Goal: Task Accomplishment & Management: Manage account settings

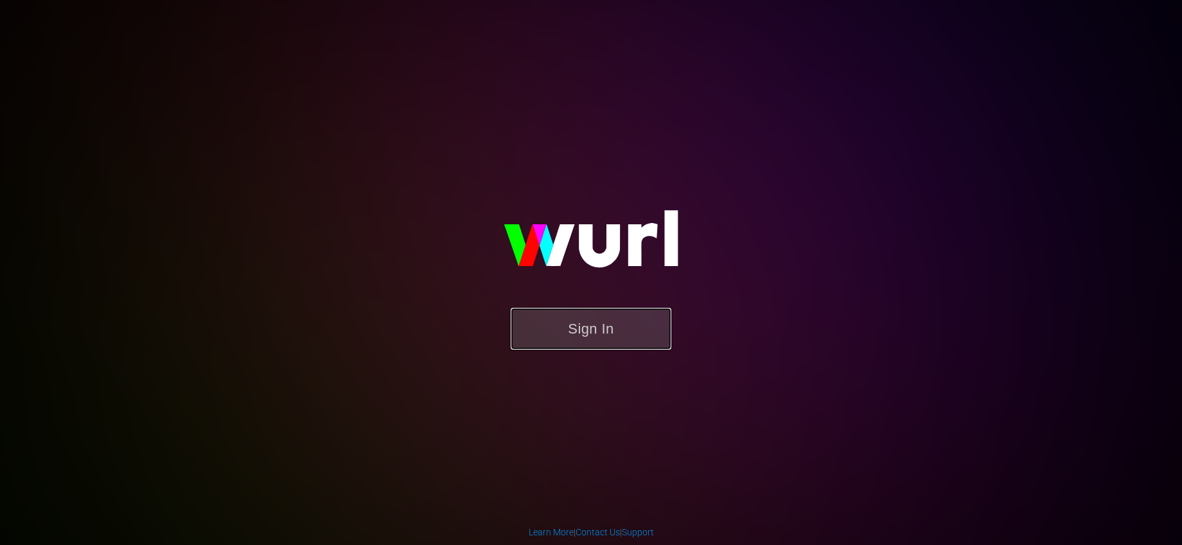
click at [565, 325] on button "Sign In" at bounding box center [591, 329] width 161 height 42
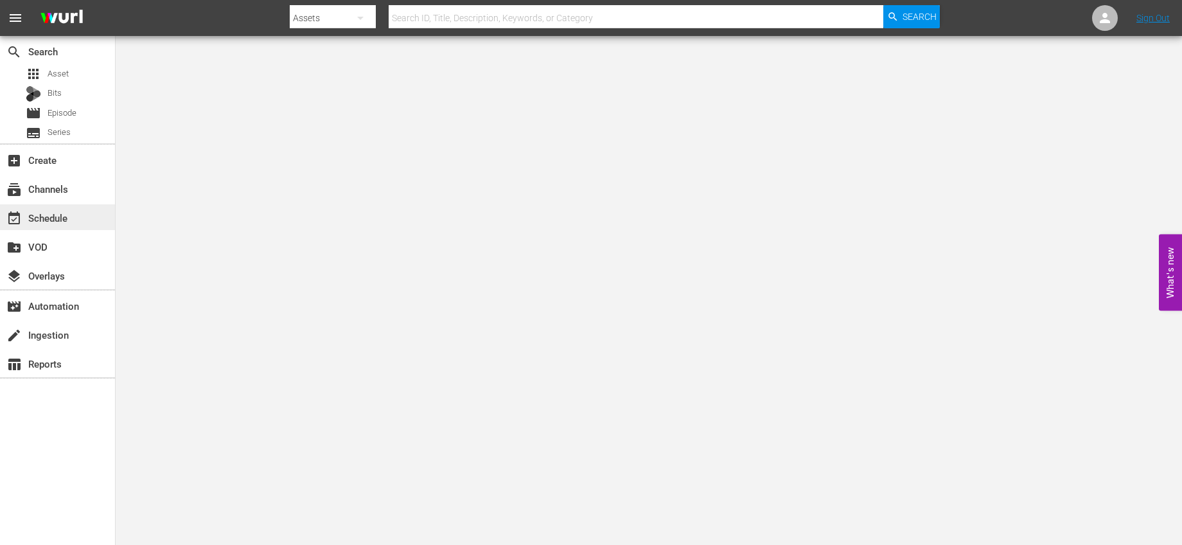
click at [84, 225] on div "event_available Schedule" at bounding box center [57, 217] width 115 height 26
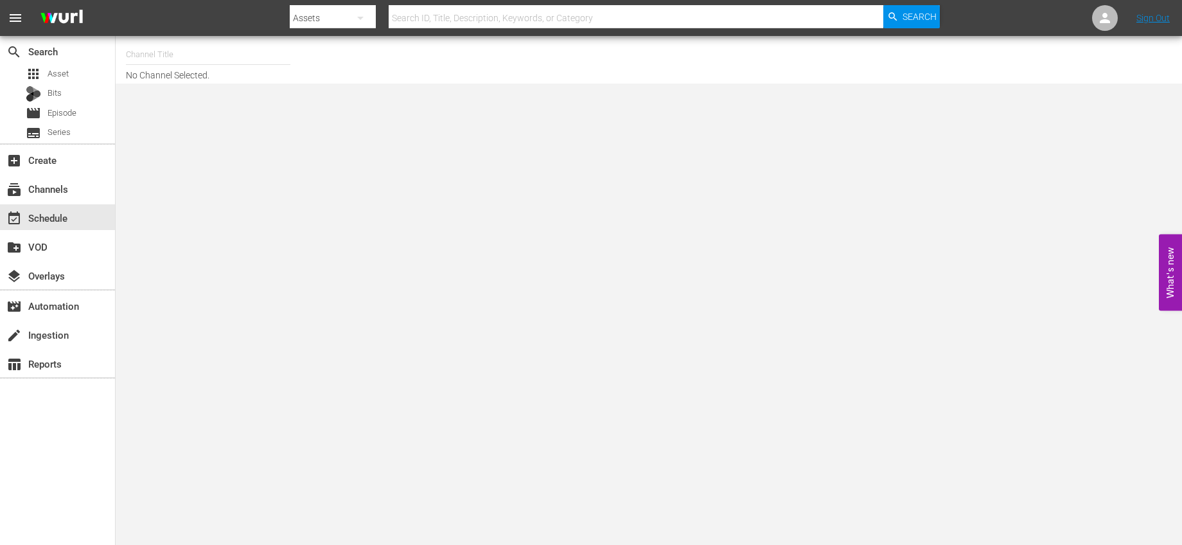
click at [192, 51] on input "text" at bounding box center [208, 54] width 164 height 31
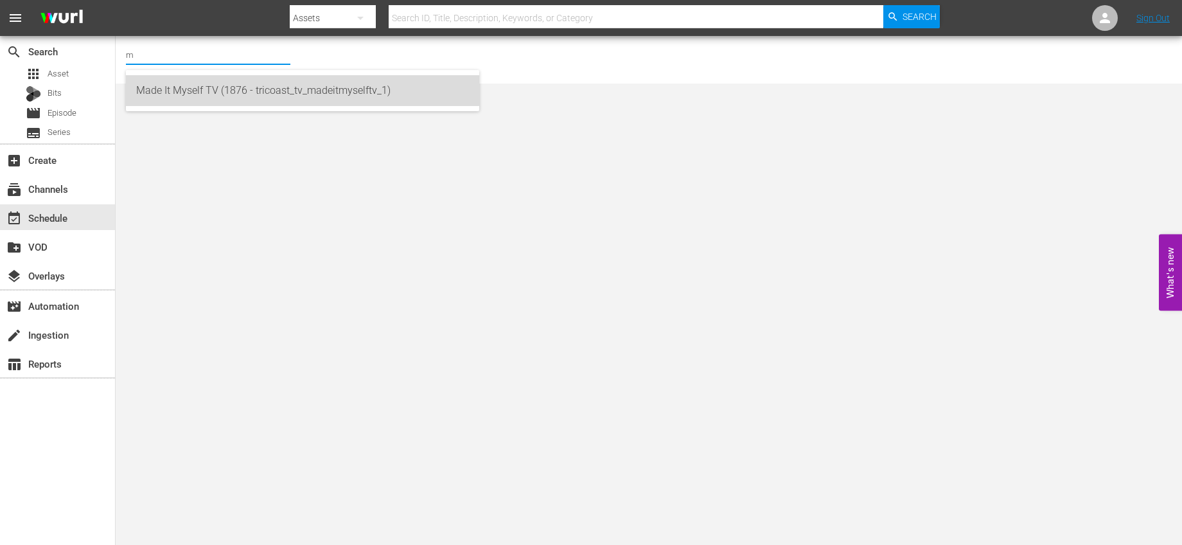
click at [181, 85] on div "Made It Myself TV (1876 - tricoast_tv_madeitmyselftv_1)" at bounding box center [302, 90] width 333 height 31
type input "Made It Myself TV (1876 - tricoast_tv_madeitmyselftv_1)"
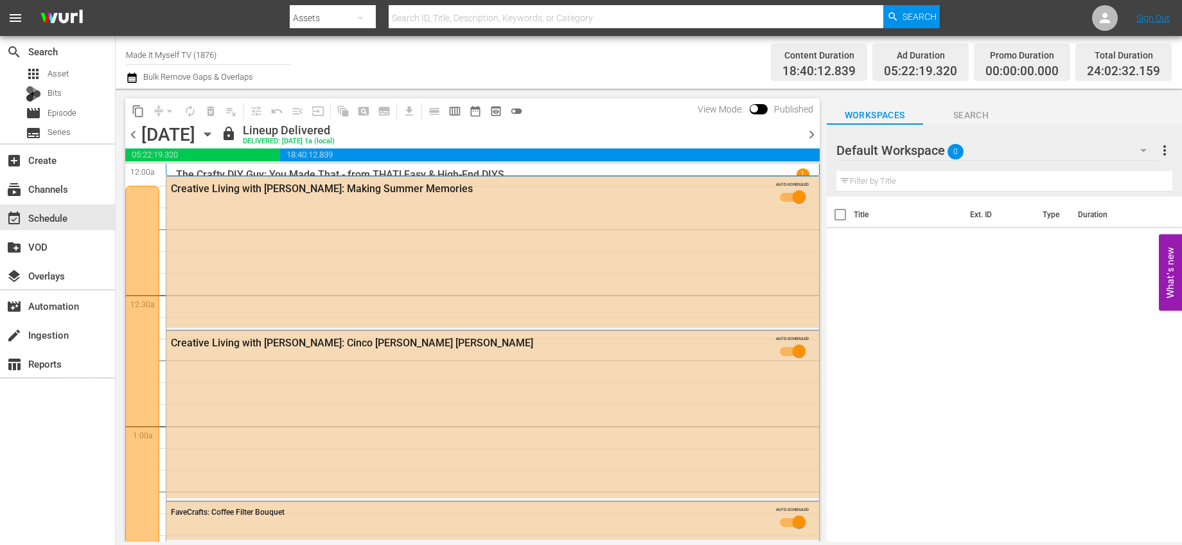
click at [215, 131] on icon "button" at bounding box center [207, 134] width 14 height 14
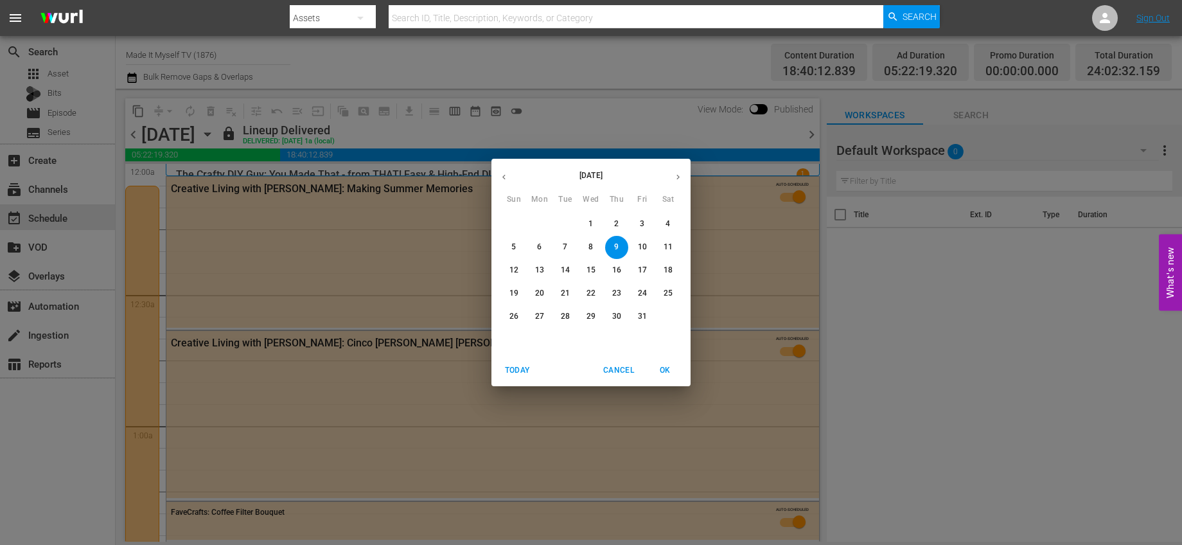
click at [572, 270] on span "14" at bounding box center [565, 270] width 23 height 11
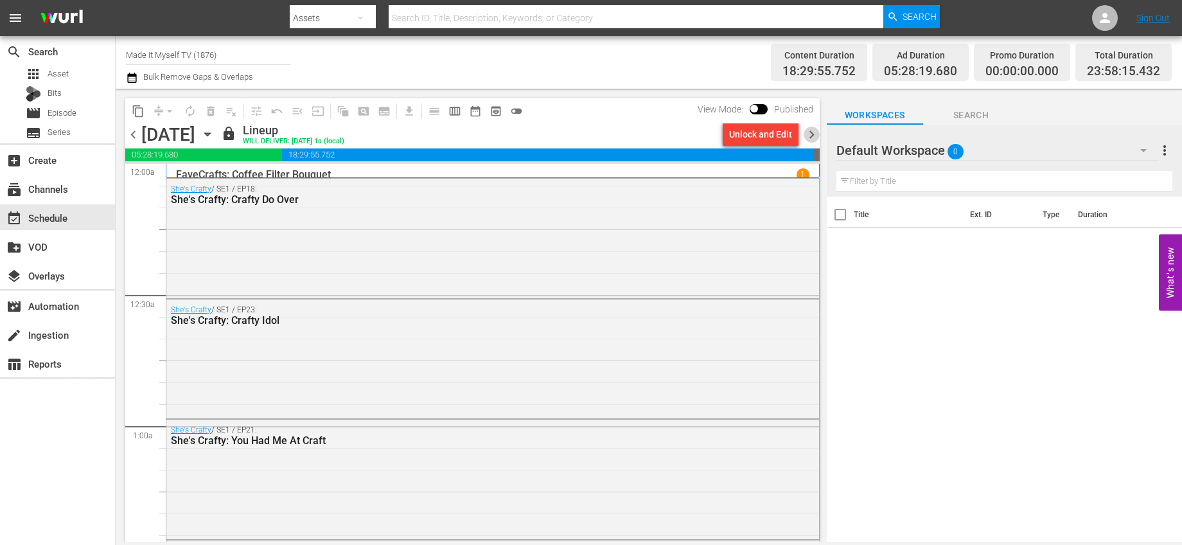
click at [809, 130] on span "chevron_right" at bounding box center [812, 135] width 16 height 16
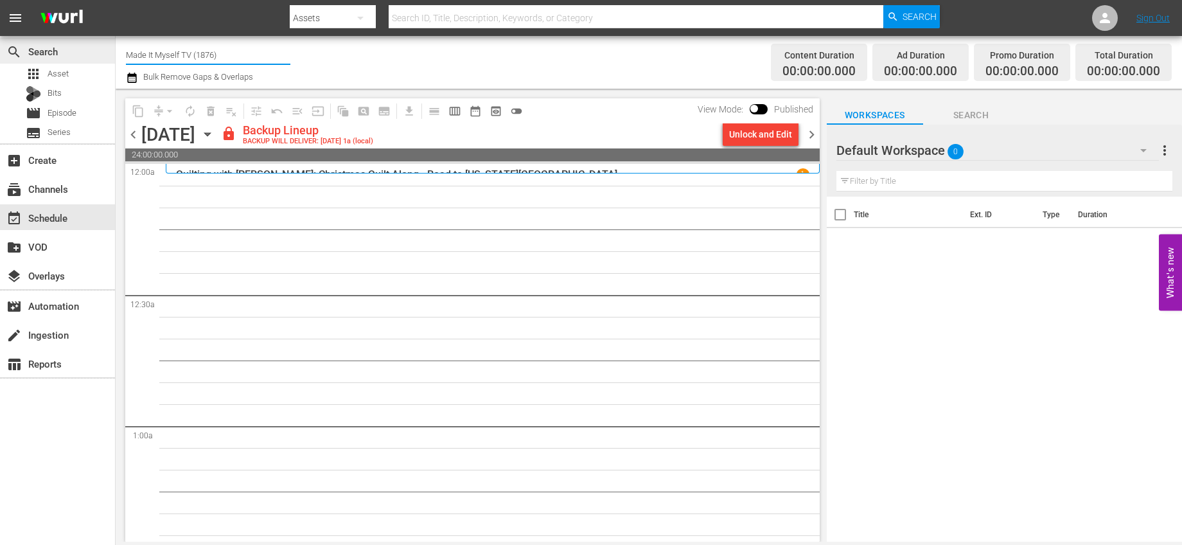
drag, startPoint x: 222, startPoint y: 54, endPoint x: 59, endPoint y: 53, distance: 163.2
click at [116, 0] on div "search Search apps Asset Bits movie Episode subtitles Series add_box Create sub…" at bounding box center [649, 0] width 1066 height 0
click at [176, 50] on input "its" at bounding box center [208, 54] width 164 height 31
click at [168, 57] on input "its" at bounding box center [208, 54] width 164 height 31
type input "i"
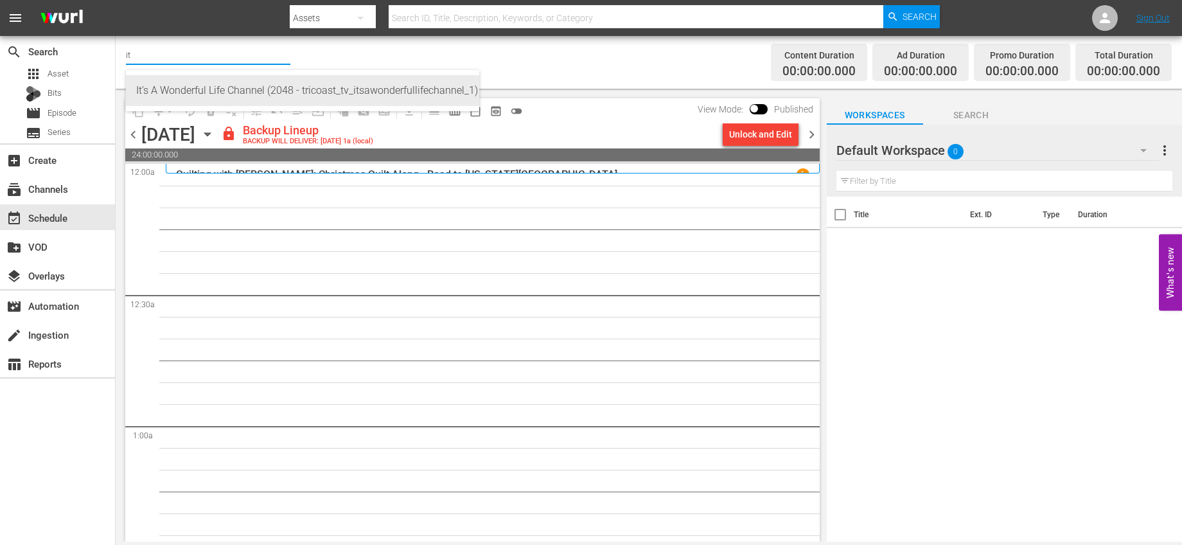
click at [208, 91] on div "It's A Wonderful Life Channel (2048 - tricoast_tv_itsawonderfullifechannel_1)" at bounding box center [302, 90] width 333 height 31
type input "It's A Wonderful Life Channel (2048 - tricoast_tv_itsawonderfullifechannel_1)"
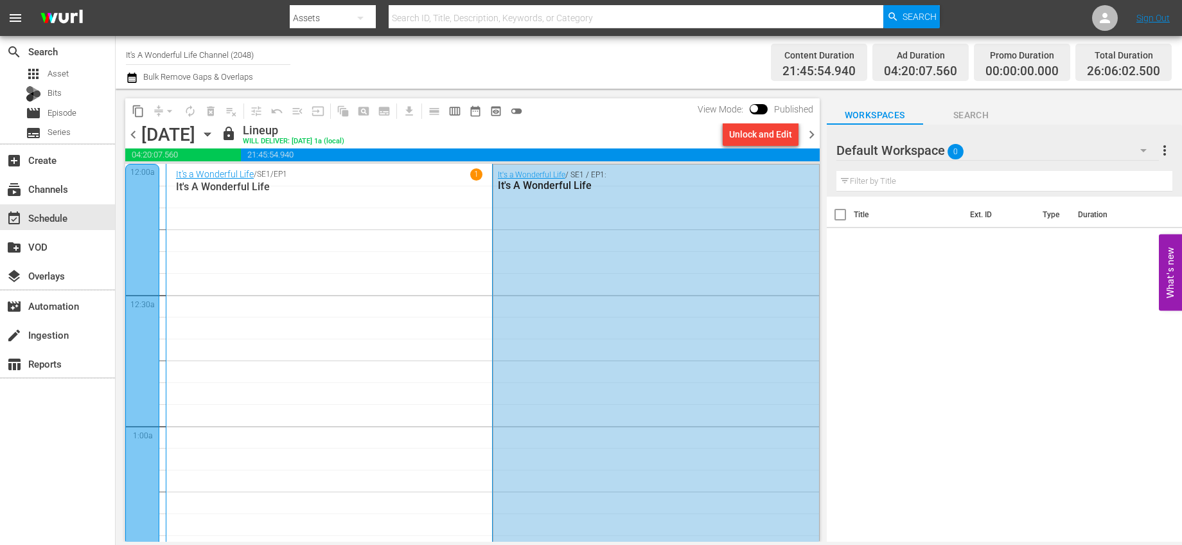
click at [215, 139] on icon "button" at bounding box center [207, 134] width 14 height 14
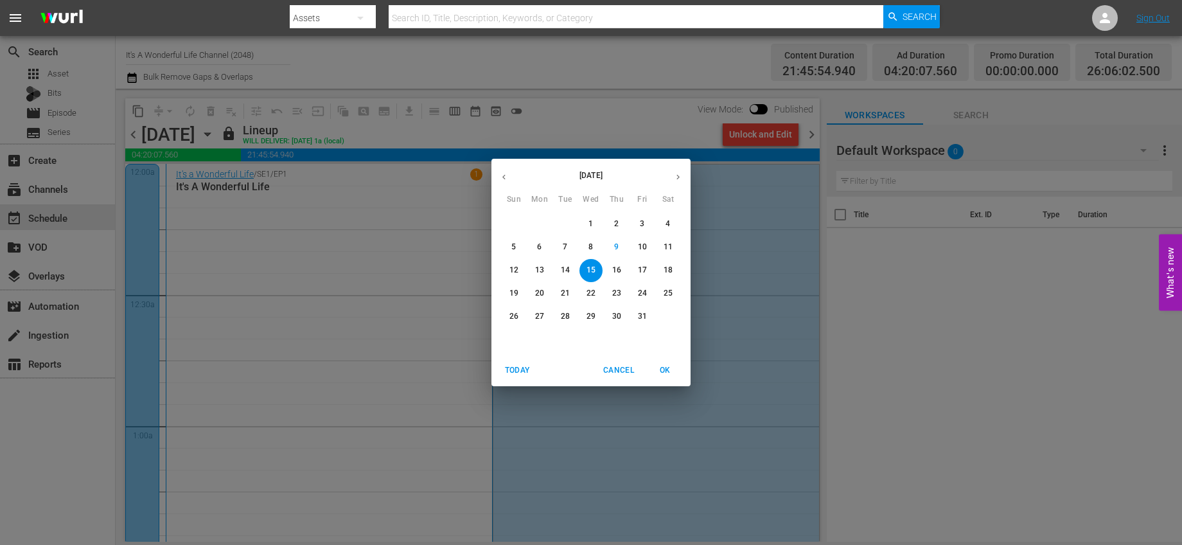
click at [639, 247] on p "10" at bounding box center [642, 247] width 9 height 11
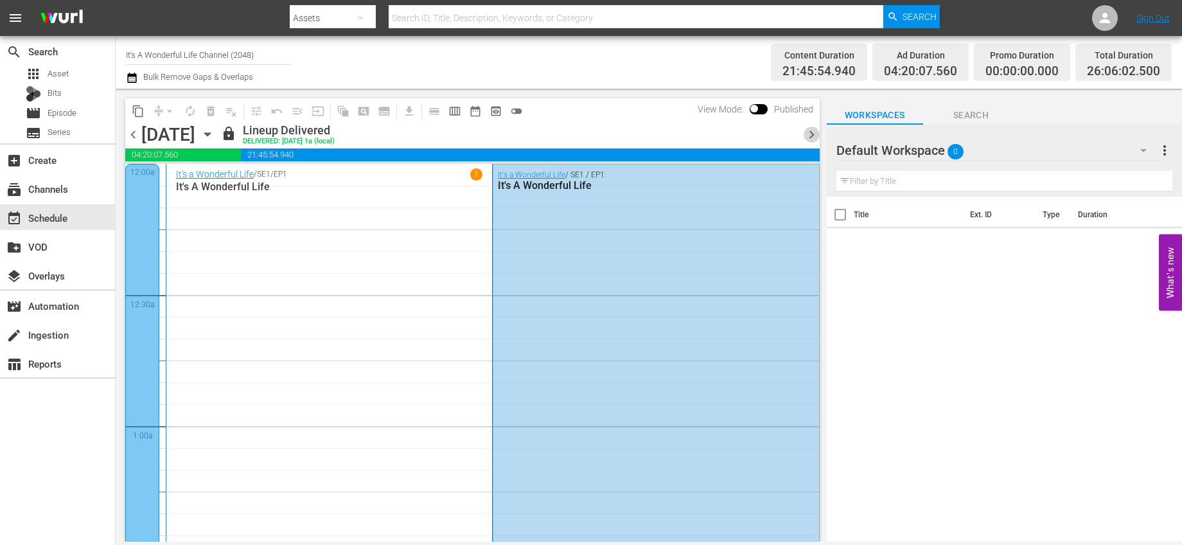
click at [811, 129] on span "chevron_right" at bounding box center [812, 135] width 16 height 16
click at [774, 132] on div "Unlock and Edit" at bounding box center [760, 134] width 63 height 23
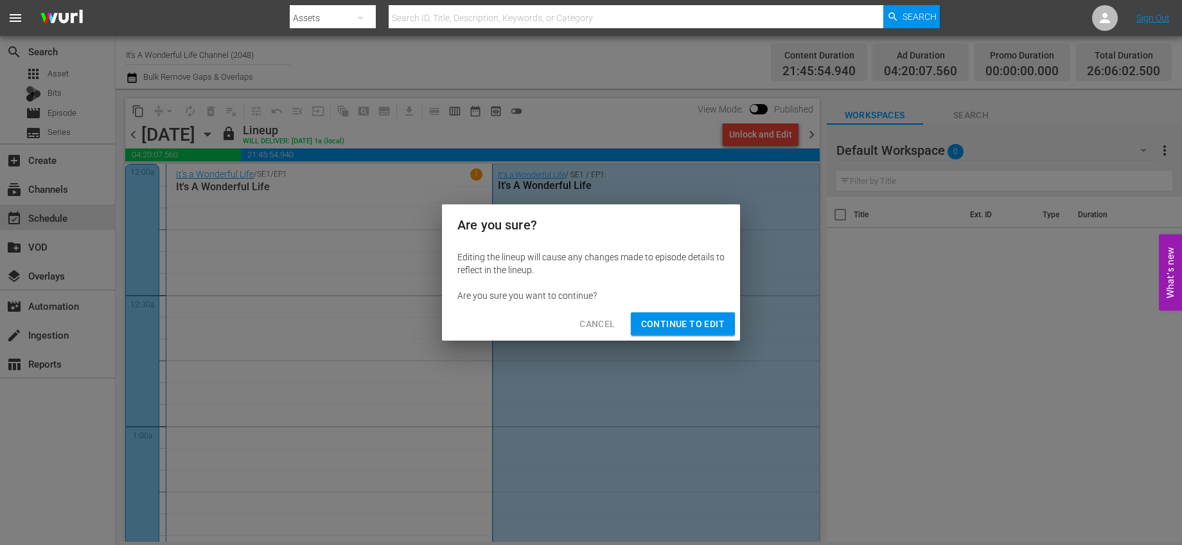
click at [683, 328] on span "Continue to Edit" at bounding box center [683, 324] width 84 height 16
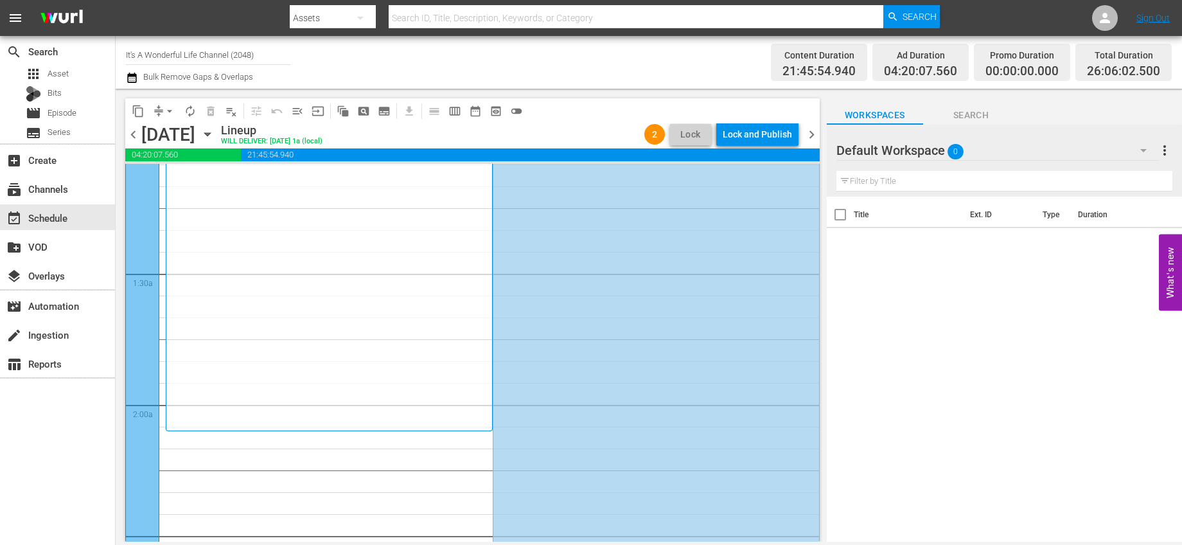
scroll to position [347, 0]
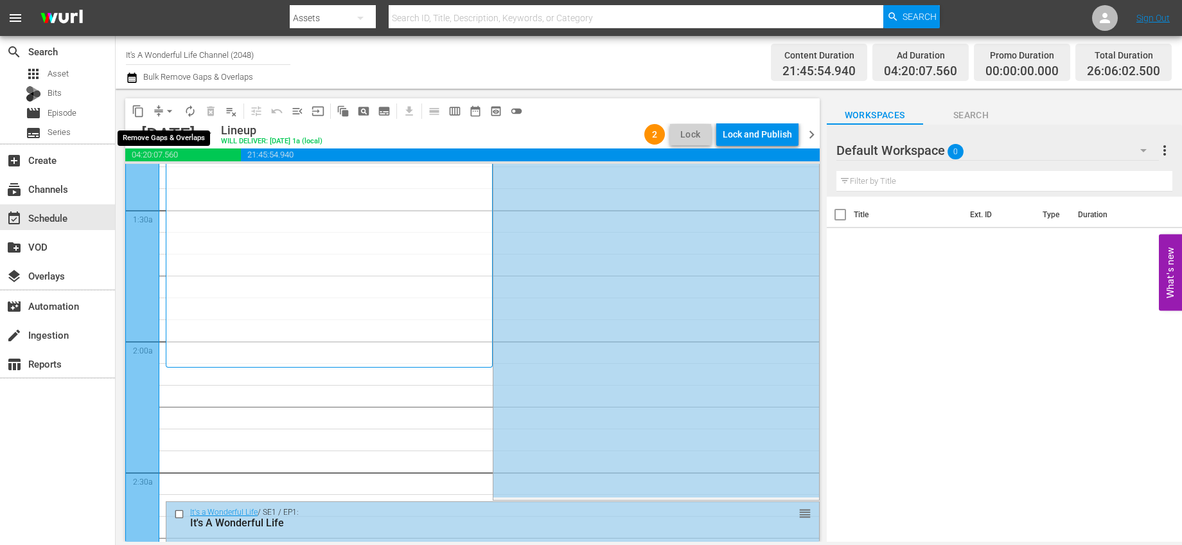
click at [168, 114] on span "arrow_drop_down" at bounding box center [169, 111] width 13 height 13
click at [202, 186] on li "Align to End of Previous Day" at bounding box center [170, 179] width 135 height 21
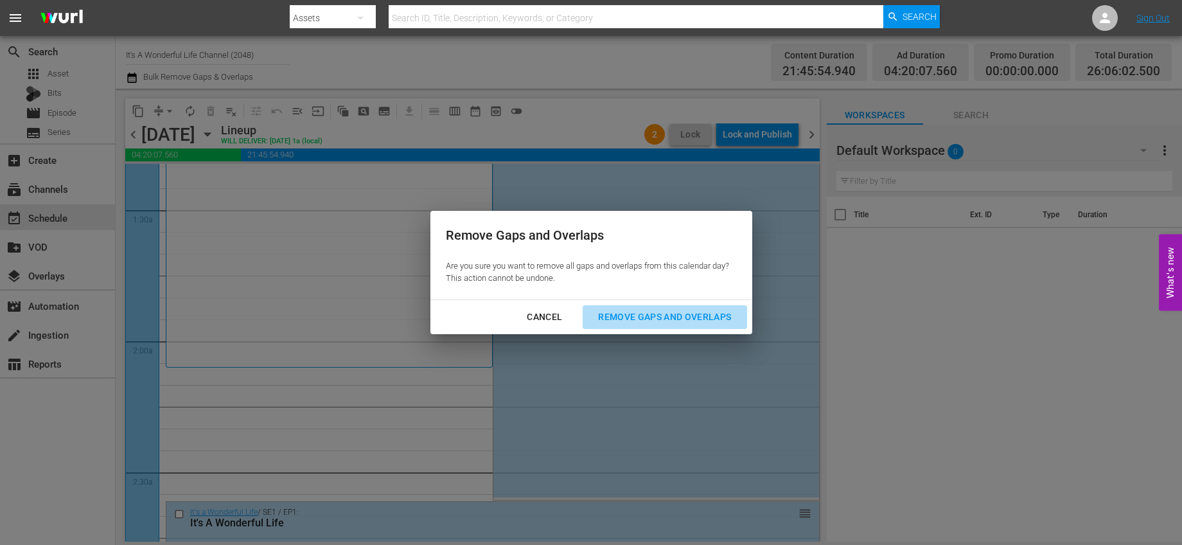
click at [650, 310] on div "Remove Gaps and Overlaps" at bounding box center [665, 317] width 154 height 16
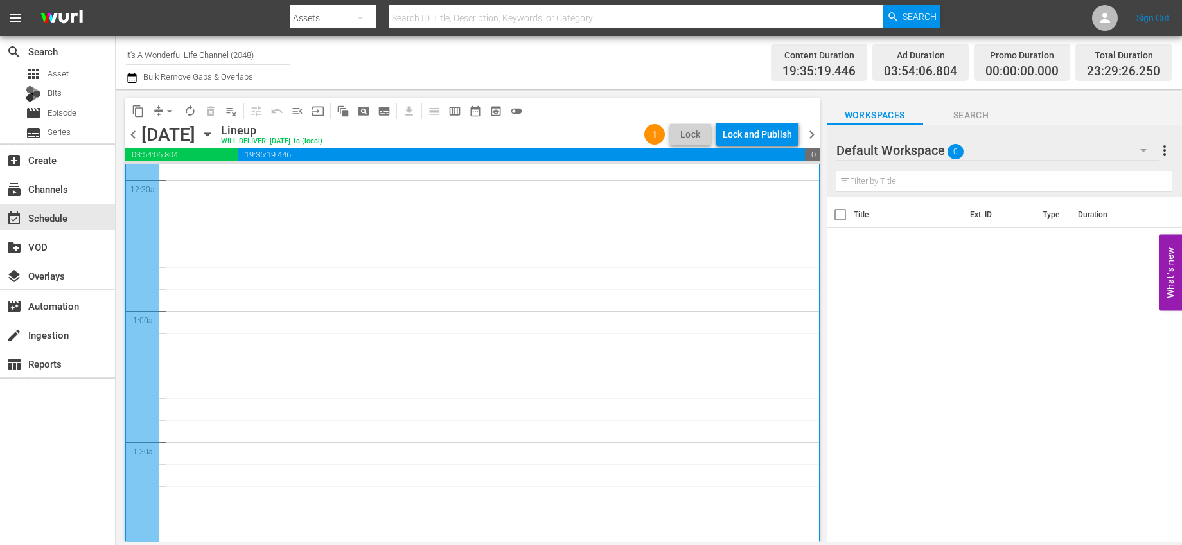
scroll to position [0, 0]
click at [768, 139] on div "Lock and Publish" at bounding box center [757, 134] width 69 height 23
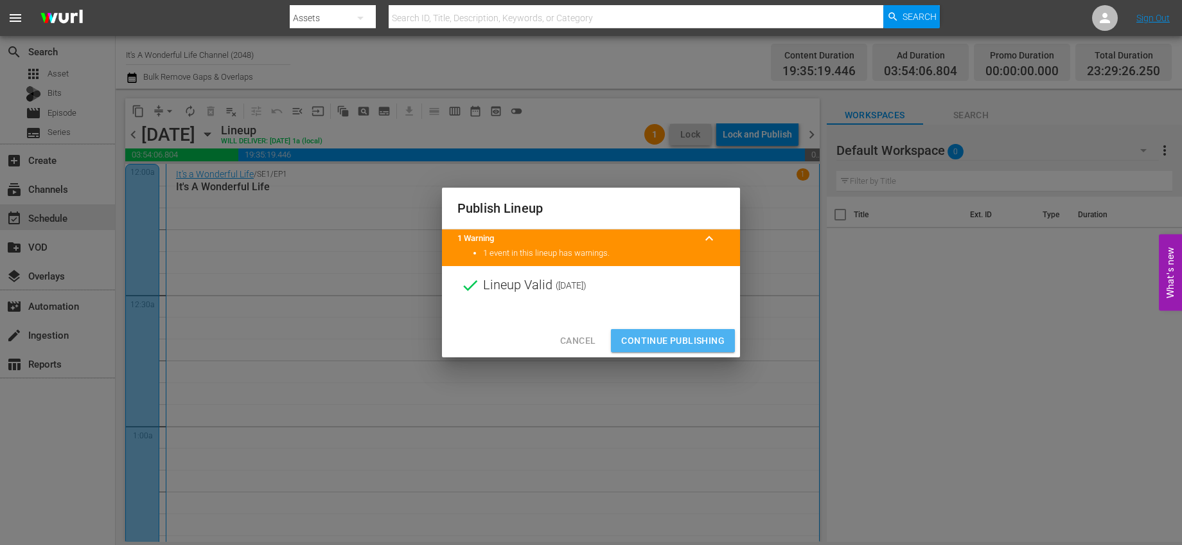
click at [671, 332] on button "Continue Publishing" at bounding box center [673, 341] width 124 height 24
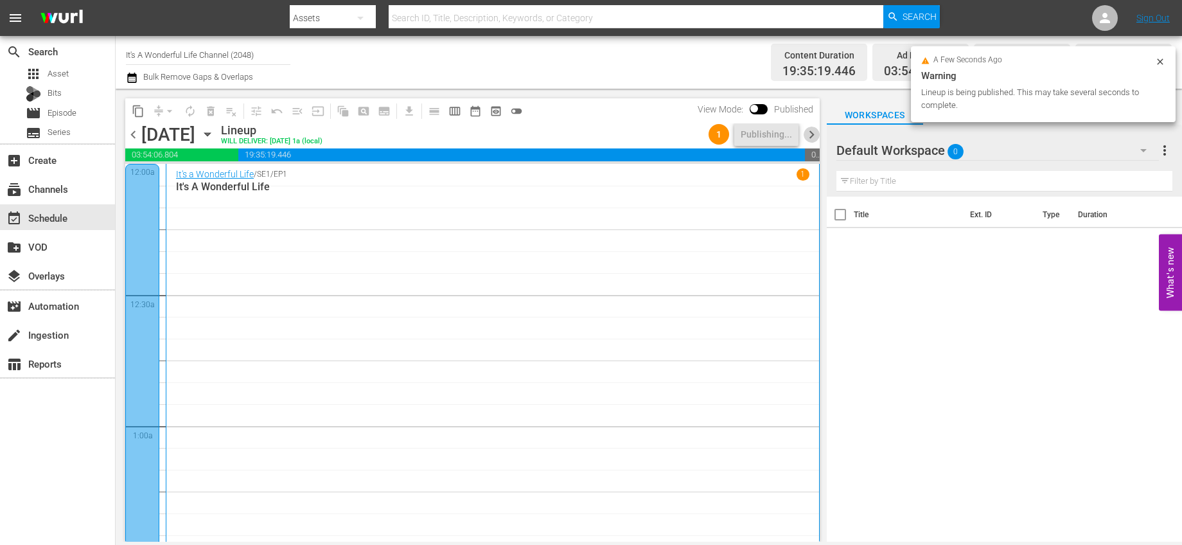
click at [808, 134] on span "chevron_right" at bounding box center [812, 135] width 16 height 16
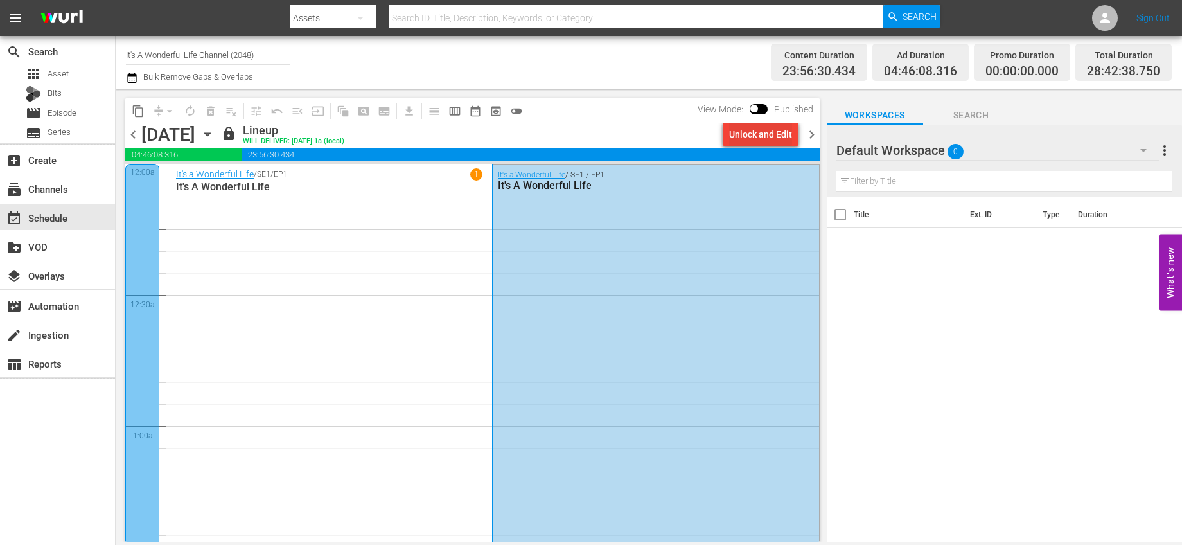
click at [729, 133] on button "Unlock and Edit" at bounding box center [761, 134] width 76 height 23
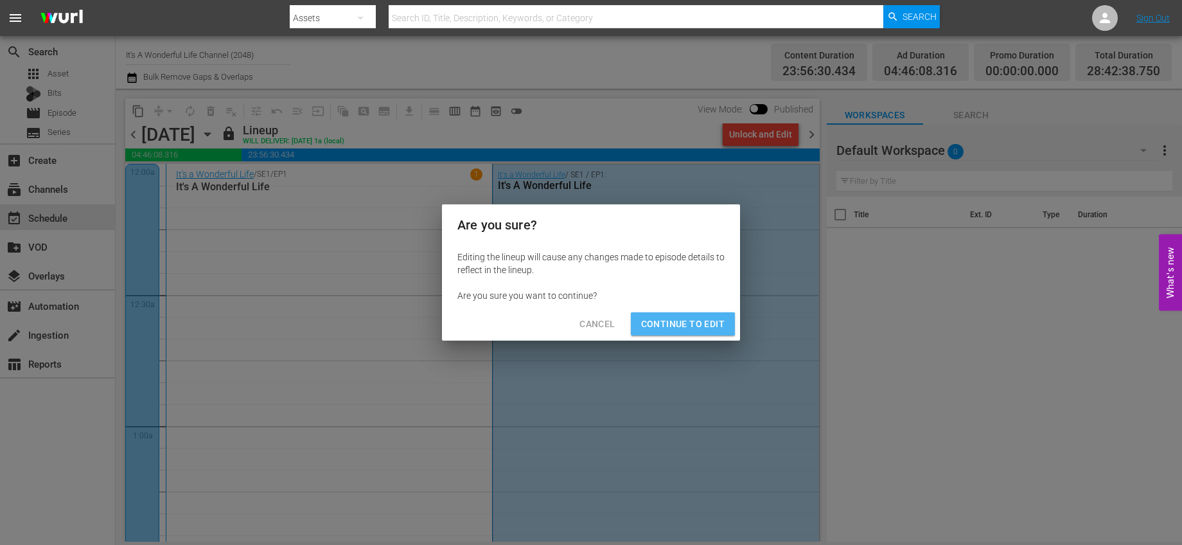
click at [682, 319] on span "Continue to Edit" at bounding box center [683, 324] width 84 height 16
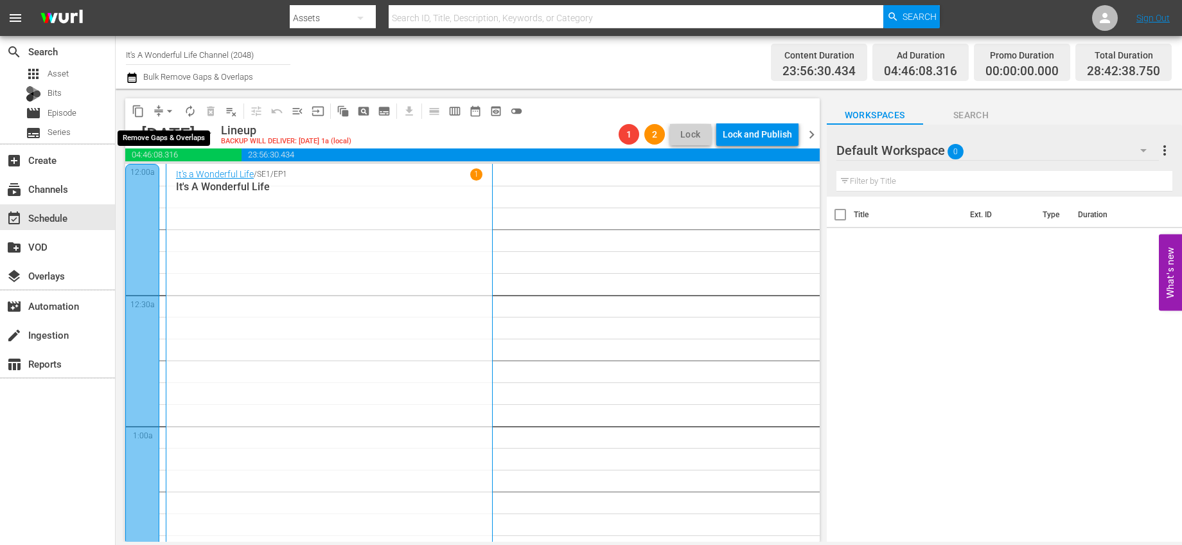
click at [167, 114] on span "arrow_drop_down" at bounding box center [169, 111] width 13 height 13
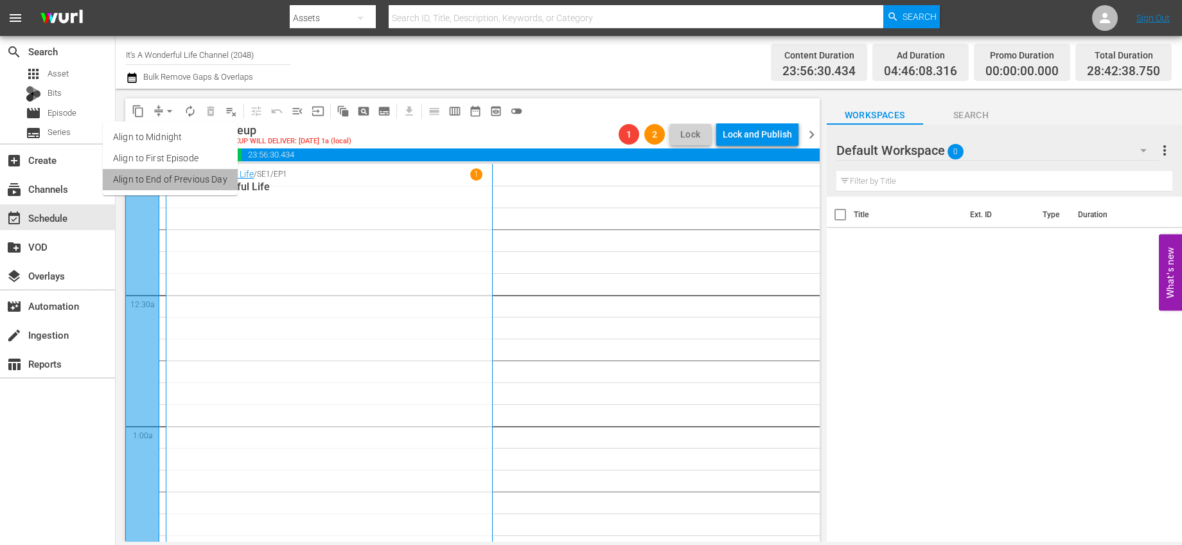
click at [197, 175] on li "Align to End of Previous Day" at bounding box center [170, 179] width 135 height 21
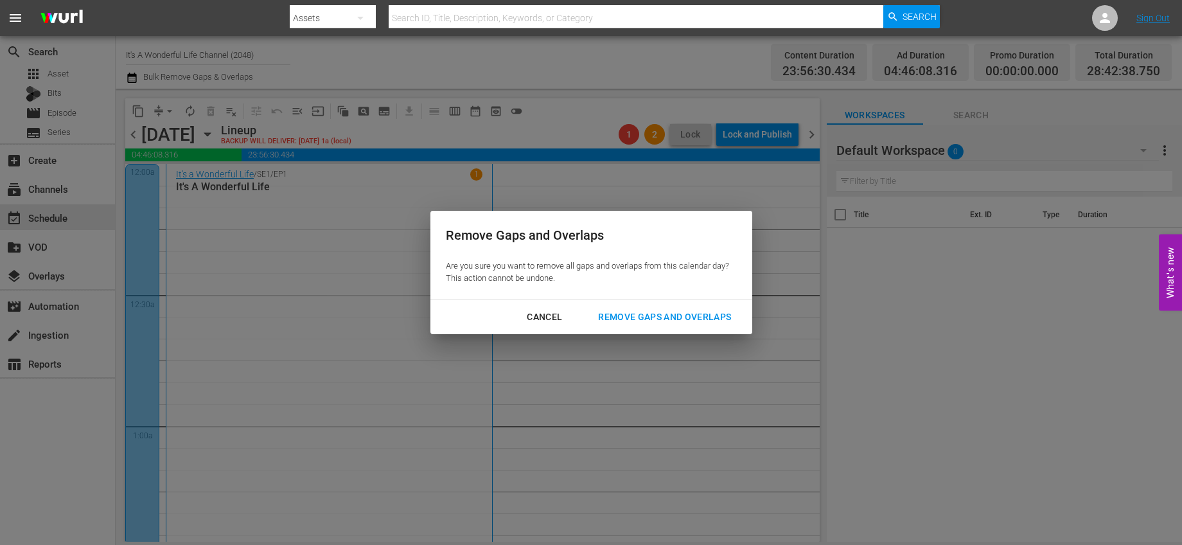
click at [646, 324] on div "Remove Gaps and Overlaps" at bounding box center [665, 317] width 154 height 16
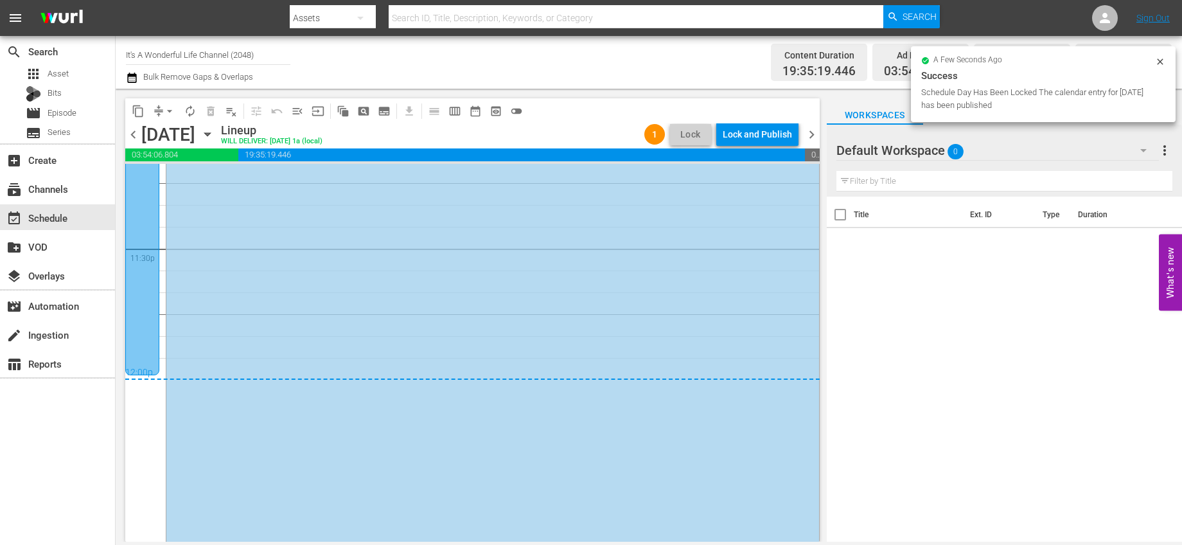
scroll to position [6196, 0]
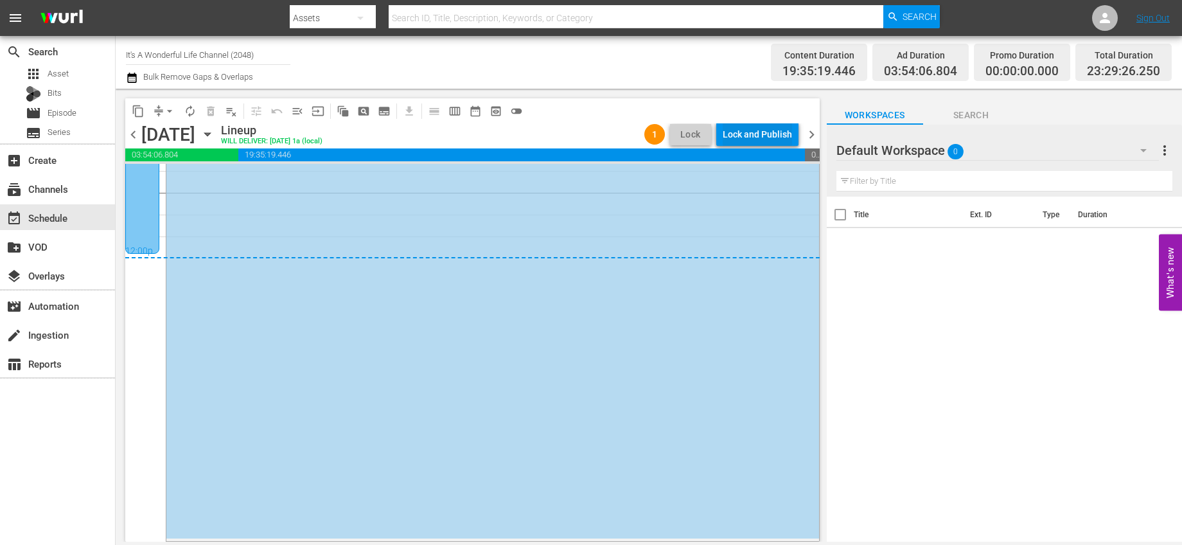
click at [790, 128] on div "Lock and Publish" at bounding box center [757, 134] width 69 height 23
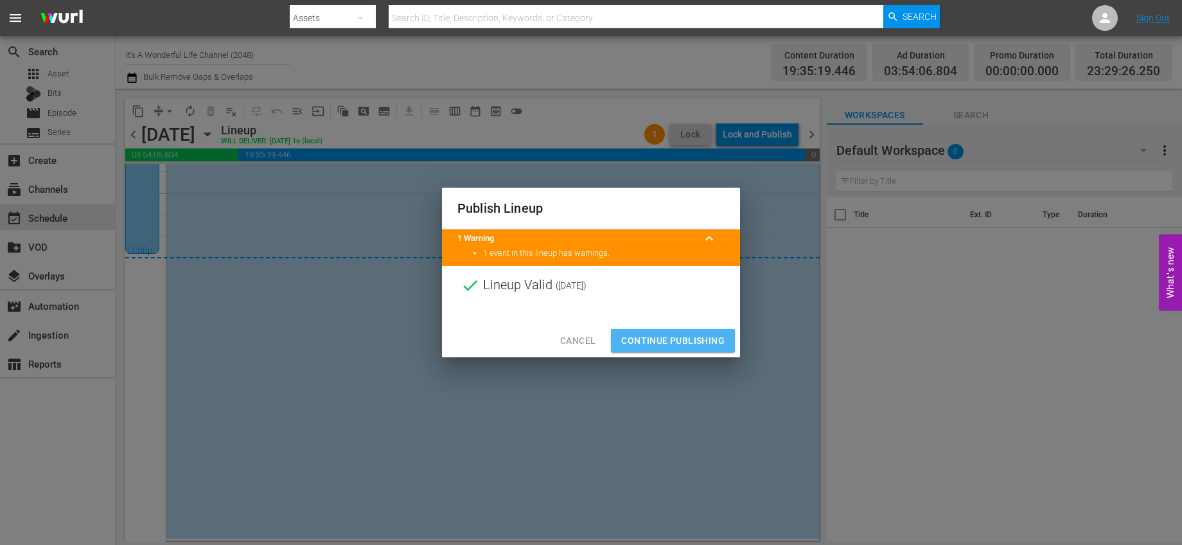
click at [710, 342] on span "Continue Publishing" at bounding box center [672, 341] width 103 height 16
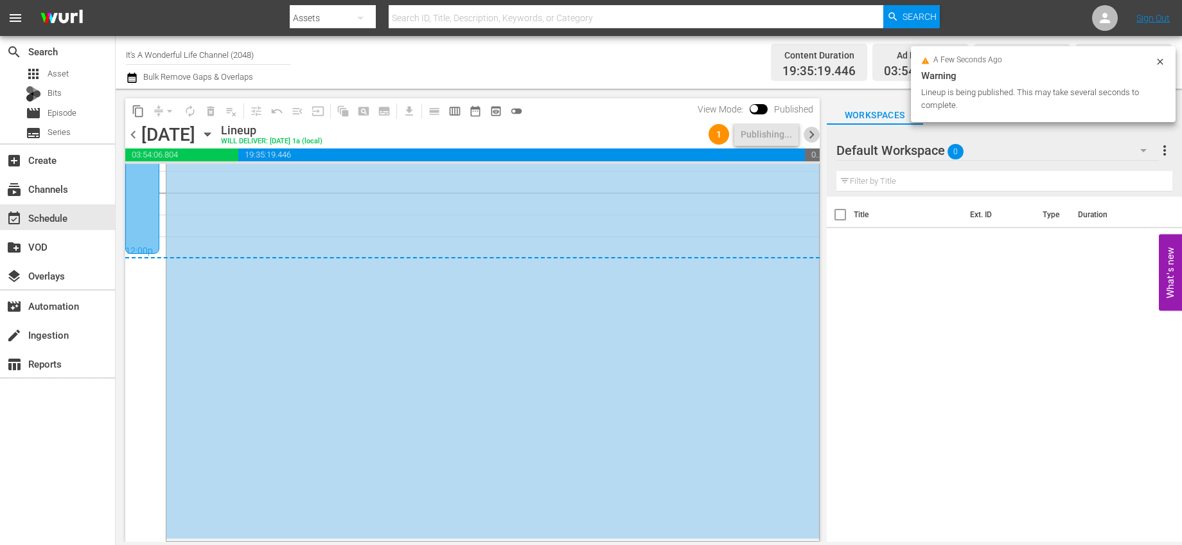
click at [806, 137] on span "chevron_right" at bounding box center [812, 135] width 16 height 16
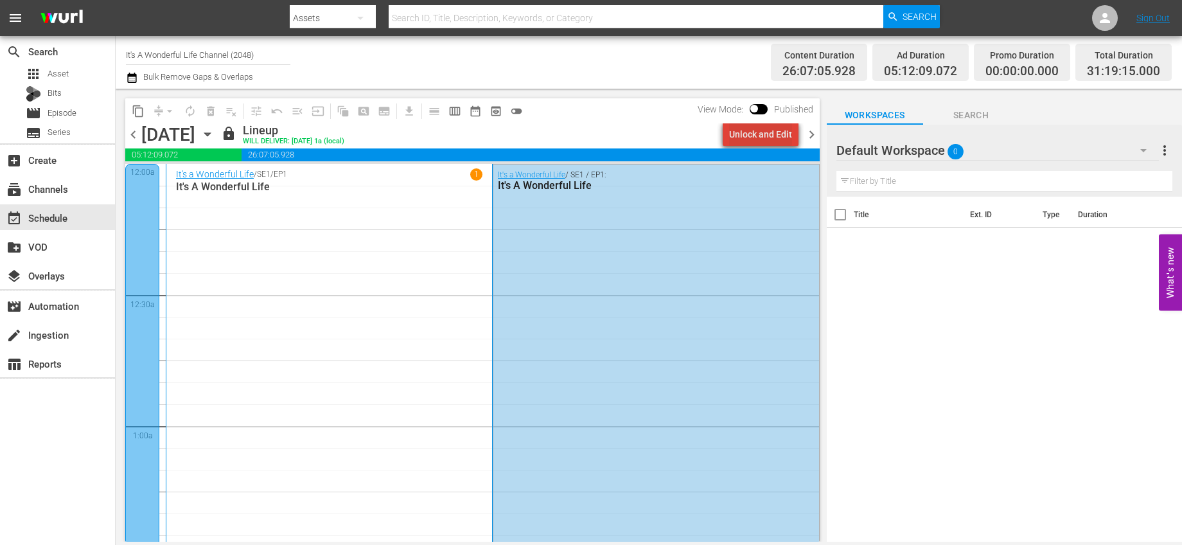
click at [784, 133] on div "Unlock and Edit" at bounding box center [760, 134] width 63 height 23
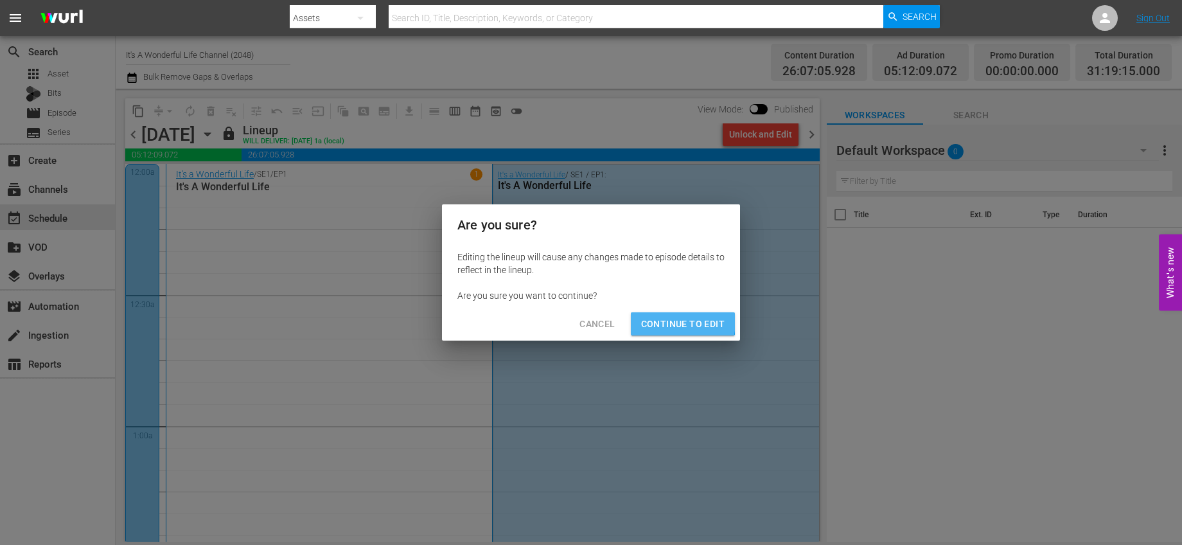
click at [671, 321] on span "Continue to Edit" at bounding box center [683, 324] width 84 height 16
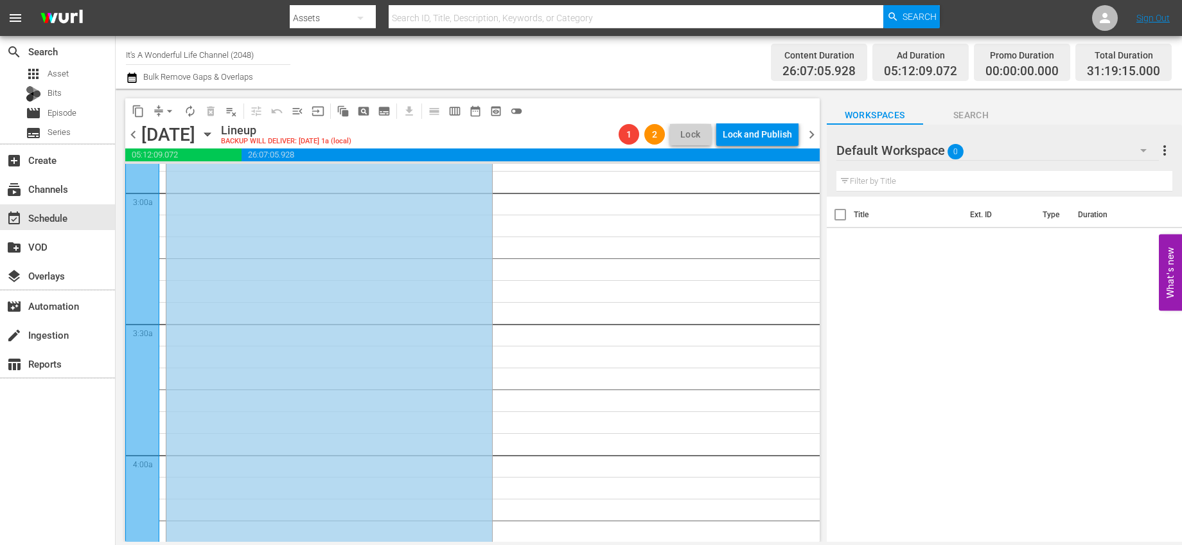
scroll to position [843, 0]
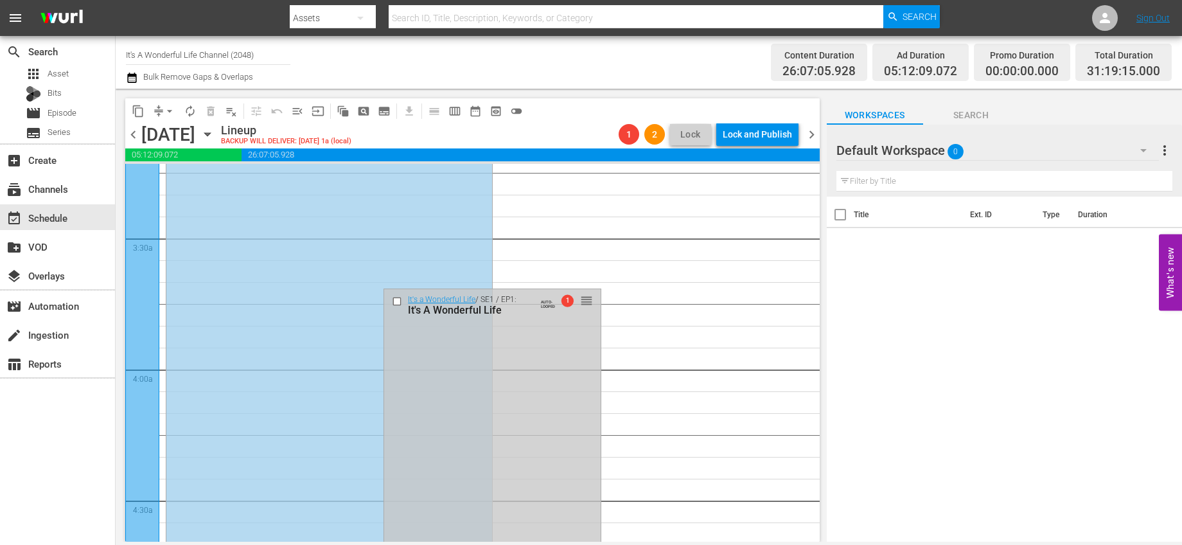
click at [392, 301] on input "checkbox" at bounding box center [398, 301] width 13 height 11
click at [211, 113] on span "delete_forever_outlined" at bounding box center [210, 111] width 13 height 13
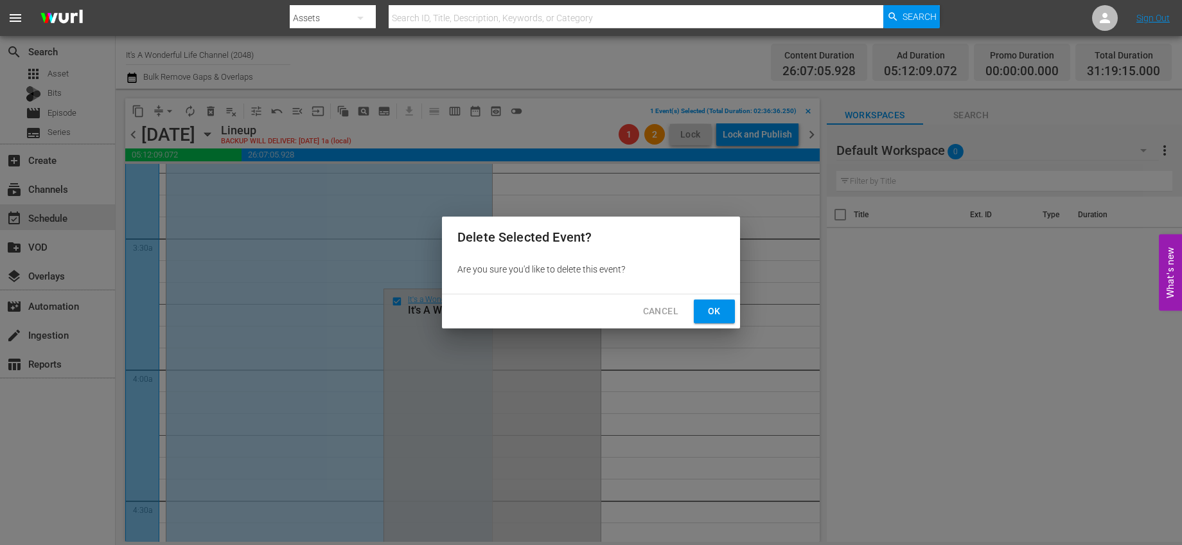
click at [725, 314] on button "Ok" at bounding box center [714, 311] width 41 height 24
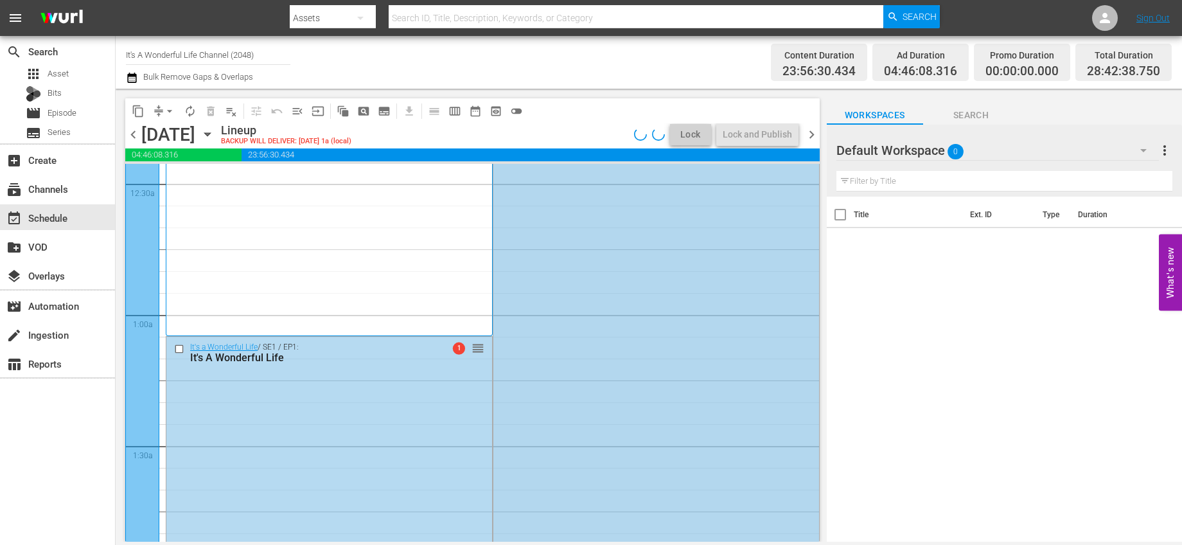
scroll to position [0, 0]
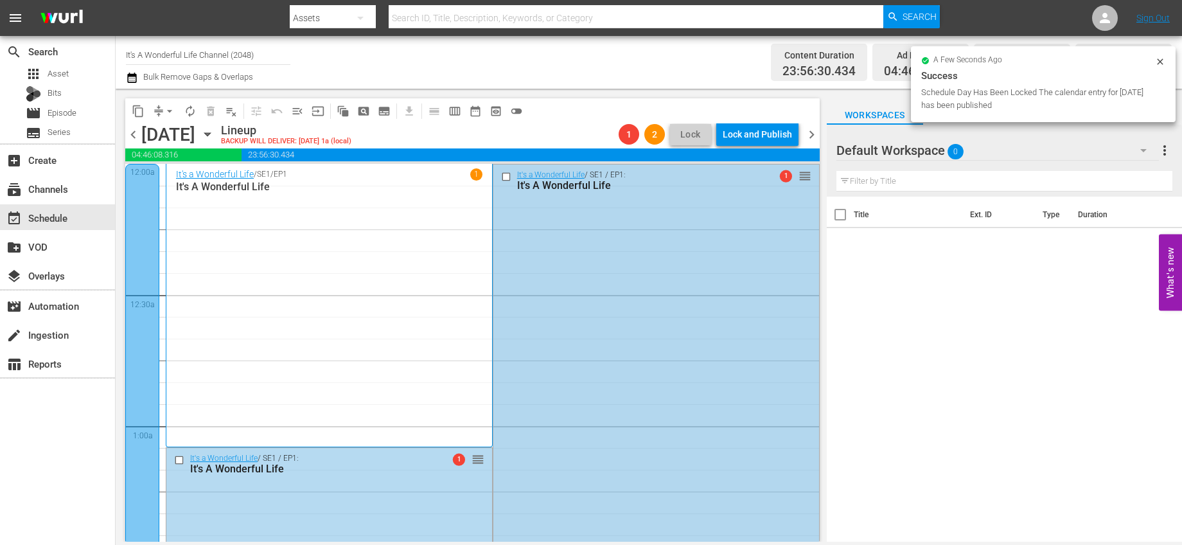
click at [500, 176] on input "checkbox" at bounding box center [506, 176] width 13 height 11
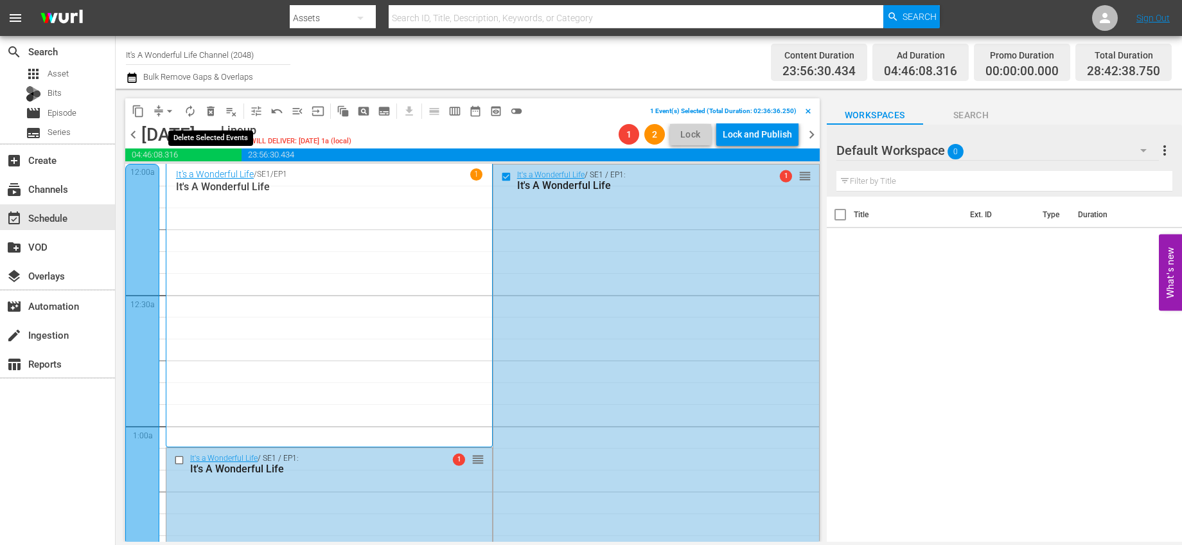
click at [205, 110] on span "delete_forever_outlined" at bounding box center [210, 111] width 13 height 13
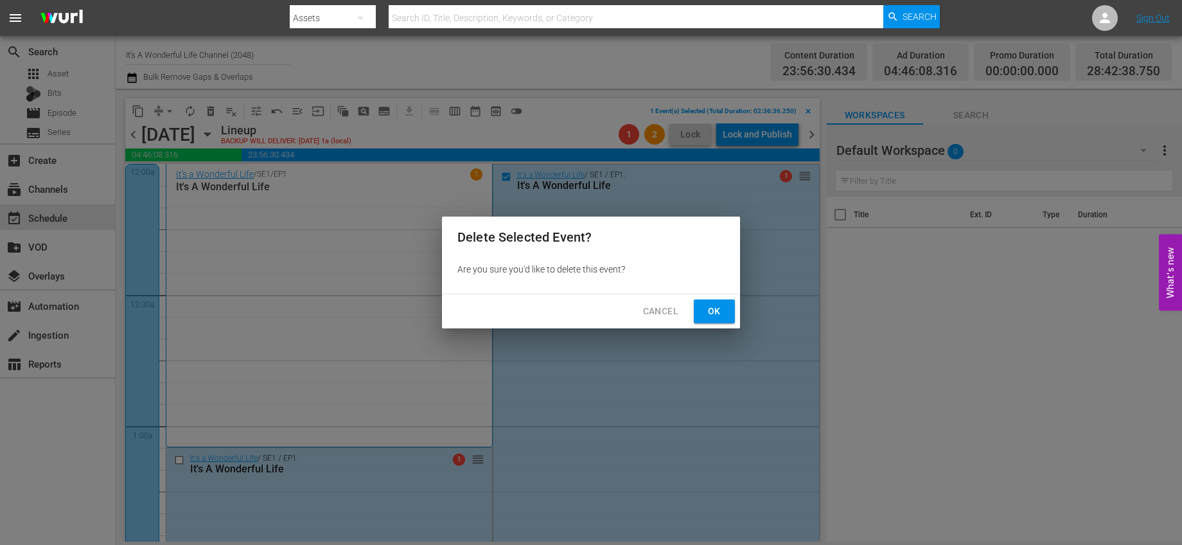
click at [695, 312] on button "Ok" at bounding box center [714, 311] width 41 height 24
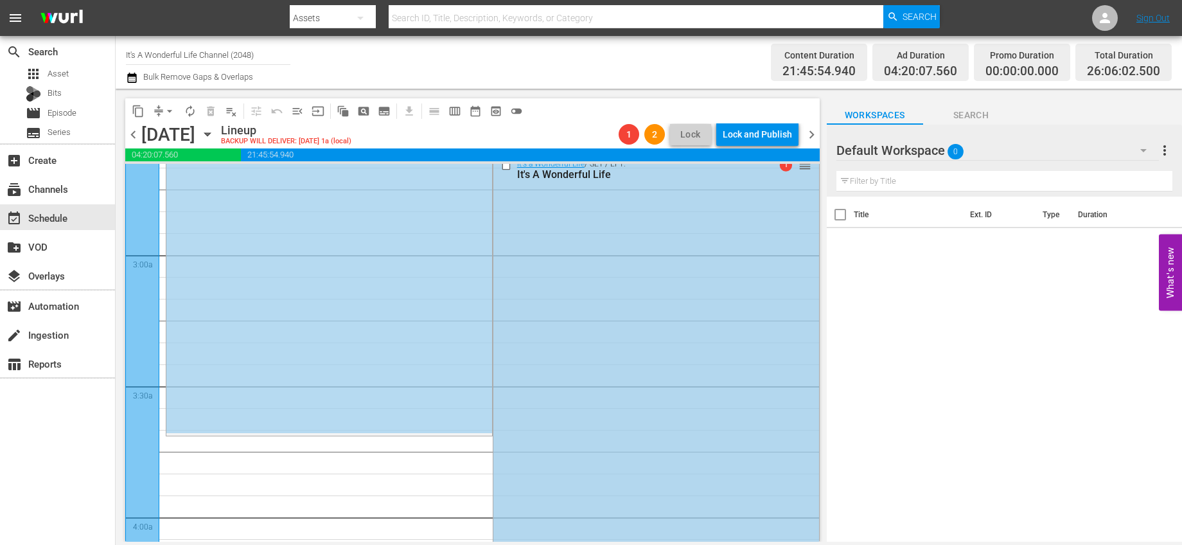
scroll to position [615, 0]
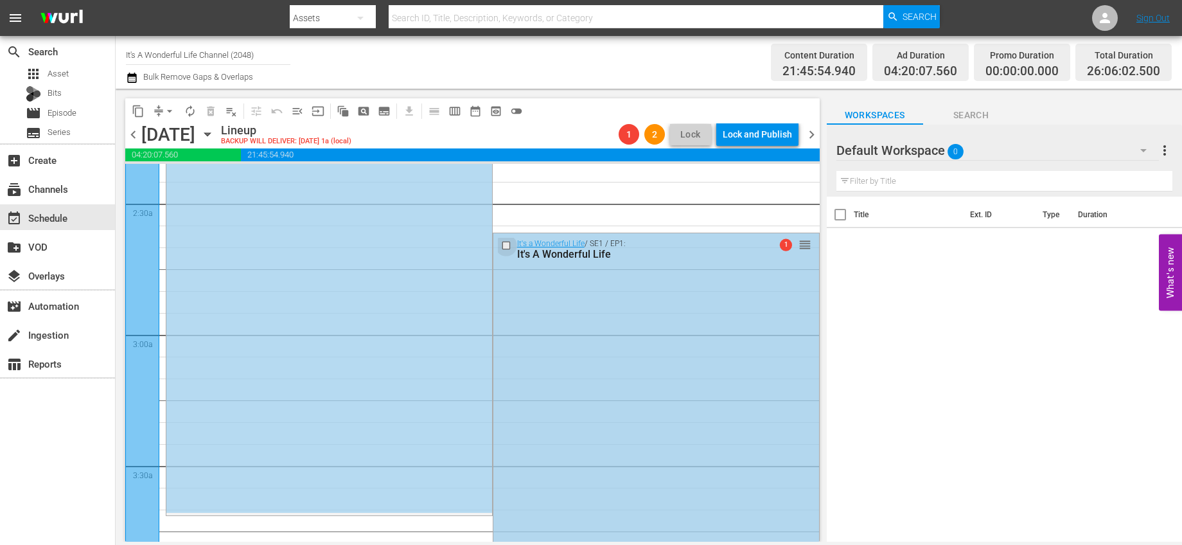
click at [500, 245] on input "checkbox" at bounding box center [506, 245] width 13 height 11
click at [211, 112] on span "delete_forever_outlined" at bounding box center [210, 111] width 13 height 13
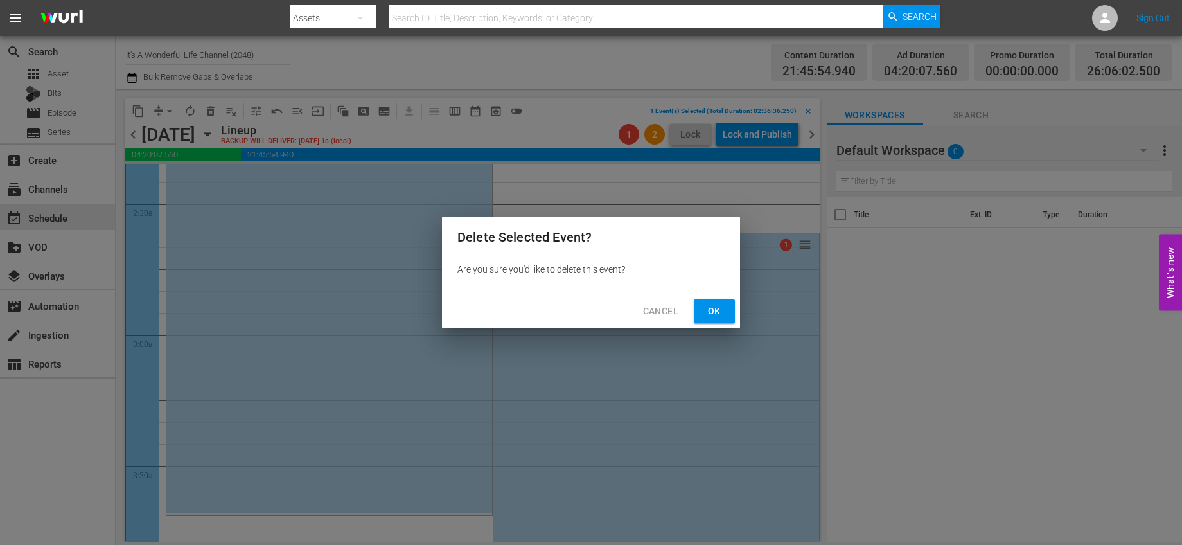
click at [718, 312] on span "Ok" at bounding box center [714, 311] width 21 height 16
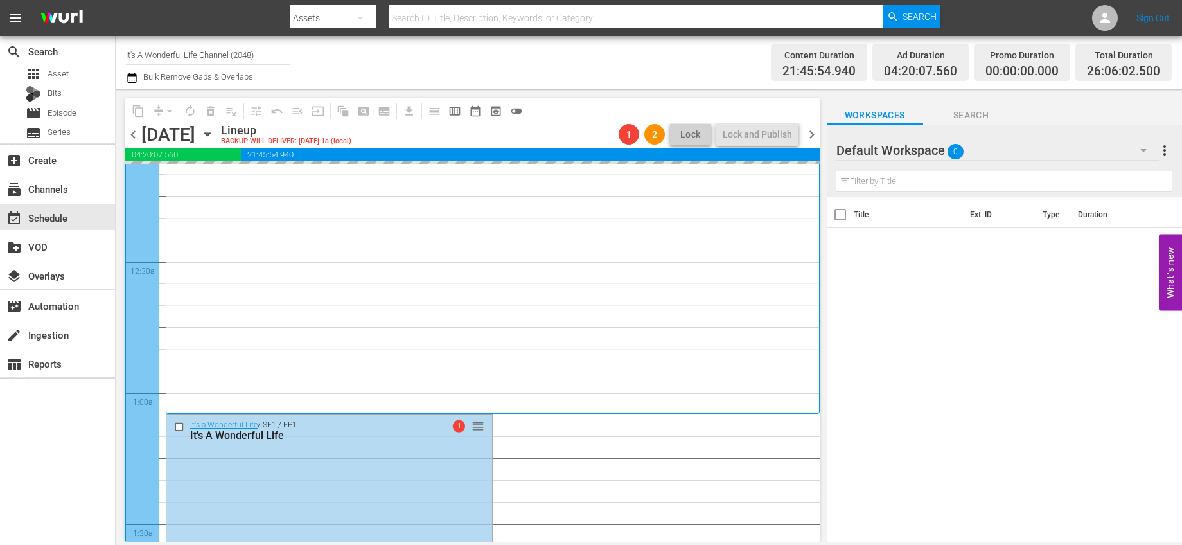
scroll to position [0, 0]
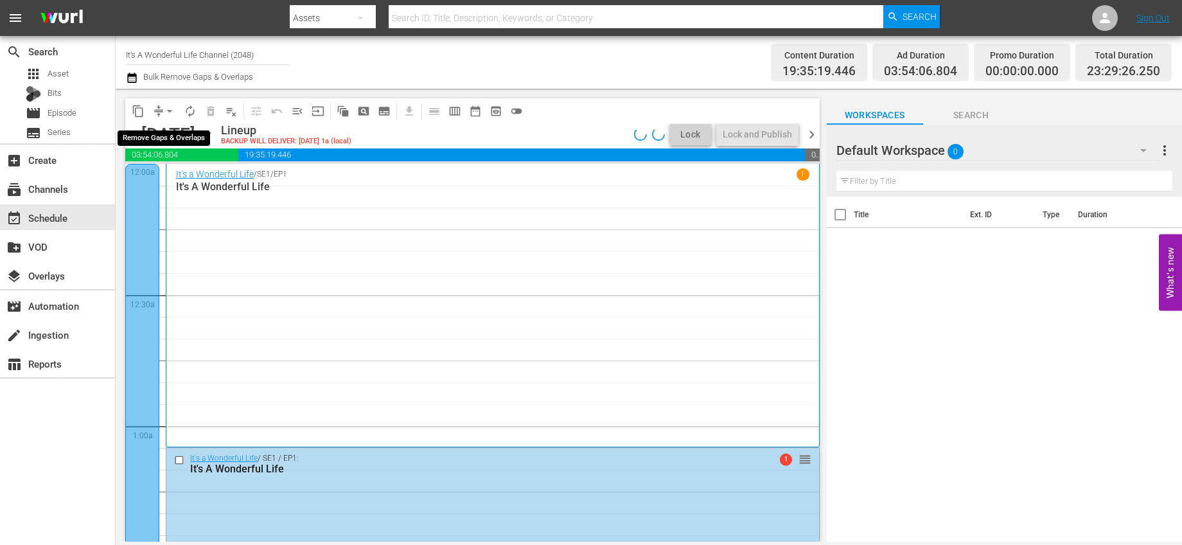
click at [170, 112] on span "arrow_drop_down" at bounding box center [169, 111] width 13 height 13
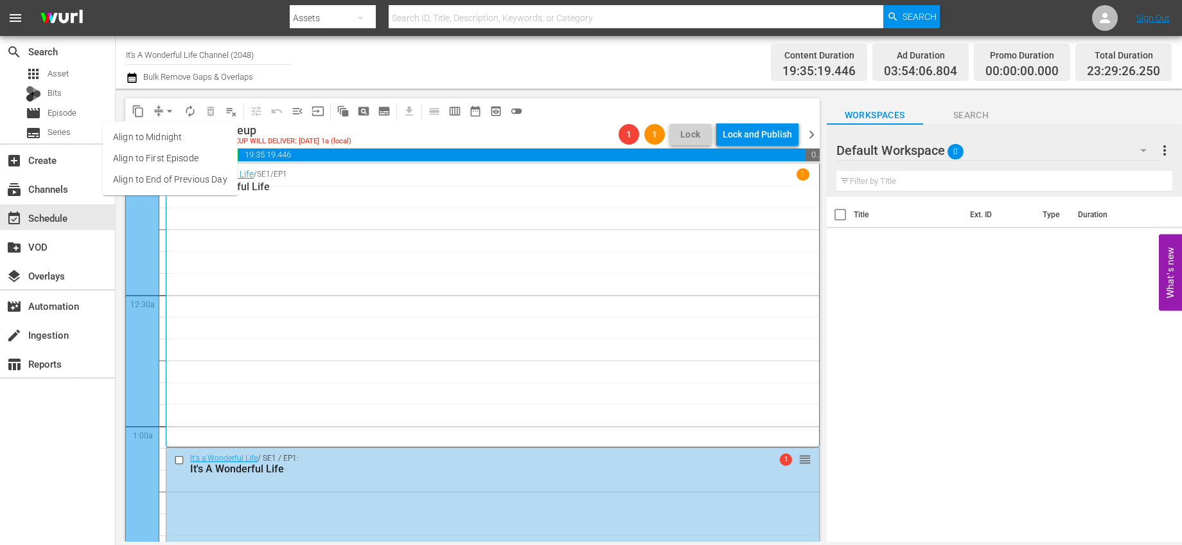
click at [197, 179] on li "Align to End of Previous Day" at bounding box center [170, 179] width 135 height 21
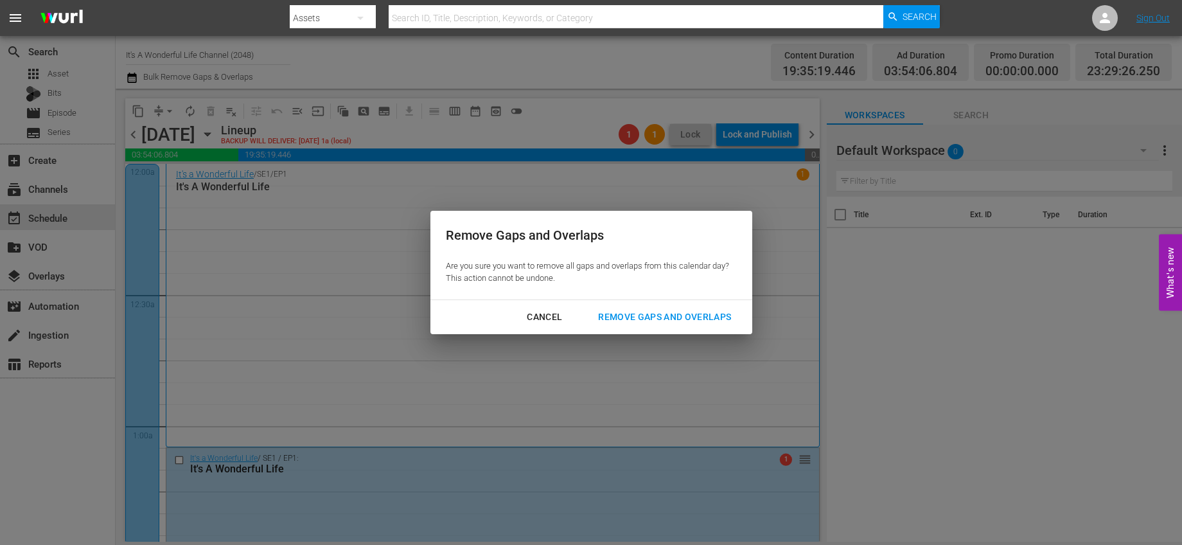
click at [728, 321] on div "Remove Gaps and Overlaps" at bounding box center [665, 317] width 154 height 16
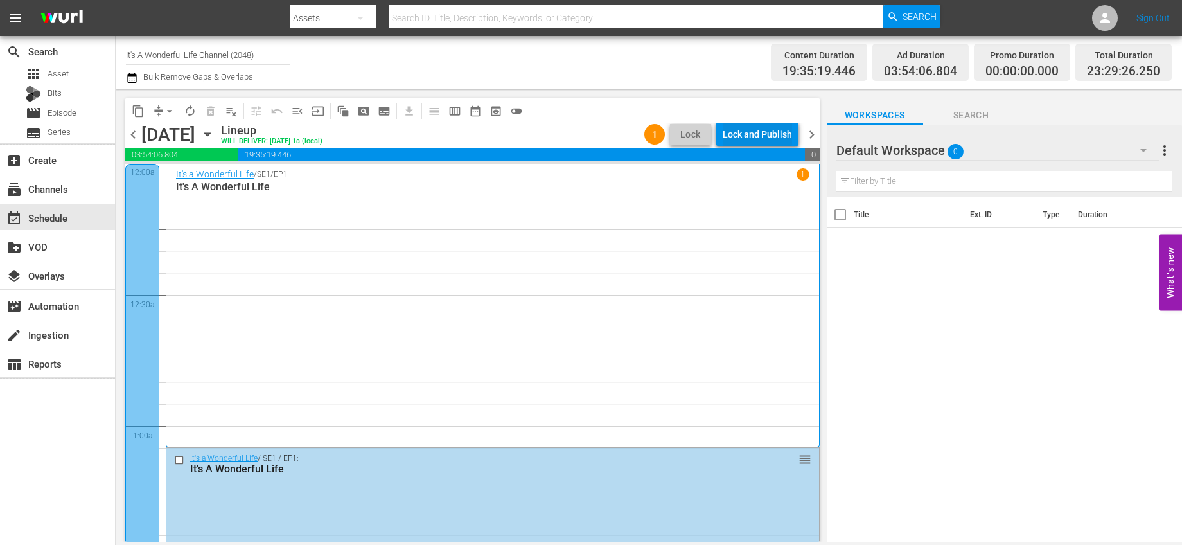
click at [767, 132] on div "Lock and Publish" at bounding box center [757, 134] width 69 height 23
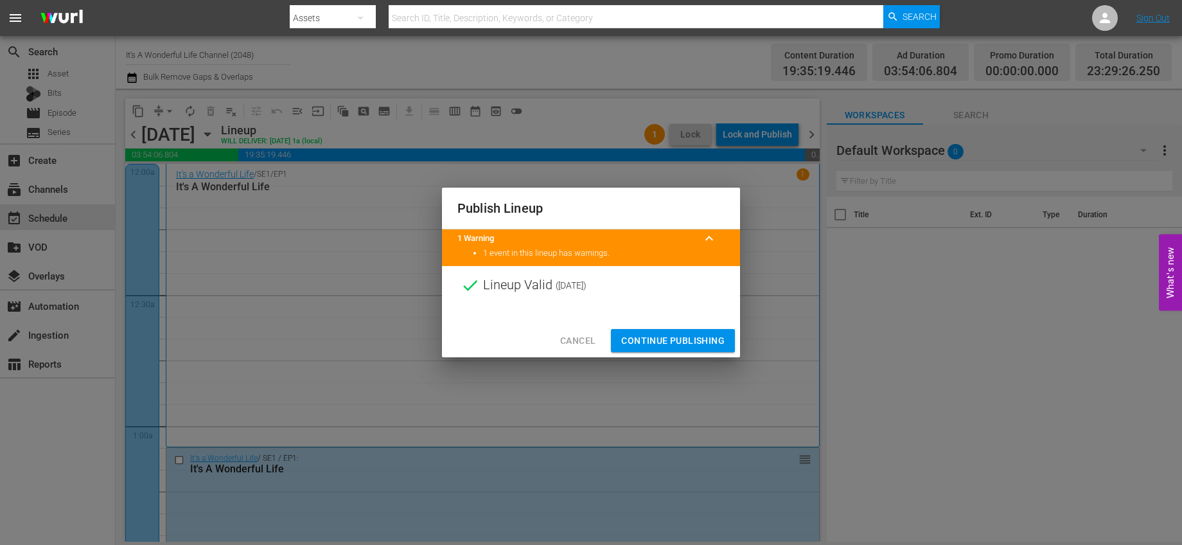
click at [651, 337] on span "Continue Publishing" at bounding box center [672, 341] width 103 height 16
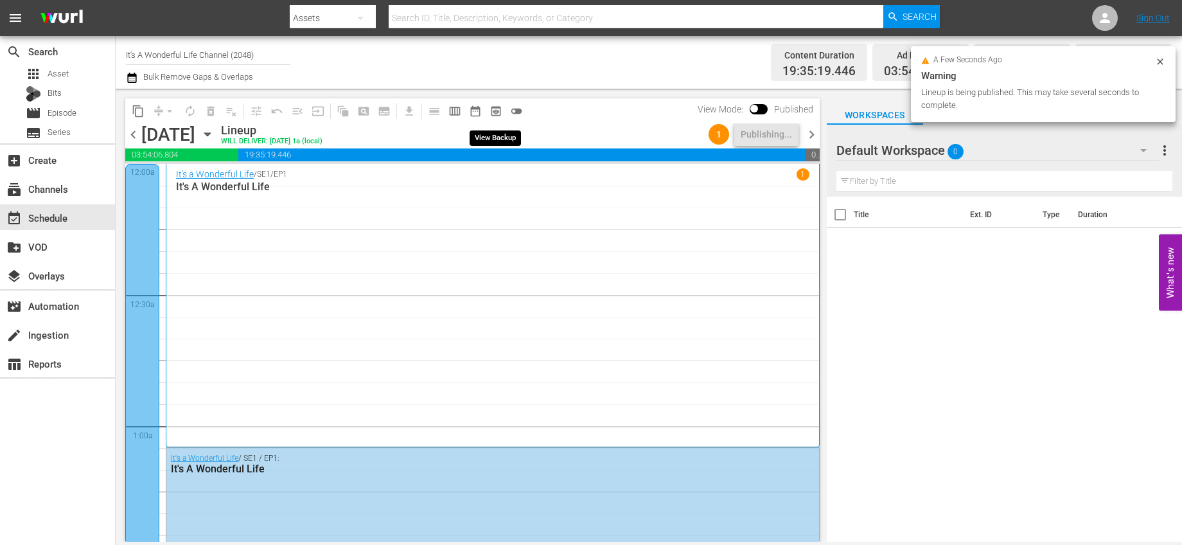
click at [496, 112] on span "preview_outlined" at bounding box center [496, 111] width 13 height 13
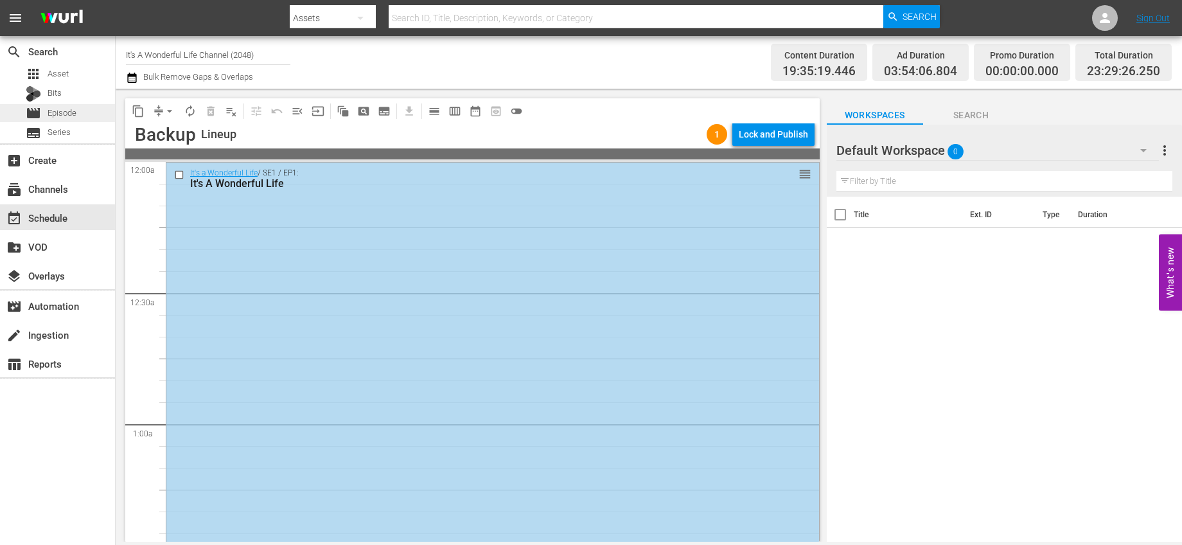
click at [70, 120] on div "movie Episode" at bounding box center [51, 113] width 51 height 18
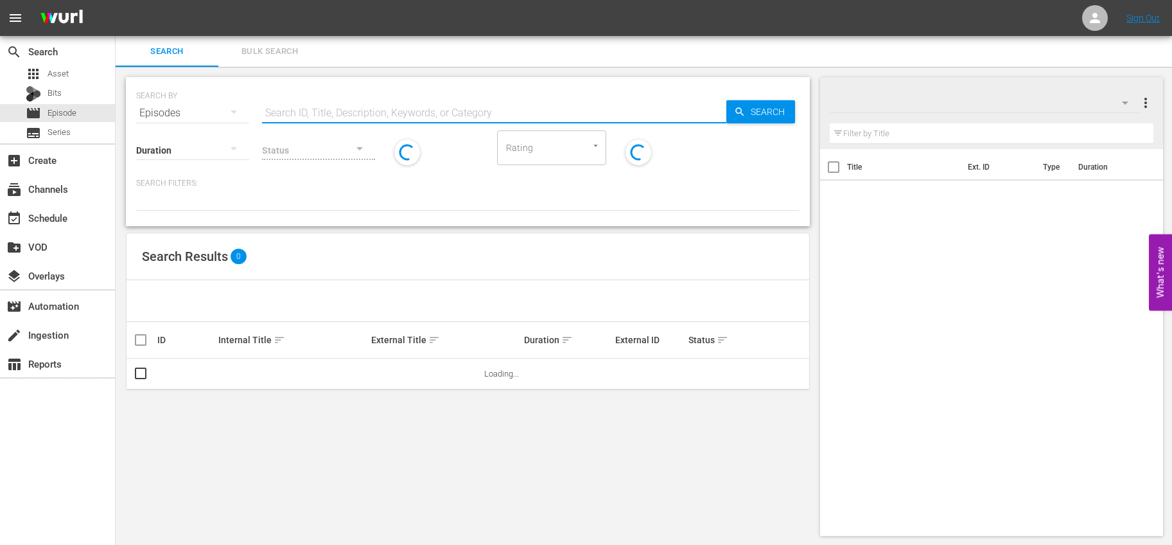
click at [305, 114] on input "text" at bounding box center [494, 113] width 464 height 31
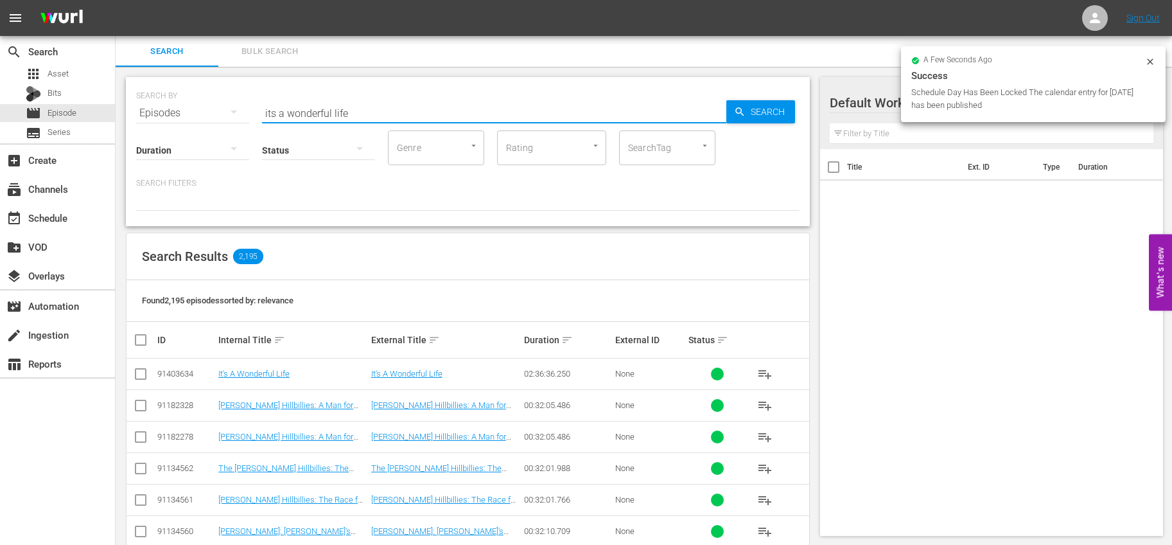
type input "its a wonderful life"
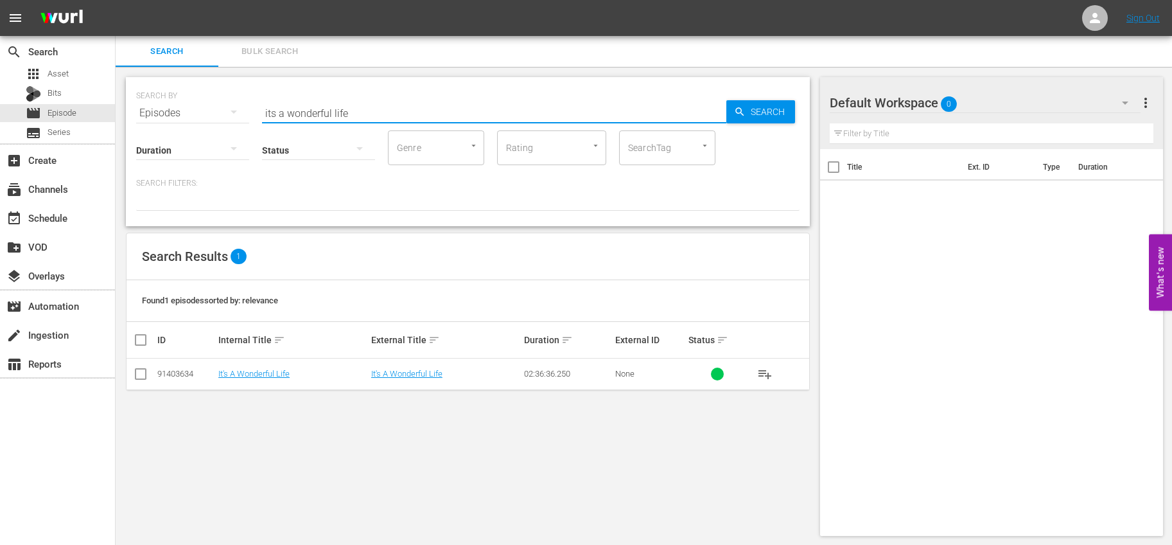
click at [759, 375] on span "playlist_add" at bounding box center [764, 373] width 15 height 15
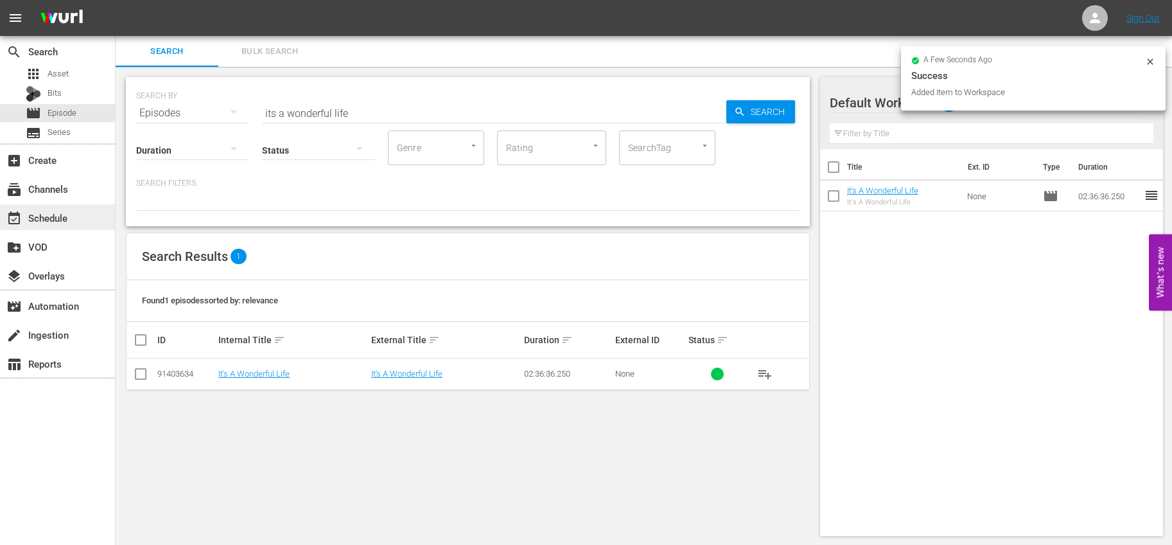
click at [66, 211] on div "event_available Schedule" at bounding box center [36, 216] width 72 height 12
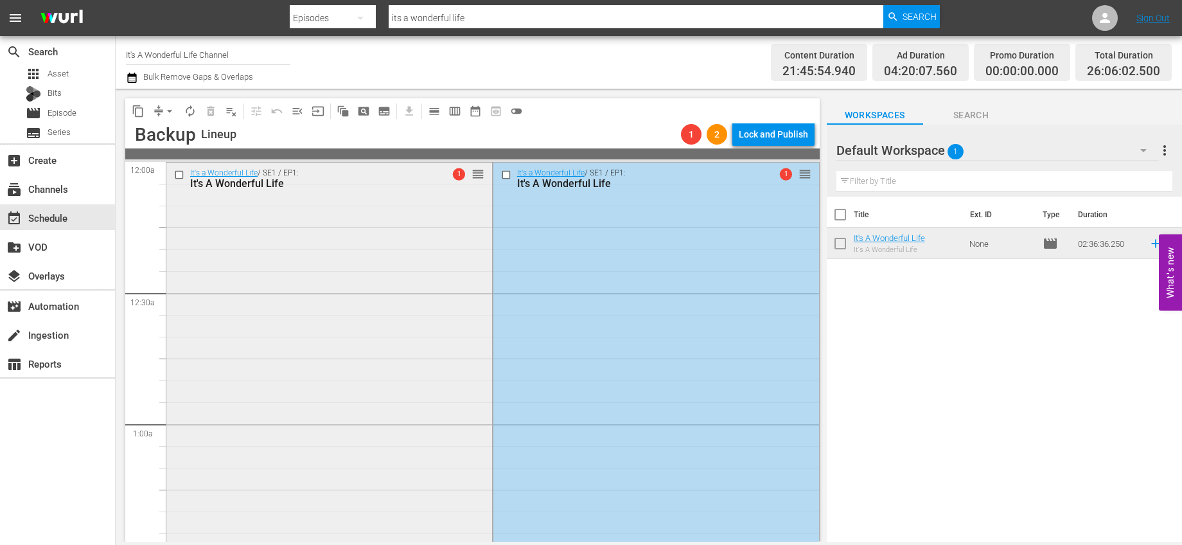
click at [177, 173] on input "checkbox" at bounding box center [180, 174] width 13 height 11
click at [215, 105] on span "delete_forever_outlined" at bounding box center [210, 111] width 13 height 13
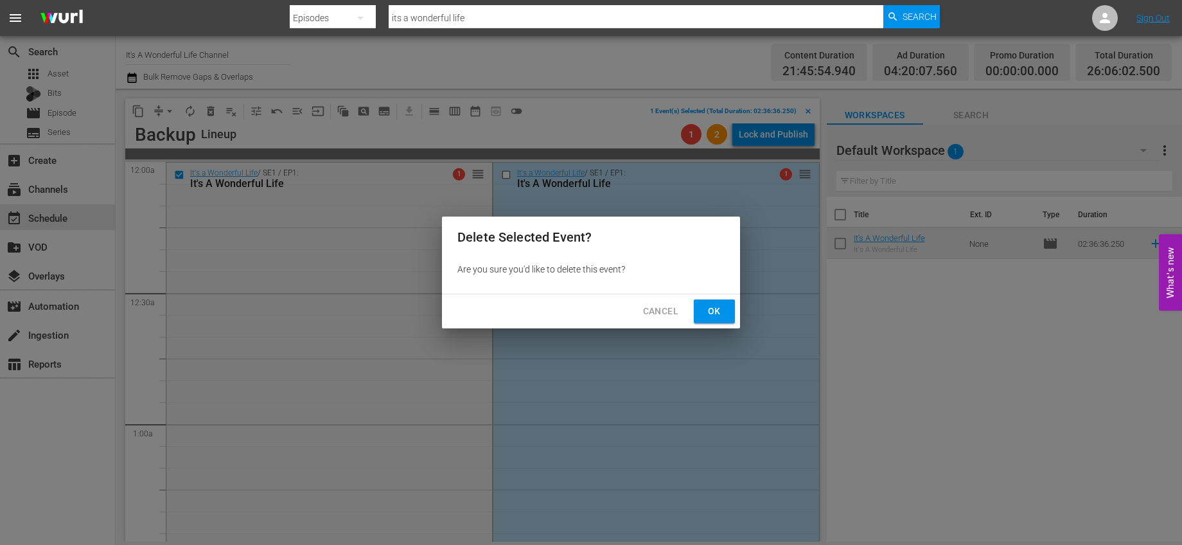
click at [721, 310] on span "Ok" at bounding box center [714, 311] width 21 height 16
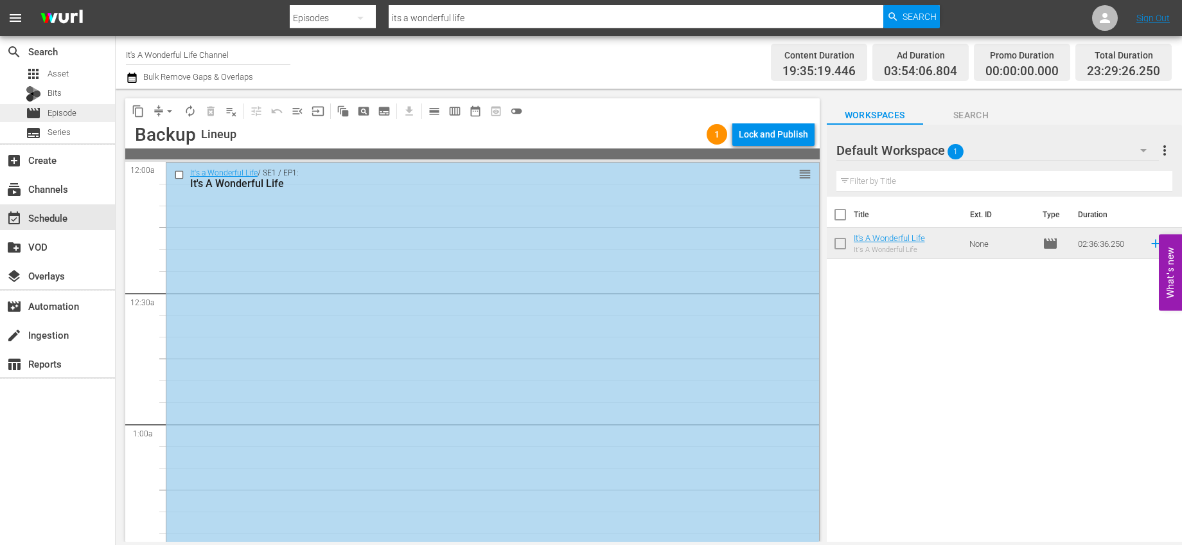
click at [77, 109] on div "movie Episode" at bounding box center [57, 113] width 115 height 18
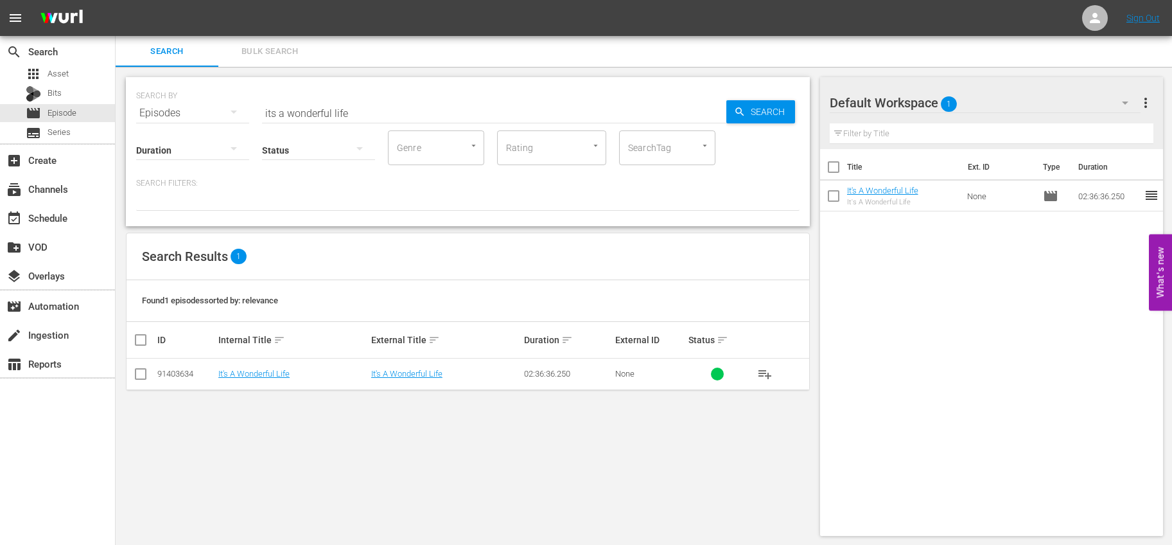
click at [141, 376] on input "checkbox" at bounding box center [140, 376] width 15 height 15
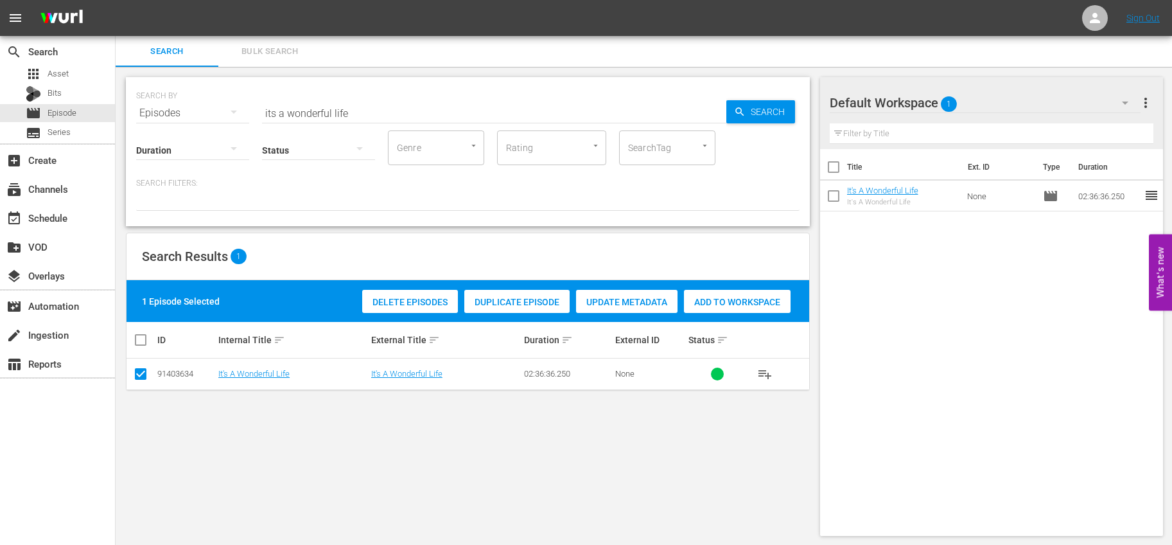
click at [538, 299] on span "Duplicate Episode" at bounding box center [516, 302] width 105 height 10
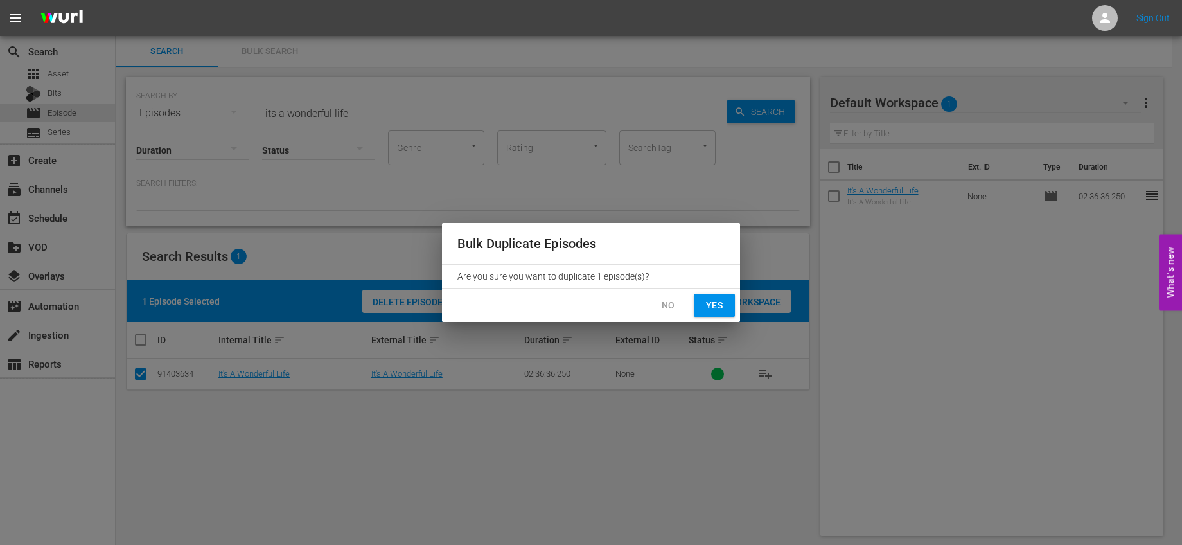
click at [716, 301] on span "Yes" at bounding box center [714, 305] width 21 height 16
checkbox input "false"
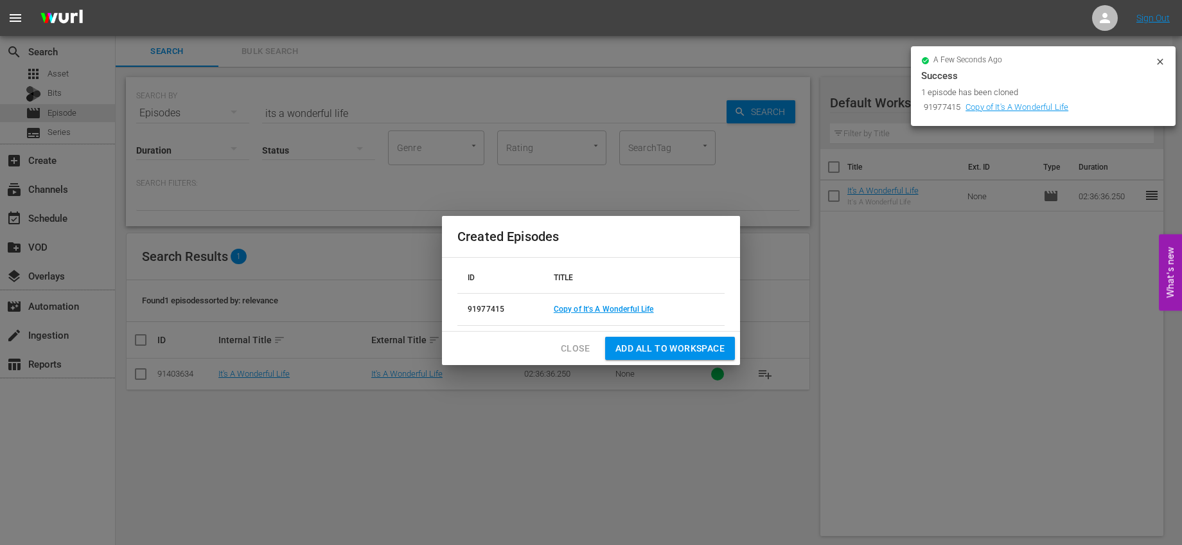
click at [684, 350] on span "Add all to Workspace" at bounding box center [669, 348] width 109 height 16
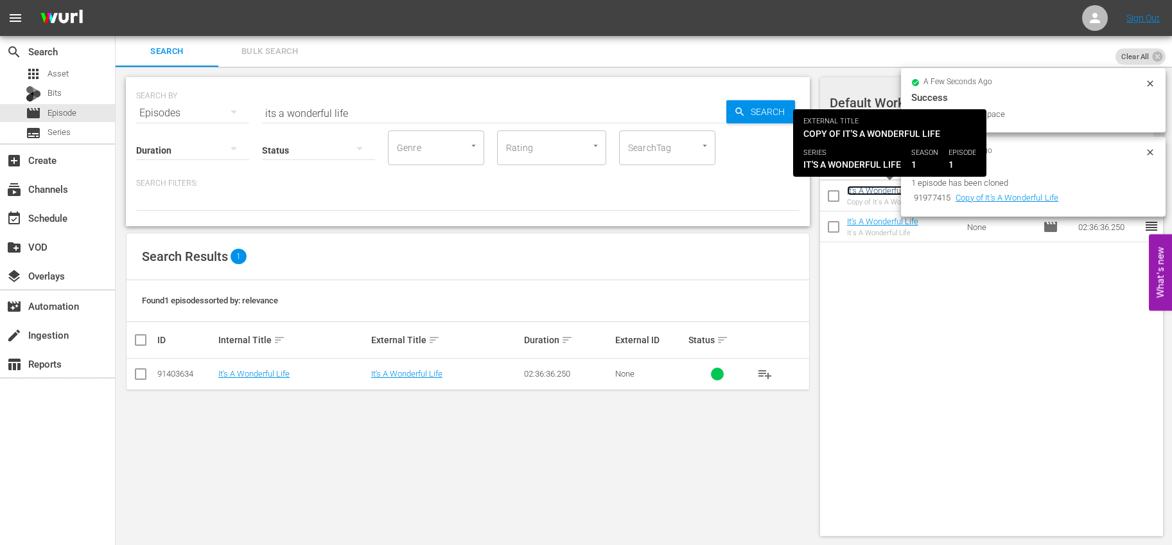
click at [871, 189] on link "It's A Wonderful Life" at bounding box center [882, 191] width 71 height 10
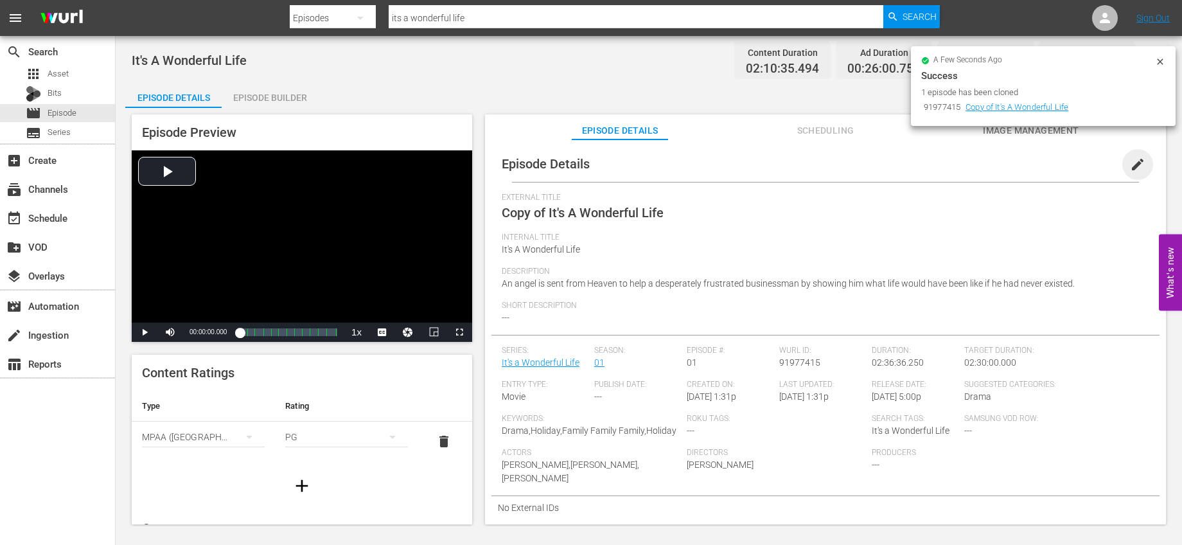
click at [1130, 159] on span "edit" at bounding box center [1137, 164] width 15 height 15
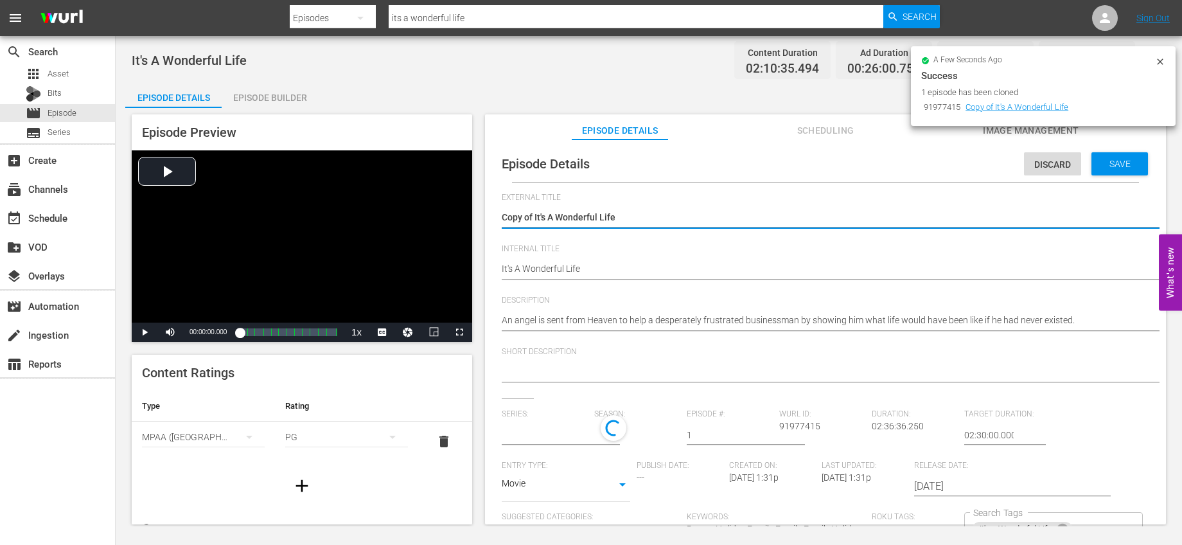
type input "It's a Wonderful Life"
drag, startPoint x: 534, startPoint y: 215, endPoint x: 404, endPoint y: 216, distance: 129.8
click at [405, 216] on div "Episode Preview Video Player is loading. Play Video Play Mute Current Time 00:0…" at bounding box center [648, 321] width 1047 height 427
type textarea "It's A Wonderful Life"
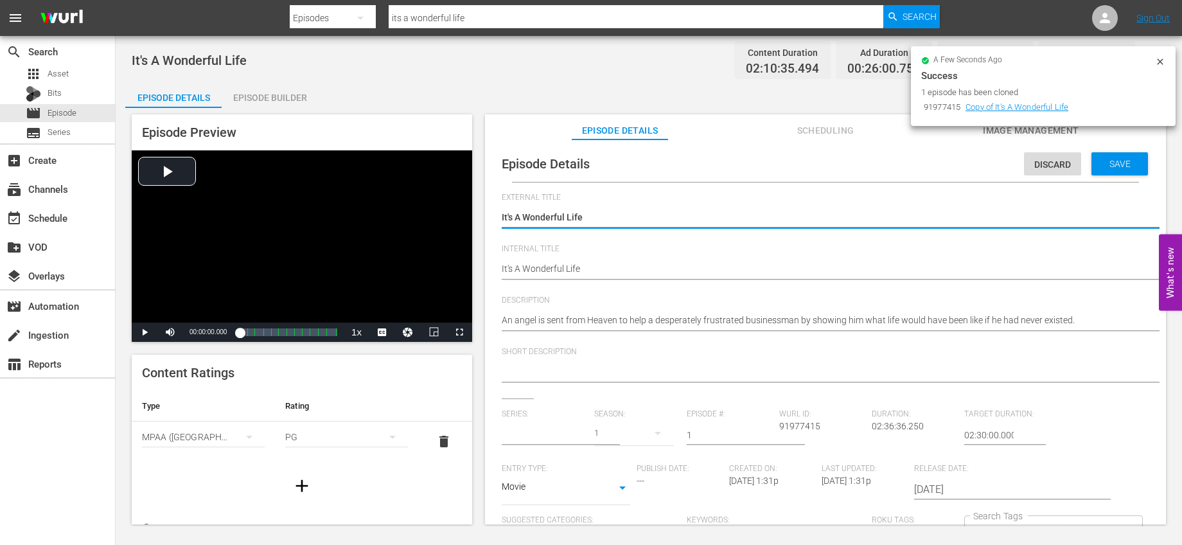
click at [567, 441] on input "text" at bounding box center [545, 435] width 86 height 31
click at [596, 384] on div at bounding box center [822, 372] width 641 height 31
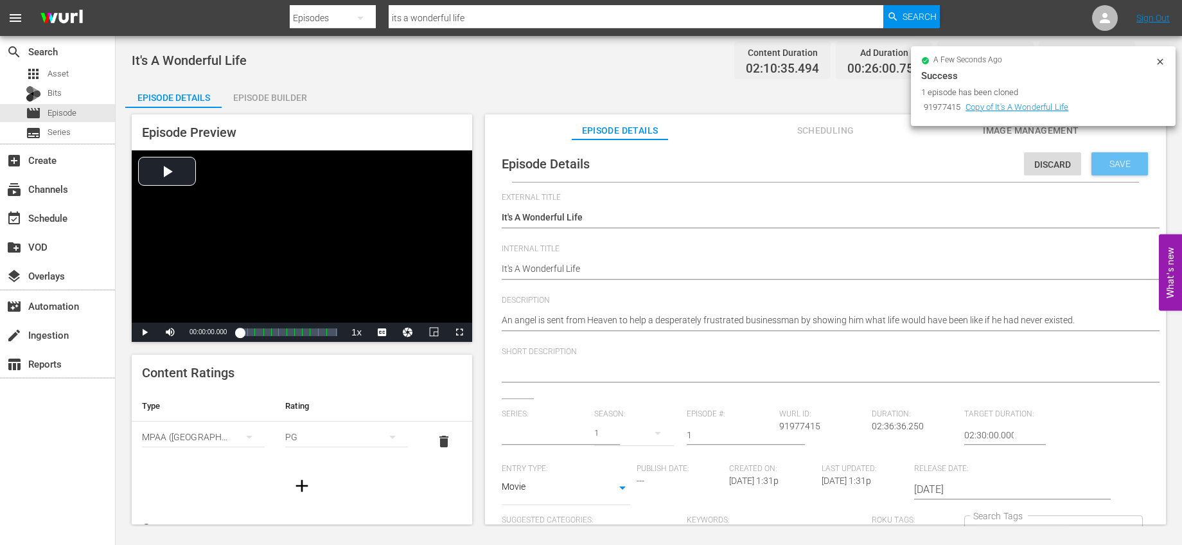
click at [1117, 168] on span "Save" at bounding box center [1120, 164] width 42 height 10
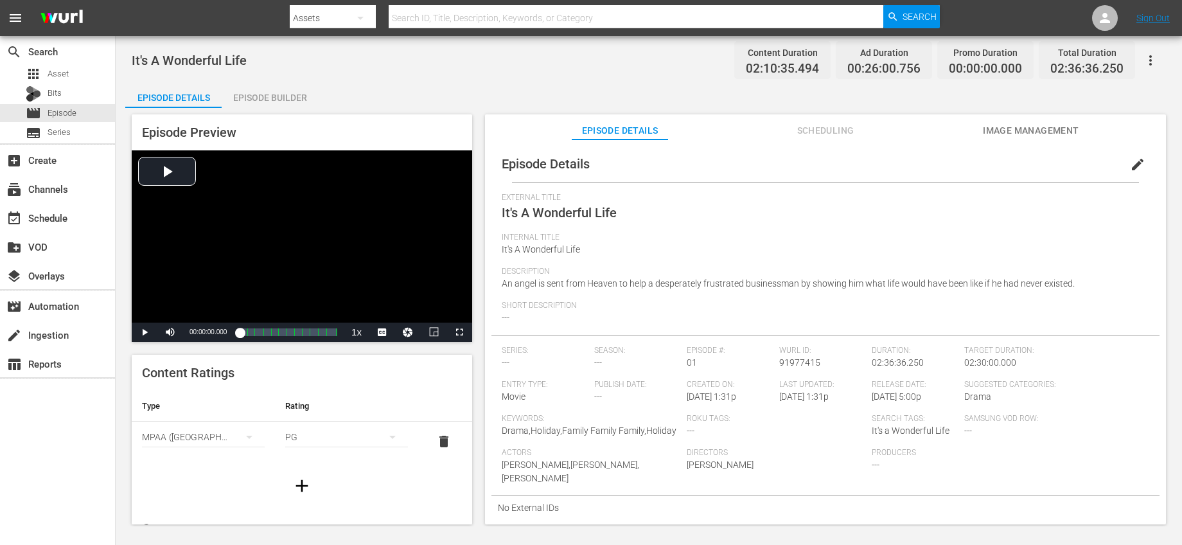
click at [272, 96] on div "Episode Builder" at bounding box center [270, 97] width 96 height 31
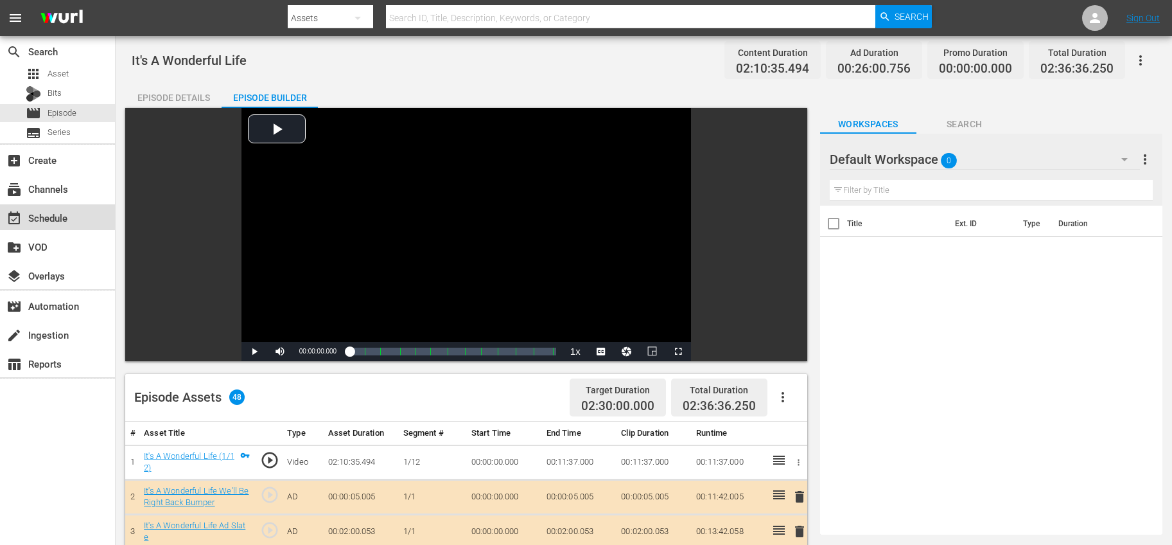
click at [67, 220] on div "event_available Schedule" at bounding box center [36, 216] width 72 height 12
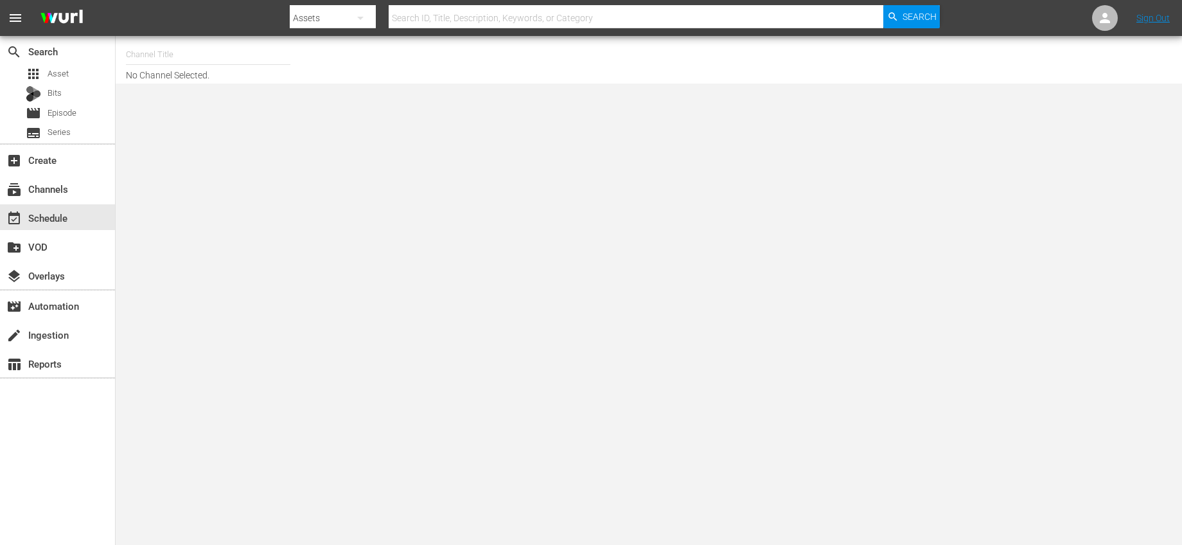
click at [180, 56] on input "text" at bounding box center [208, 54] width 164 height 31
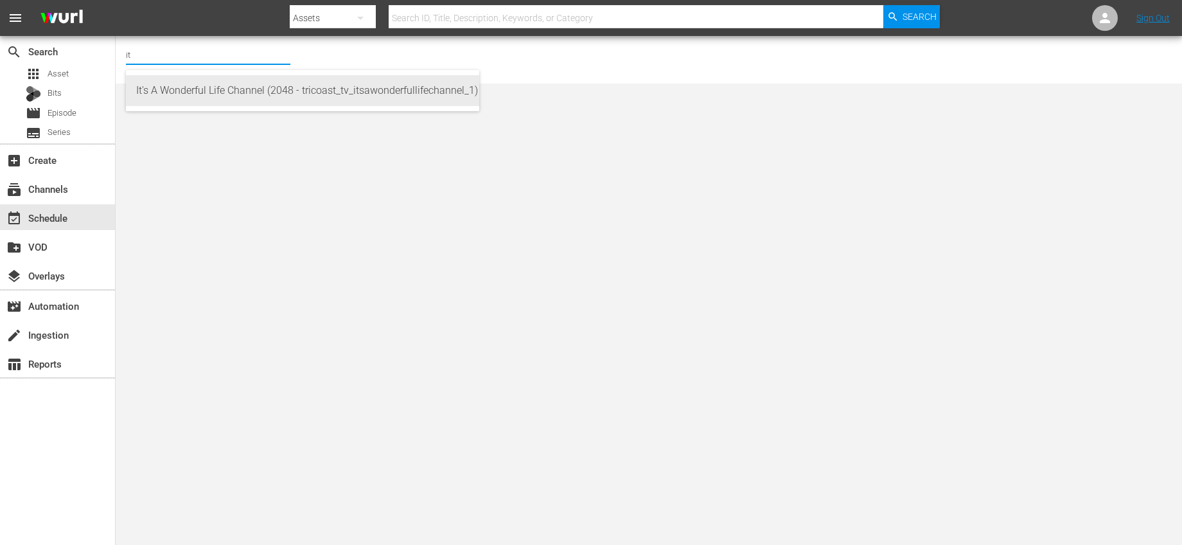
click at [181, 94] on div "It's A Wonderful Life Channel (2048 - tricoast_tv_itsawonderfullifechannel_1)" at bounding box center [302, 90] width 333 height 31
type input "It's A Wonderful Life Channel (2048 - tricoast_tv_itsawonderfullifechannel_1)"
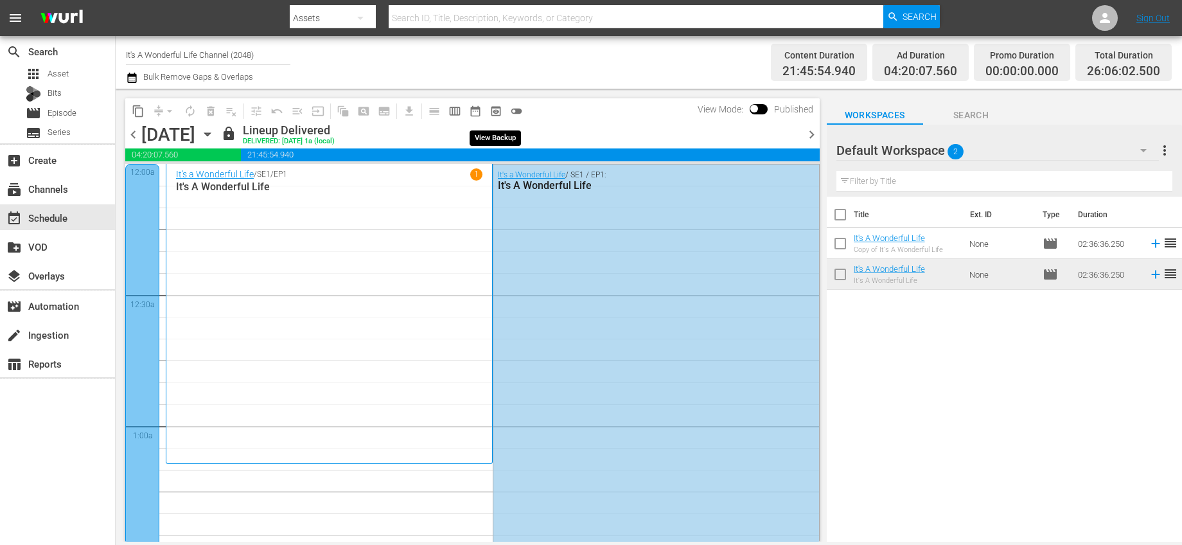
click at [501, 111] on span "preview_outlined" at bounding box center [496, 111] width 13 height 13
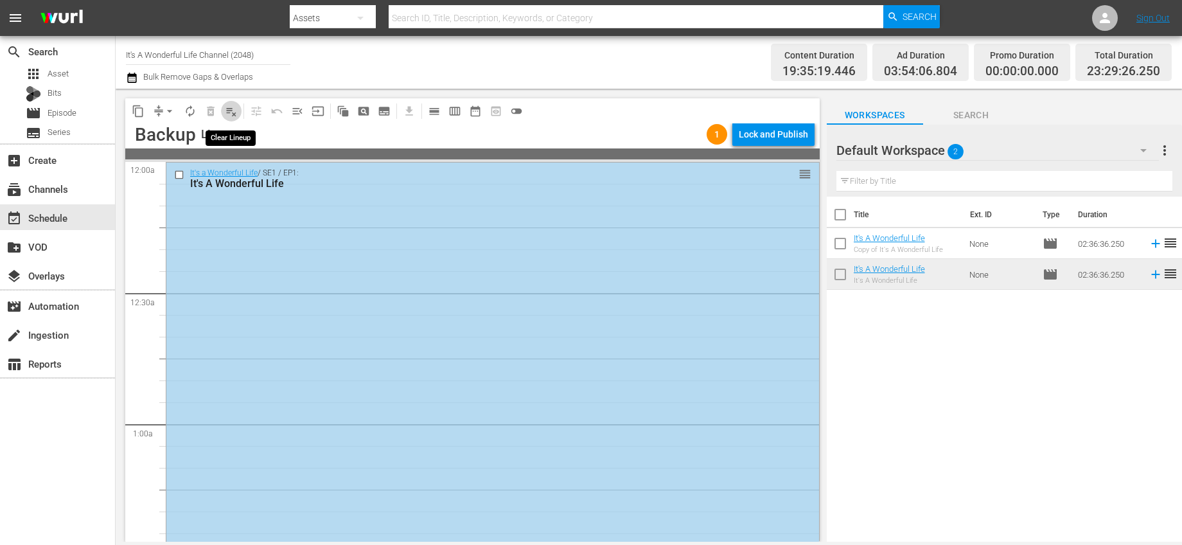
click at [227, 110] on span "playlist_remove_outlined" at bounding box center [231, 111] width 13 height 13
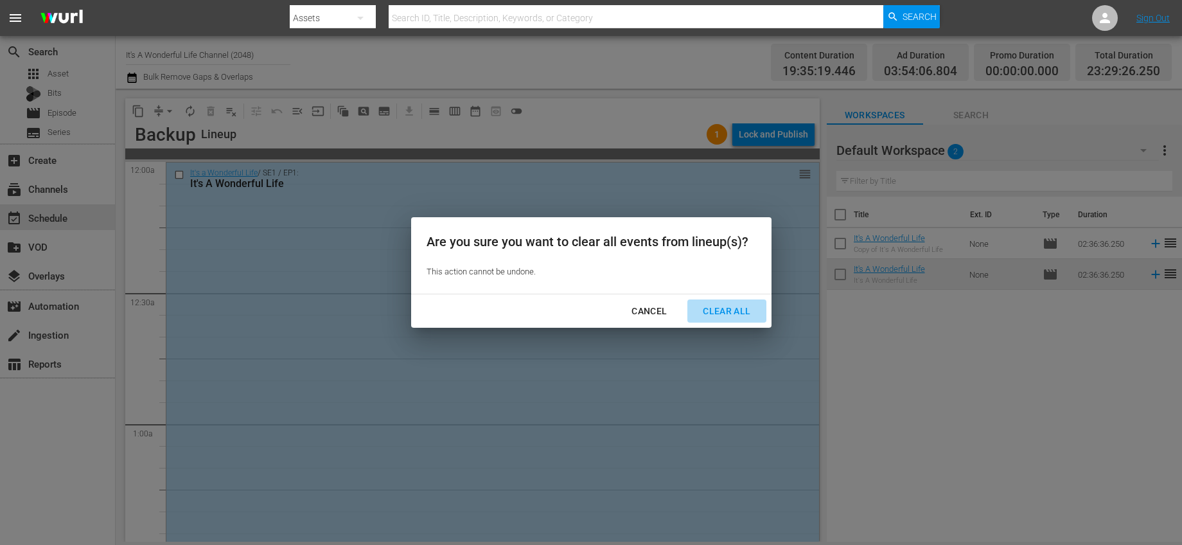
click at [709, 314] on div "Clear All" at bounding box center [727, 311] width 68 height 16
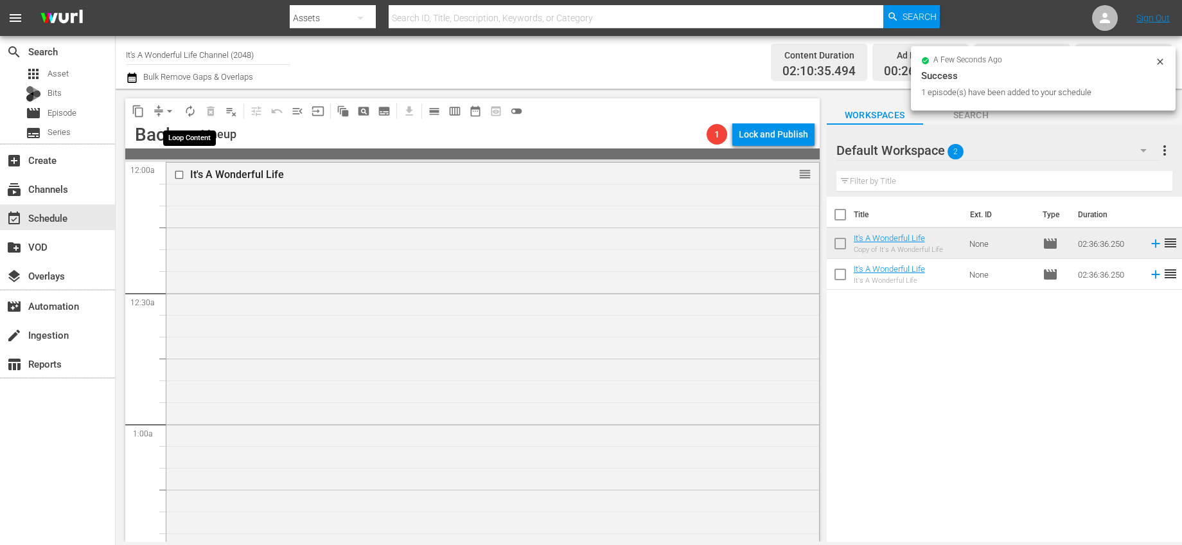
click at [190, 113] on span "autorenew_outlined" at bounding box center [190, 111] width 13 height 13
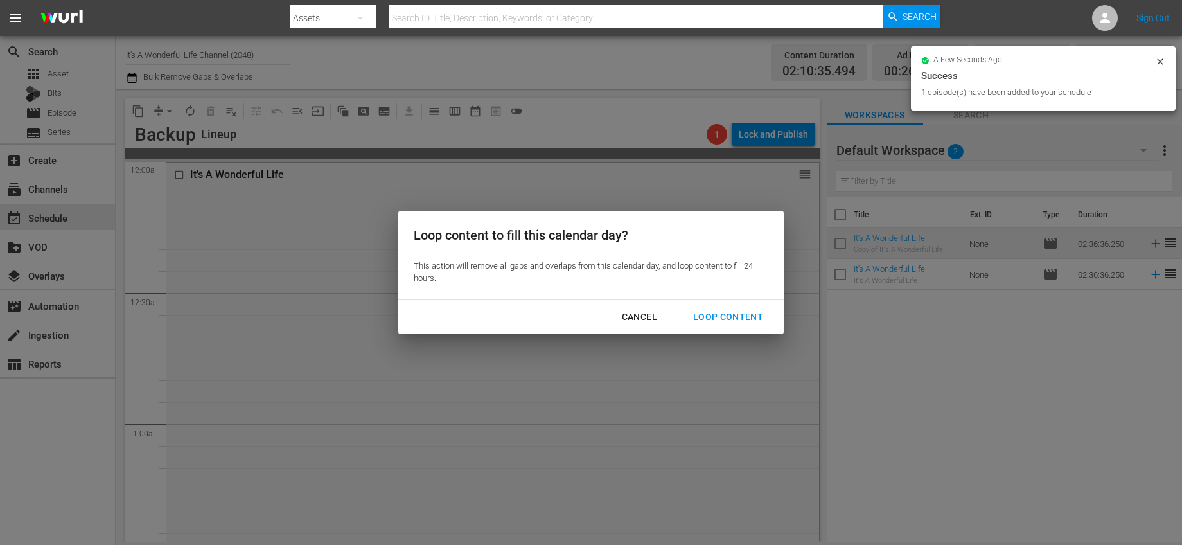
click at [716, 313] on div "Loop Content" at bounding box center [728, 317] width 91 height 16
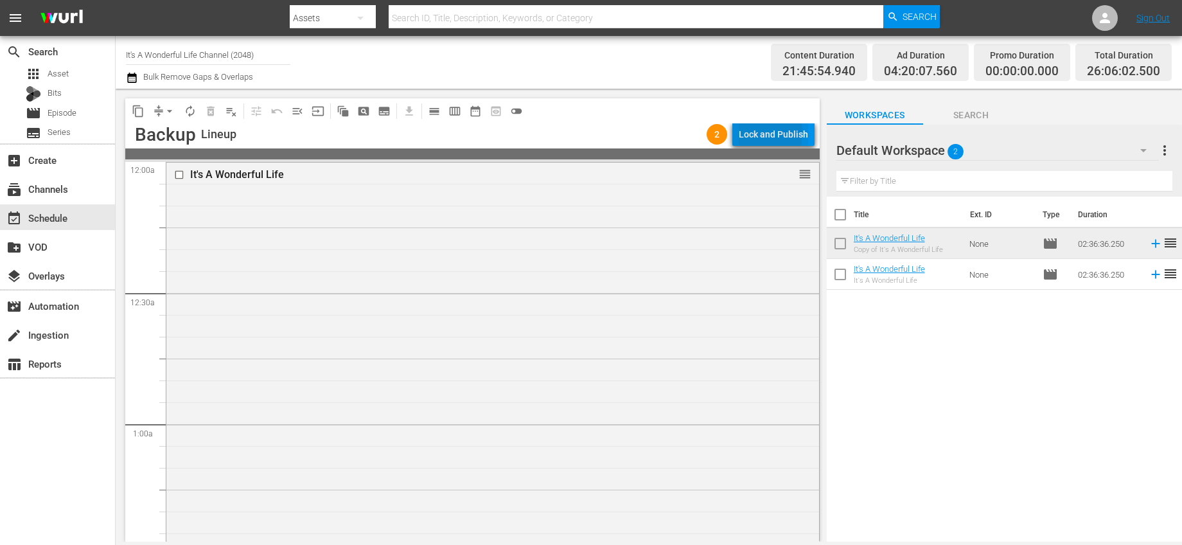
click at [756, 133] on div "Lock and Publish" at bounding box center [773, 134] width 69 height 23
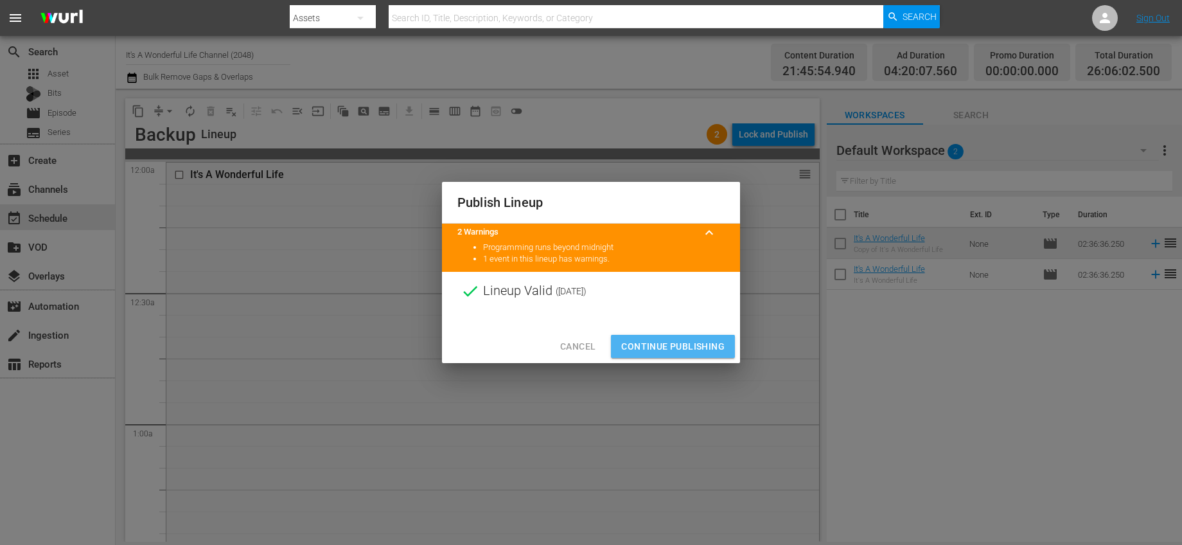
click at [705, 347] on span "Continue Publishing" at bounding box center [672, 347] width 103 height 16
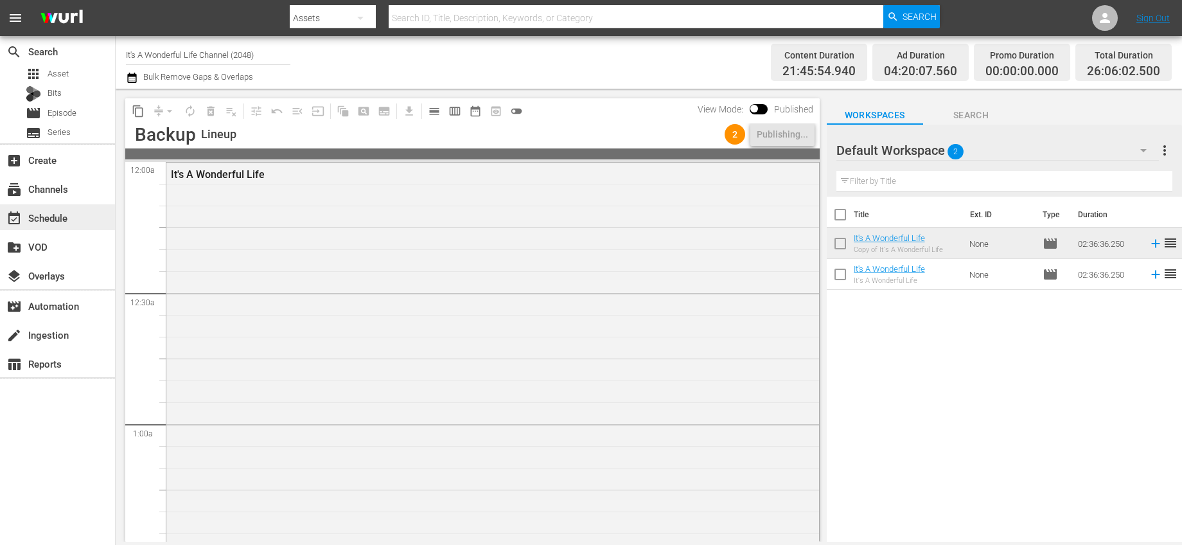
click at [57, 208] on div "event_available Schedule" at bounding box center [57, 217] width 115 height 26
click at [430, 112] on span "calendar_view_day_outlined" at bounding box center [434, 111] width 13 height 13
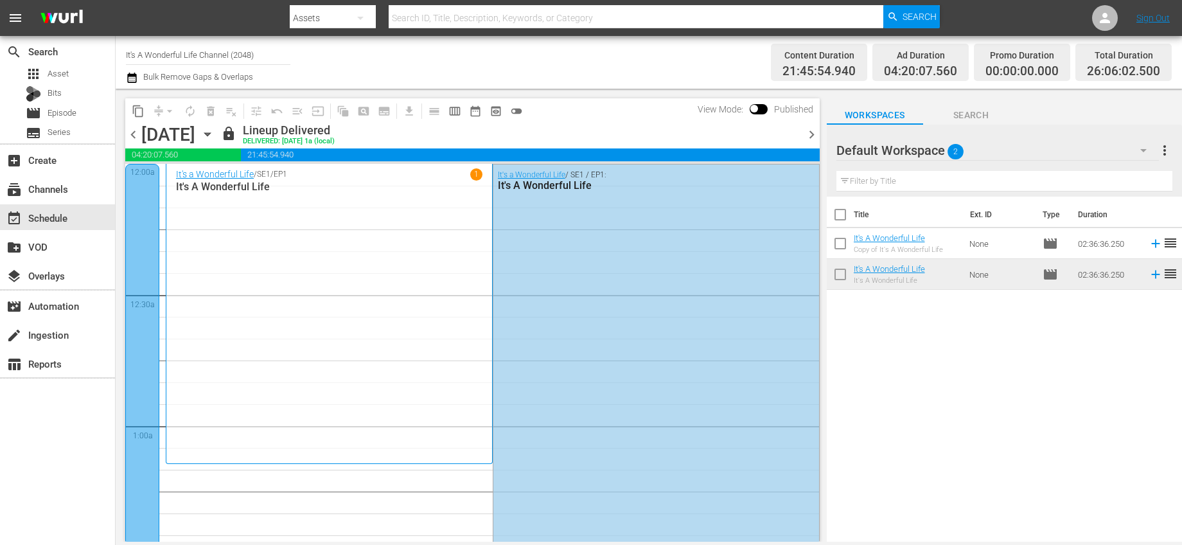
click at [811, 132] on span "chevron_right" at bounding box center [812, 135] width 16 height 16
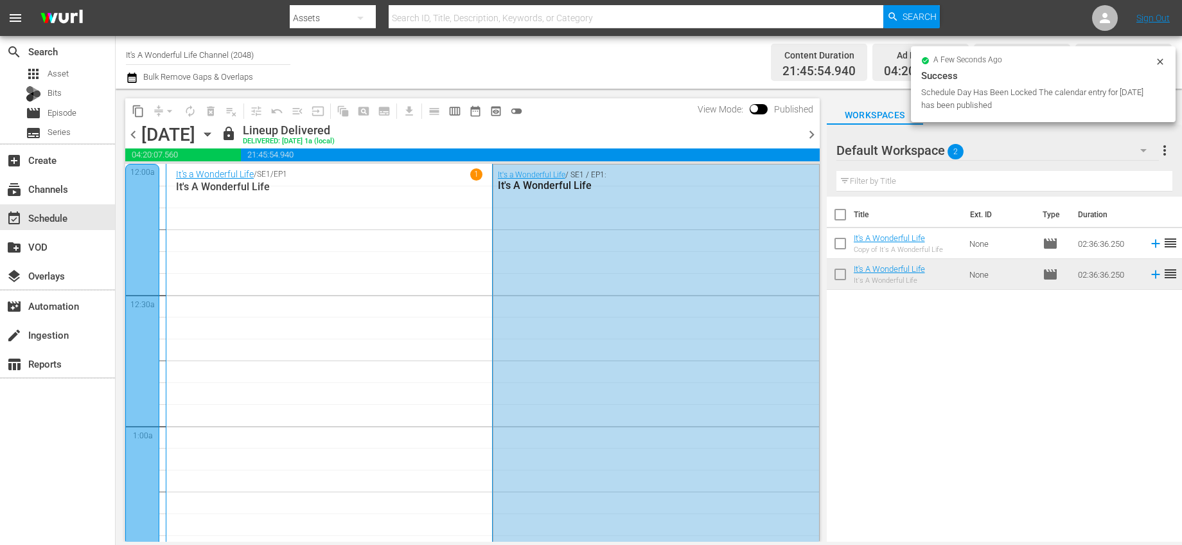
click at [811, 137] on span "chevron_right" at bounding box center [812, 135] width 16 height 16
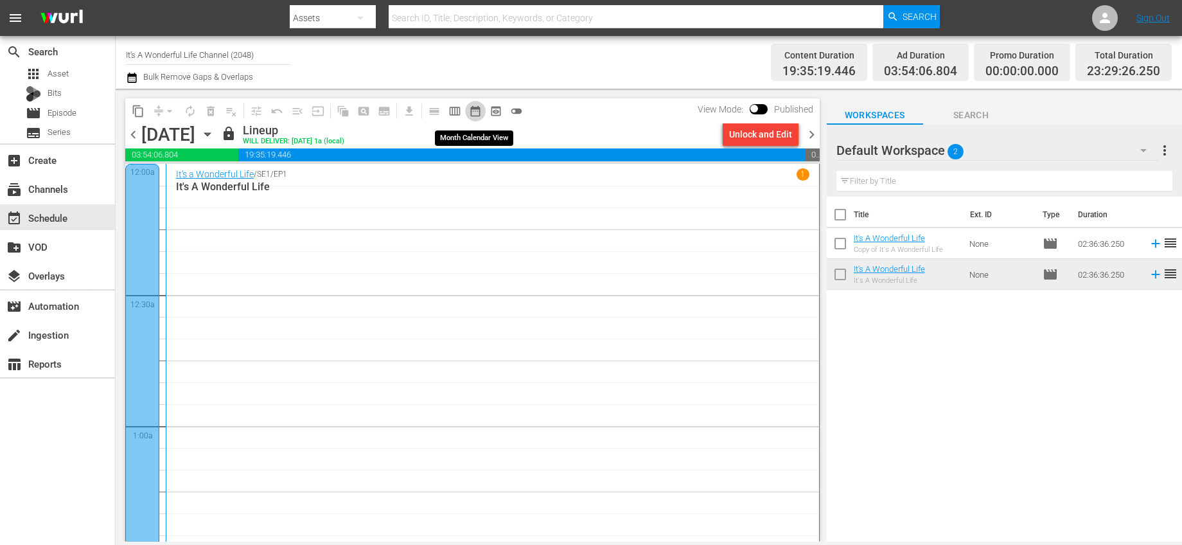
click at [481, 110] on span "date_range_outlined" at bounding box center [475, 111] width 13 height 13
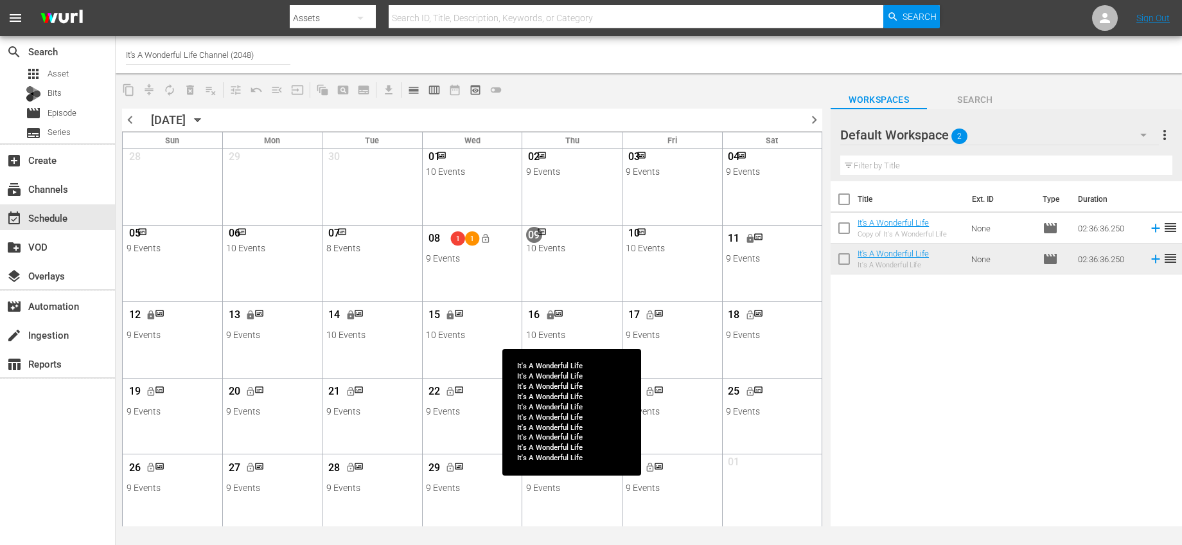
click at [584, 326] on div "16 lock" at bounding box center [572, 316] width 92 height 27
click at [585, 326] on div "16 lock" at bounding box center [572, 316] width 92 height 27
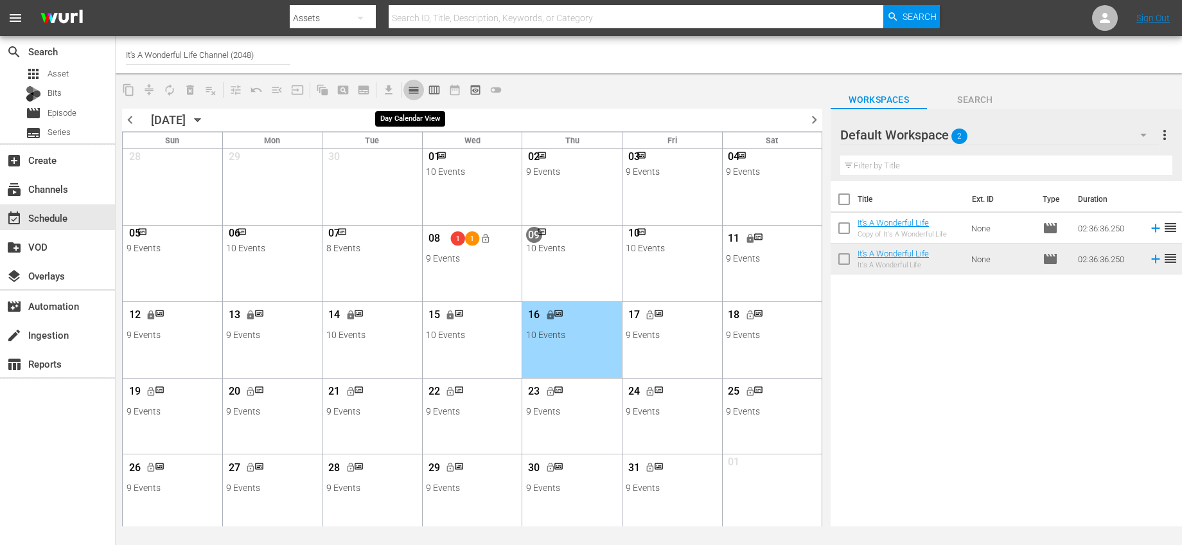
click at [419, 88] on span "calendar_view_day_outlined" at bounding box center [413, 90] width 13 height 13
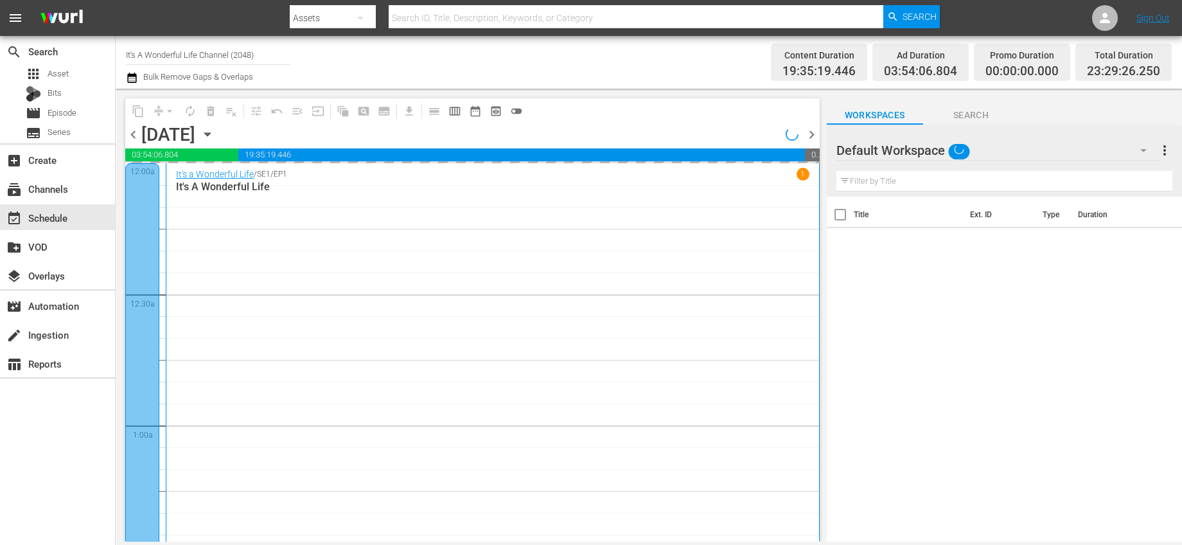
click at [210, 136] on icon "button" at bounding box center [207, 134] width 6 height 3
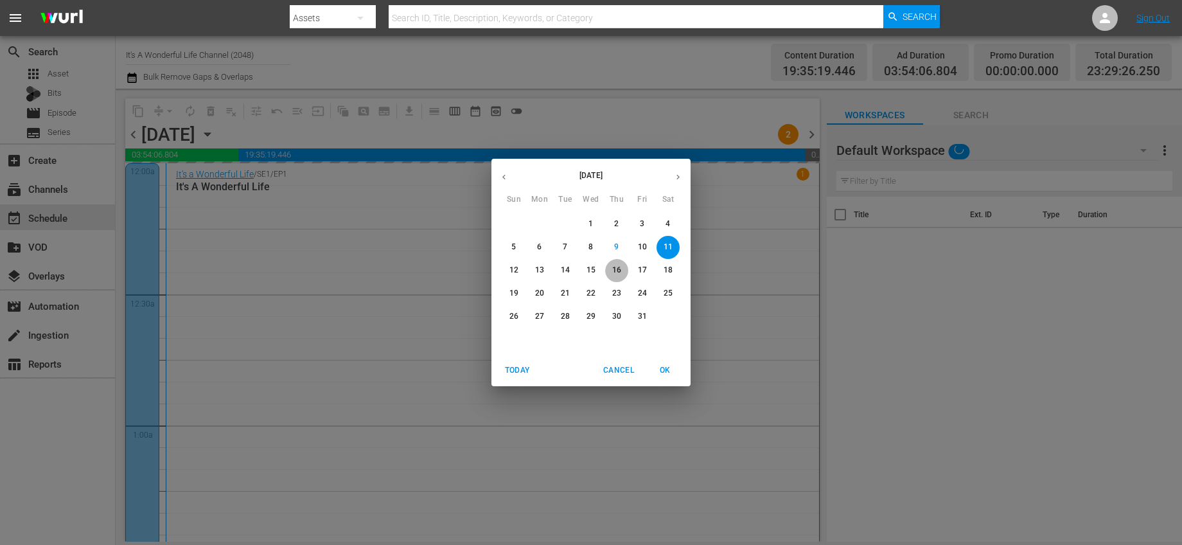
click at [617, 268] on p "16" at bounding box center [616, 270] width 9 height 11
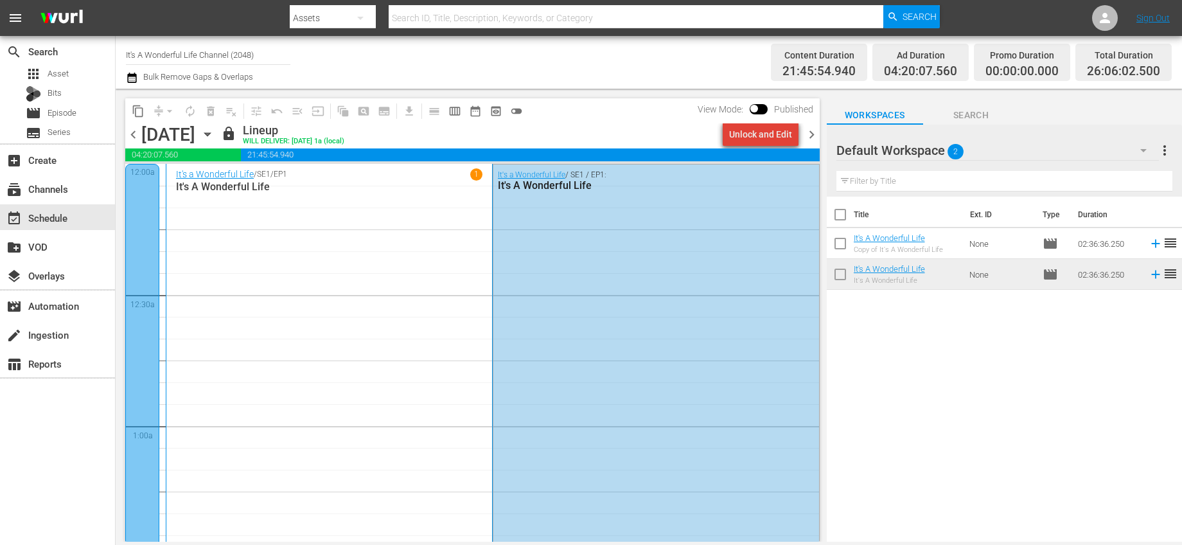
click at [777, 133] on div "Unlock and Edit" at bounding box center [760, 134] width 63 height 23
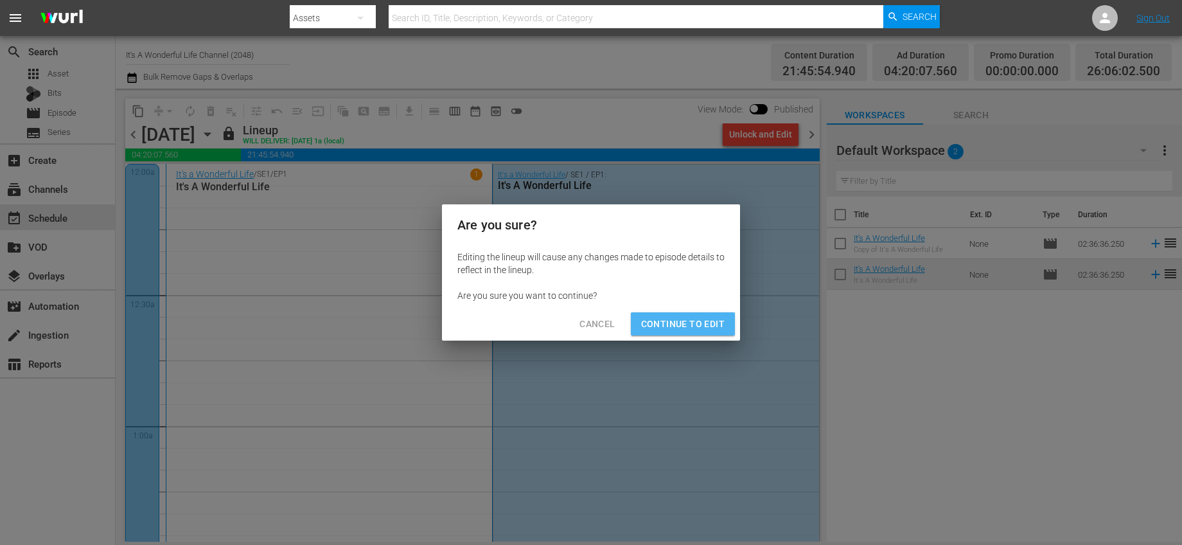
click at [691, 330] on span "Continue to Edit" at bounding box center [683, 324] width 84 height 16
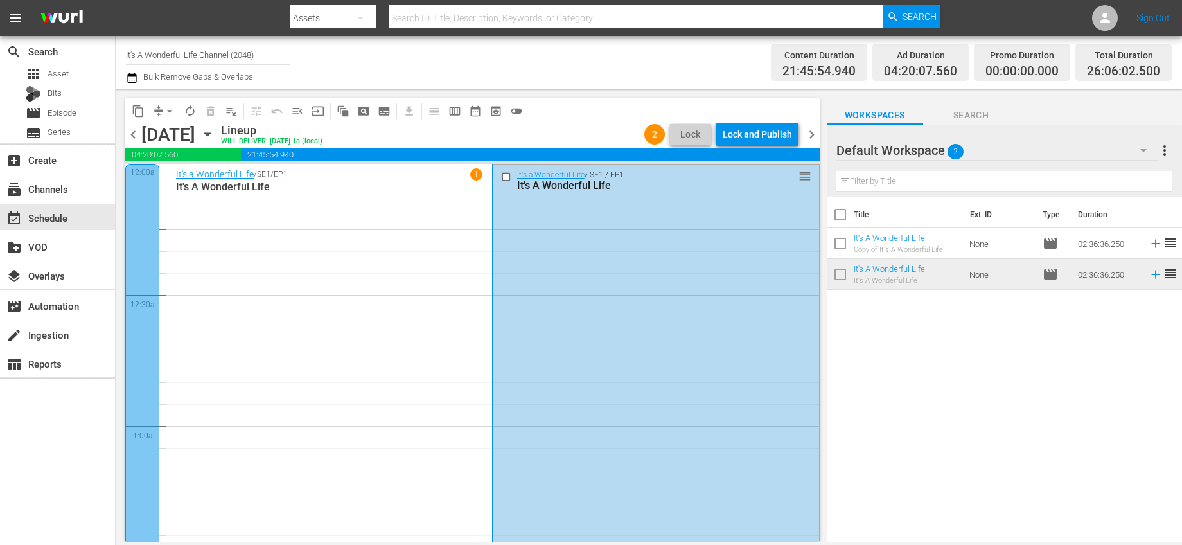
click at [131, 133] on span "chevron_left" at bounding box center [133, 135] width 16 height 16
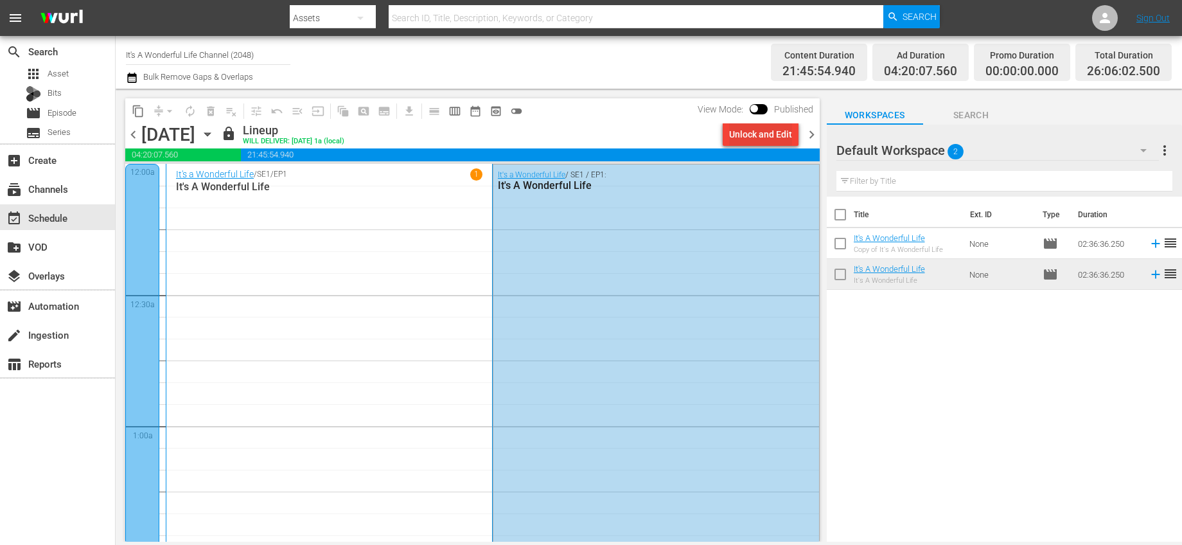
click at [756, 130] on div "Unlock and Edit" at bounding box center [760, 134] width 63 height 23
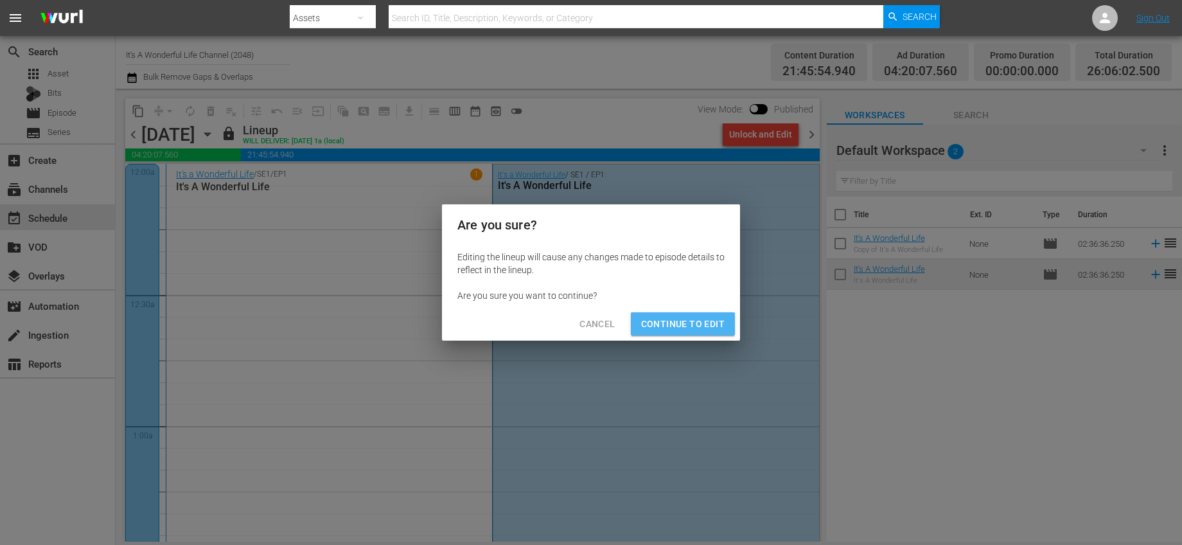
click at [709, 318] on span "Continue to Edit" at bounding box center [683, 324] width 84 height 16
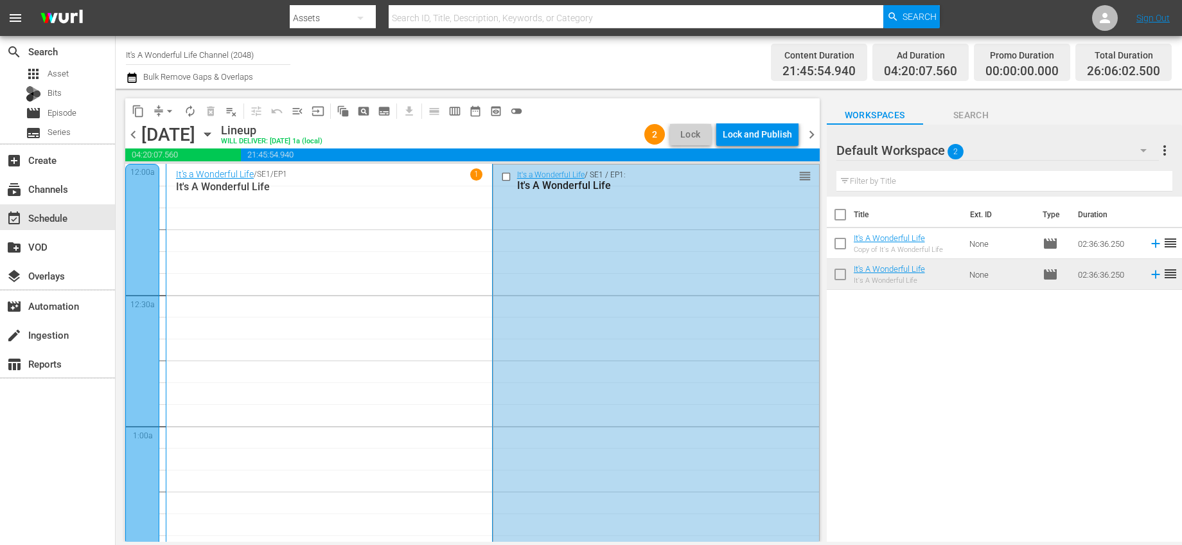
click at [130, 134] on span "chevron_left" at bounding box center [133, 135] width 16 height 16
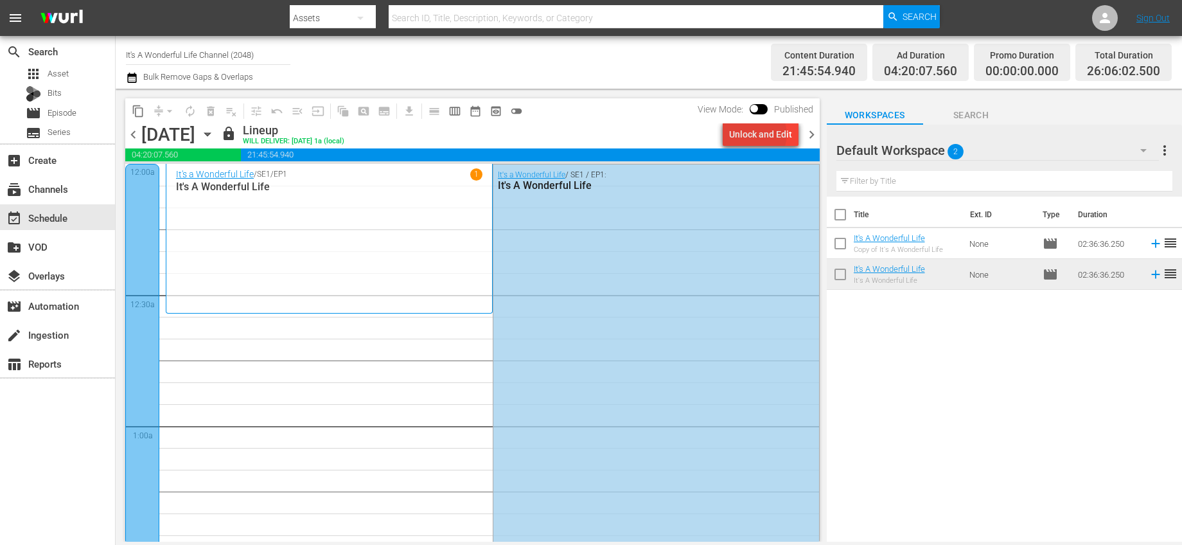
click at [757, 134] on div "Unlock and Edit" at bounding box center [760, 134] width 63 height 23
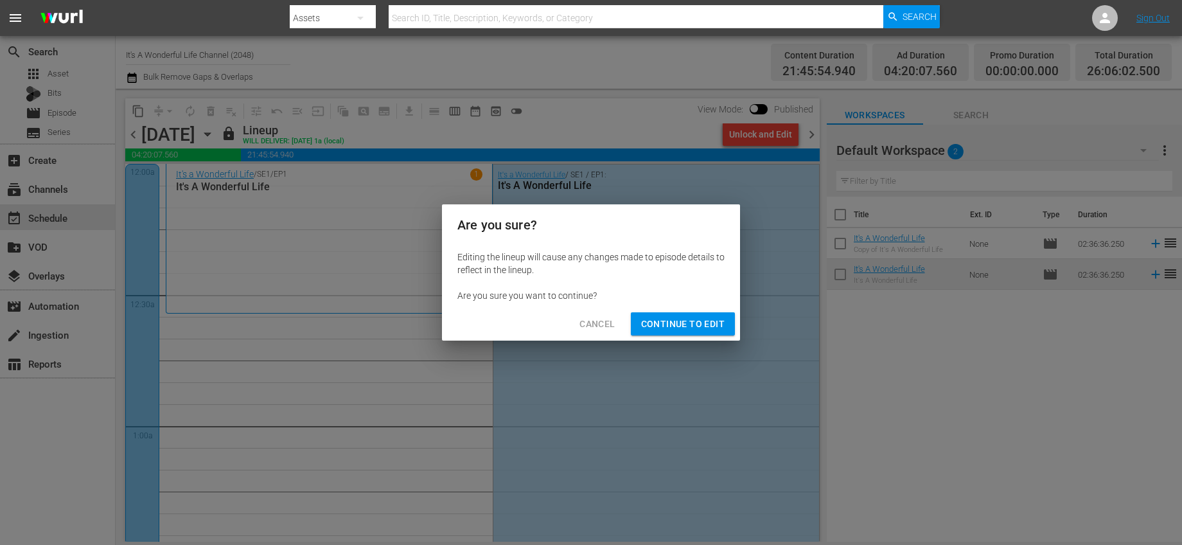
click at [714, 320] on span "Continue to Edit" at bounding box center [683, 324] width 84 height 16
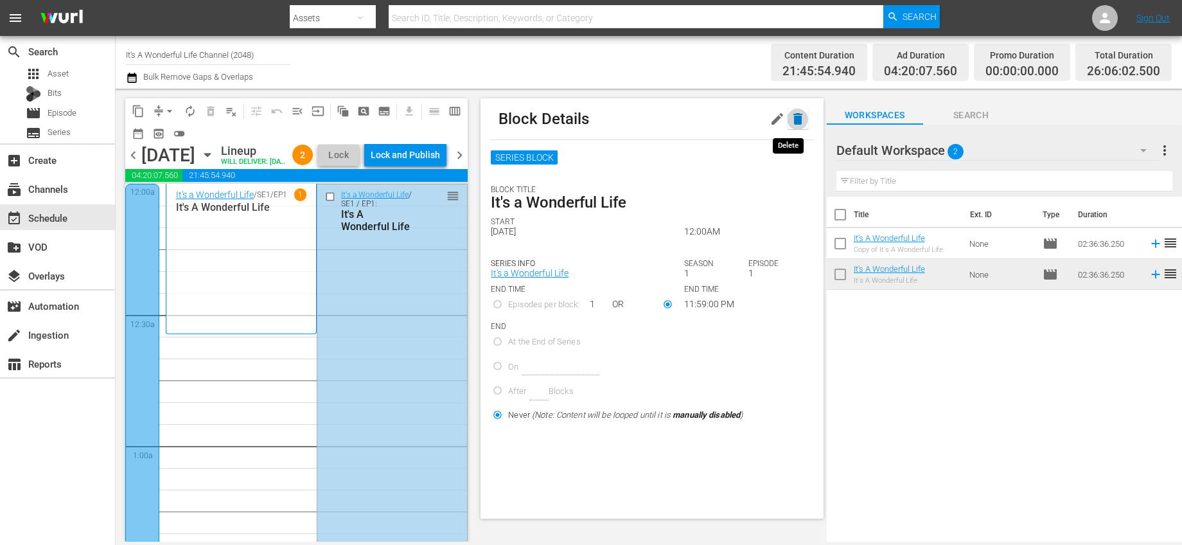
click at [790, 121] on icon "button" at bounding box center [797, 118] width 15 height 15
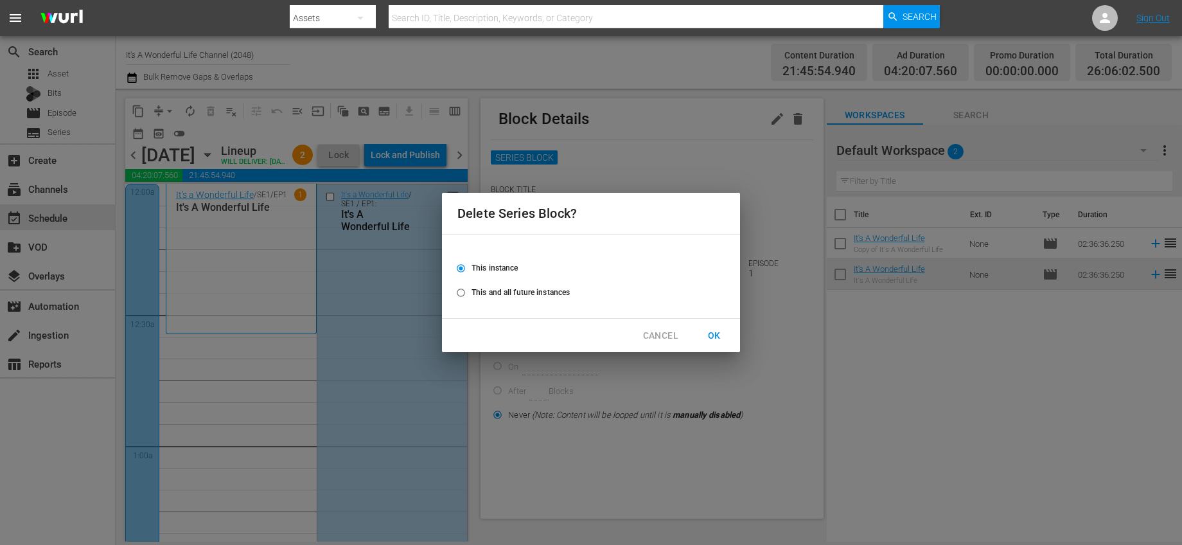
click at [524, 291] on span "This and all future instances" at bounding box center [521, 293] width 98 height 12
click at [472, 291] on input "This and all future instances" at bounding box center [460, 295] width 21 height 21
radio input "true"
click at [721, 331] on span "OK" at bounding box center [714, 336] width 21 height 16
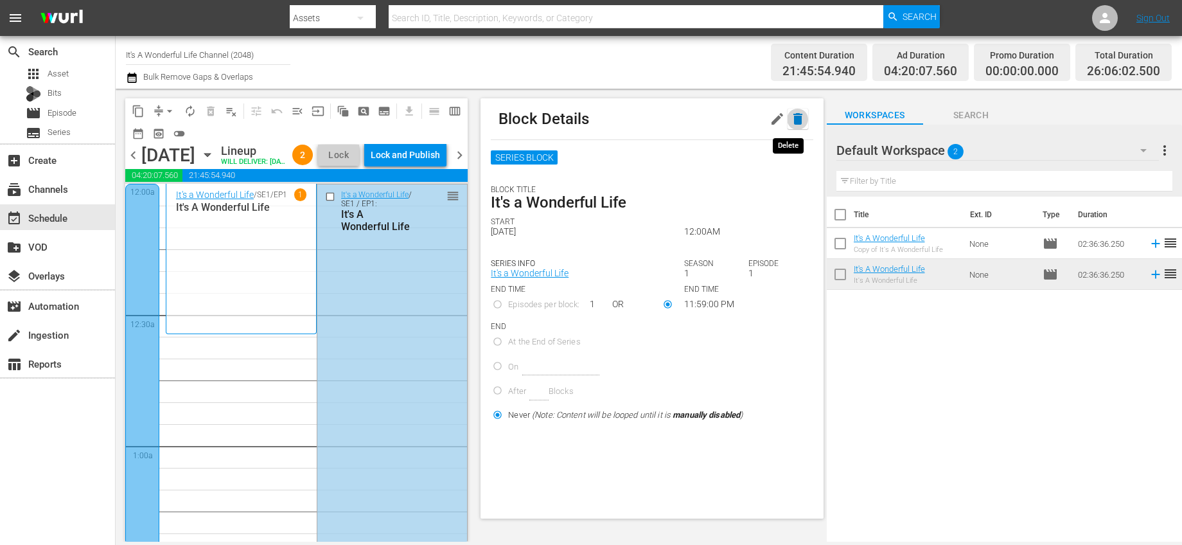
click at [793, 114] on icon "button" at bounding box center [797, 119] width 9 height 12
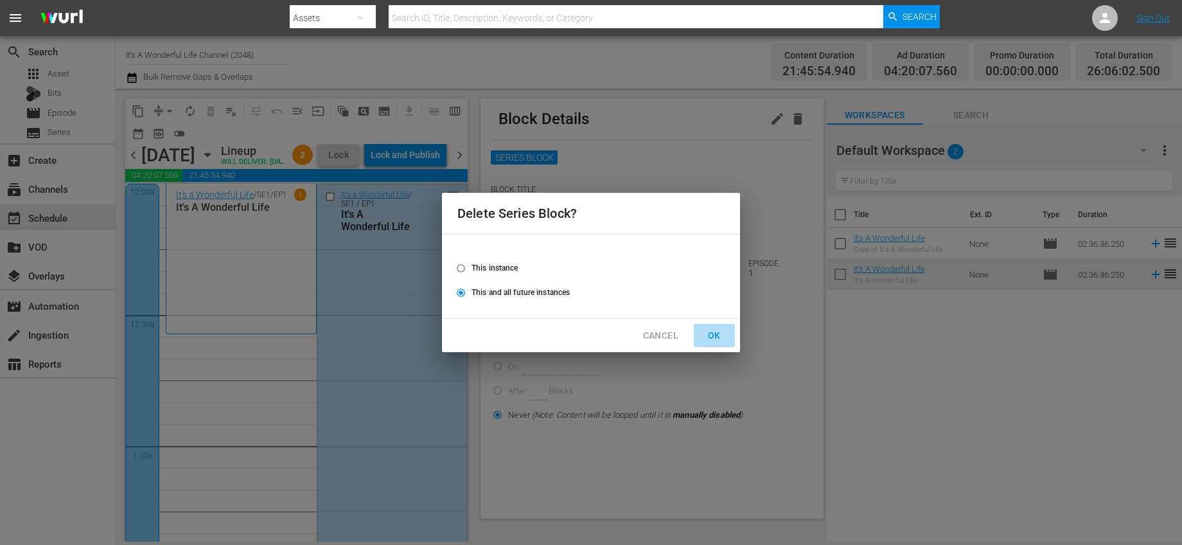
click at [716, 335] on span "OK" at bounding box center [714, 336] width 21 height 16
radio input "false"
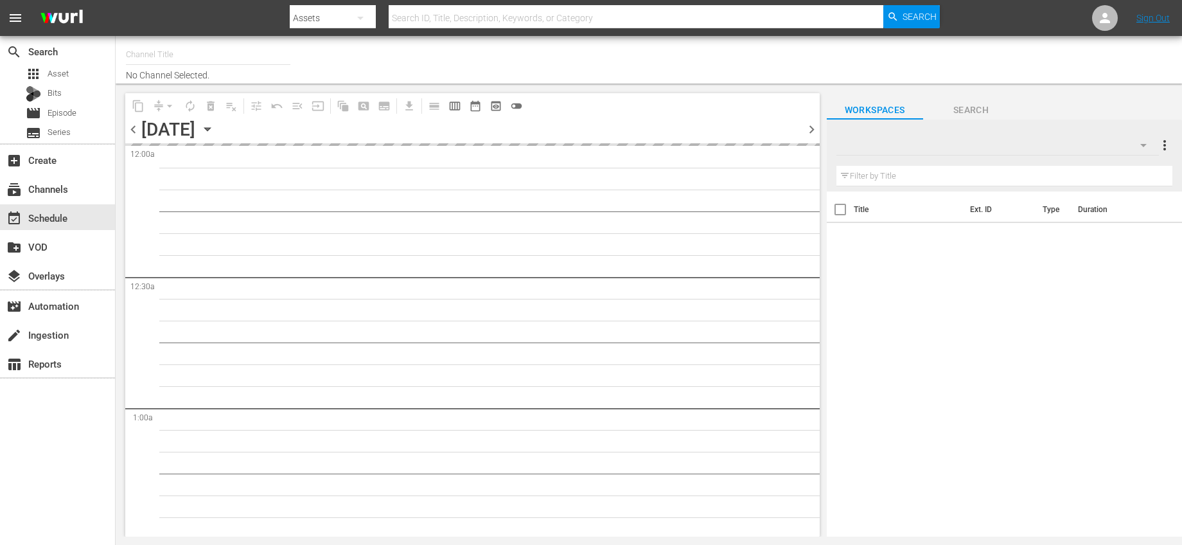
type input "It's A Wonderful Life Channel (2048)"
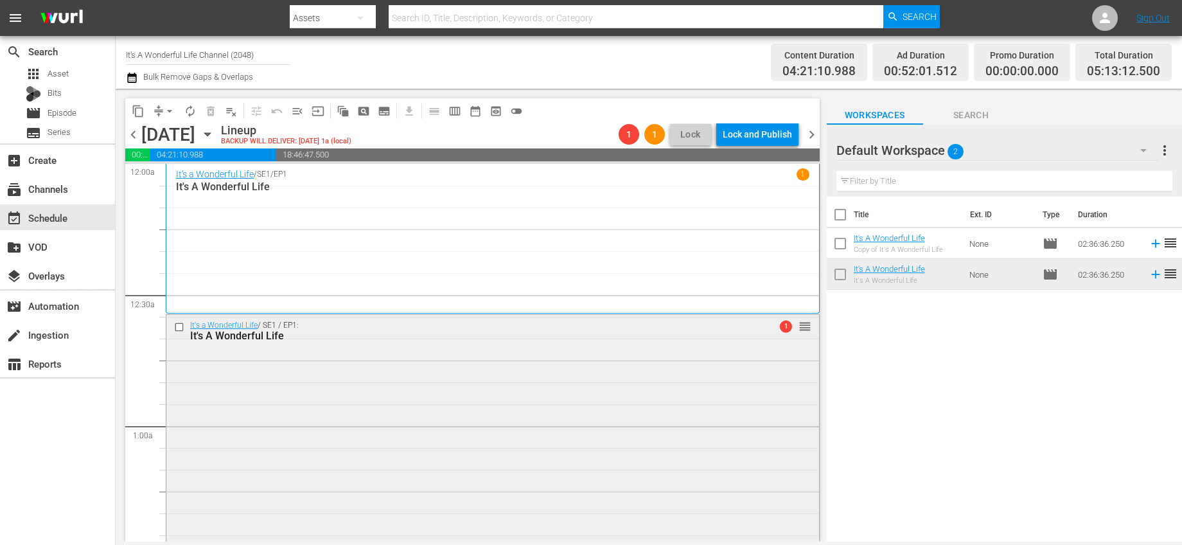
click at [179, 328] on input "checkbox" at bounding box center [180, 326] width 13 height 11
click at [204, 116] on span "delete_forever_outlined" at bounding box center [210, 111] width 13 height 13
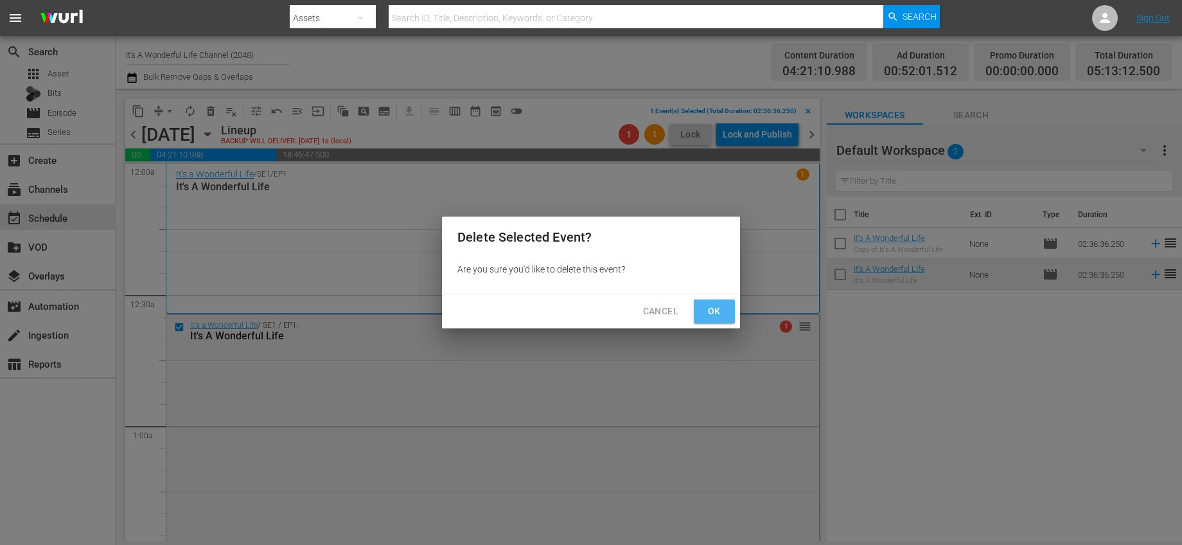
drag, startPoint x: 698, startPoint y: 307, endPoint x: 721, endPoint y: 305, distance: 23.3
click at [698, 307] on button "Ok" at bounding box center [714, 311] width 41 height 24
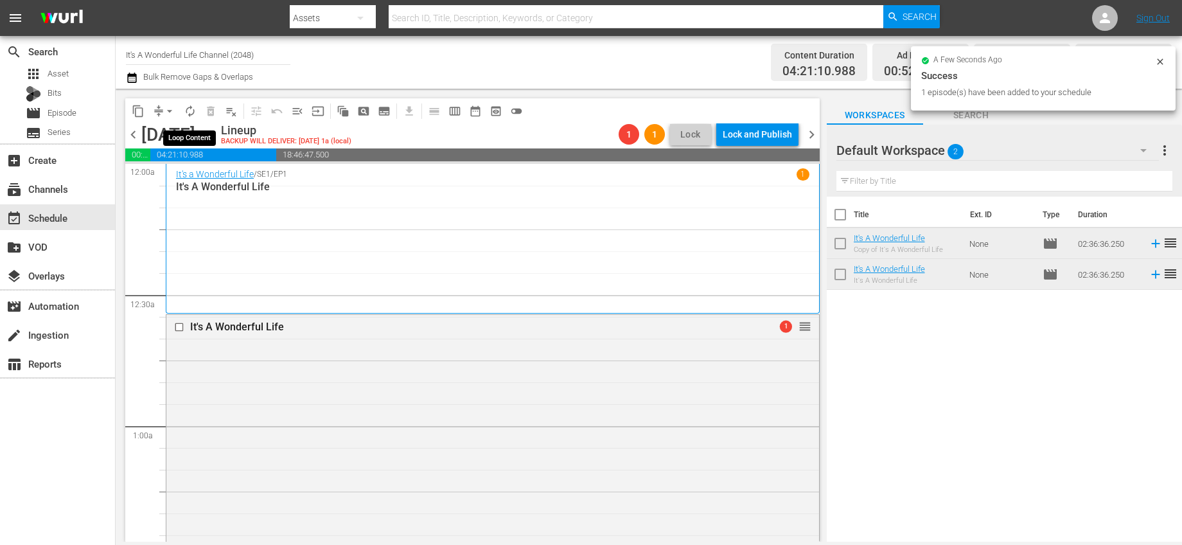
click at [193, 107] on span "autorenew_outlined" at bounding box center [190, 111] width 13 height 13
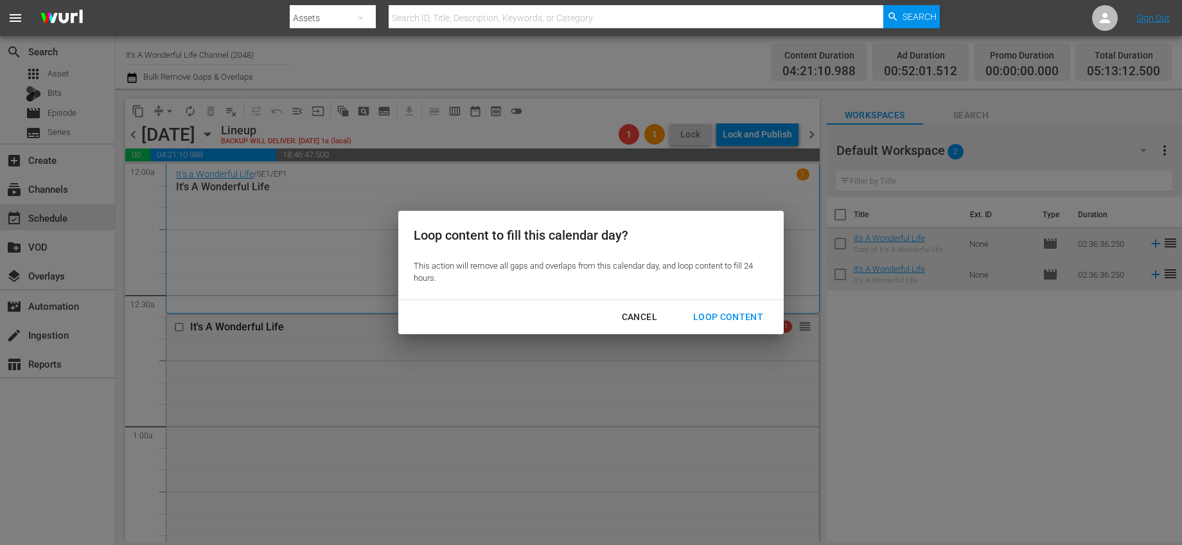
click at [723, 316] on div "Loop Content" at bounding box center [728, 317] width 91 height 16
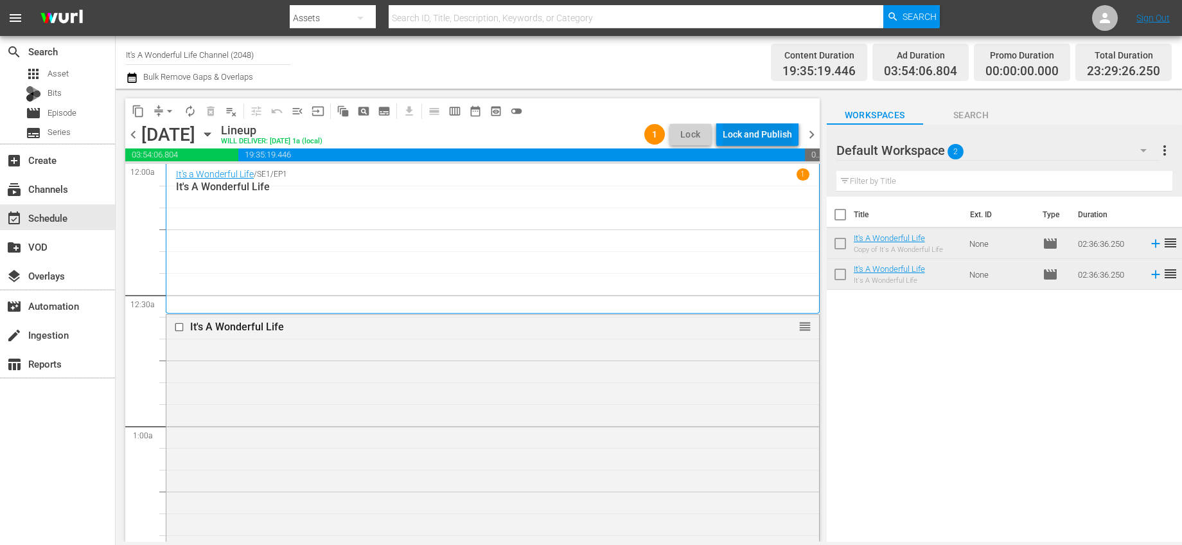
click at [784, 136] on div "Lock and Publish" at bounding box center [757, 134] width 69 height 23
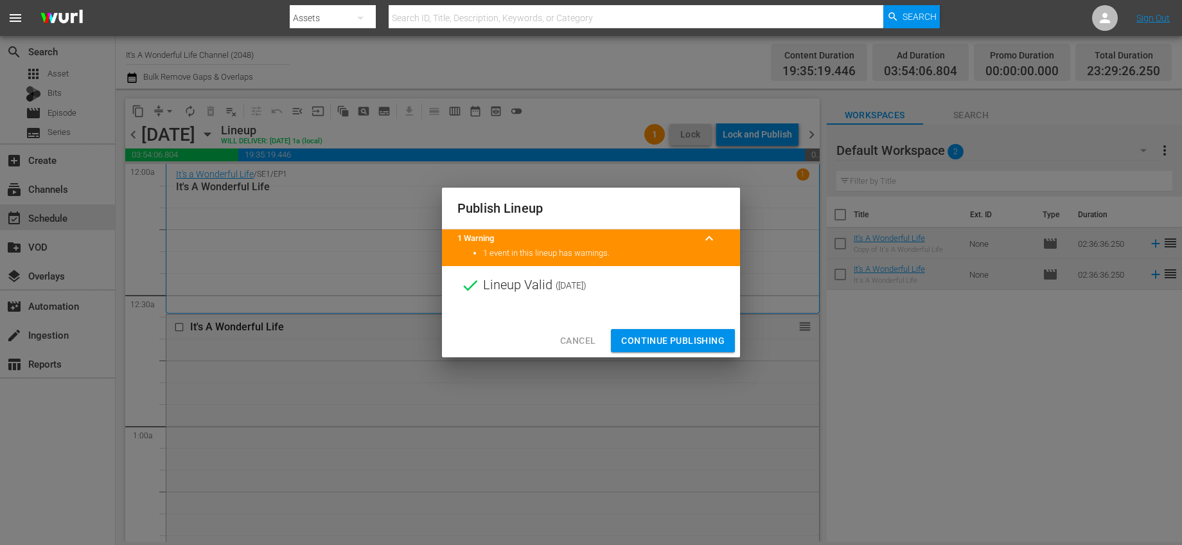
click at [685, 333] on span "Continue Publishing" at bounding box center [672, 341] width 103 height 16
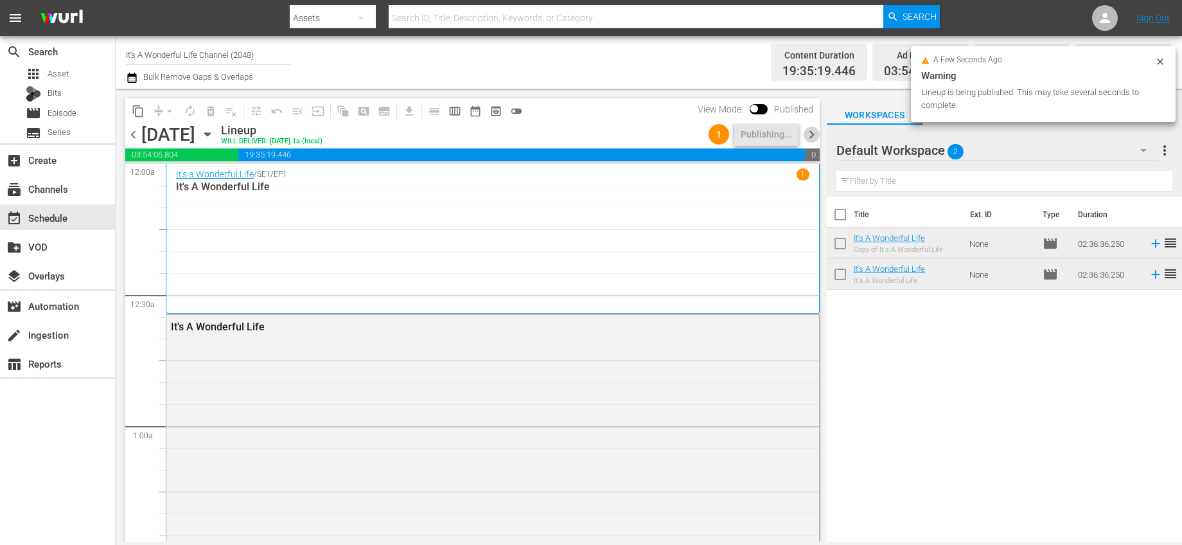
click at [810, 137] on span "chevron_right" at bounding box center [812, 135] width 16 height 16
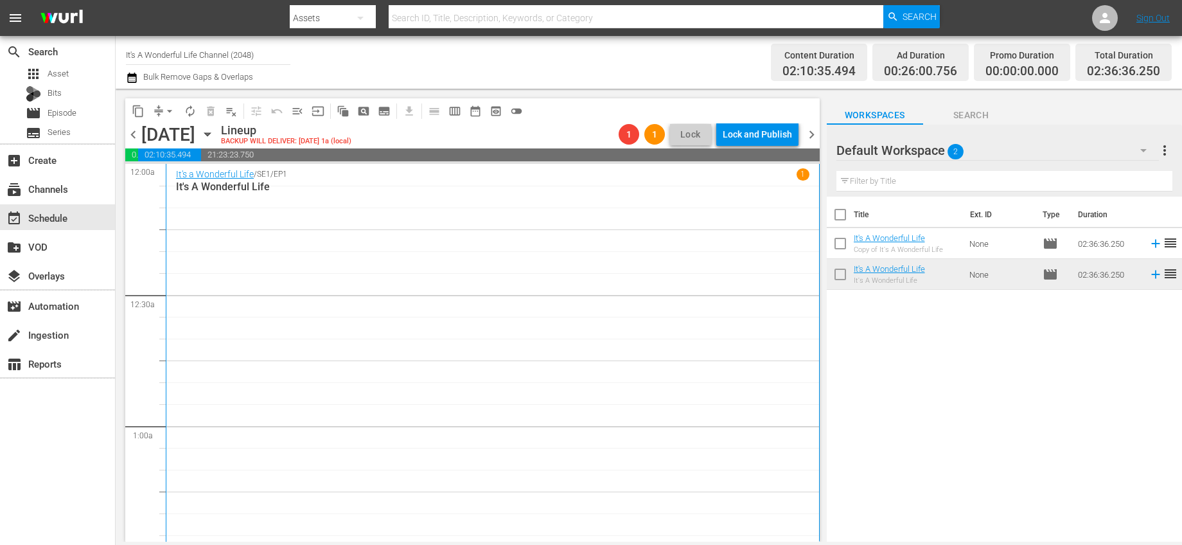
click at [331, 209] on div "It's a Wonderful Life / SE1 / EP1 1 It's A Wonderful Life" at bounding box center [492, 438] width 633 height 541
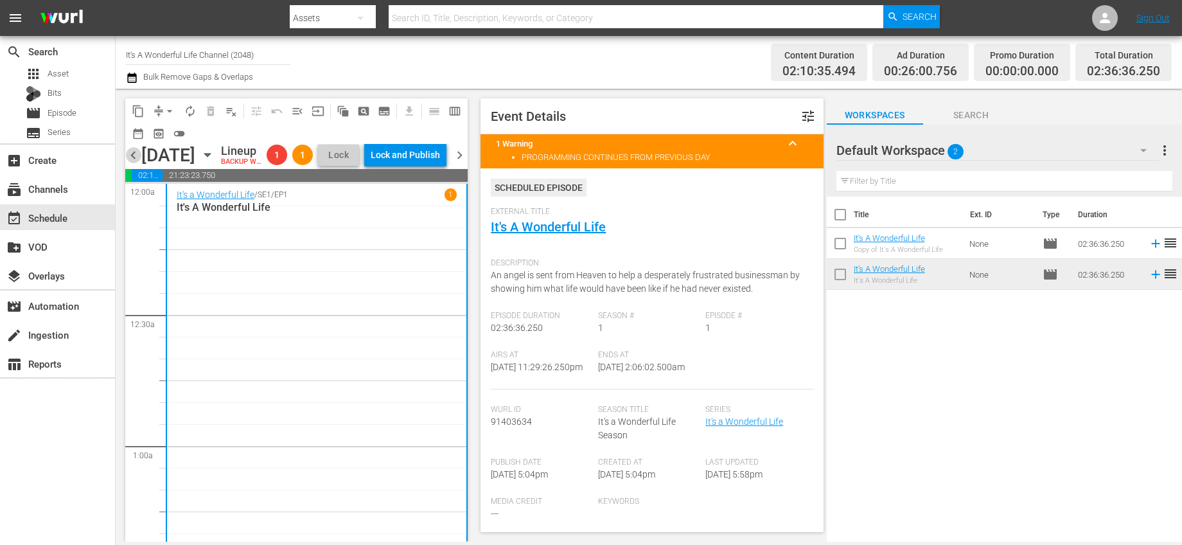
click at [134, 163] on span "chevron_left" at bounding box center [133, 155] width 16 height 16
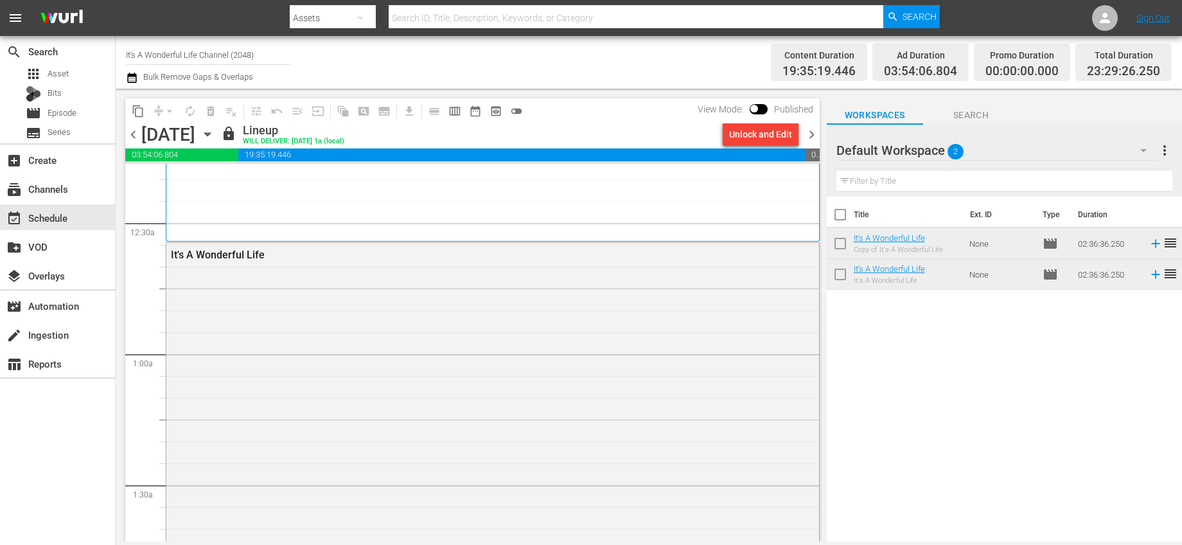
scroll to position [125, 0]
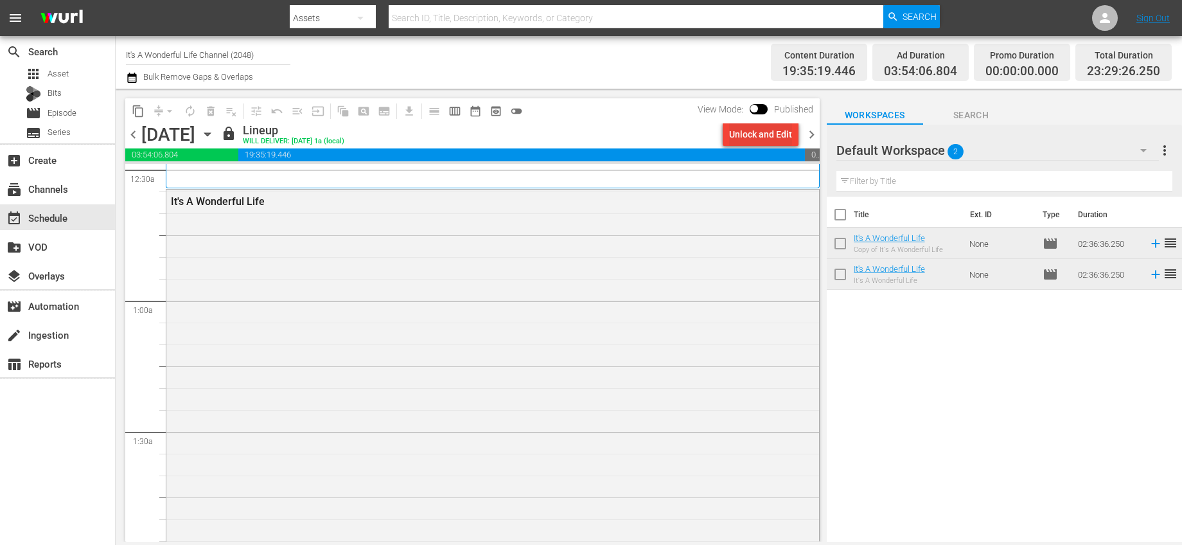
click at [763, 123] on div "content_copy compress arrow_drop_down autorenew_outlined delete_forever_outline…" at bounding box center [472, 110] width 694 height 25
click at [775, 141] on div "Unlock and Edit" at bounding box center [760, 134] width 63 height 23
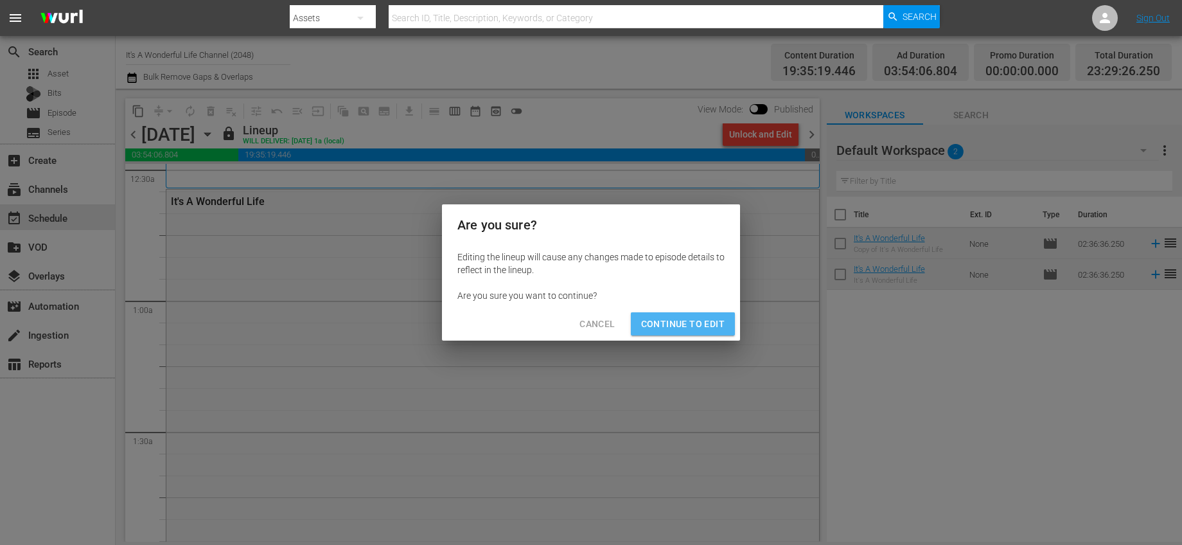
click at [697, 334] on button "Continue to Edit" at bounding box center [683, 324] width 104 height 24
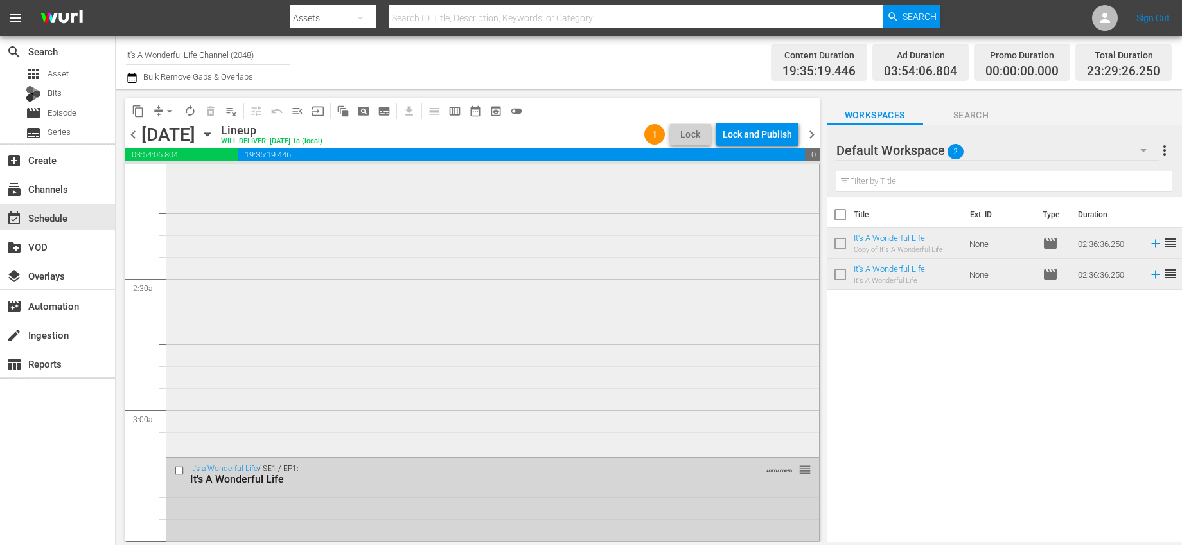
scroll to position [635, 0]
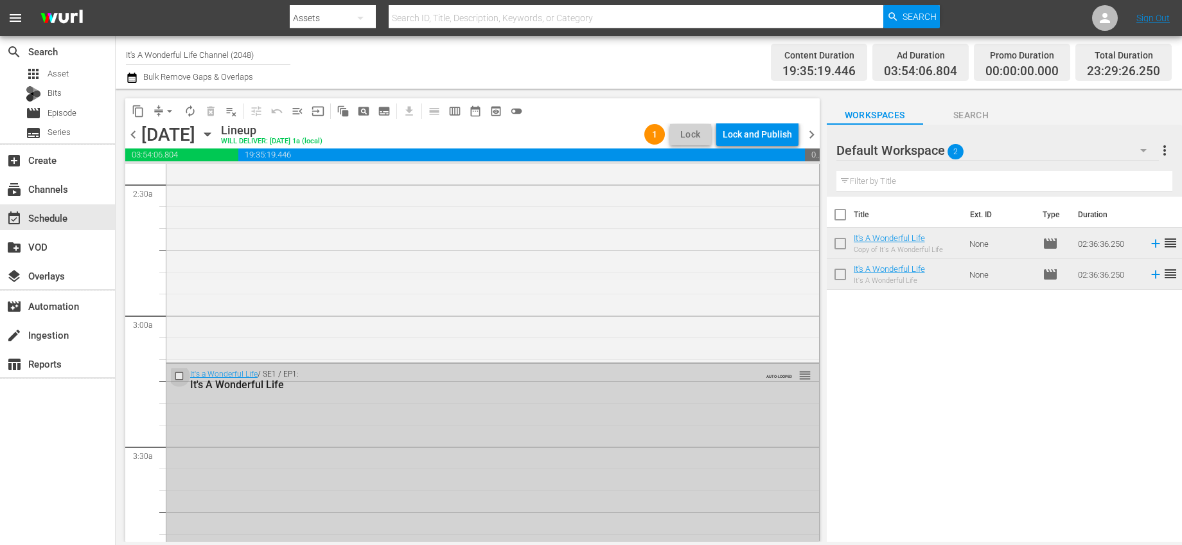
click at [177, 373] on input "checkbox" at bounding box center [180, 376] width 13 height 11
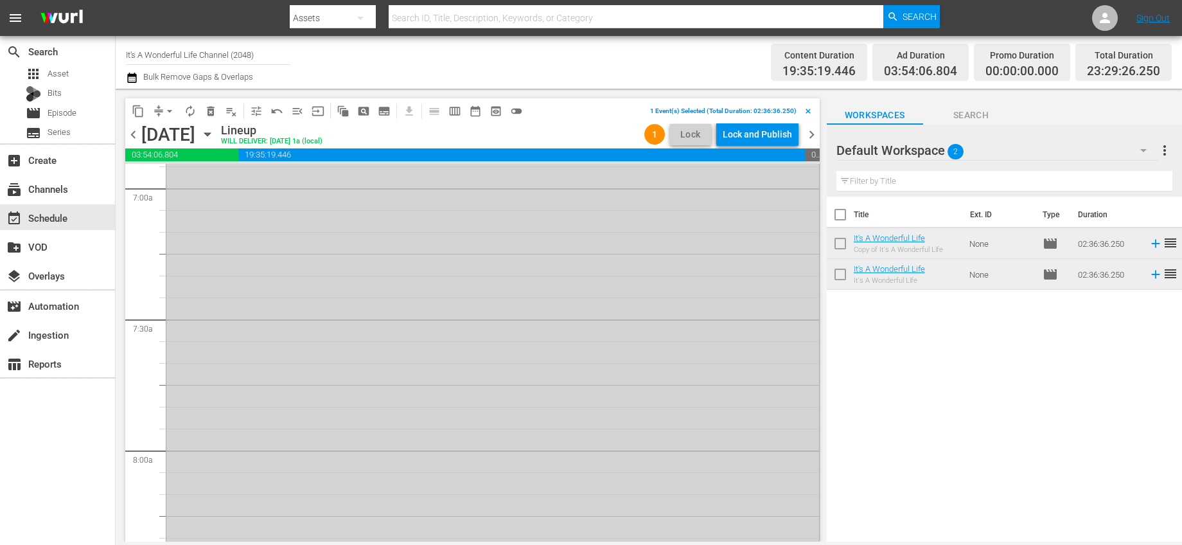
scroll to position [2071, 0]
click at [177, 308] on input "checkbox" at bounding box center [180, 307] width 13 height 11
click at [177, 321] on input "checkbox" at bounding box center [180, 320] width 13 height 11
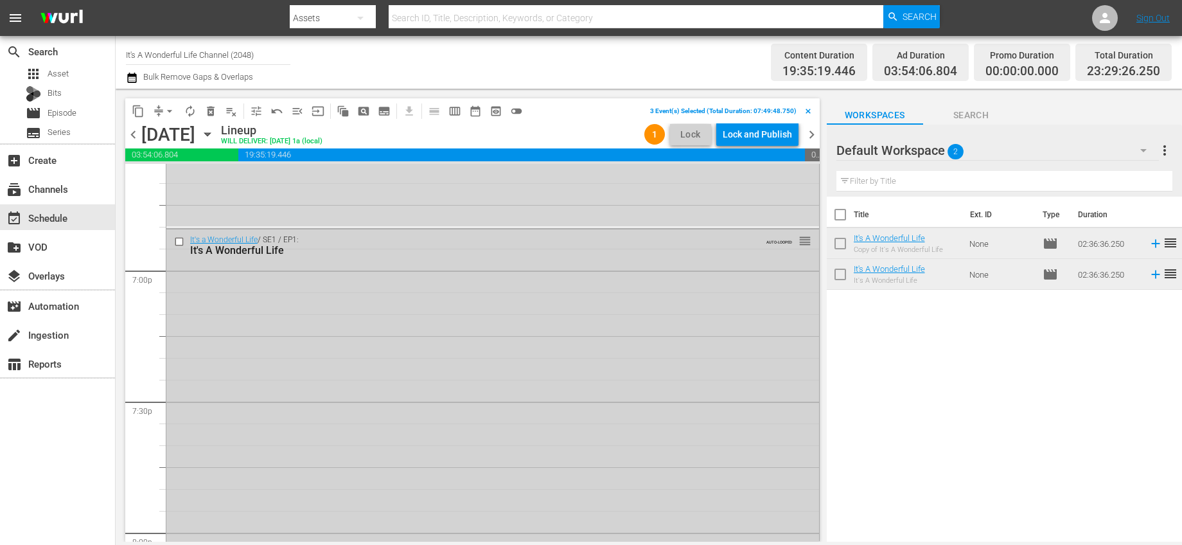
click at [182, 240] on input "checkbox" at bounding box center [180, 241] width 13 height 11
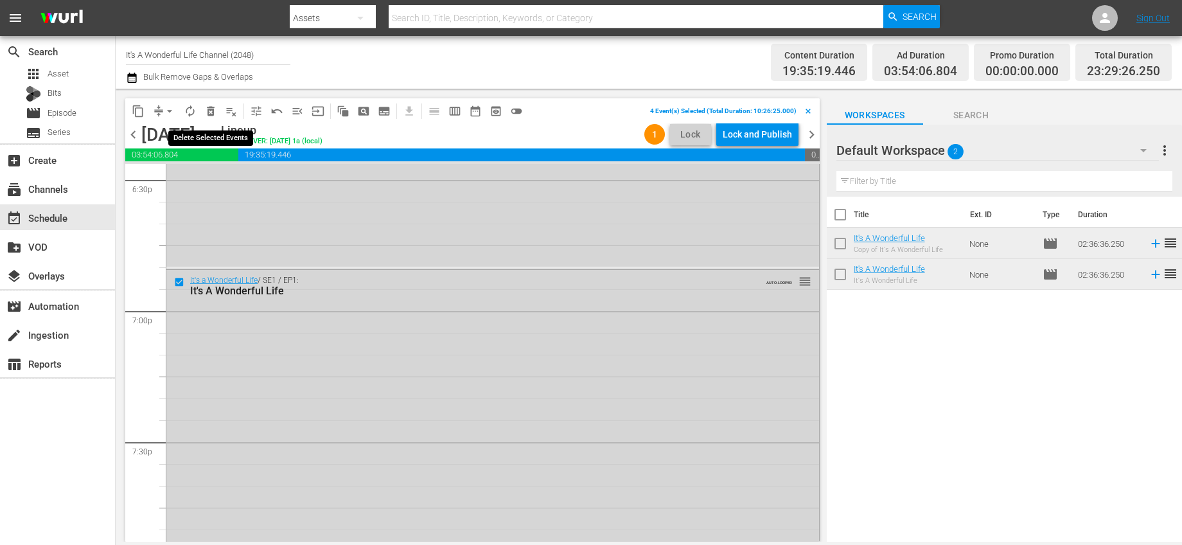
click at [210, 110] on span "delete_forever_outlined" at bounding box center [210, 111] width 13 height 13
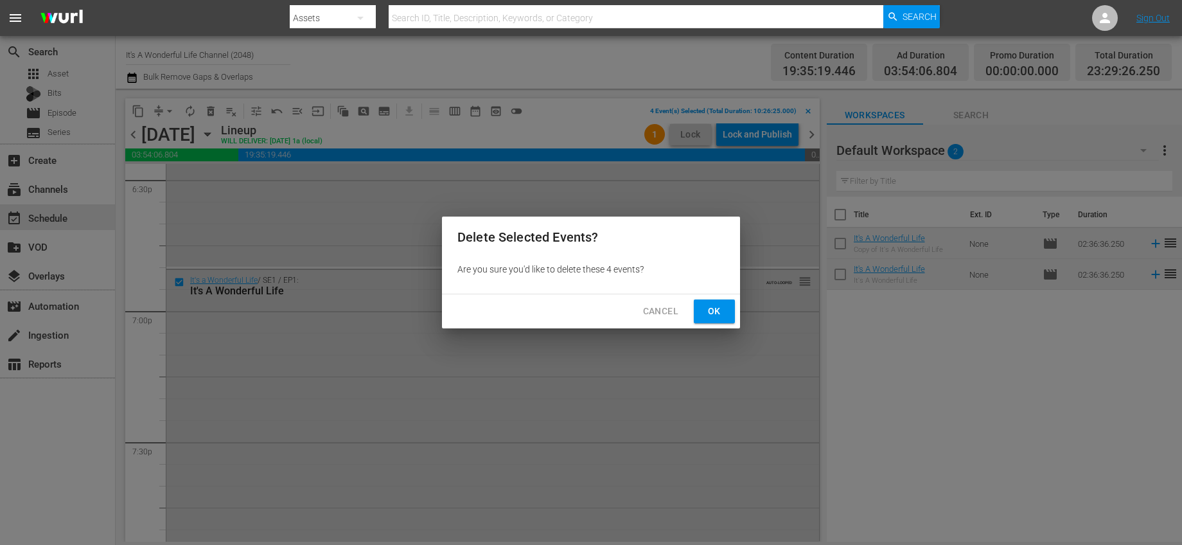
click at [713, 312] on span "Ok" at bounding box center [714, 311] width 21 height 16
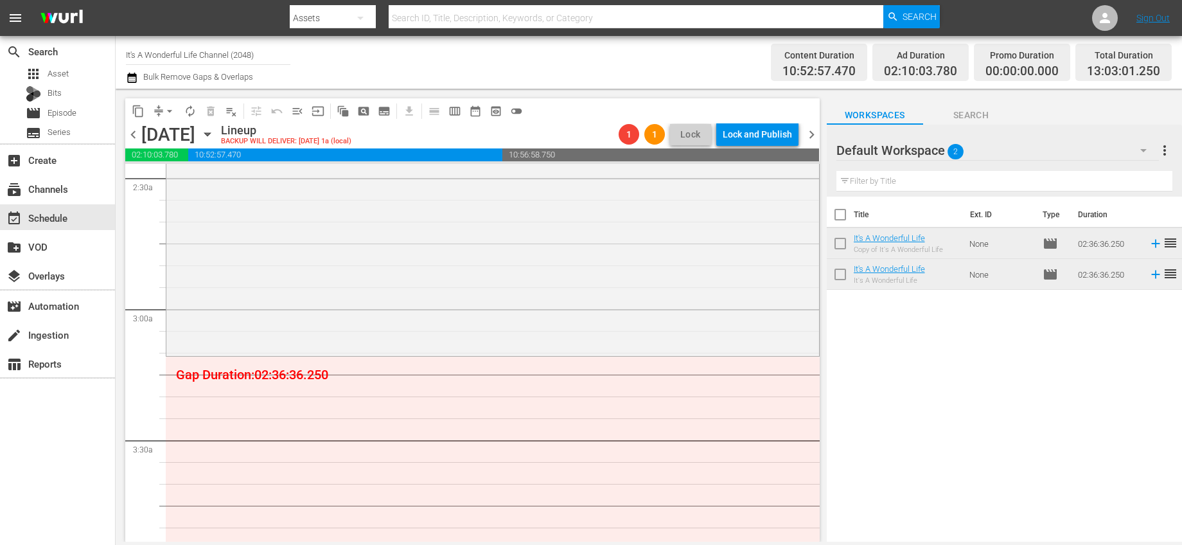
scroll to position [559, 0]
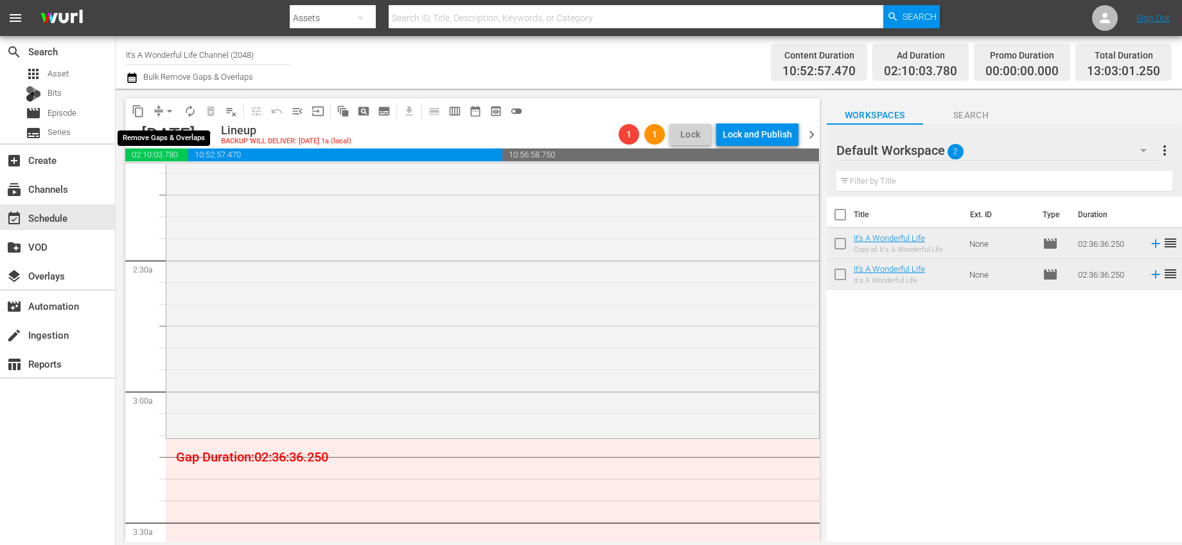
click at [173, 108] on span "arrow_drop_down" at bounding box center [169, 111] width 13 height 13
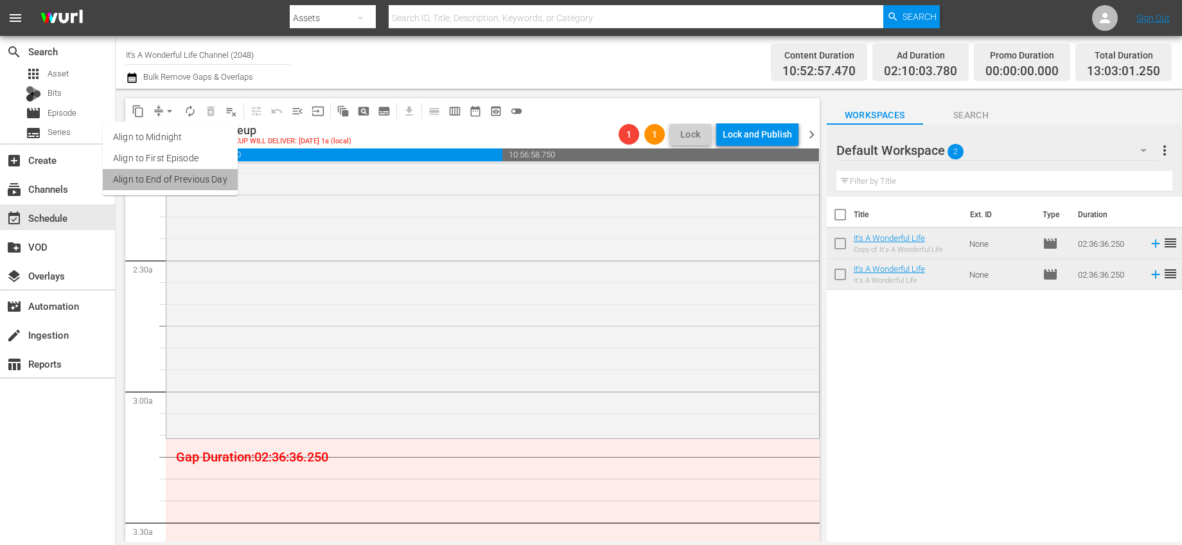
click at [209, 186] on li "Align to End of Previous Day" at bounding box center [170, 179] width 135 height 21
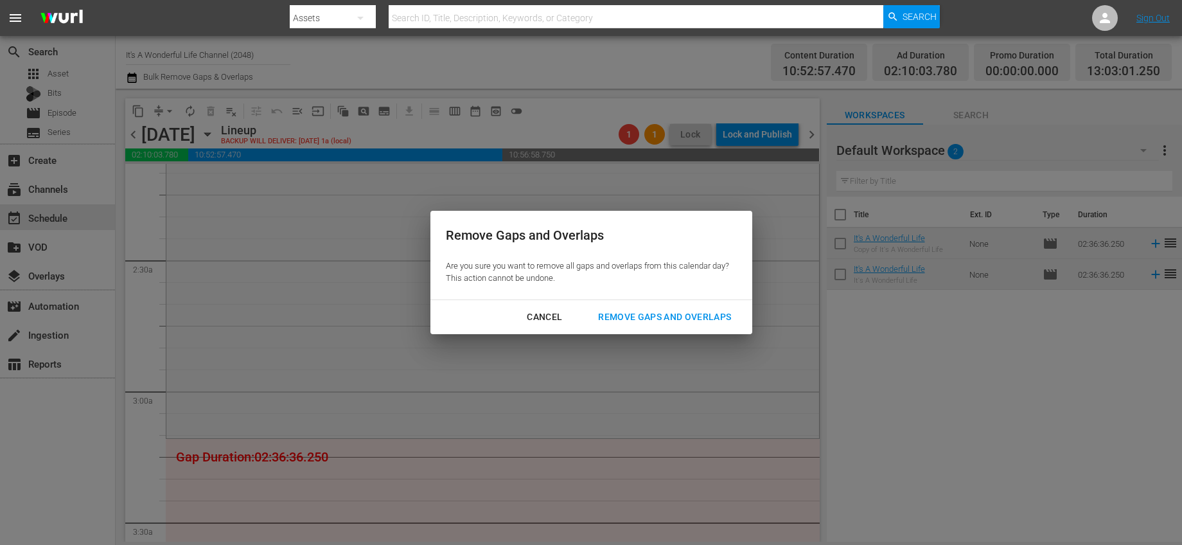
click at [624, 318] on div "Remove Gaps and Overlaps" at bounding box center [665, 317] width 154 height 16
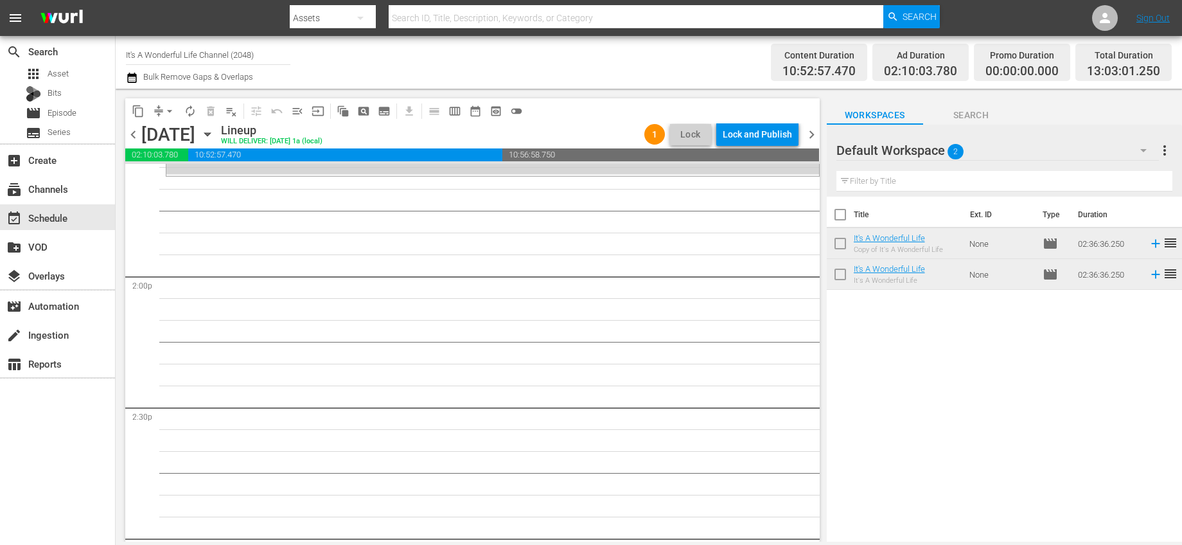
scroll to position [3316, 0]
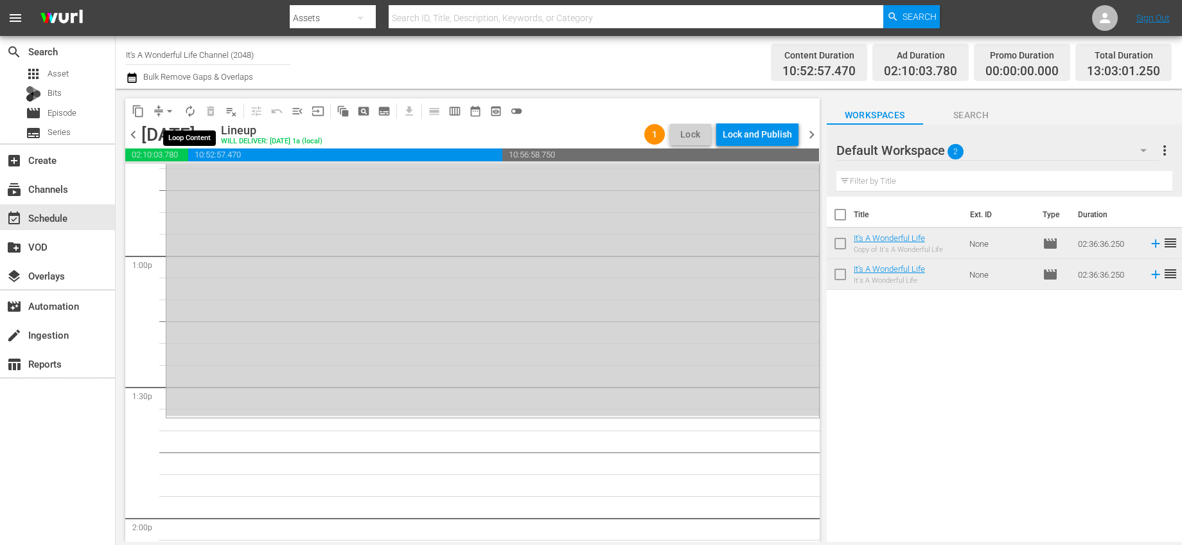
click at [191, 113] on span "autorenew_outlined" at bounding box center [190, 111] width 13 height 13
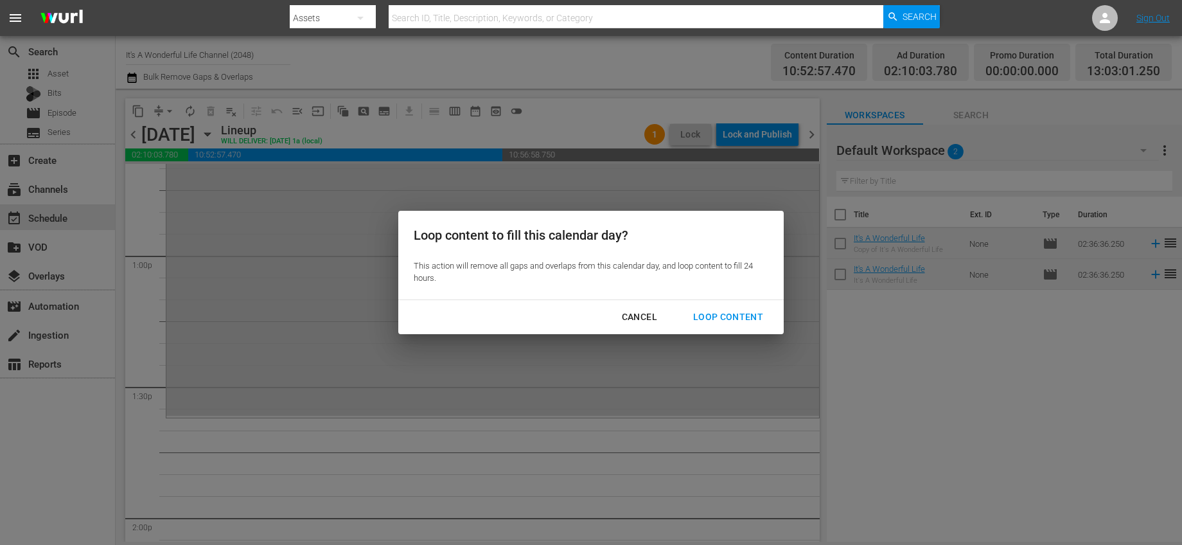
click at [721, 315] on div "Loop Content" at bounding box center [728, 317] width 91 height 16
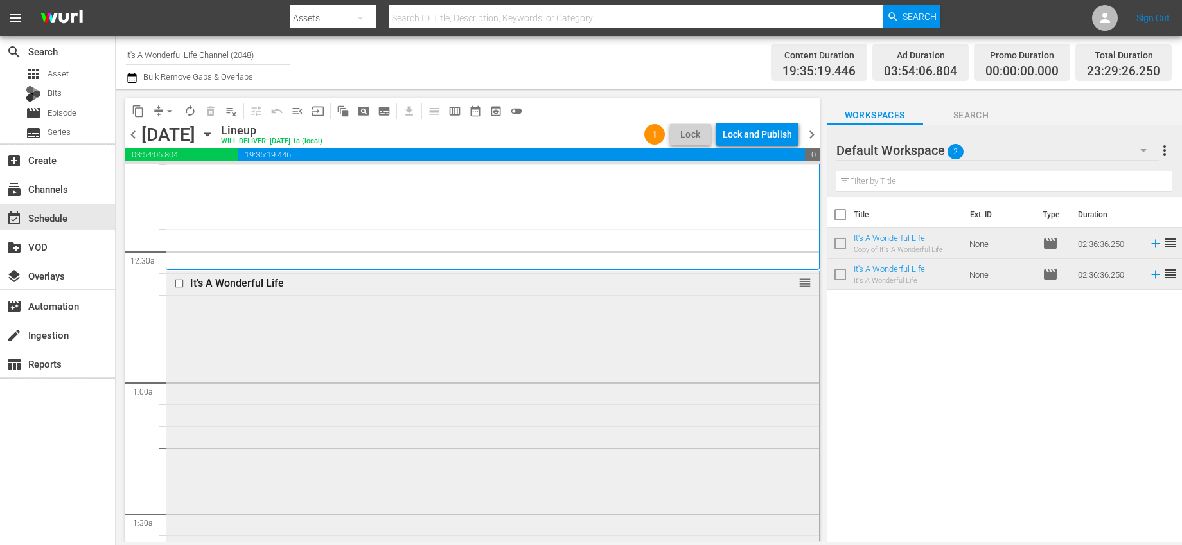
scroll to position [0, 0]
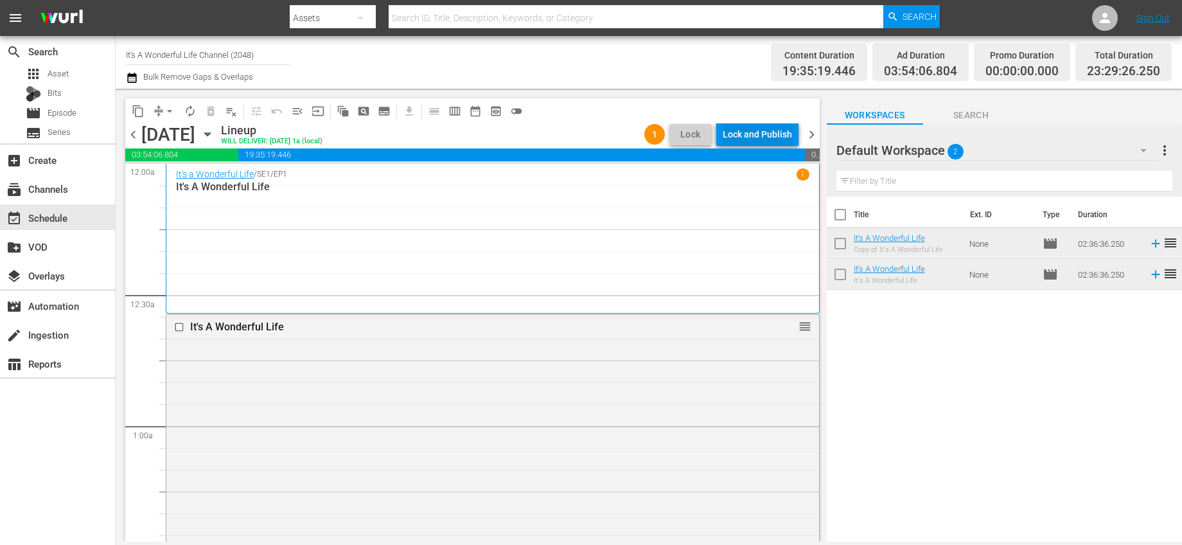
click at [739, 139] on div "Lock and Publish" at bounding box center [757, 134] width 69 height 23
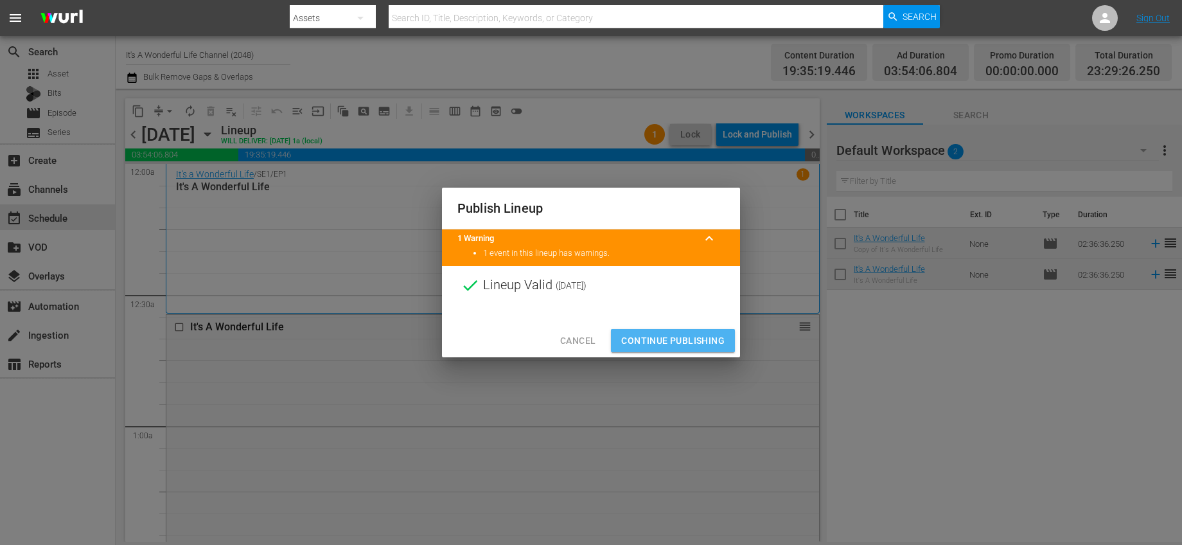
click at [716, 339] on span "Continue Publishing" at bounding box center [672, 341] width 103 height 16
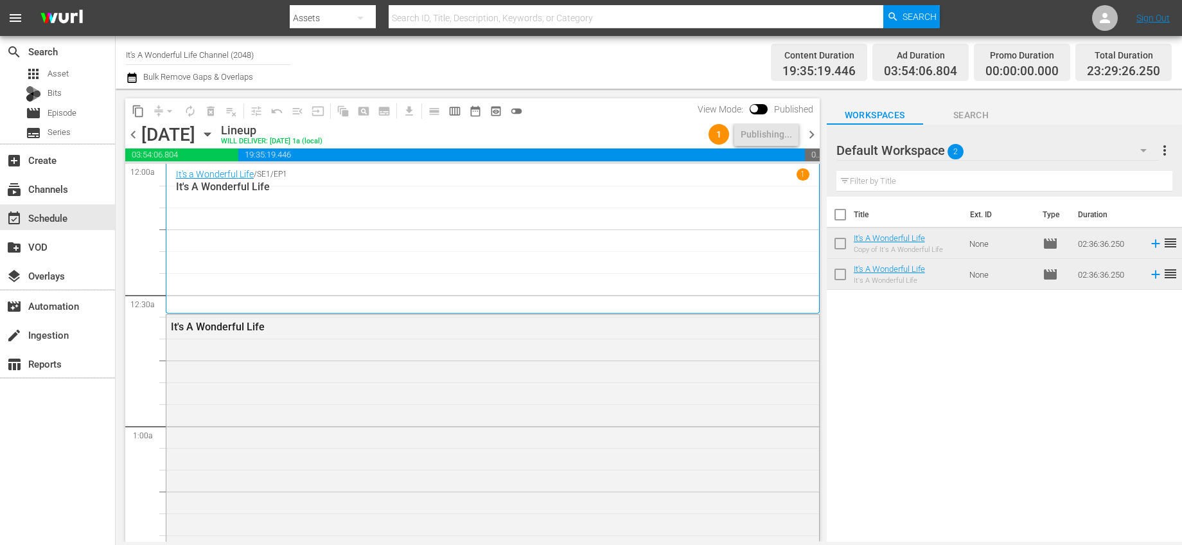
click at [811, 136] on span "chevron_right" at bounding box center [812, 135] width 16 height 16
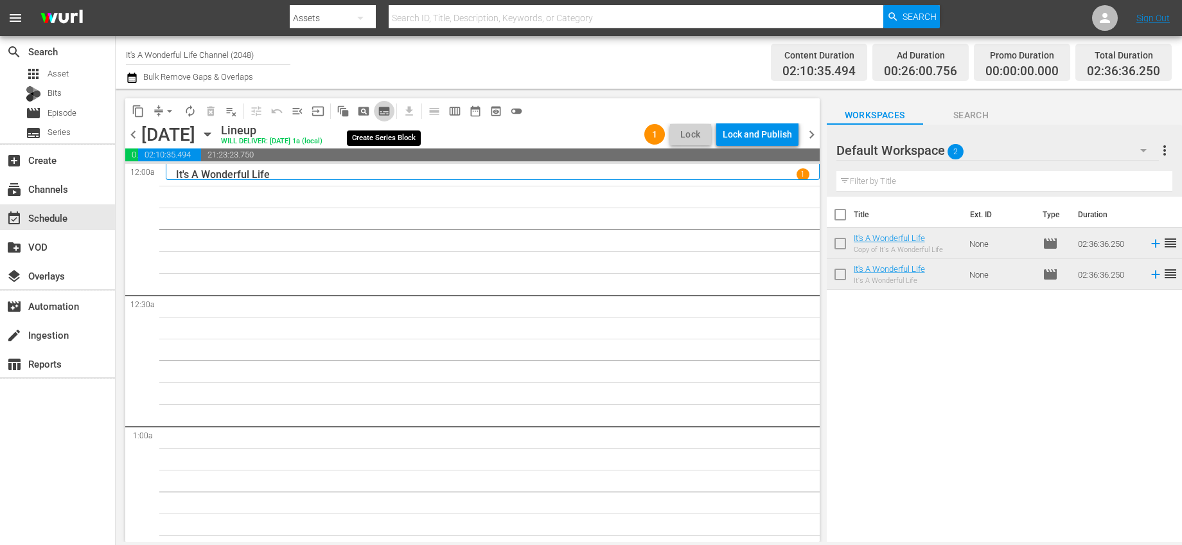
click at [382, 109] on span "subtitles_outlined" at bounding box center [384, 111] width 13 height 13
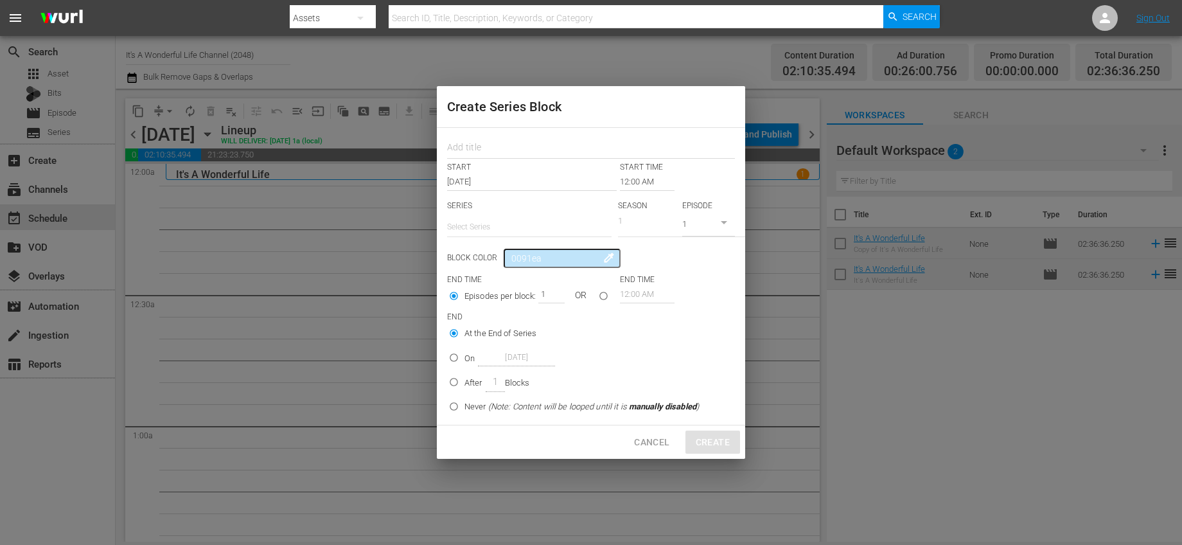
click at [660, 440] on span "Cancel" at bounding box center [651, 442] width 35 height 16
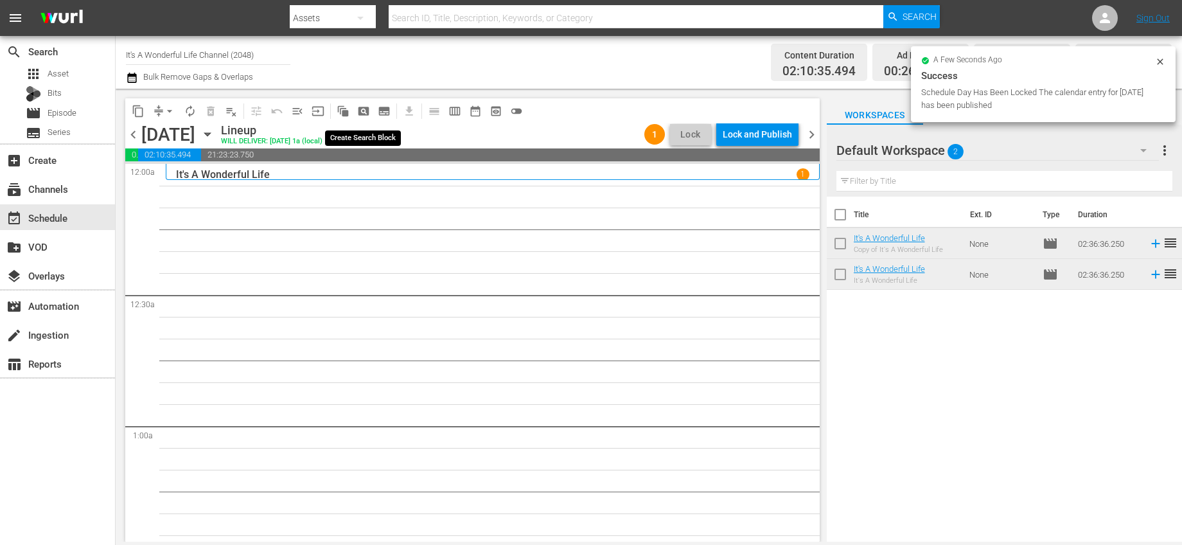
click at [364, 109] on span "pageview_outlined" at bounding box center [363, 111] width 13 height 13
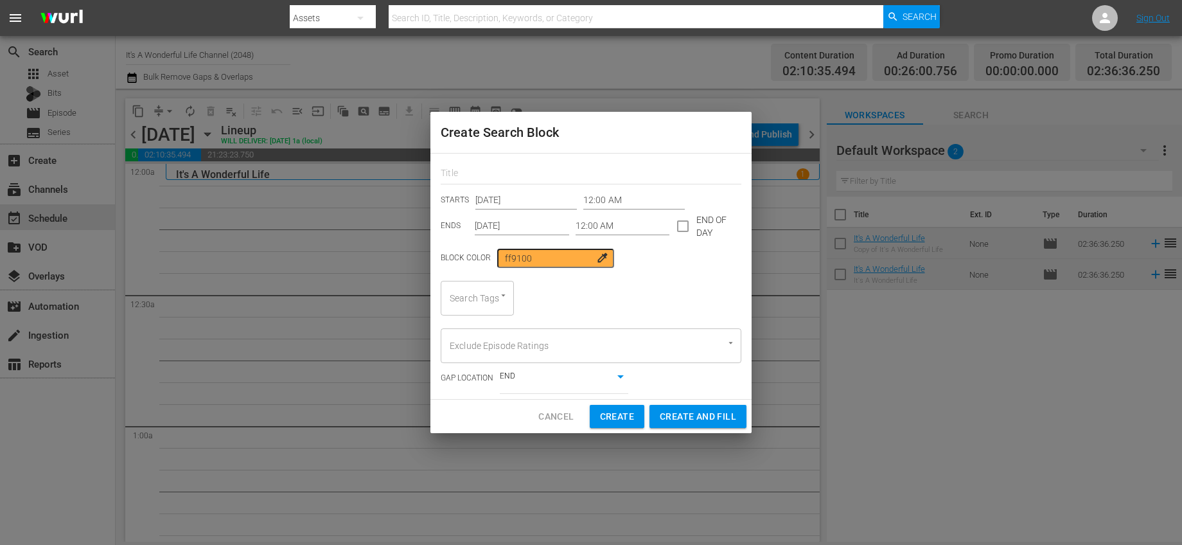
click at [850, 324] on div "Create Search Block STARTS Oct 15th 2025 12:00 AM ENDS Oct 15th 2025 12:00 AM E…" at bounding box center [591, 272] width 1182 height 545
click at [572, 421] on span "Cancel" at bounding box center [555, 417] width 35 height 16
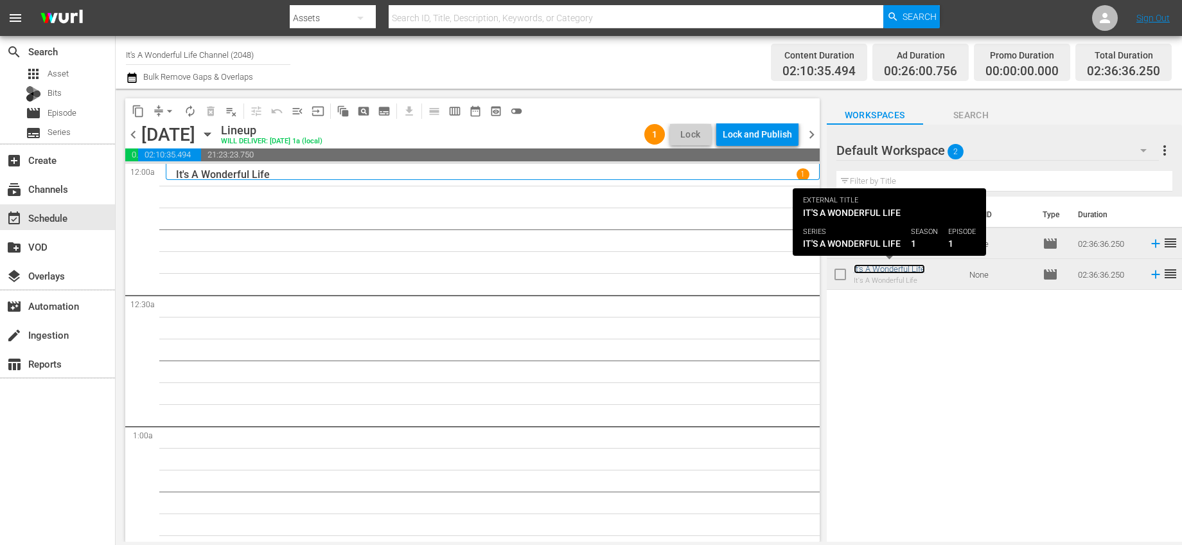
click at [889, 271] on link "It's A Wonderful Life" at bounding box center [889, 269] width 71 height 10
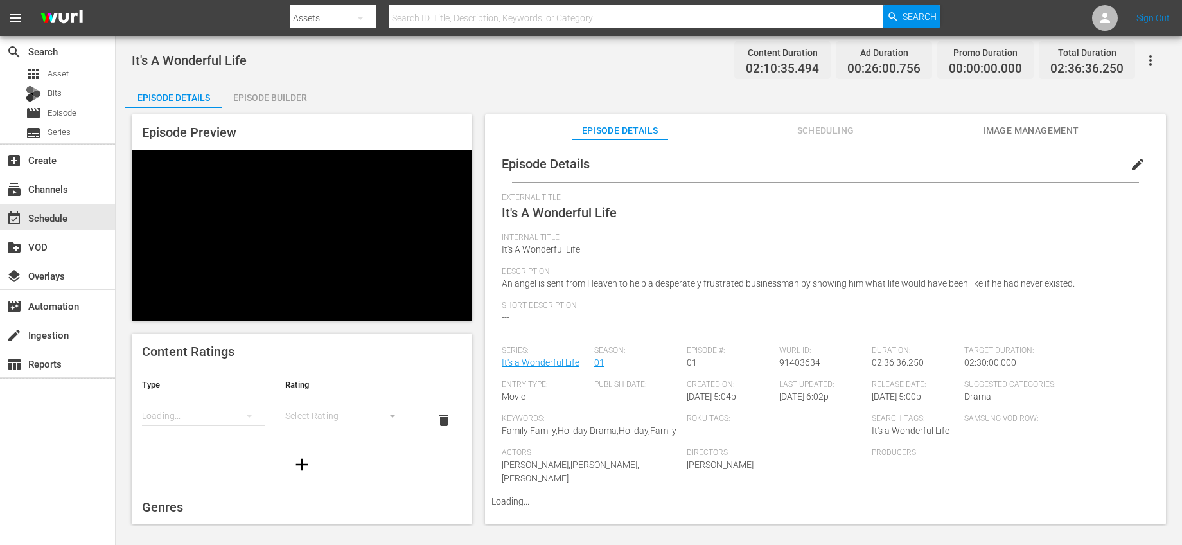
click at [1130, 161] on span "edit" at bounding box center [1137, 164] width 15 height 15
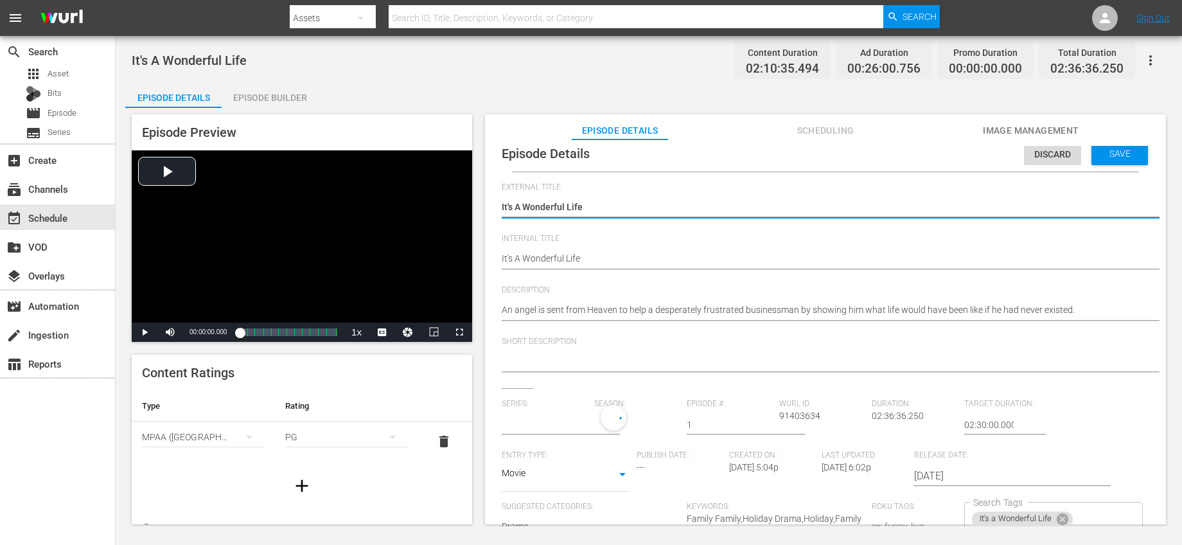
scroll to position [10, 0]
type input "It's a Wonderful Life"
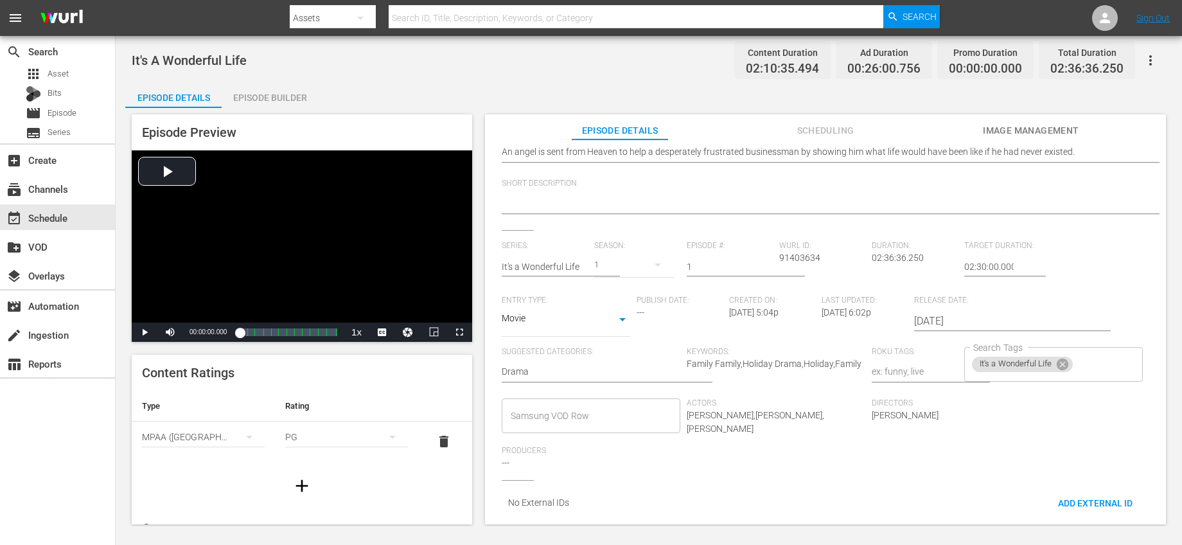
scroll to position [172, 0]
click at [1057, 355] on icon at bounding box center [1063, 361] width 12 height 12
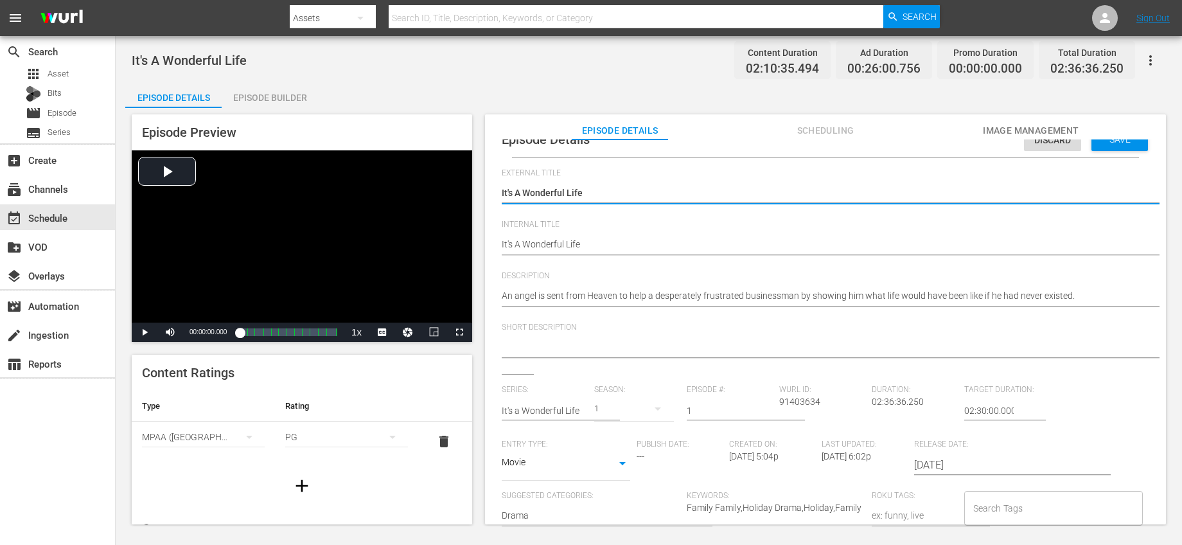
scroll to position [0, 0]
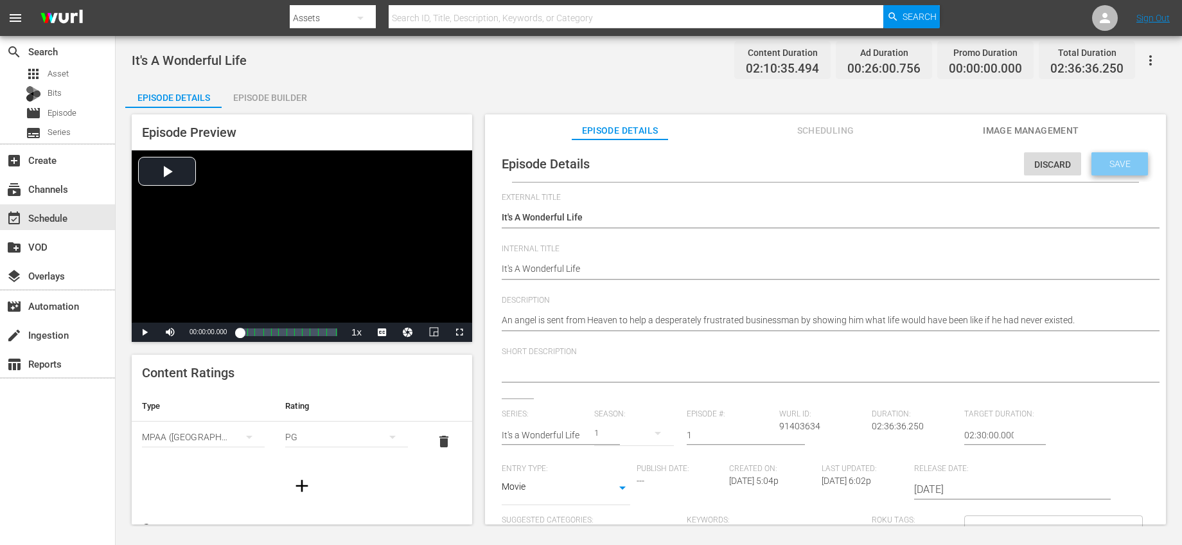
click at [1126, 160] on span "Save" at bounding box center [1120, 164] width 42 height 10
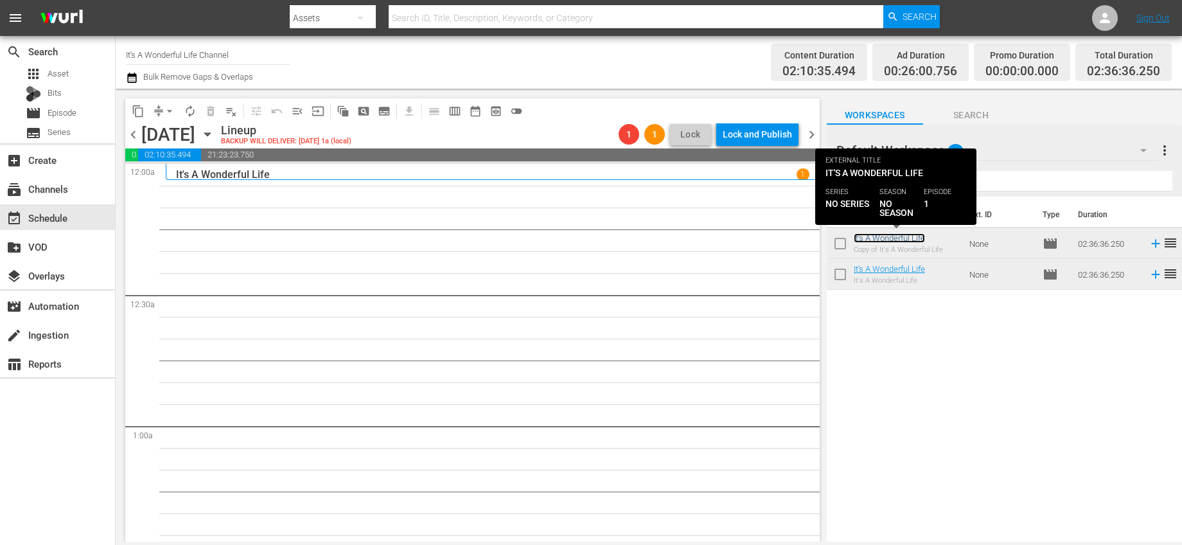
click at [894, 237] on link "It's A Wonderful Life" at bounding box center [889, 238] width 71 height 10
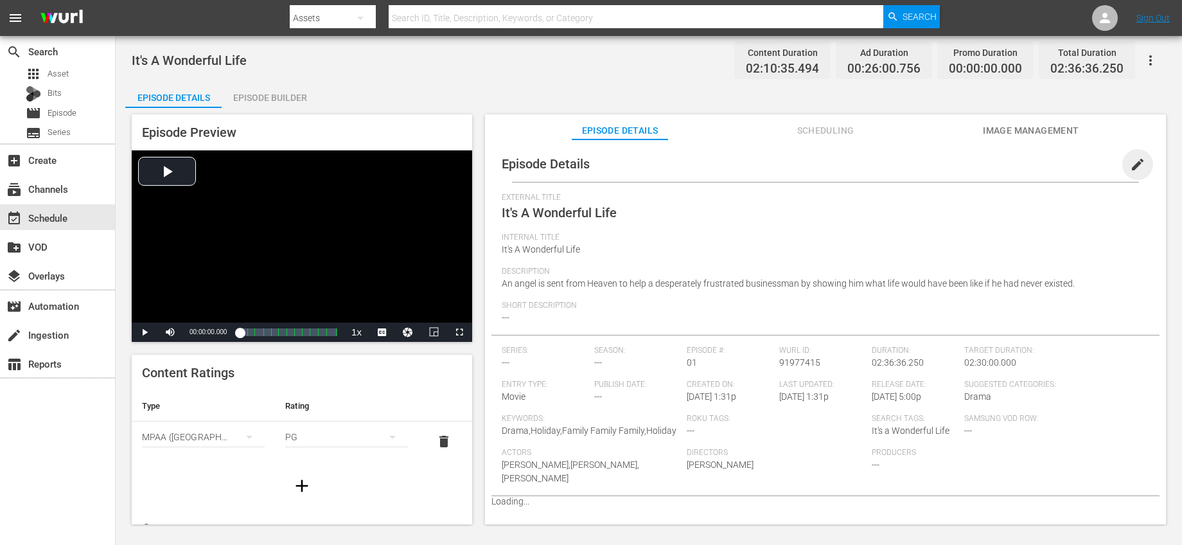
click at [1130, 157] on span "edit" at bounding box center [1137, 164] width 15 height 15
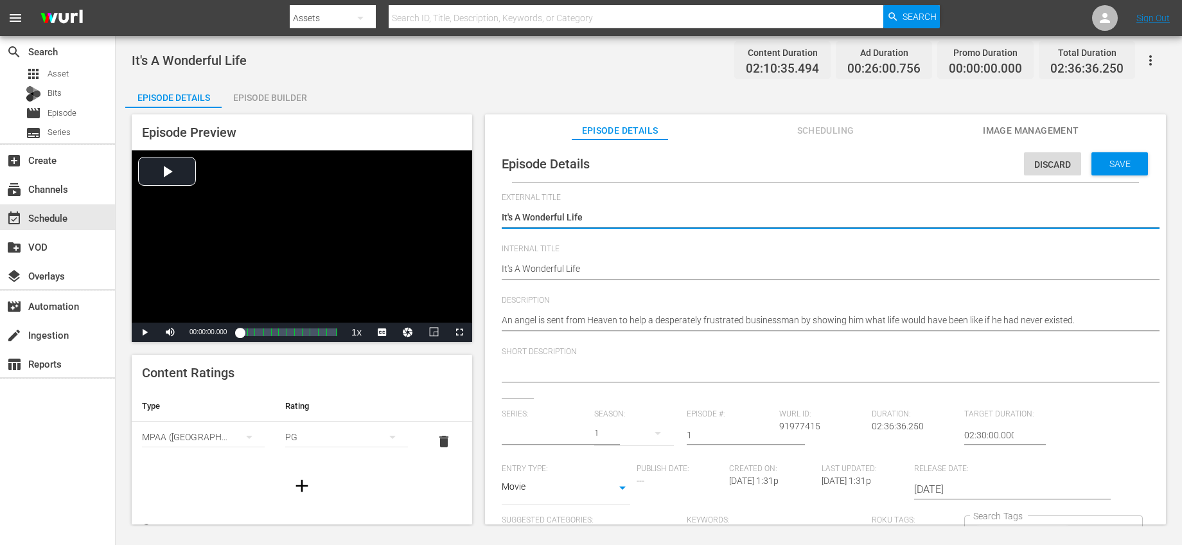
scroll to position [10, 0]
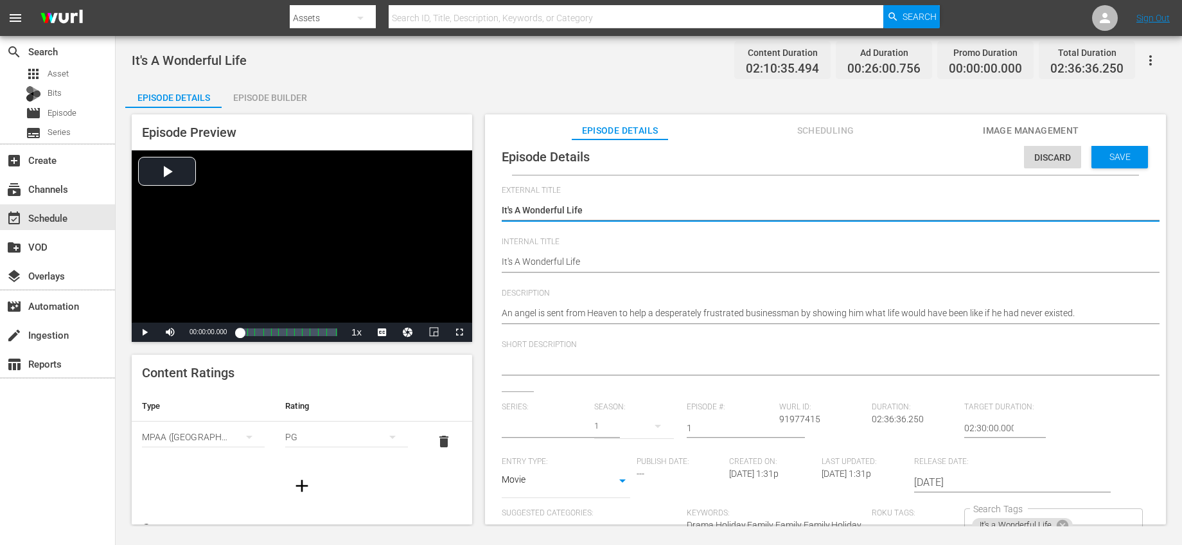
type input "No Series"
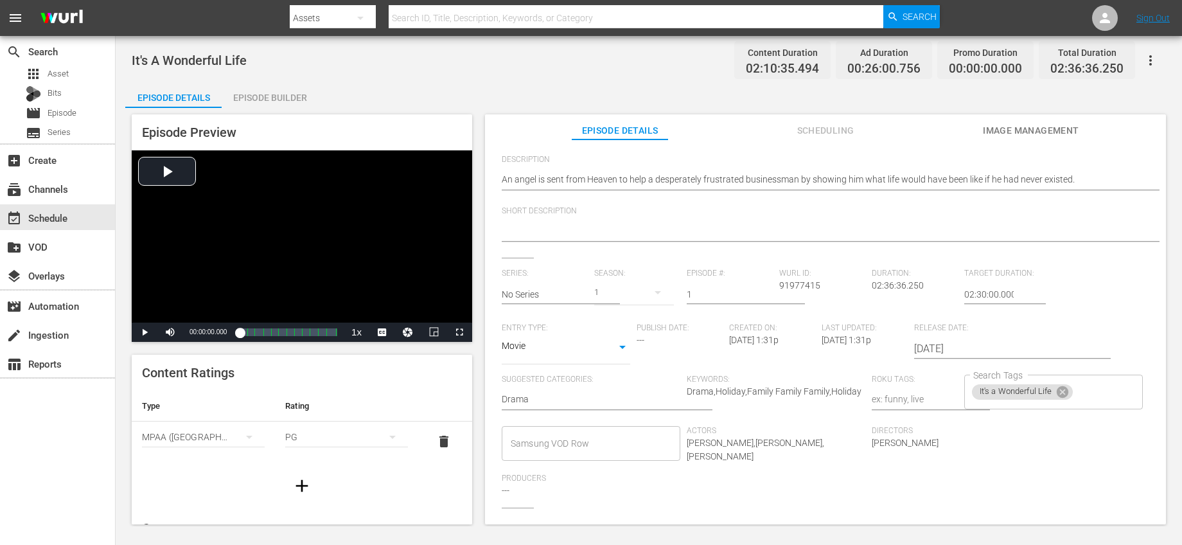
scroll to position [172, 0]
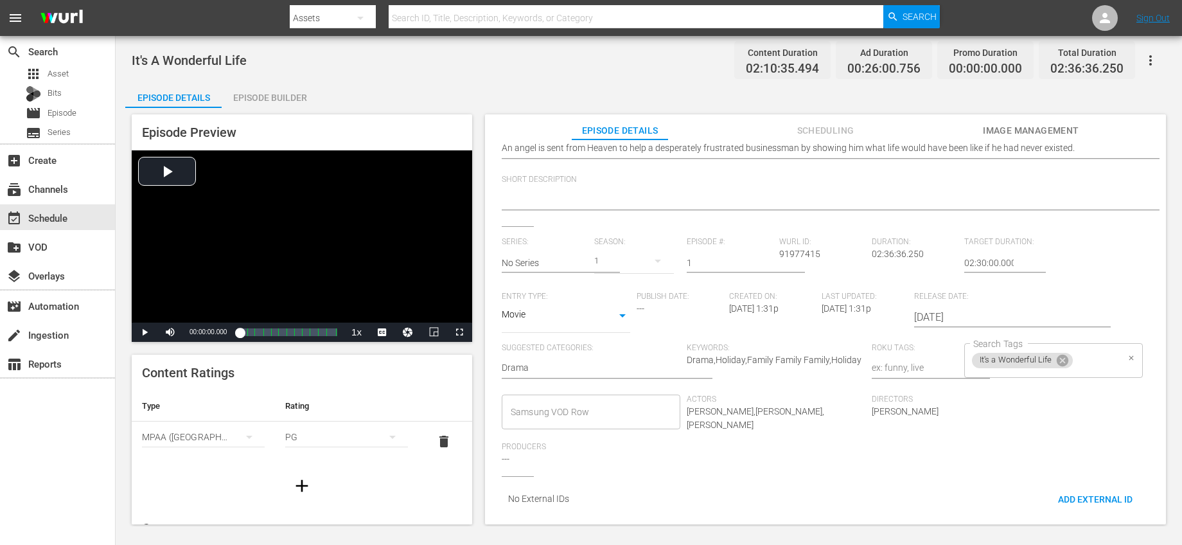
click at [1086, 349] on input "Search Tags" at bounding box center [1096, 360] width 42 height 23
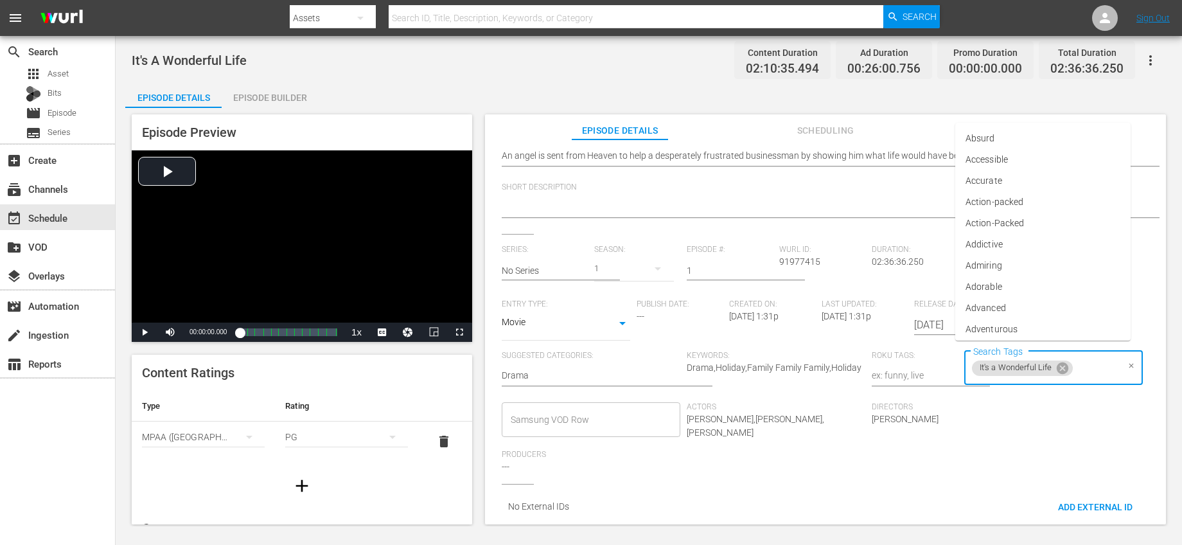
scroll to position [0, 0]
click at [917, 202] on textarea at bounding box center [822, 209] width 641 height 15
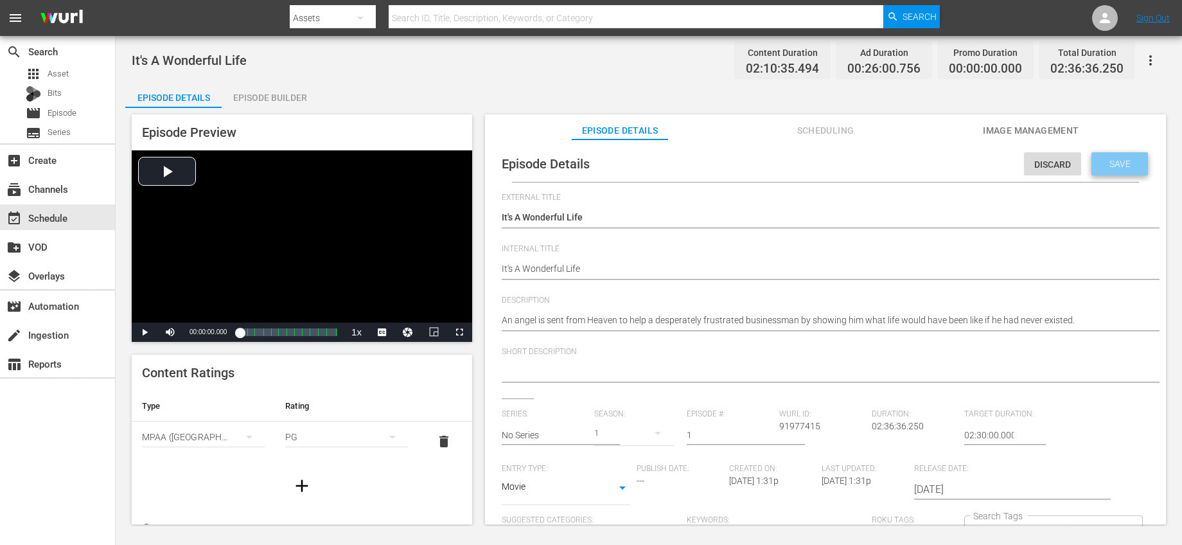
click at [1110, 159] on span "Save" at bounding box center [1120, 164] width 42 height 10
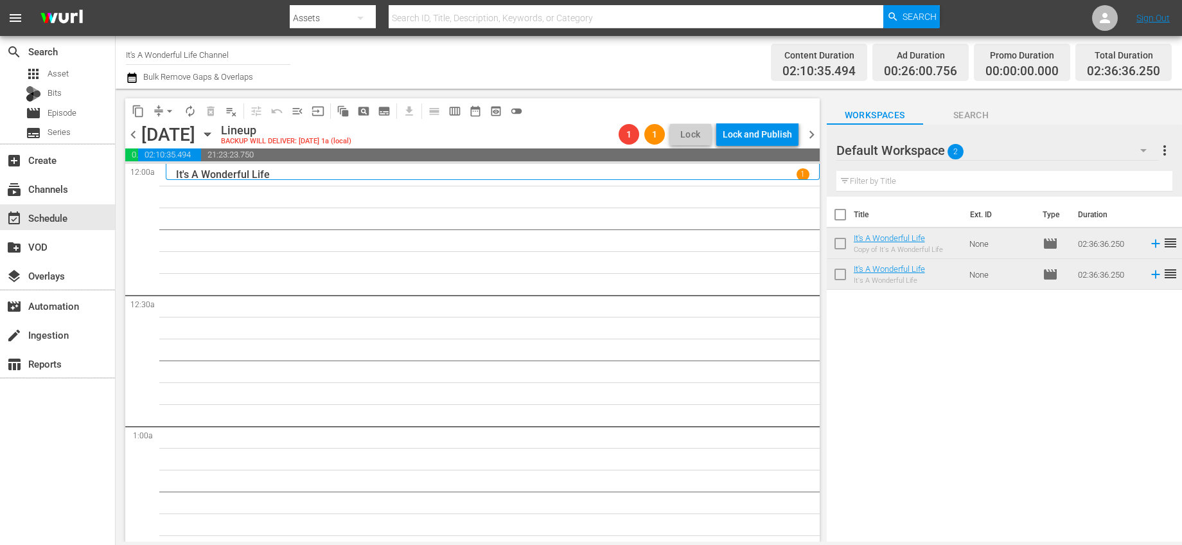
click at [1099, 337] on div "Title Ext. ID Type Duration It's A Wonderful Life Copy of It's A Wonderful Life…" at bounding box center [1004, 370] width 355 height 347
click at [361, 108] on span "pageview_outlined" at bounding box center [363, 111] width 13 height 13
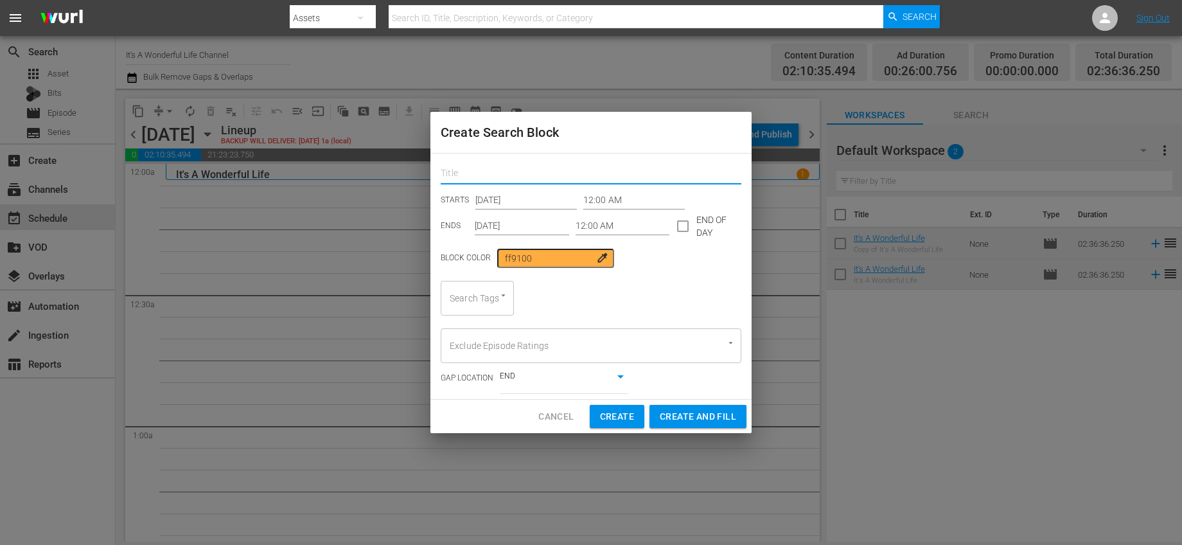
click at [582, 172] on input "text" at bounding box center [591, 174] width 301 height 20
type input "It's A Wonderful Life"
click at [680, 233] on input "checkbox" at bounding box center [682, 228] width 27 height 27
checkbox input "true"
click at [599, 258] on span "colorize" at bounding box center [602, 257] width 13 height 13
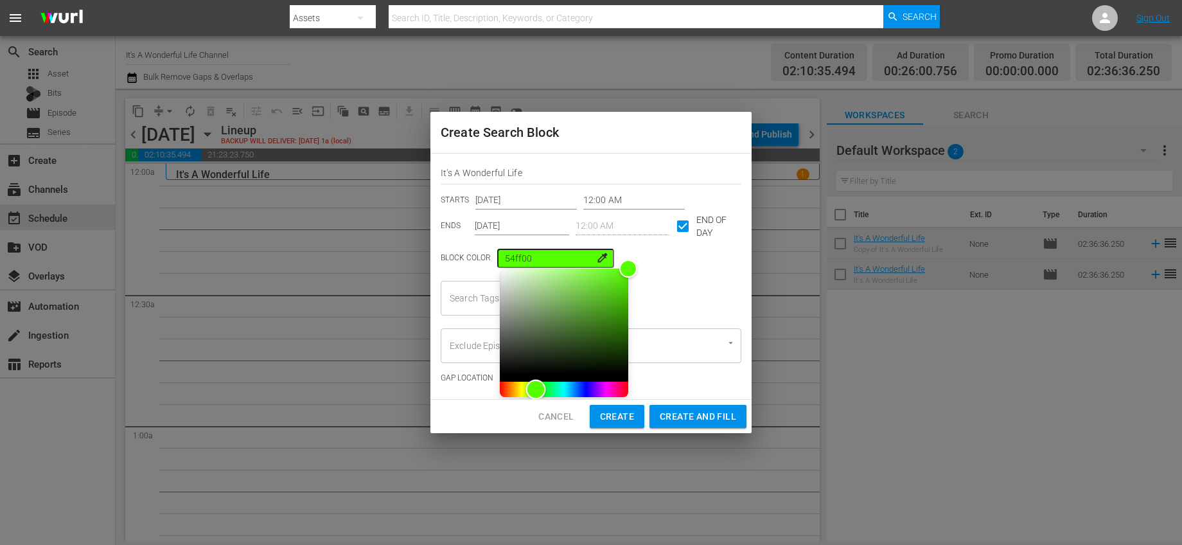
drag, startPoint x: 529, startPoint y: 390, endPoint x: 524, endPoint y: 369, distance: 21.4
click at [527, 391] on div "Hue" at bounding box center [564, 389] width 128 height 15
drag, startPoint x: 534, startPoint y: 285, endPoint x: 540, endPoint y: 276, distance: 10.5
click at [540, 276] on div "Color" at bounding box center [564, 321] width 128 height 105
type input "b8f796"
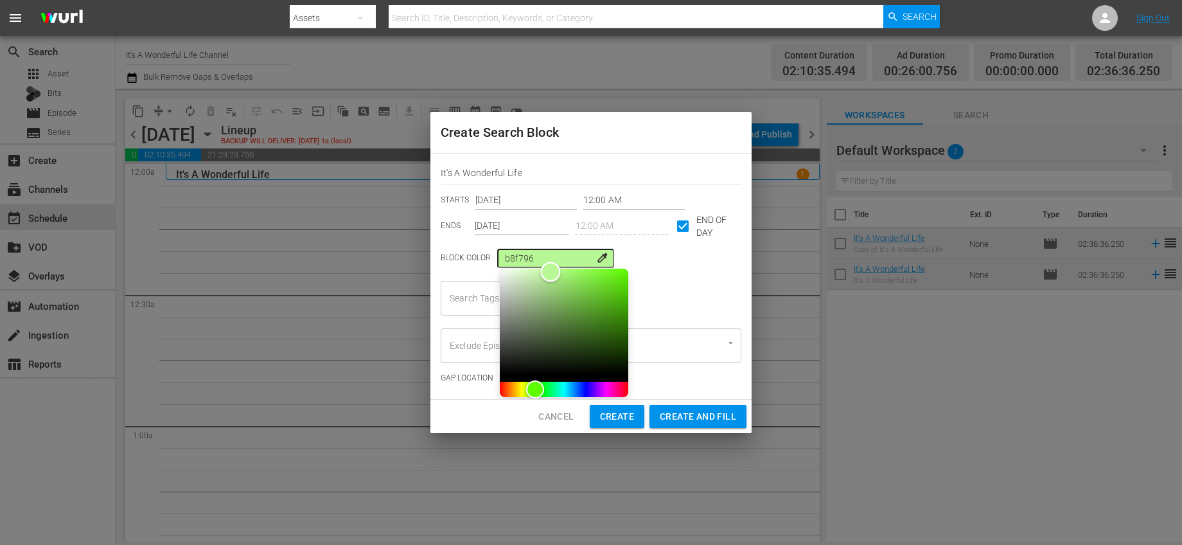
drag, startPoint x: 540, startPoint y: 280, endPoint x: 542, endPoint y: 272, distance: 8.6
click at [542, 272] on div "Color" at bounding box center [550, 272] width 20 height 20
click at [690, 286] on div "Search Tags Search Tags" at bounding box center [591, 298] width 301 height 35
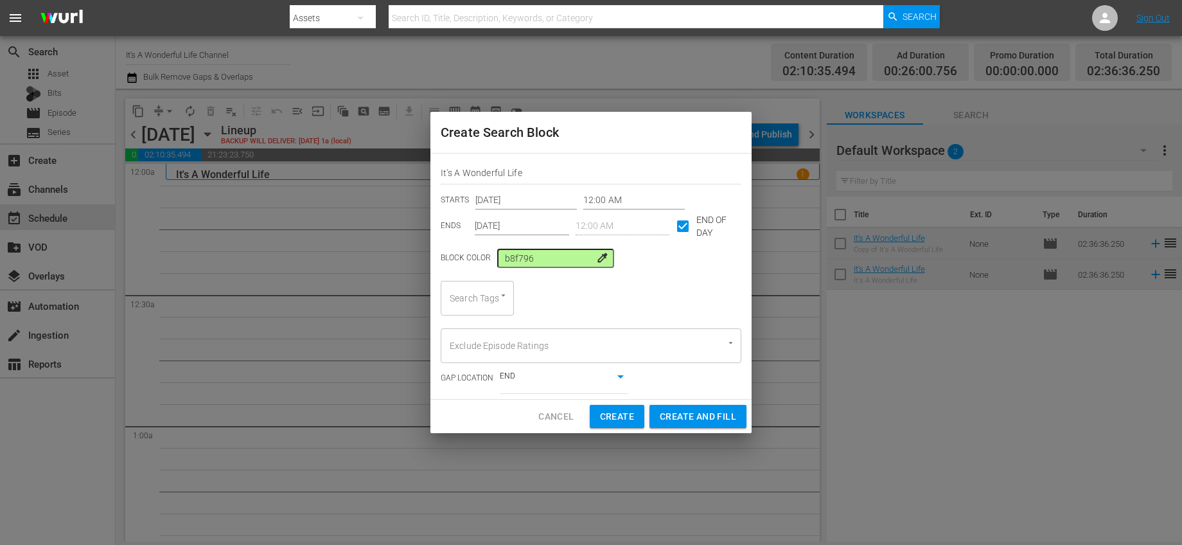
click at [507, 301] on div at bounding box center [497, 295] width 23 height 13
type input "it"
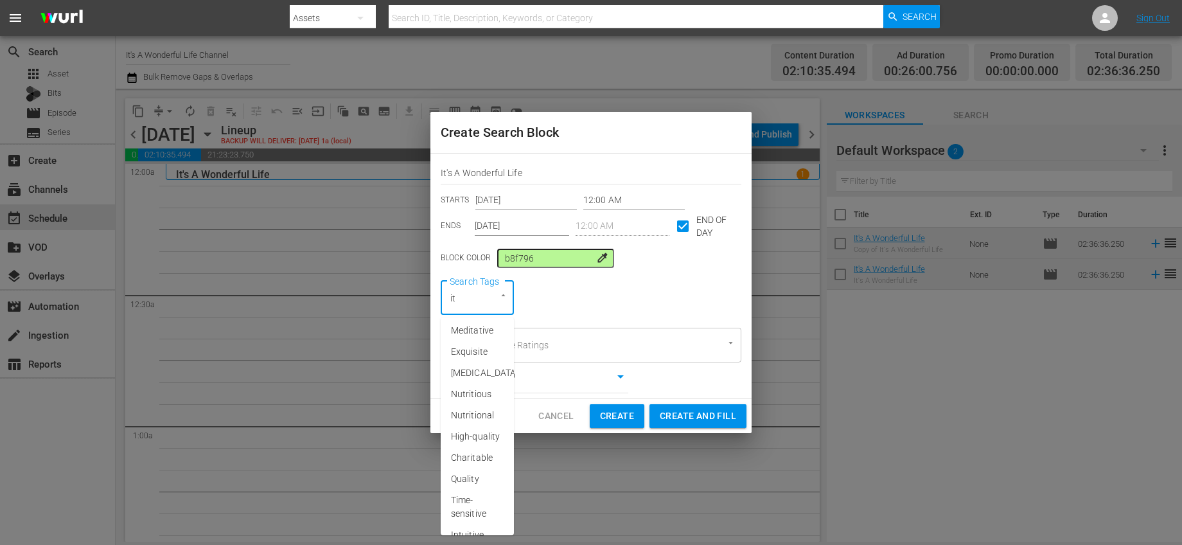
scroll to position [473, 0]
click at [477, 491] on span "It's a Wonderful Life" at bounding box center [477, 506] width 53 height 40
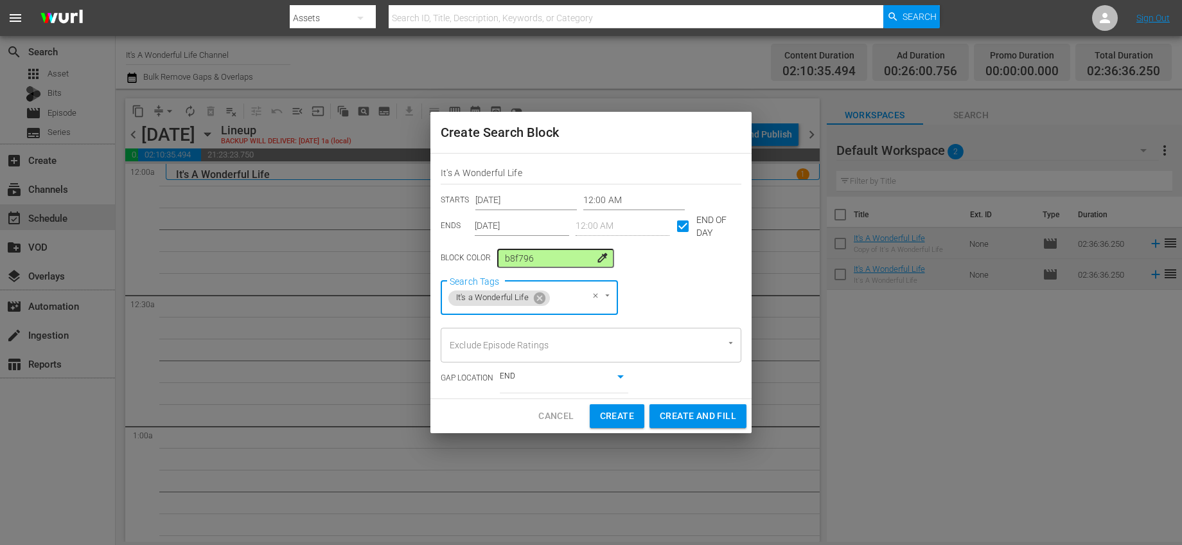
click at [481, 221] on input "Oct 15th 2025" at bounding box center [522, 226] width 94 height 19
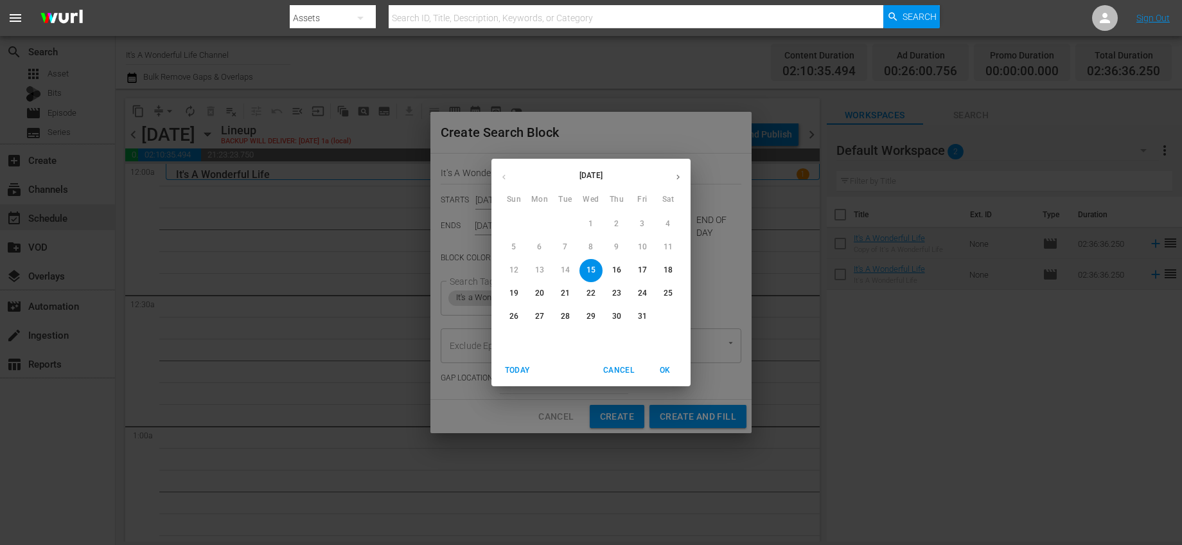
click at [672, 179] on button "button" at bounding box center [678, 176] width 25 height 25
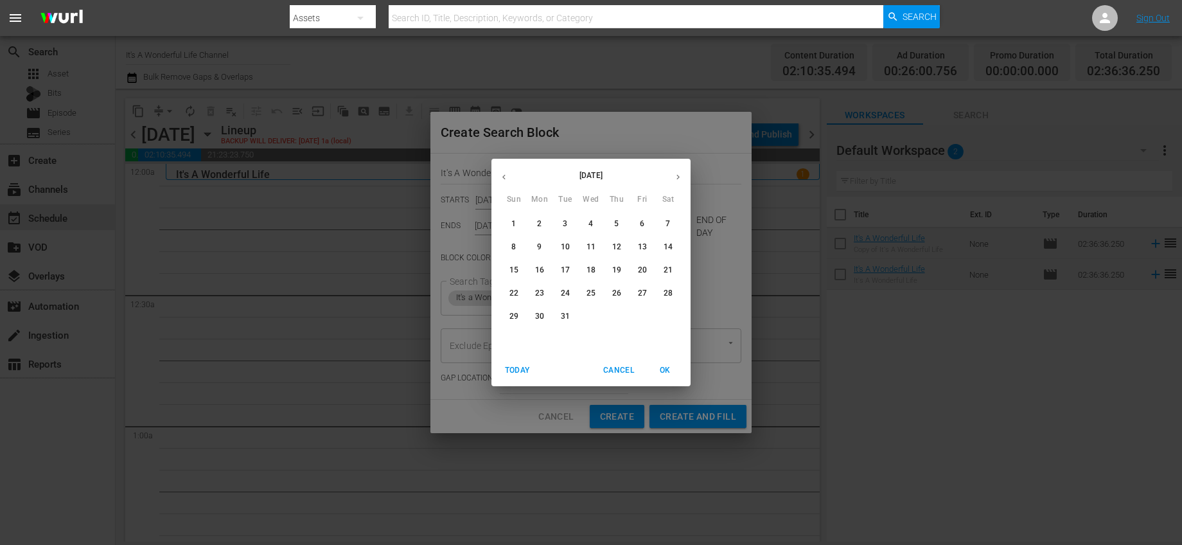
click at [672, 179] on button "button" at bounding box center [678, 176] width 25 height 25
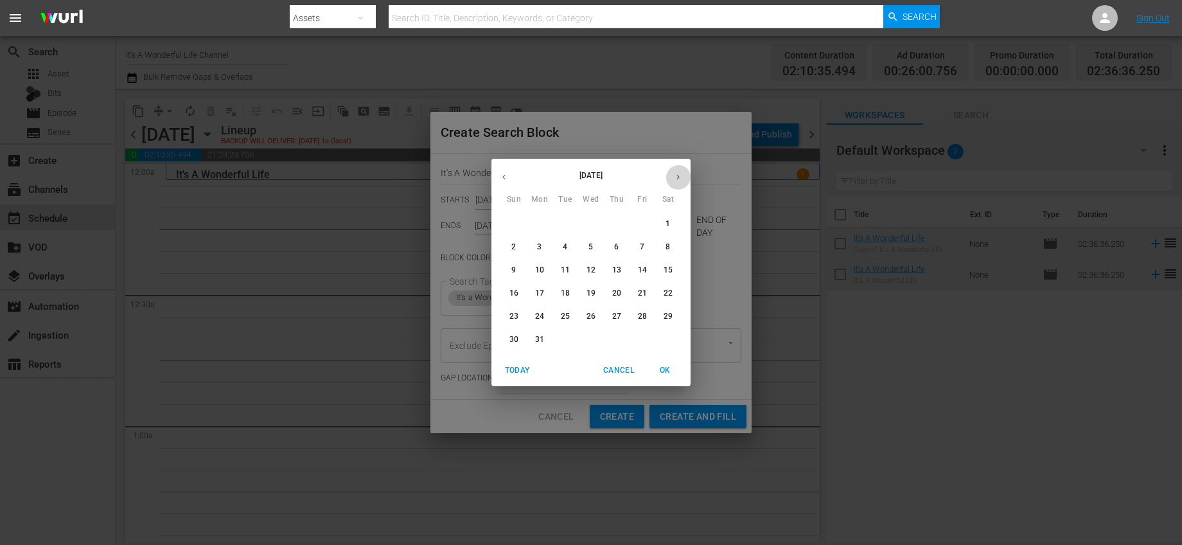
click at [672, 179] on button "button" at bounding box center [678, 176] width 25 height 25
click at [500, 181] on icon "button" at bounding box center [504, 177] width 10 height 10
click at [592, 314] on p "30" at bounding box center [591, 316] width 9 height 11
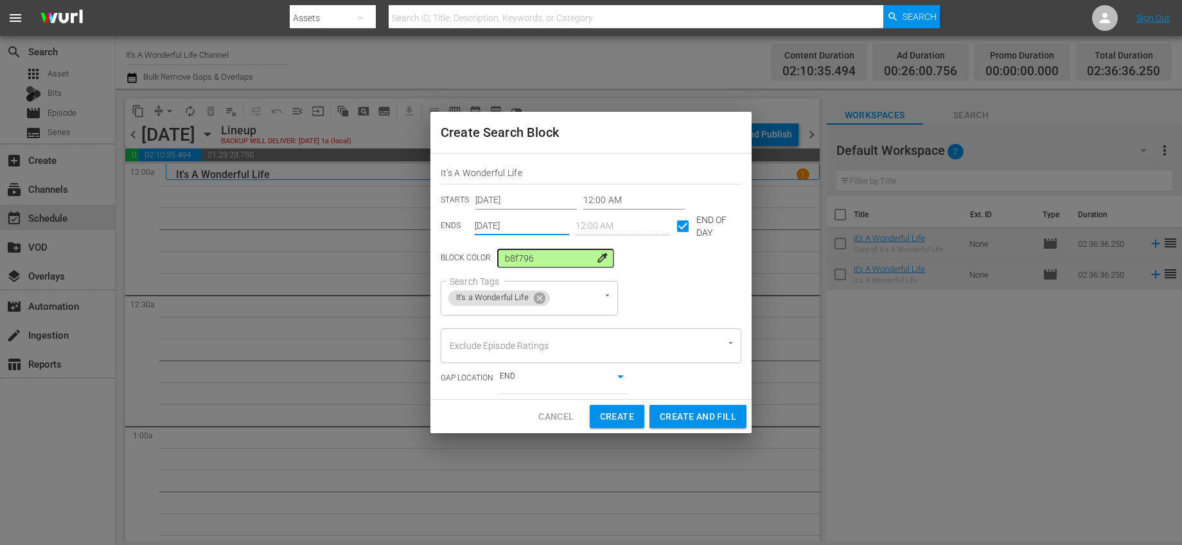
click at [709, 409] on span "Create and Fill" at bounding box center [698, 417] width 76 height 16
type input "Oct 15th 2025"
checkbox input "false"
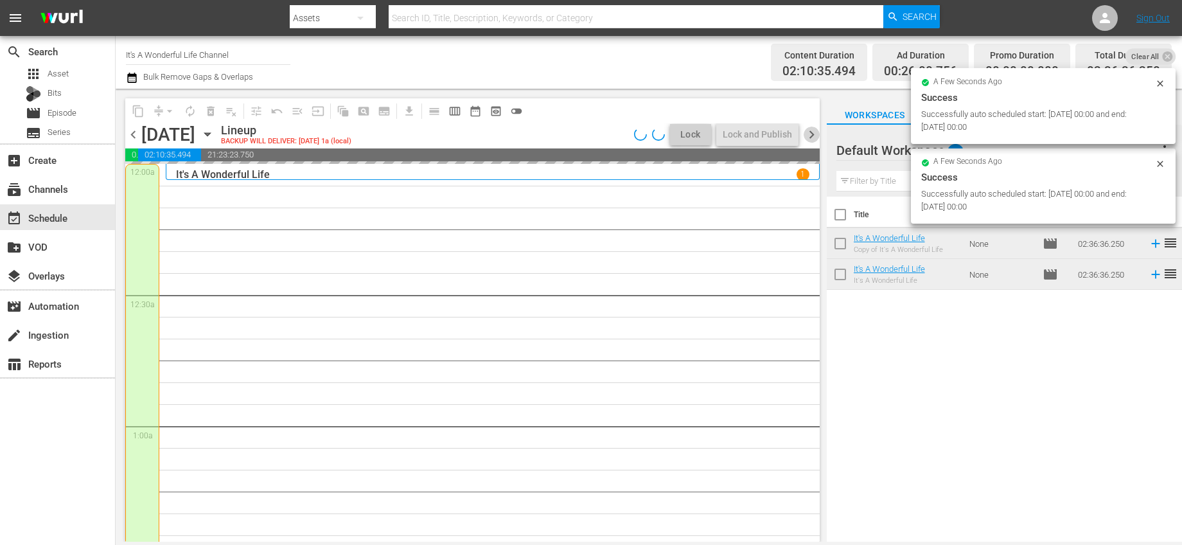
click at [809, 130] on span "chevron_right" at bounding box center [812, 135] width 16 height 16
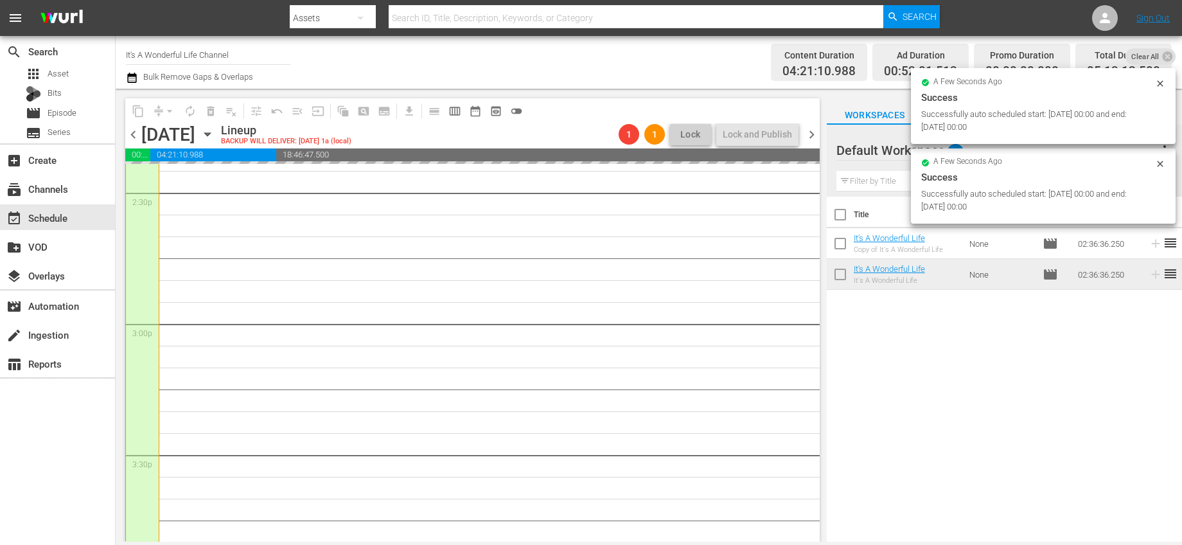
scroll to position [3542, 0]
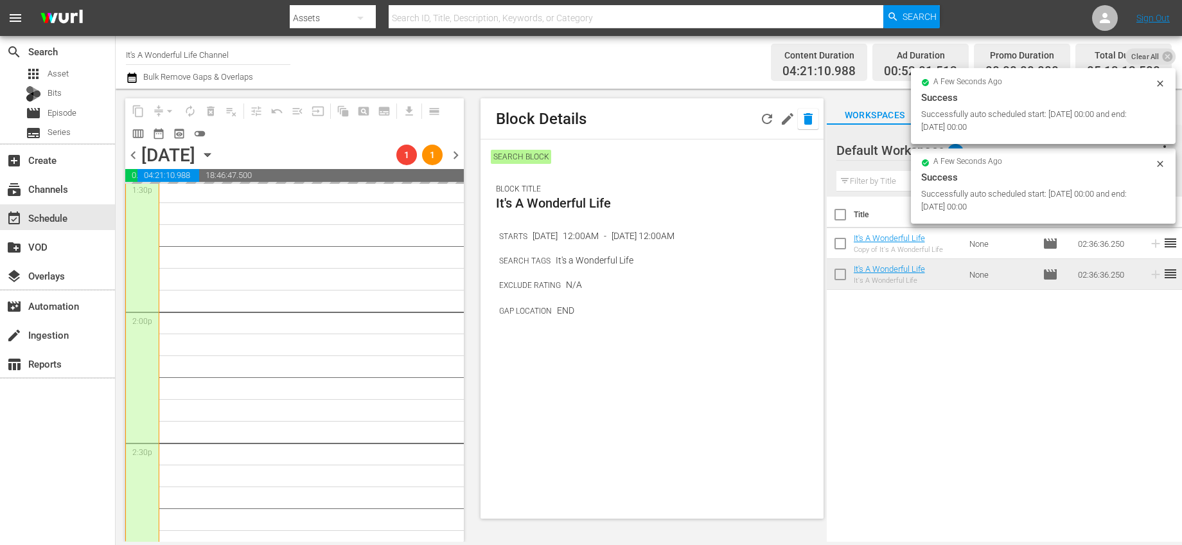
click at [809, 116] on icon "button" at bounding box center [808, 119] width 9 height 12
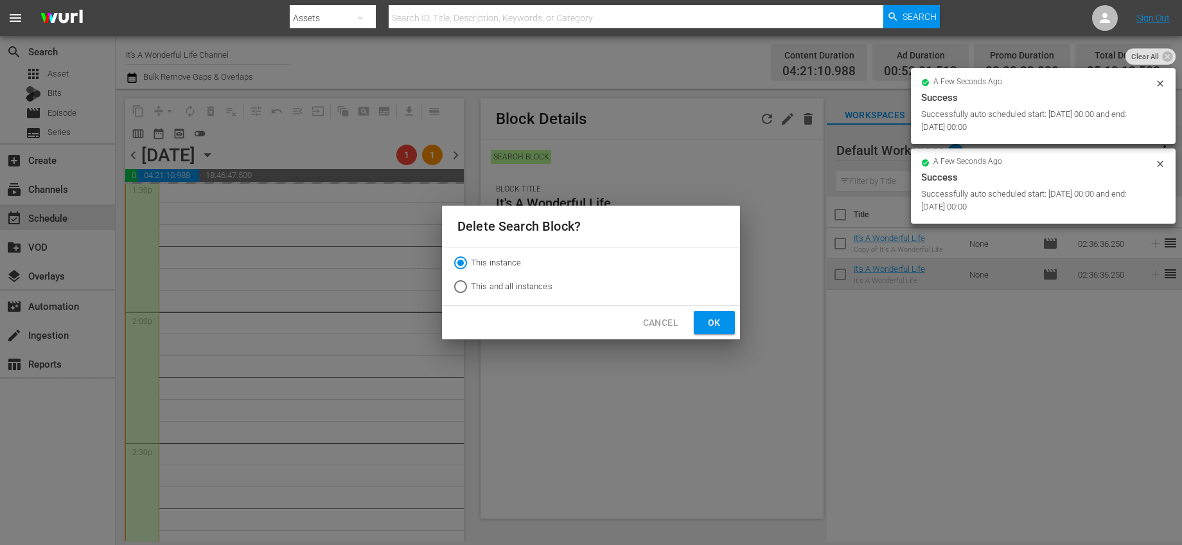
click at [475, 287] on span "This and all instances" at bounding box center [512, 286] width 82 height 13
click at [471, 287] on input "This and all instances" at bounding box center [460, 289] width 21 height 21
radio input "true"
click at [710, 321] on span "Ok" at bounding box center [714, 323] width 21 height 16
radio input "true"
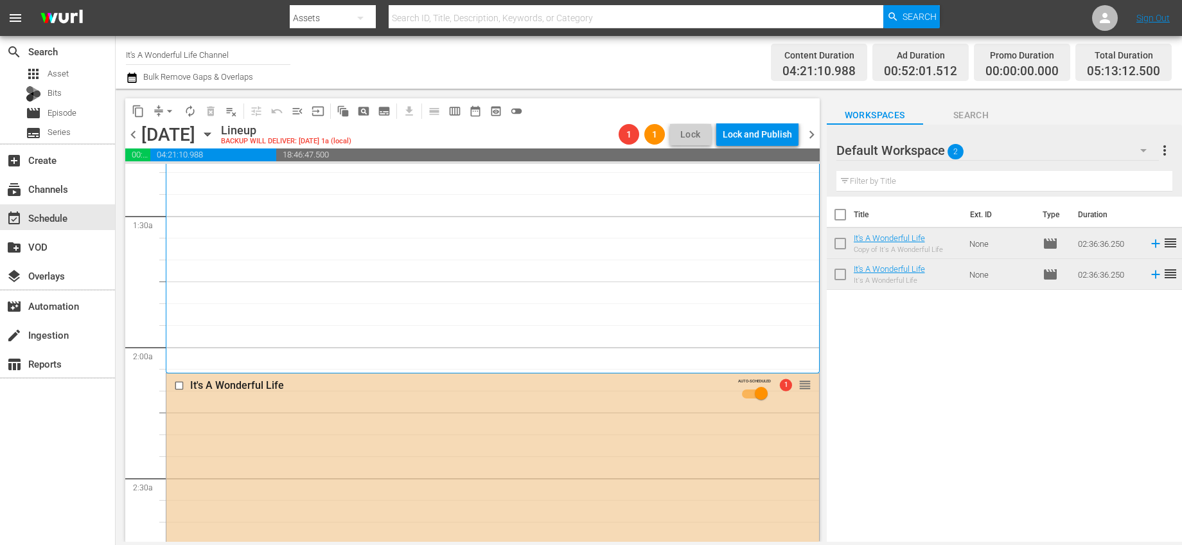
scroll to position [0, 0]
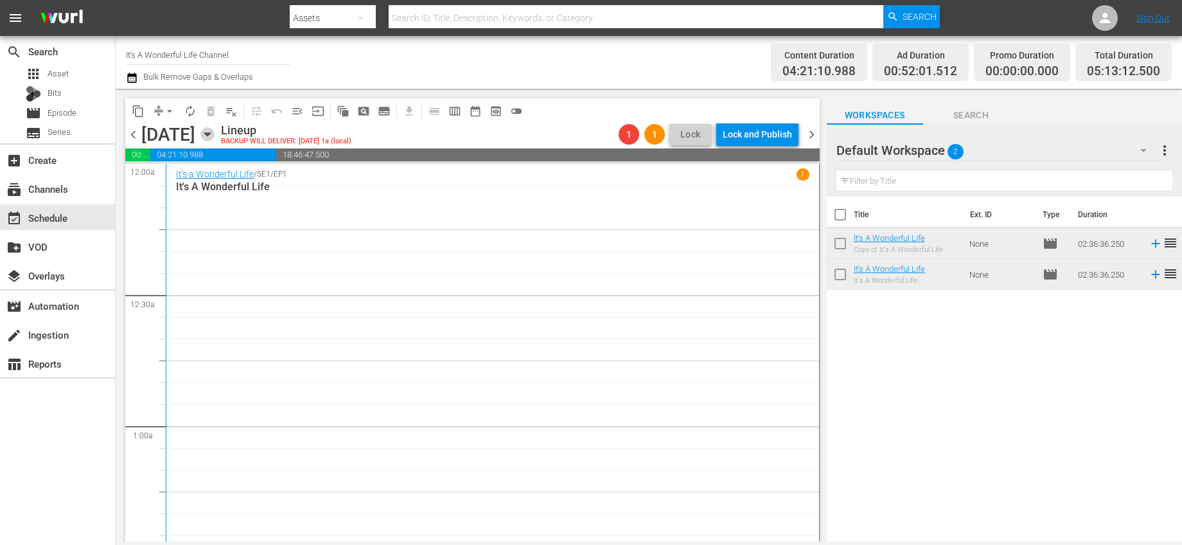
click at [215, 132] on icon "button" at bounding box center [207, 134] width 14 height 14
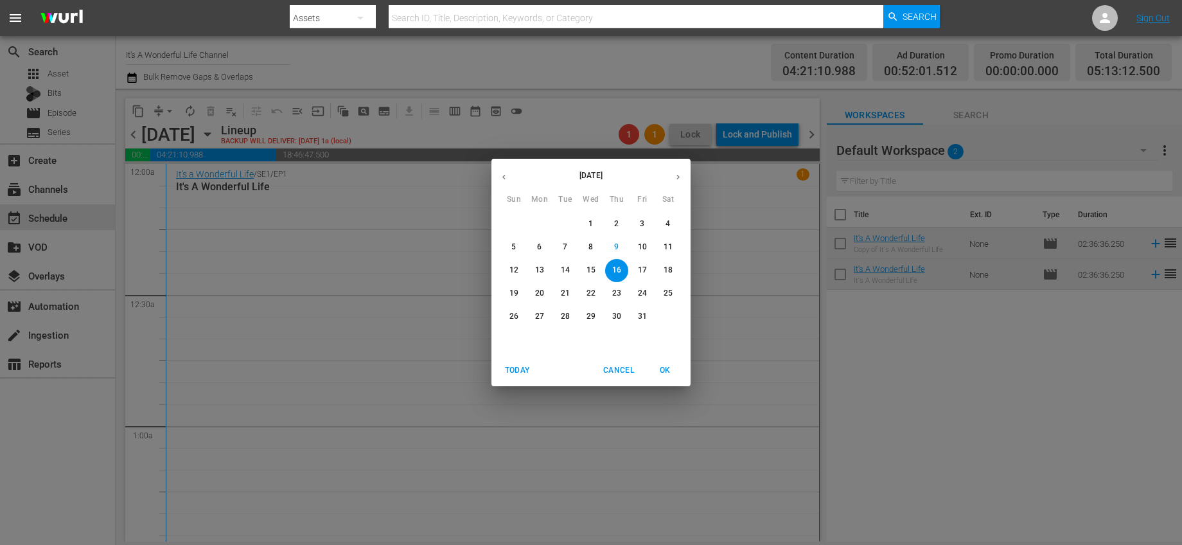
click at [517, 130] on div "October 2025 Sun Mon Tue Wed Thu Fri Sat 28 29 30 1 2 3 4 5 6 7 8 9 10 11 12 13…" at bounding box center [591, 272] width 1182 height 545
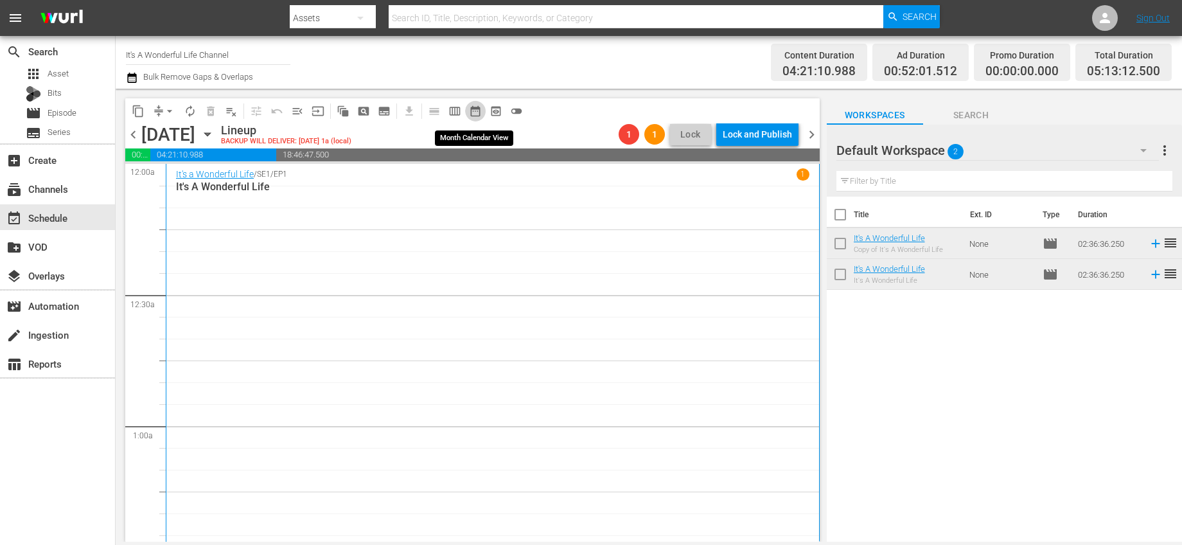
click at [477, 116] on span "date_range_outlined" at bounding box center [475, 111] width 13 height 13
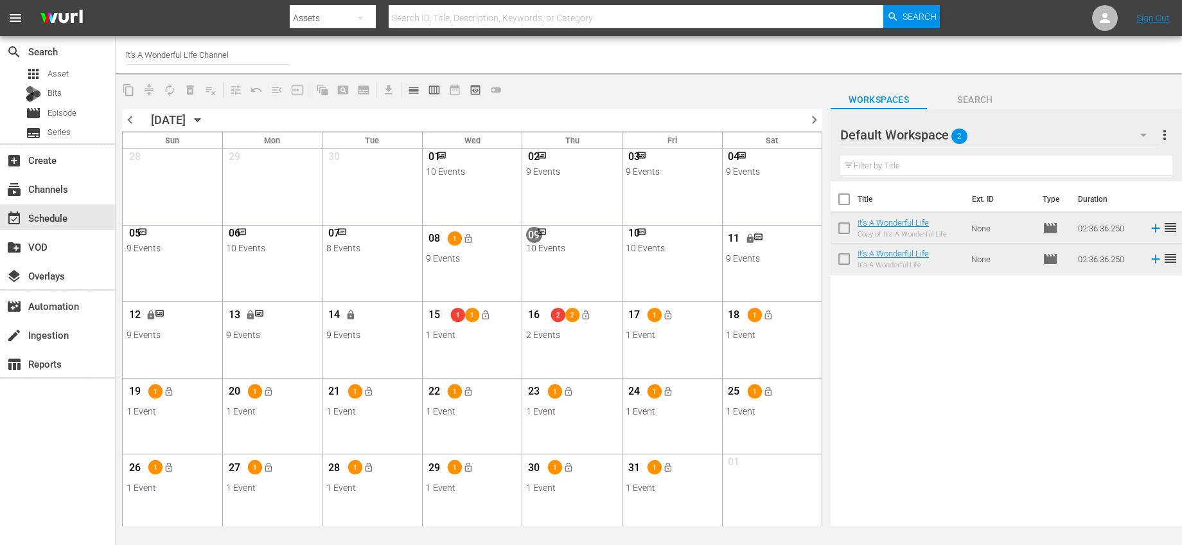
click at [814, 119] on span "chevron_right" at bounding box center [814, 120] width 16 height 16
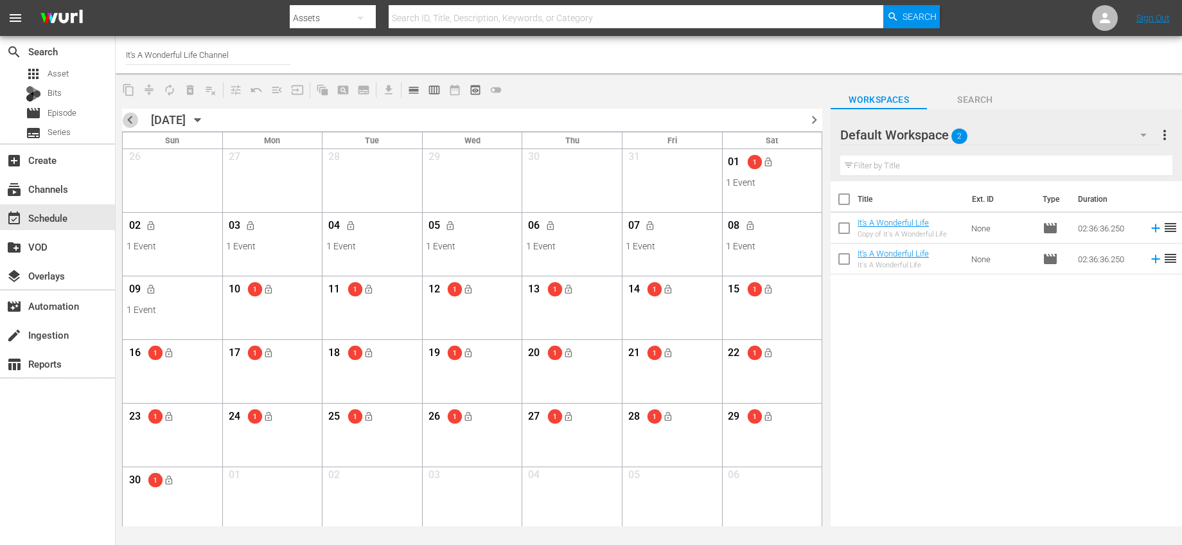
click at [128, 114] on span "chevron_left" at bounding box center [130, 120] width 16 height 16
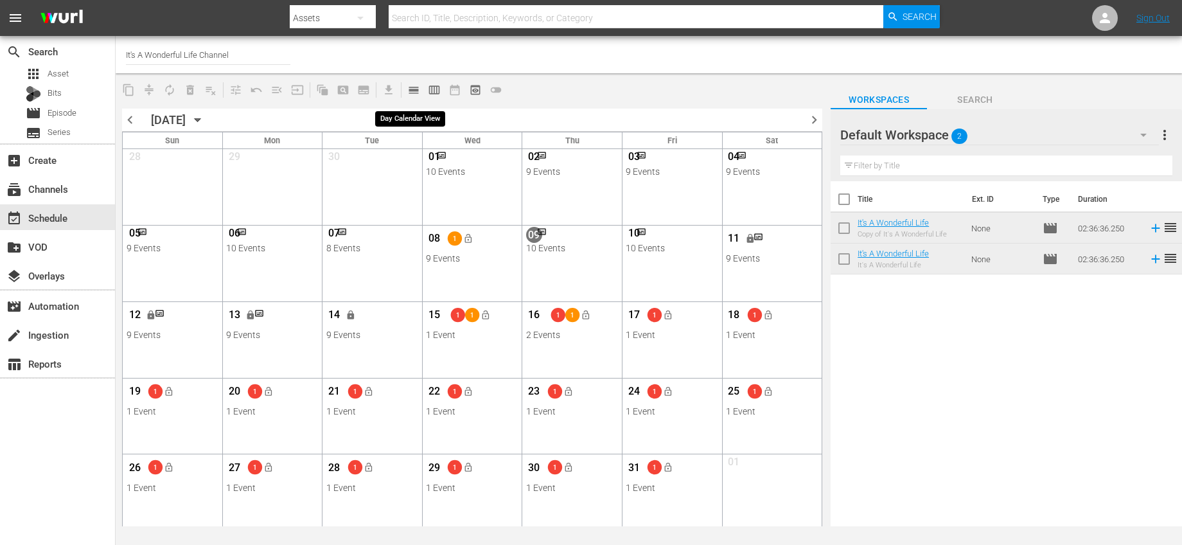
click at [412, 86] on span "calendar_view_day_outlined" at bounding box center [413, 90] width 13 height 13
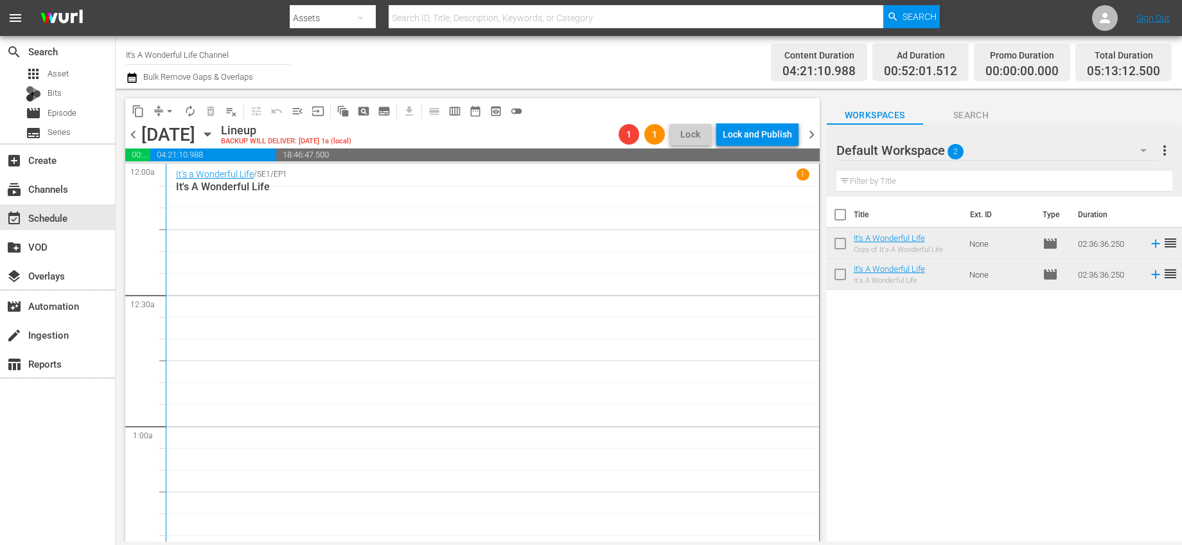
click at [138, 135] on span "chevron_left" at bounding box center [133, 135] width 16 height 16
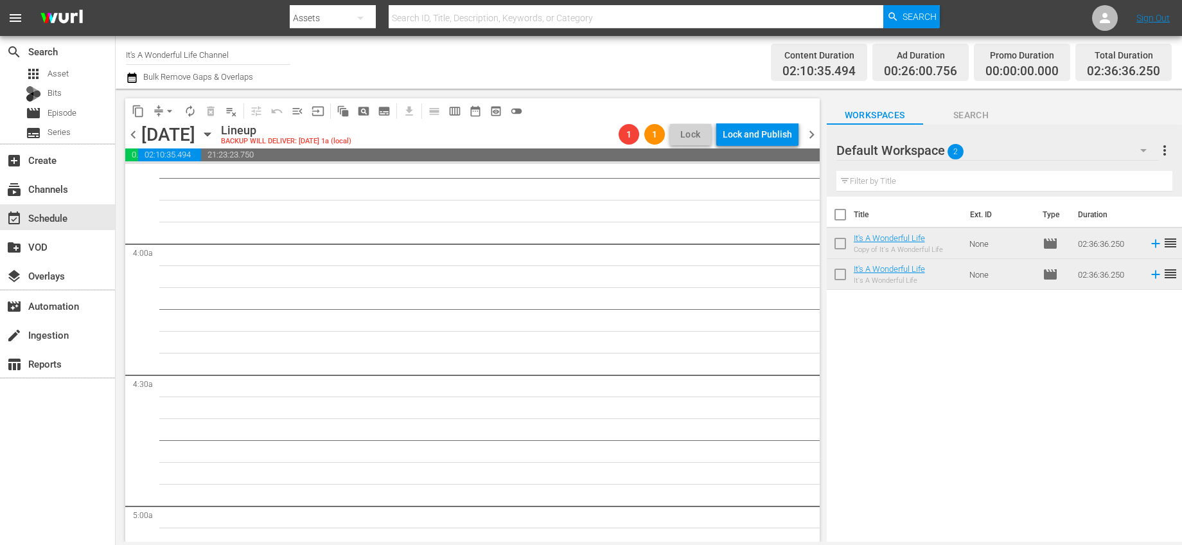
scroll to position [727, 0]
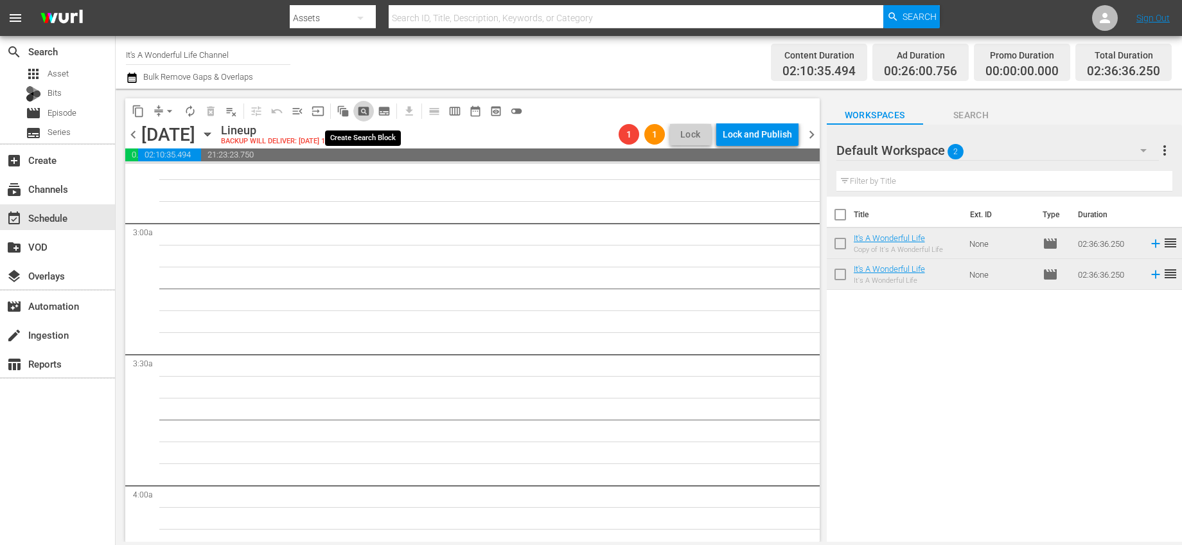
click at [367, 111] on span "pageview_outlined" at bounding box center [363, 111] width 13 height 13
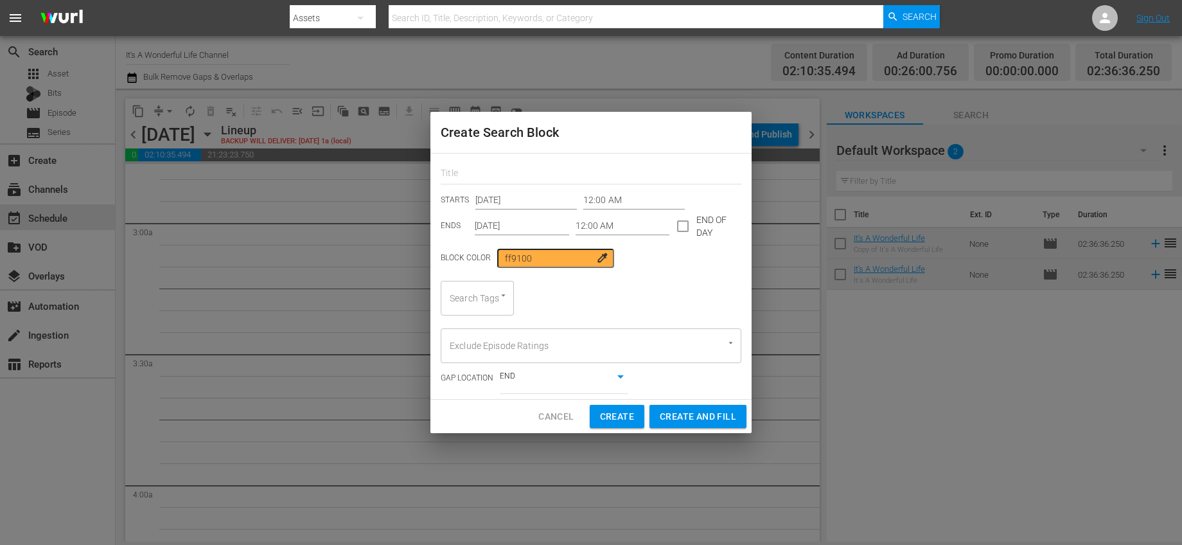
click at [605, 380] on body "menu Search By Assets Search ID, Title, Description, Keywords, or Category Sear…" at bounding box center [591, 272] width 1182 height 545
click at [660, 380] on div at bounding box center [591, 272] width 1182 height 545
click at [547, 414] on span "Cancel" at bounding box center [555, 417] width 35 height 16
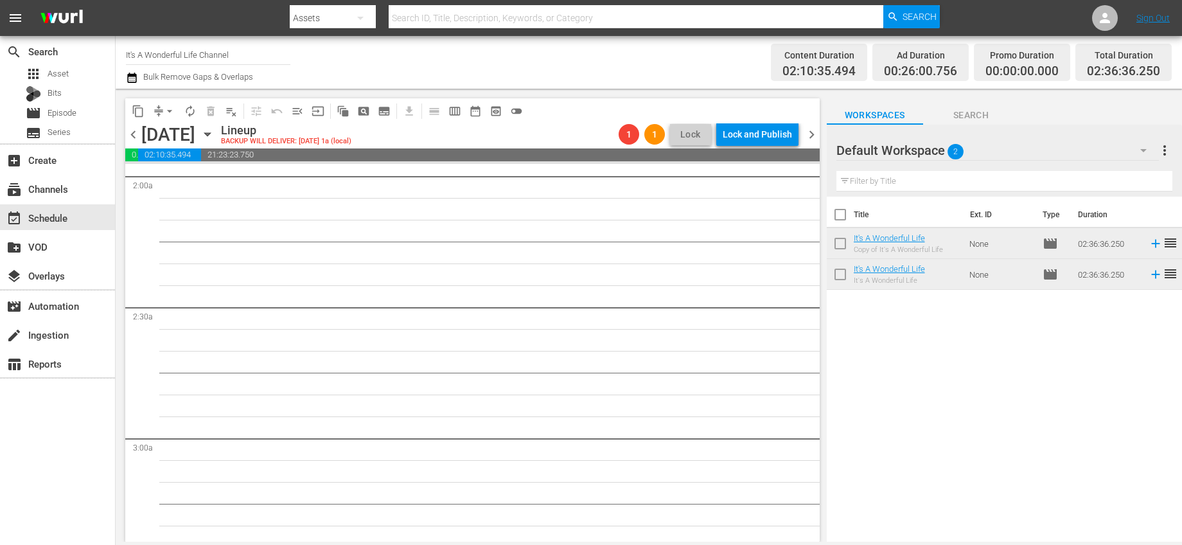
scroll to position [0, 0]
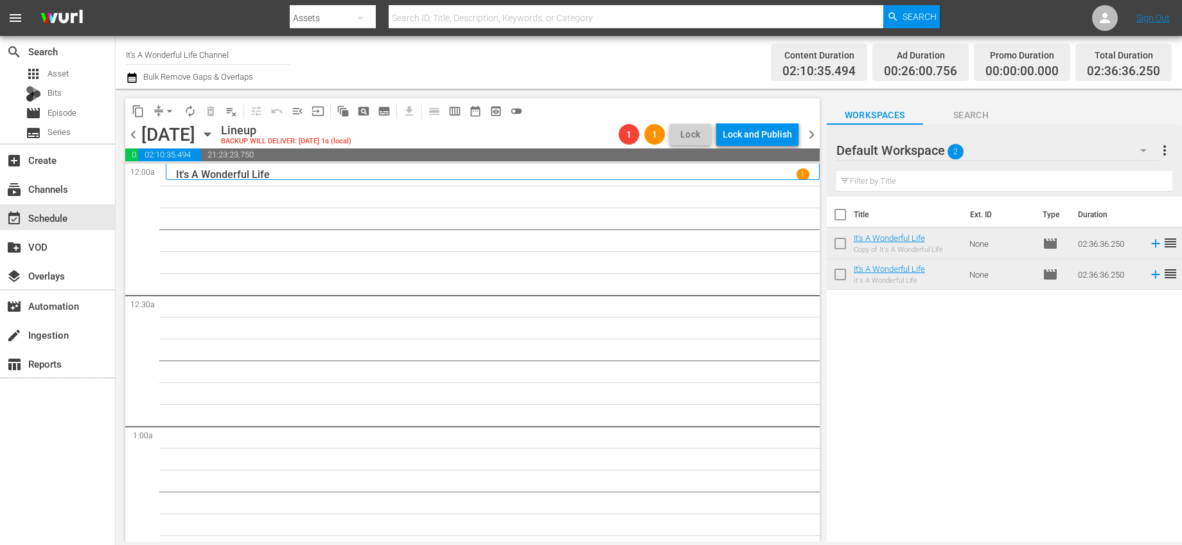
click at [1056, 323] on div "Title Ext. ID Type Duration It's A Wonderful Life Copy of It's A Wonderful Life…" at bounding box center [1004, 370] width 355 height 347
click at [1151, 241] on icon at bounding box center [1155, 244] width 8 height 8
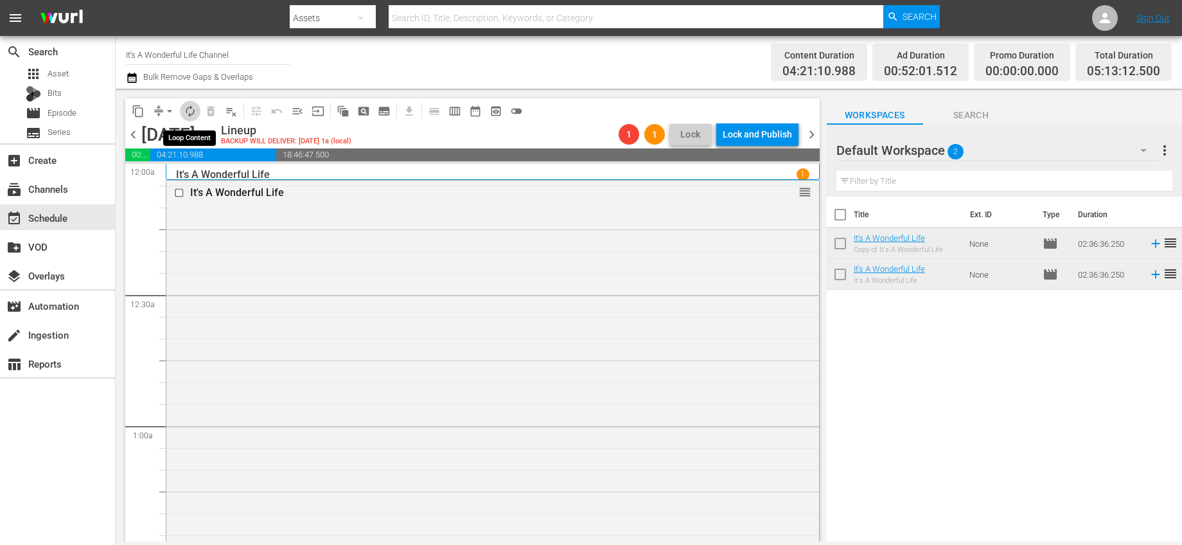
click at [191, 112] on span "autorenew_outlined" at bounding box center [190, 111] width 13 height 13
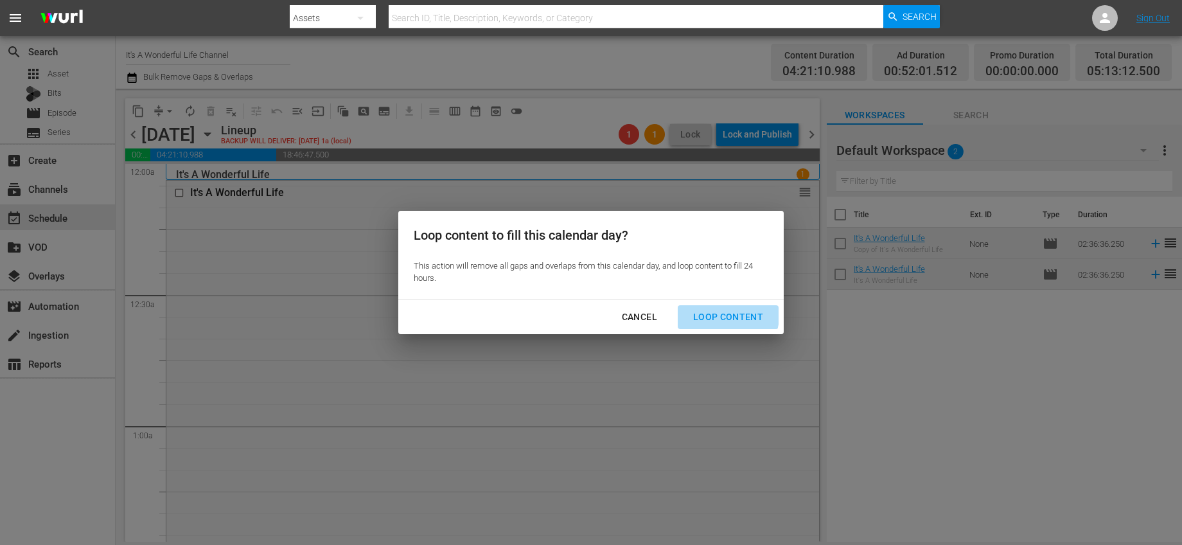
click at [706, 311] on div "Loop Content" at bounding box center [728, 317] width 91 height 16
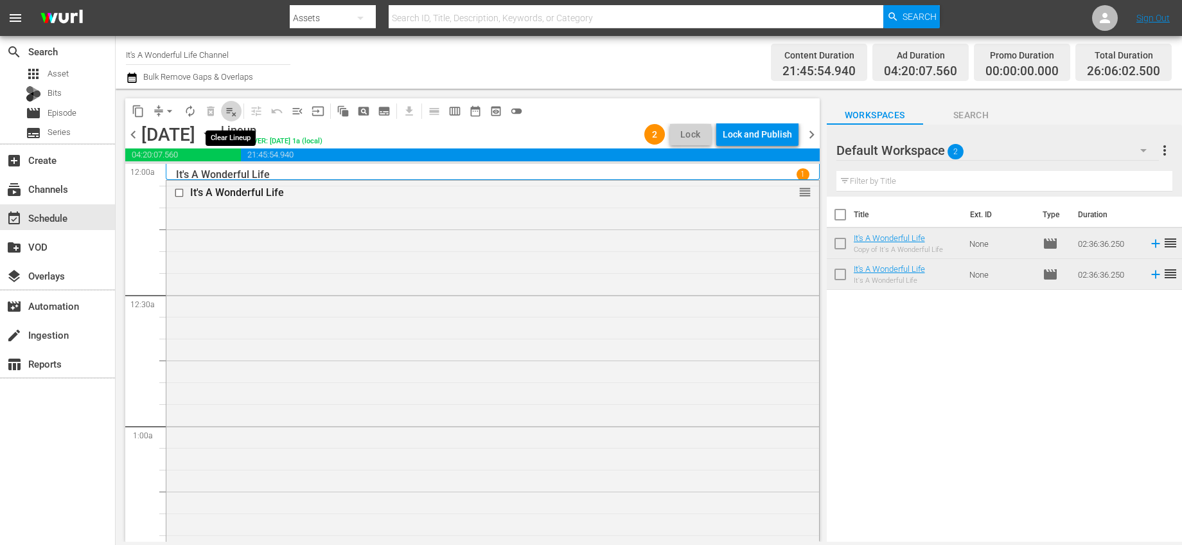
click at [230, 115] on span "playlist_remove_outlined" at bounding box center [231, 111] width 13 height 13
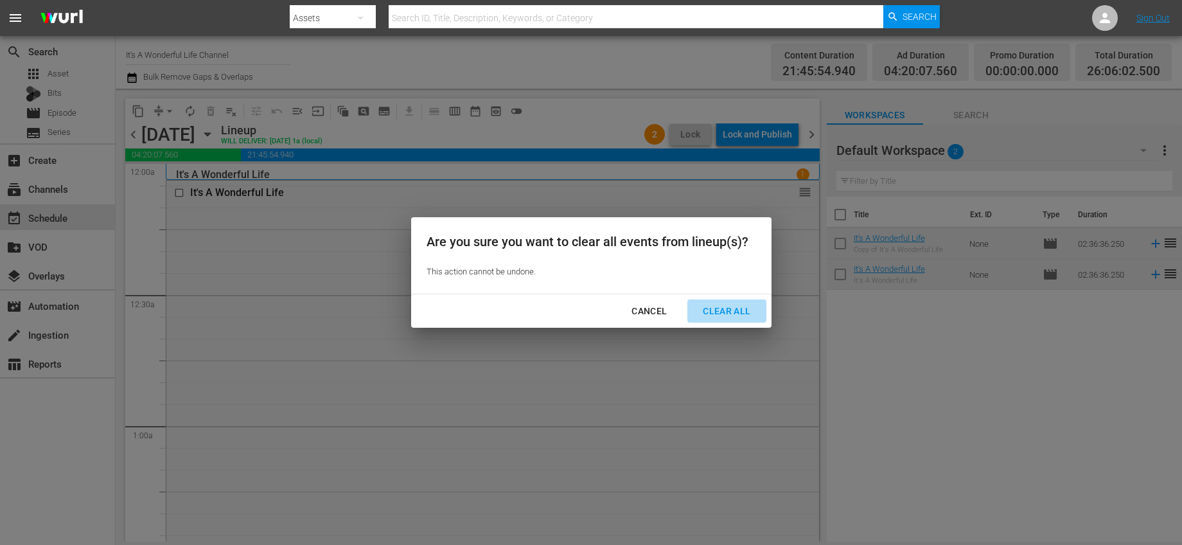
click at [710, 303] on div "Clear All" at bounding box center [727, 311] width 68 height 16
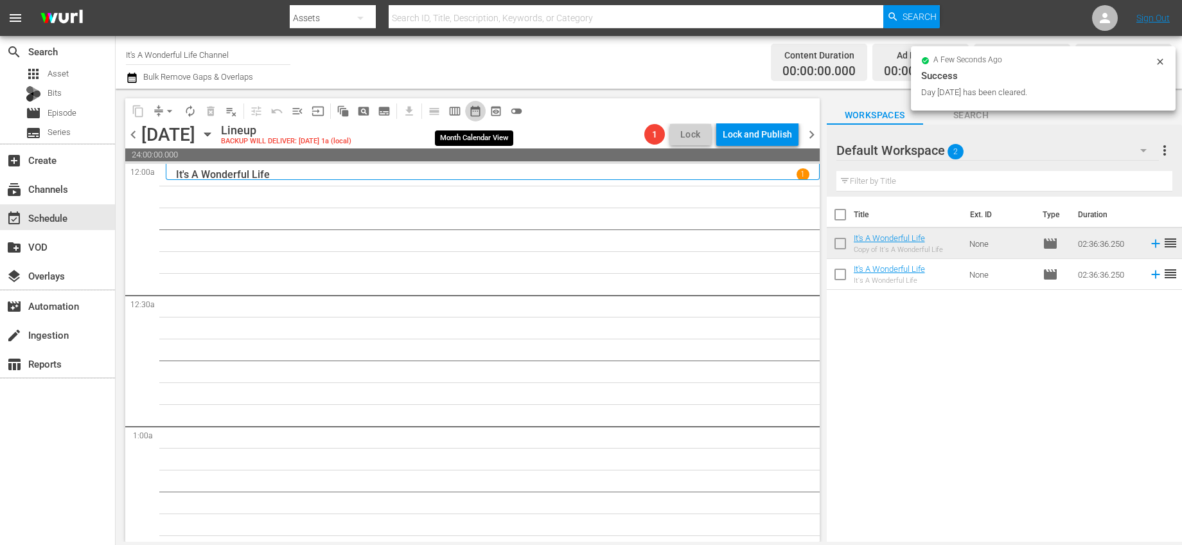
click at [478, 113] on span "date_range_outlined" at bounding box center [475, 111] width 13 height 13
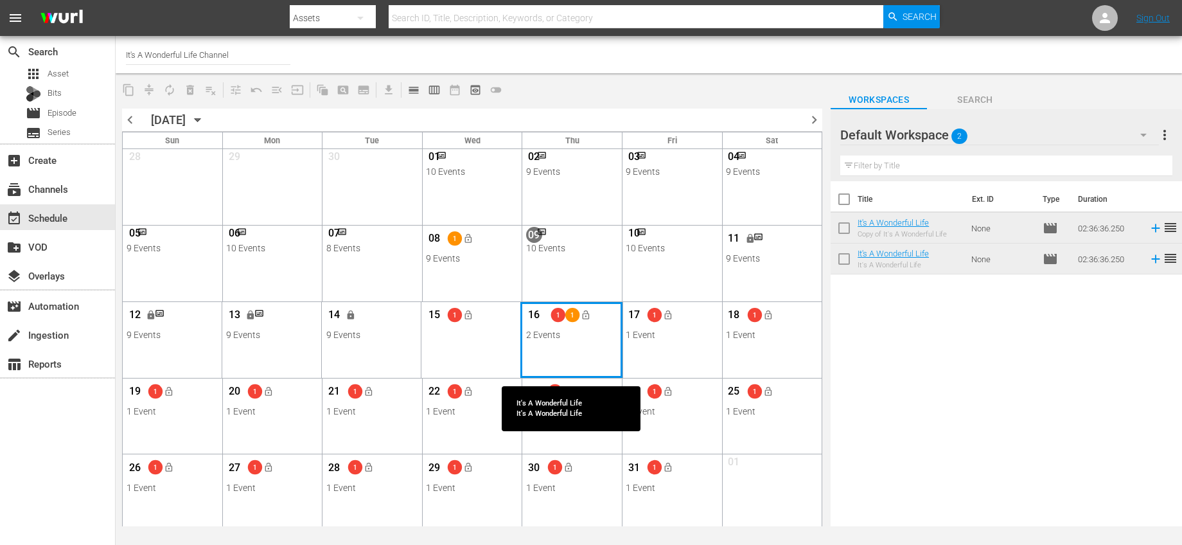
click at [552, 346] on div "Month View" at bounding box center [571, 340] width 103 height 76
click at [588, 358] on div "Month View" at bounding box center [571, 340] width 103 height 76
click at [596, 342] on div "Month View" at bounding box center [571, 340] width 103 height 76
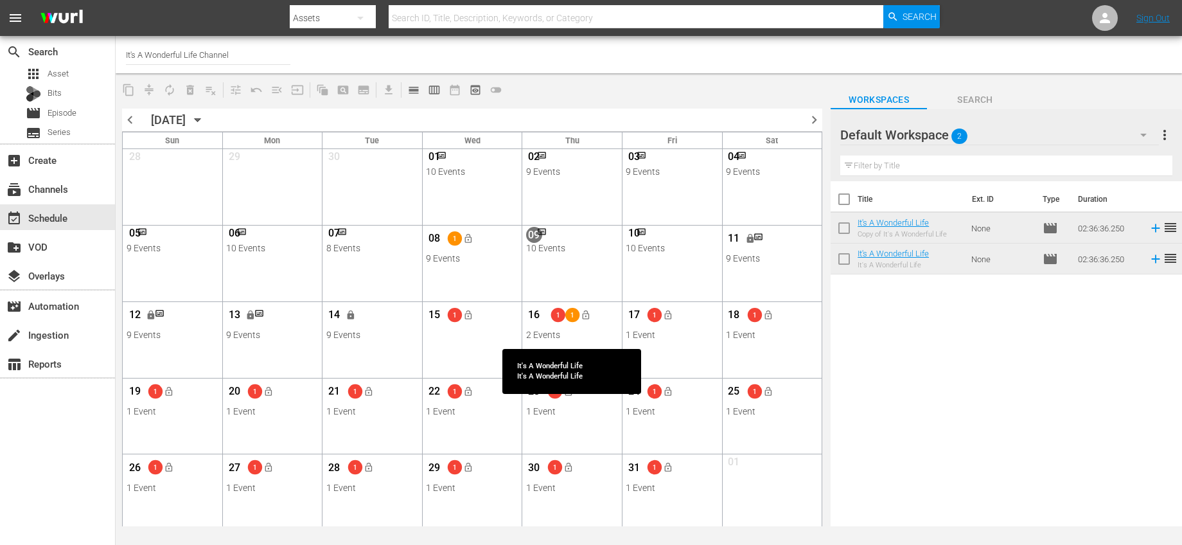
click at [603, 325] on div "16 1 1 lock_open" at bounding box center [572, 316] width 92 height 27
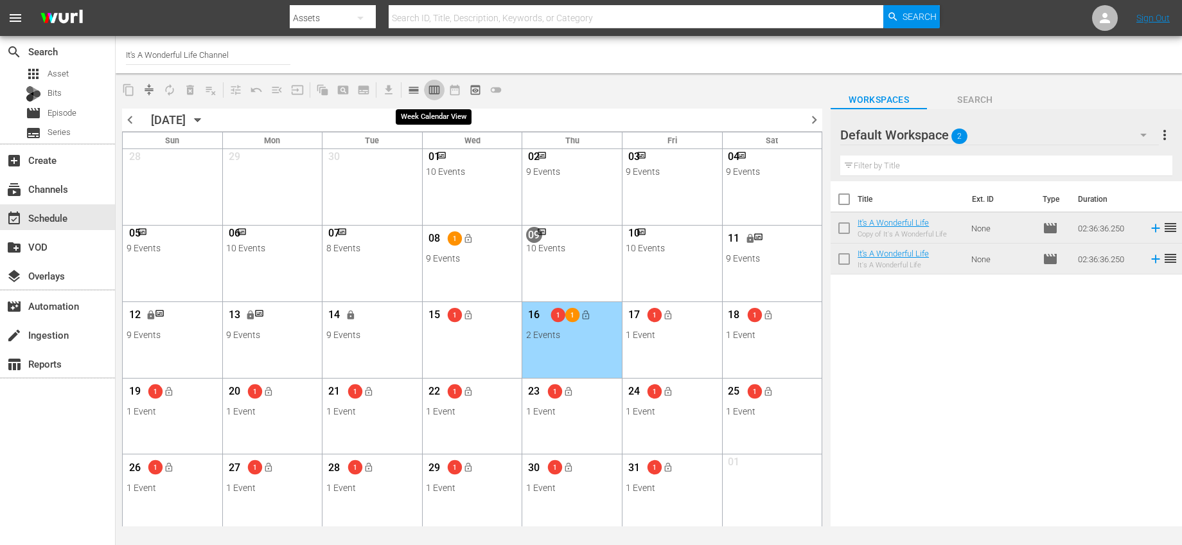
click at [439, 90] on span "calendar_view_week_outlined" at bounding box center [434, 90] width 13 height 13
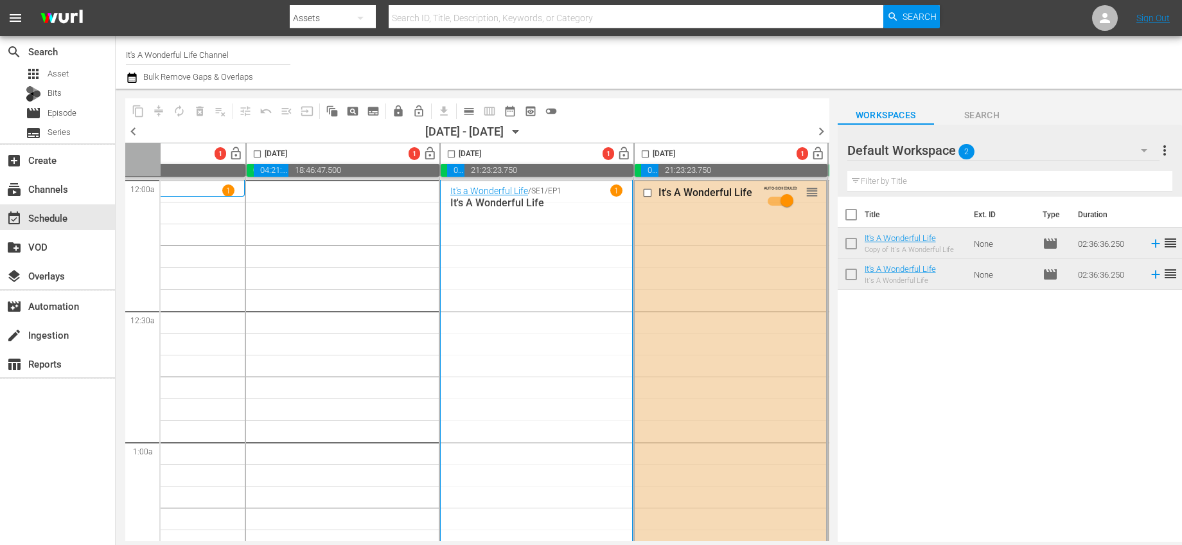
scroll to position [0, 197]
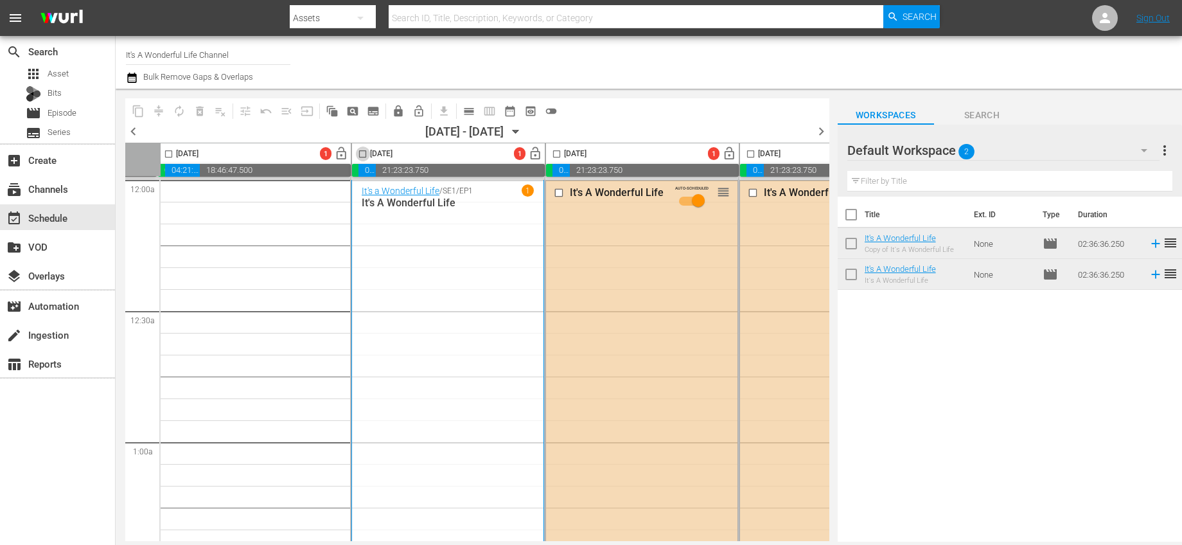
click at [364, 153] on input "checkbox" at bounding box center [362, 156] width 15 height 15
checkbox input "true"
click at [557, 155] on input "checkbox" at bounding box center [556, 156] width 15 height 15
checkbox input "true"
click at [751, 155] on input "checkbox" at bounding box center [750, 156] width 15 height 15
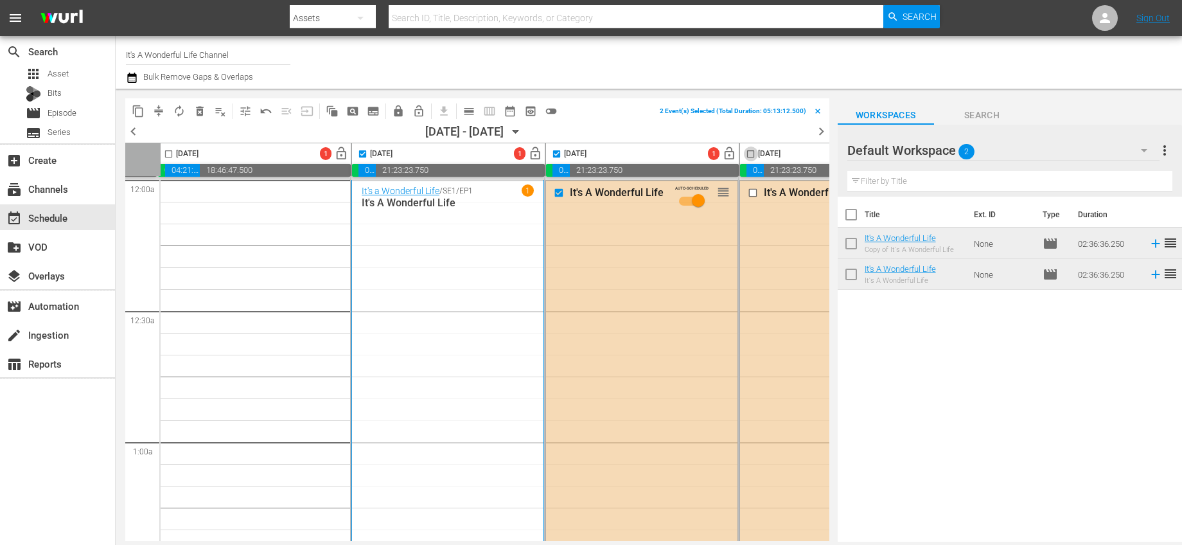
checkbox input "true"
click at [512, 535] on div "It's a Wonderful Life / SE1 / EP1 1 It's A Wonderful Life" at bounding box center [448, 454] width 172 height 541
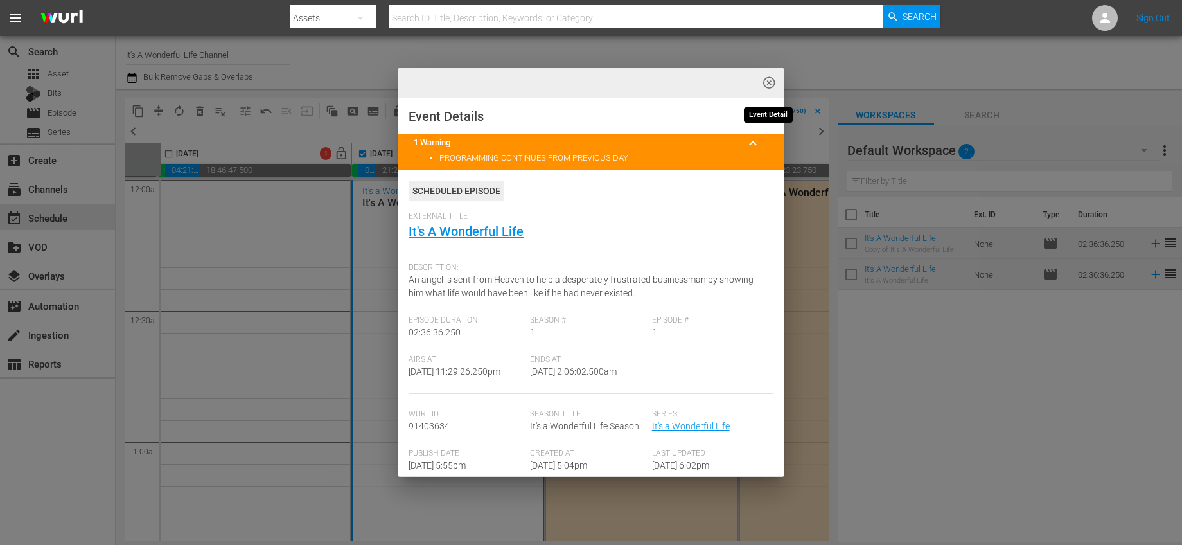
click at [774, 85] on span "highlight_off_icon" at bounding box center [769, 83] width 15 height 15
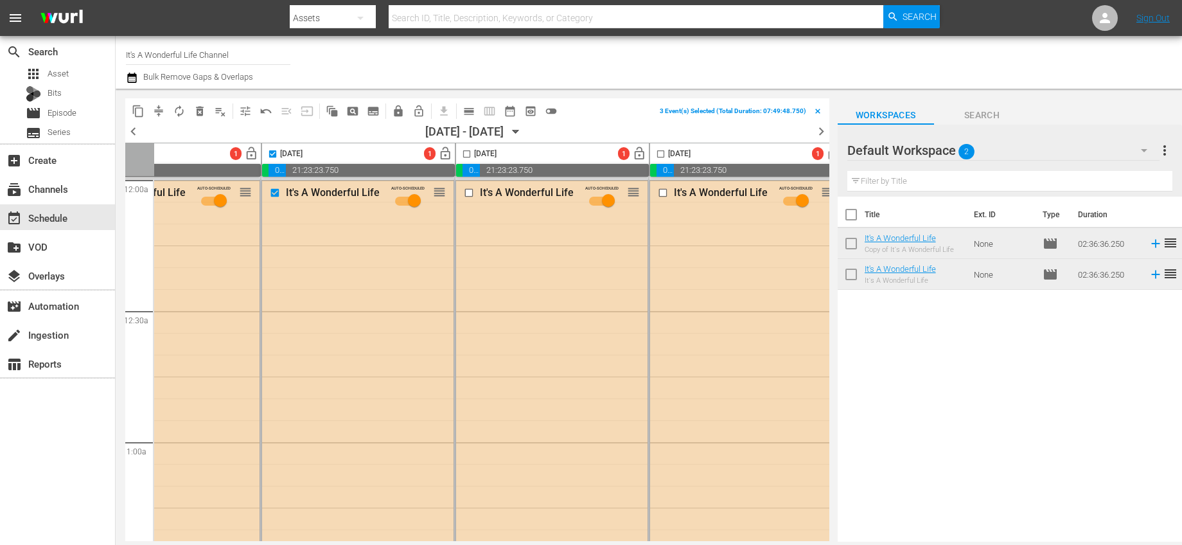
scroll to position [0, 694]
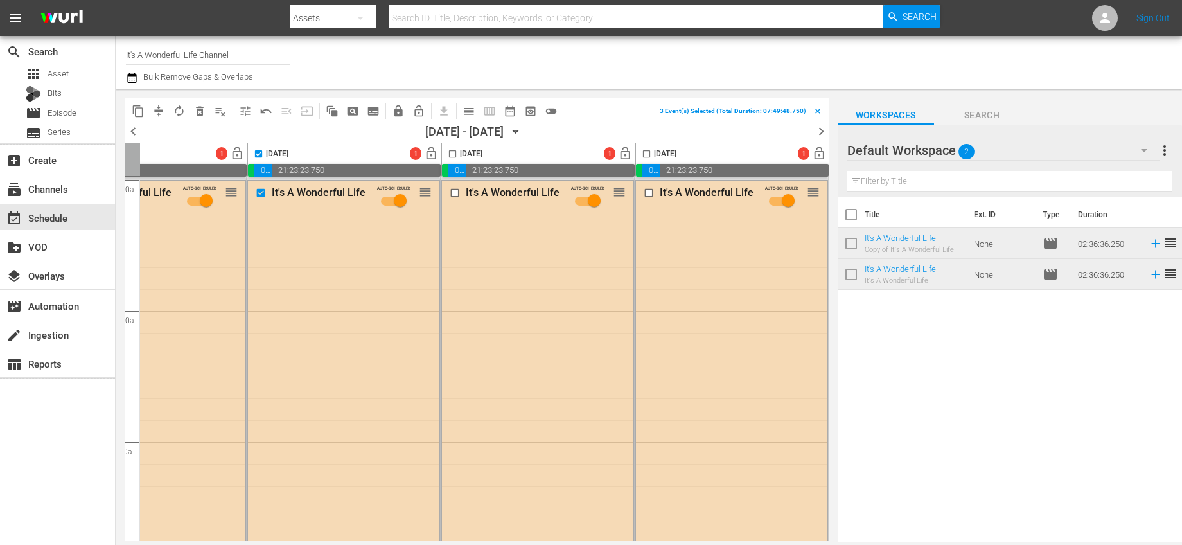
click at [448, 151] on input "checkbox" at bounding box center [452, 156] width 15 height 15
checkbox input "true"
click at [641, 152] on input "checkbox" at bounding box center [646, 156] width 15 height 15
checkbox input "true"
click at [220, 113] on span "playlist_remove_outlined" at bounding box center [220, 111] width 13 height 13
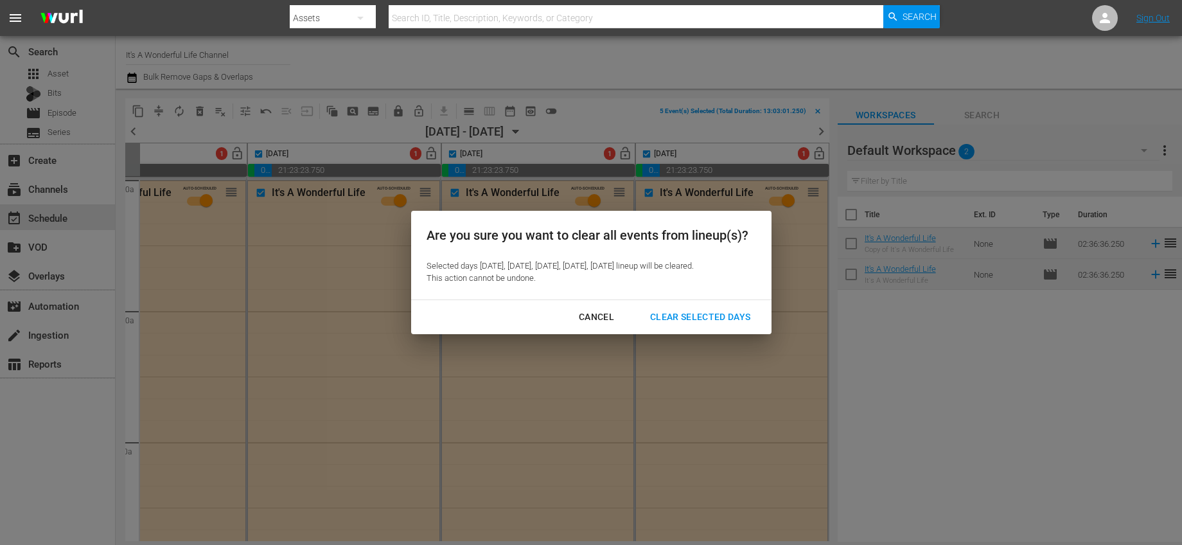
click at [733, 325] on div "Clear Selected Days" at bounding box center [700, 317] width 121 height 16
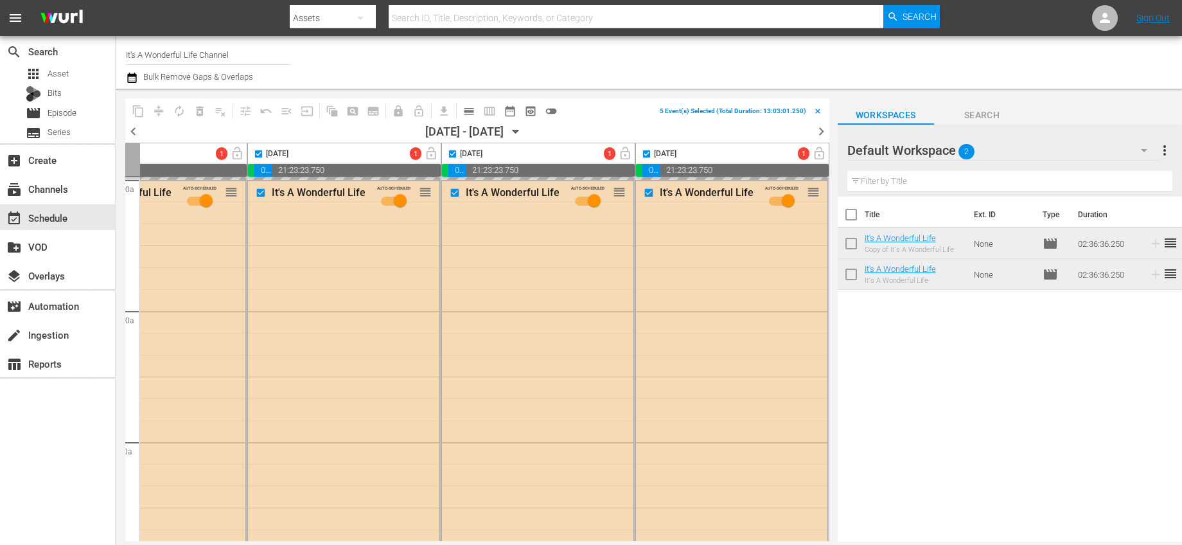
checkbox input "false"
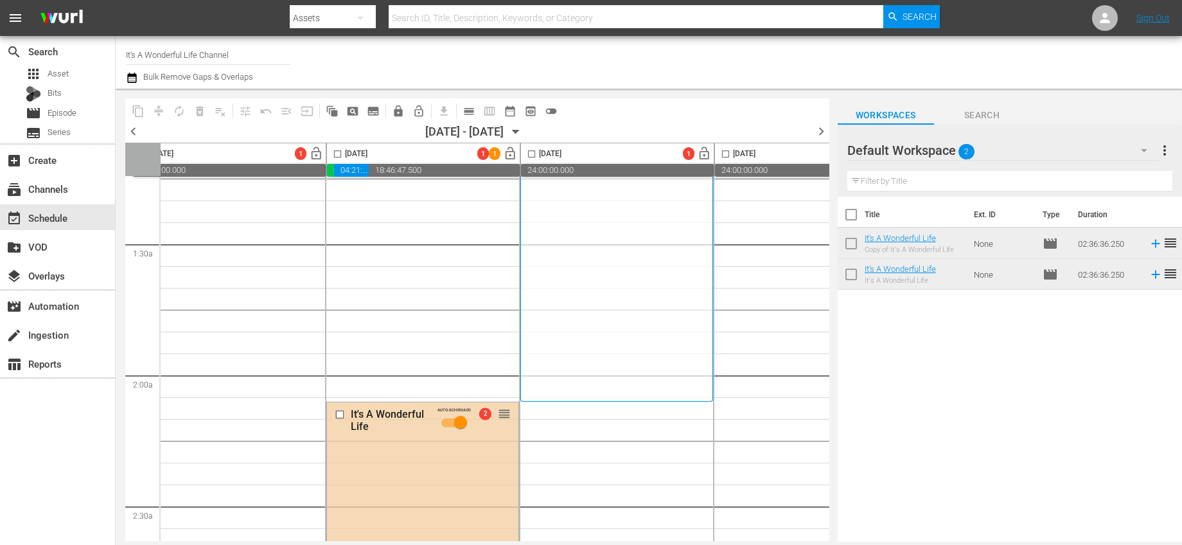
scroll to position [0, 28]
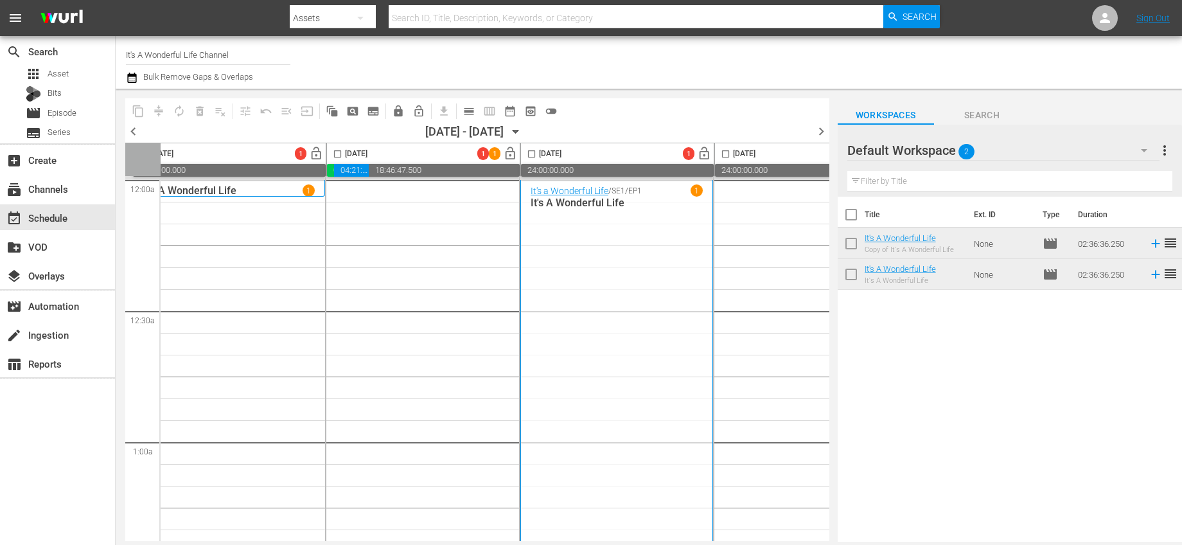
click at [337, 157] on input "checkbox" at bounding box center [337, 156] width 15 height 15
checkbox input "true"
click at [534, 152] on input "checkbox" at bounding box center [531, 156] width 15 height 15
checkbox input "true"
click at [223, 107] on span "playlist_remove_outlined" at bounding box center [220, 111] width 13 height 13
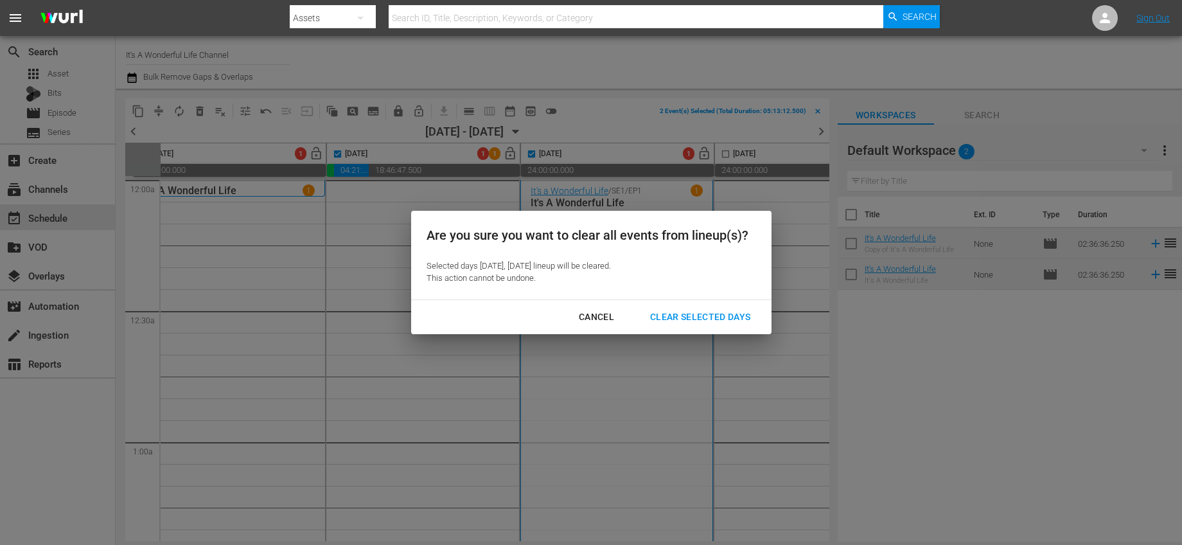
click at [745, 315] on div "Clear Selected Days" at bounding box center [700, 317] width 121 height 16
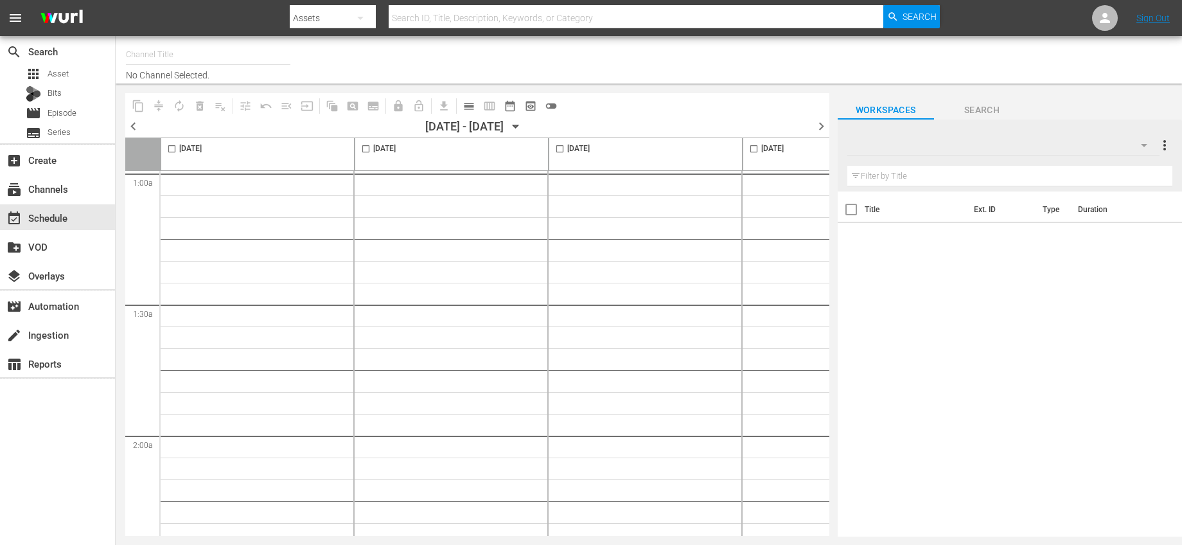
type input "It's A Wonderful Life Channel (2048)"
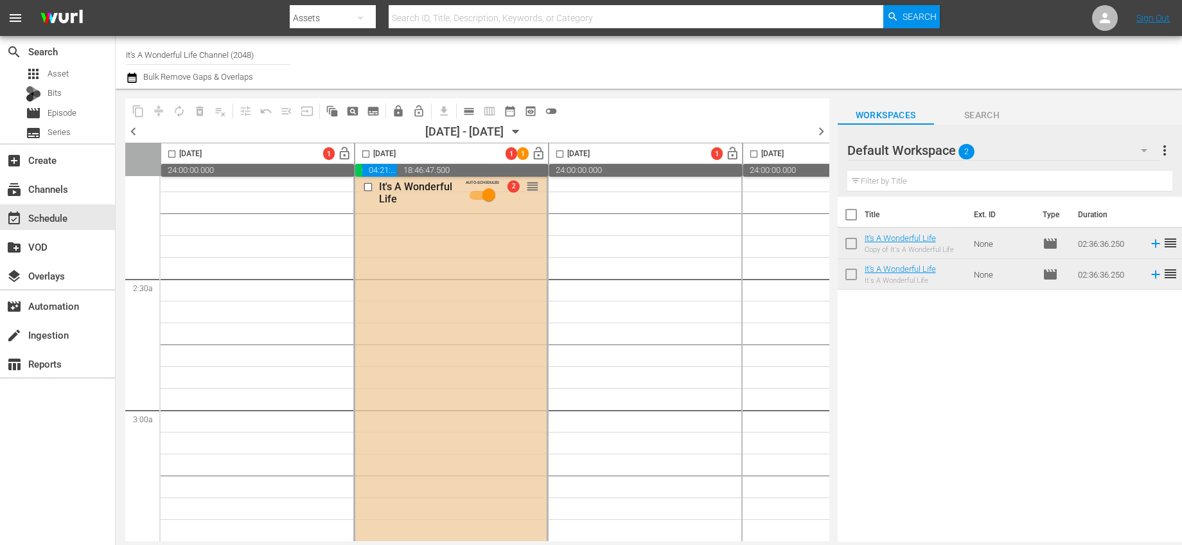
scroll to position [290, 0]
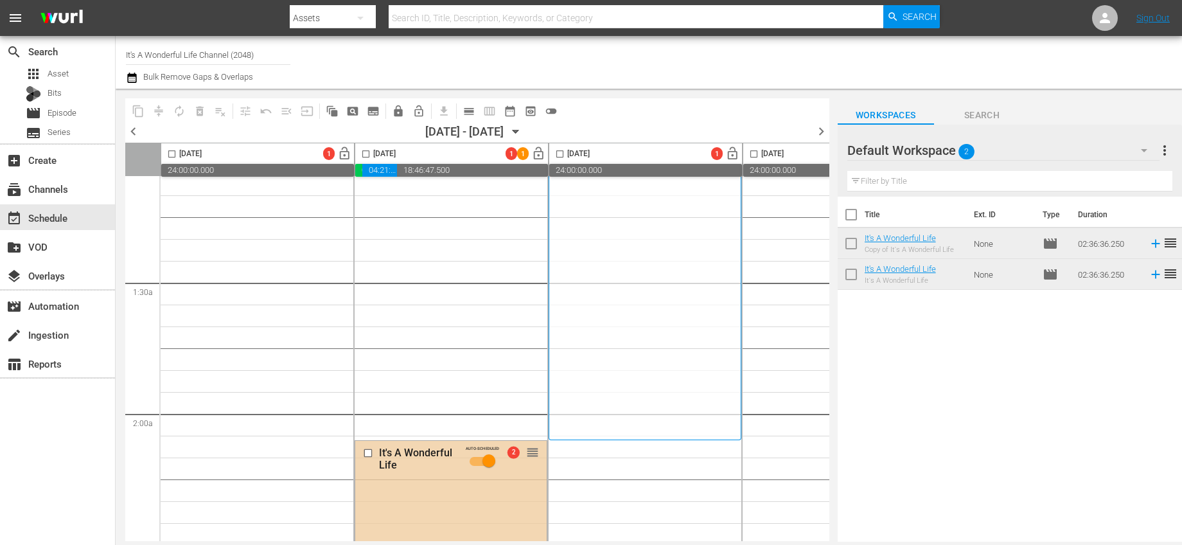
click at [366, 450] on input "checkbox" at bounding box center [369, 452] width 13 height 11
click at [200, 108] on span "delete_forever_outlined" at bounding box center [199, 111] width 13 height 13
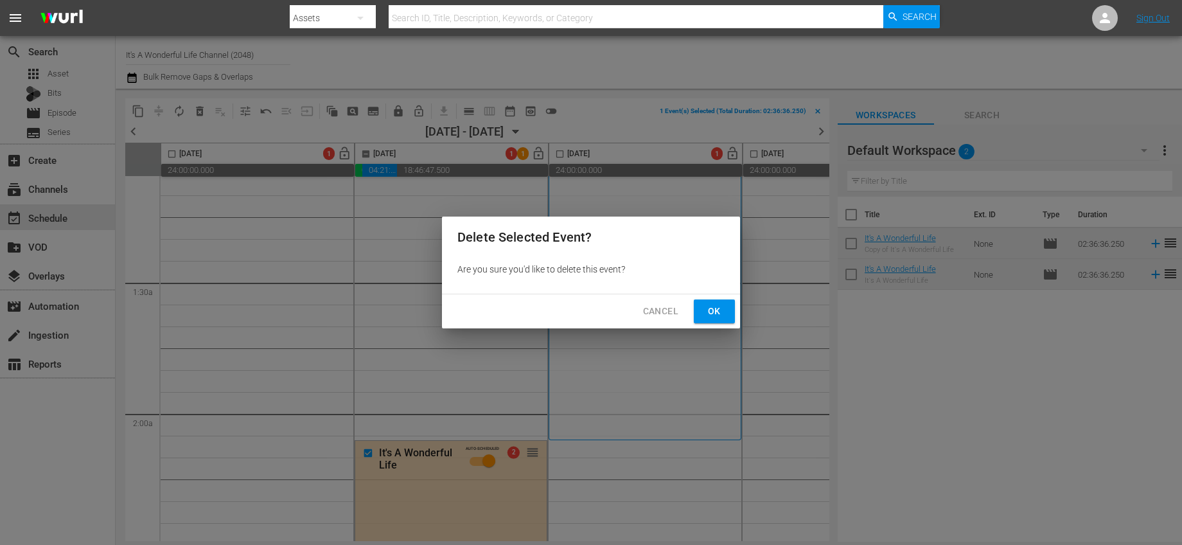
click at [699, 307] on button "Ok" at bounding box center [714, 311] width 41 height 24
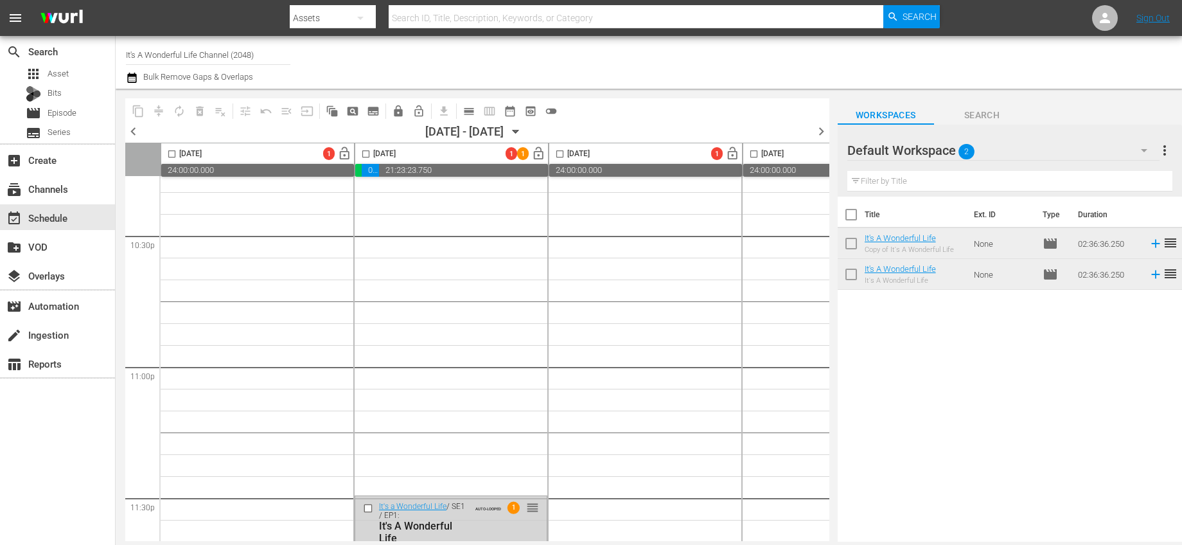
scroll to position [5935, 0]
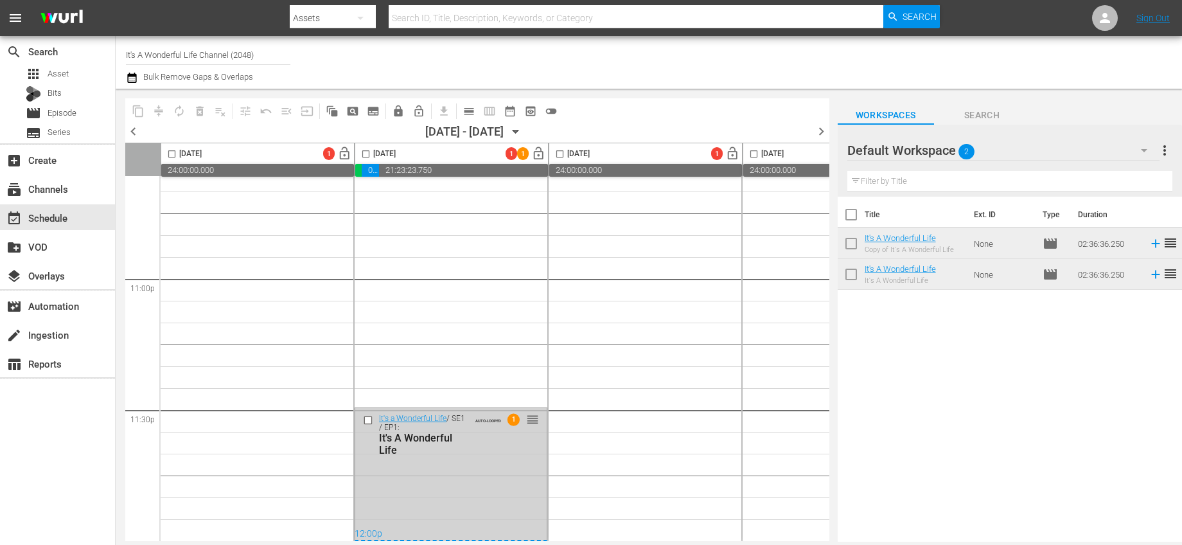
click at [372, 416] on input "checkbox" at bounding box center [369, 420] width 13 height 11
click at [195, 113] on span "delete_forever_outlined" at bounding box center [199, 111] width 13 height 13
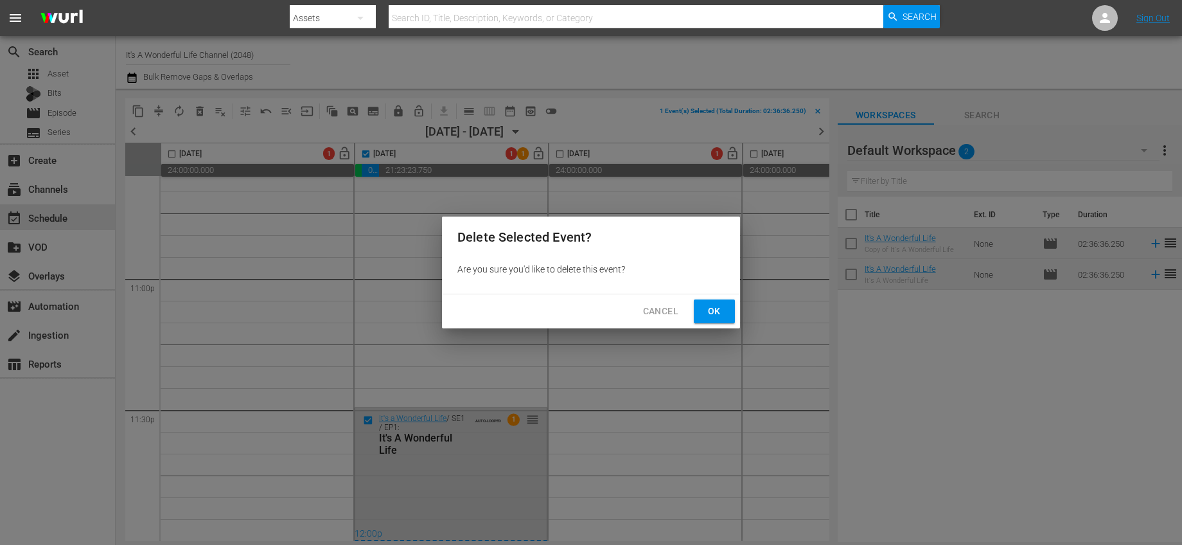
click at [721, 310] on span "Ok" at bounding box center [714, 311] width 21 height 16
checkbox input "false"
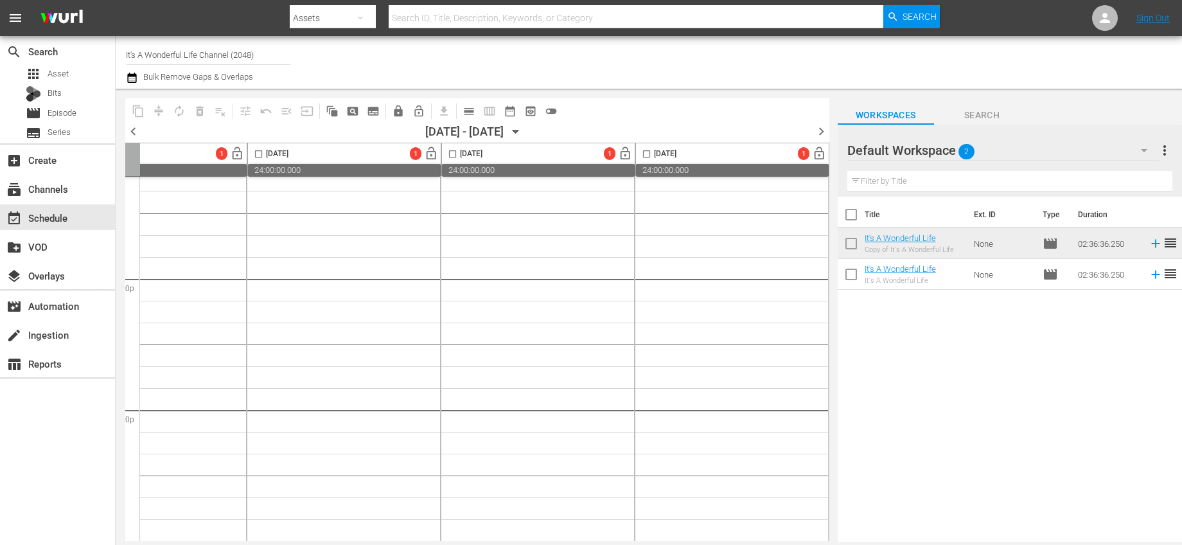
scroll to position [0, 694]
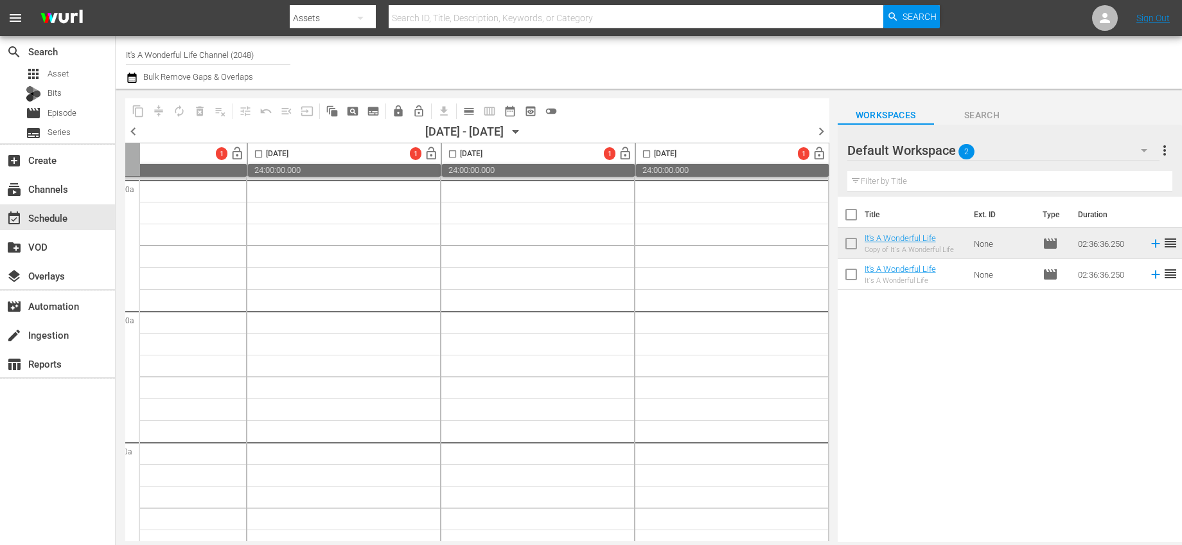
click at [811, 128] on div "chevron_left [DATE] - 10/21/[DATE] chevron_right" at bounding box center [477, 132] width 704 height 19
click at [823, 132] on span "chevron_right" at bounding box center [821, 131] width 16 height 16
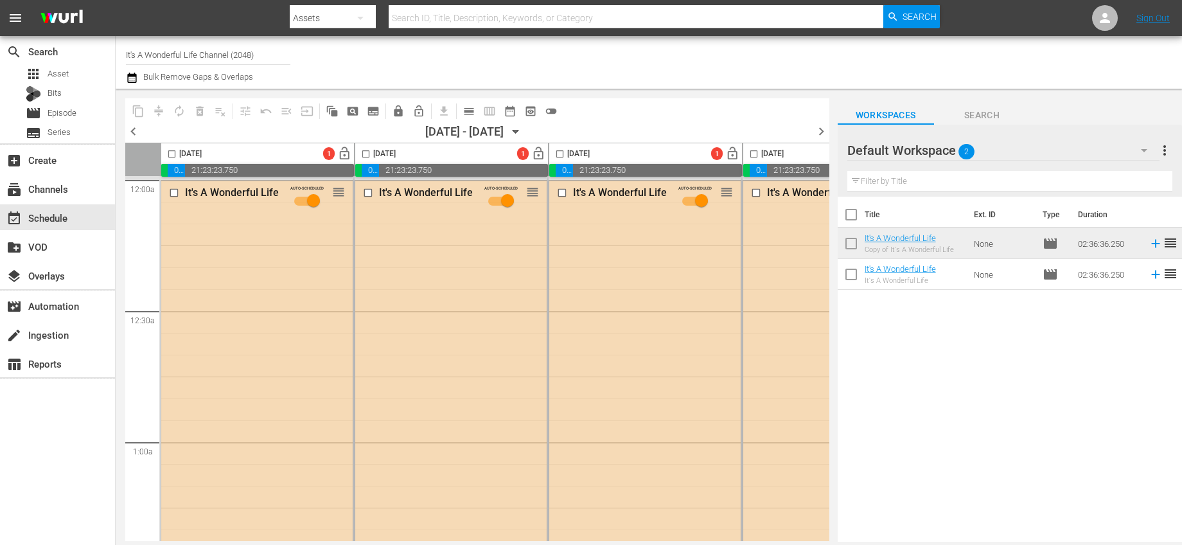
click at [173, 152] on input "checkbox" at bounding box center [171, 156] width 15 height 15
checkbox input "true"
click at [369, 152] on input "checkbox" at bounding box center [365, 156] width 15 height 15
checkbox input "true"
click at [562, 151] on input "checkbox" at bounding box center [560, 156] width 15 height 15
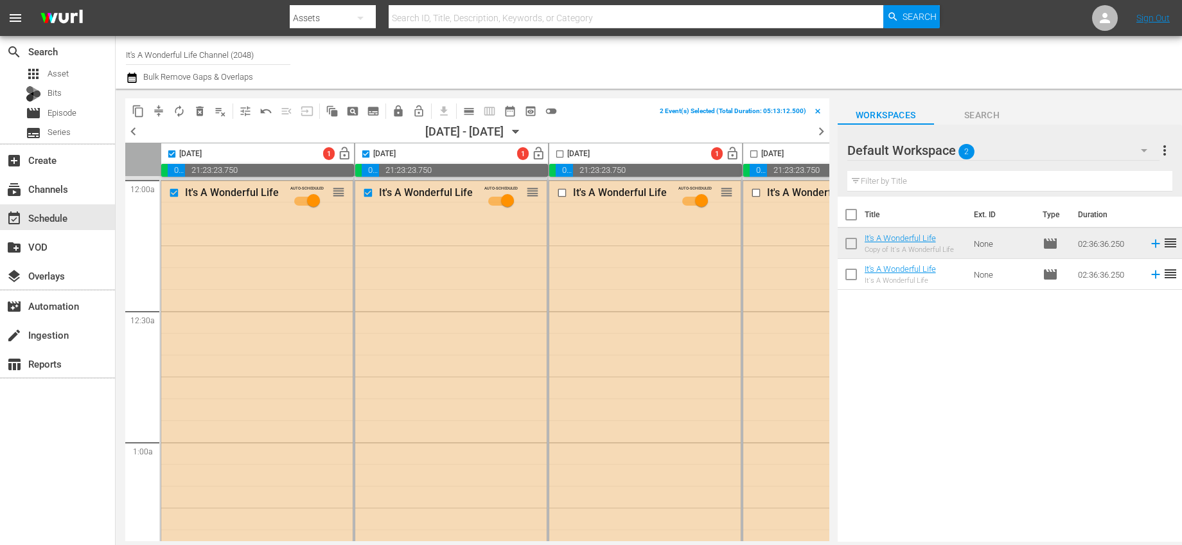
checkbox input "true"
click at [757, 152] on input "checkbox" at bounding box center [754, 156] width 15 height 15
checkbox input "true"
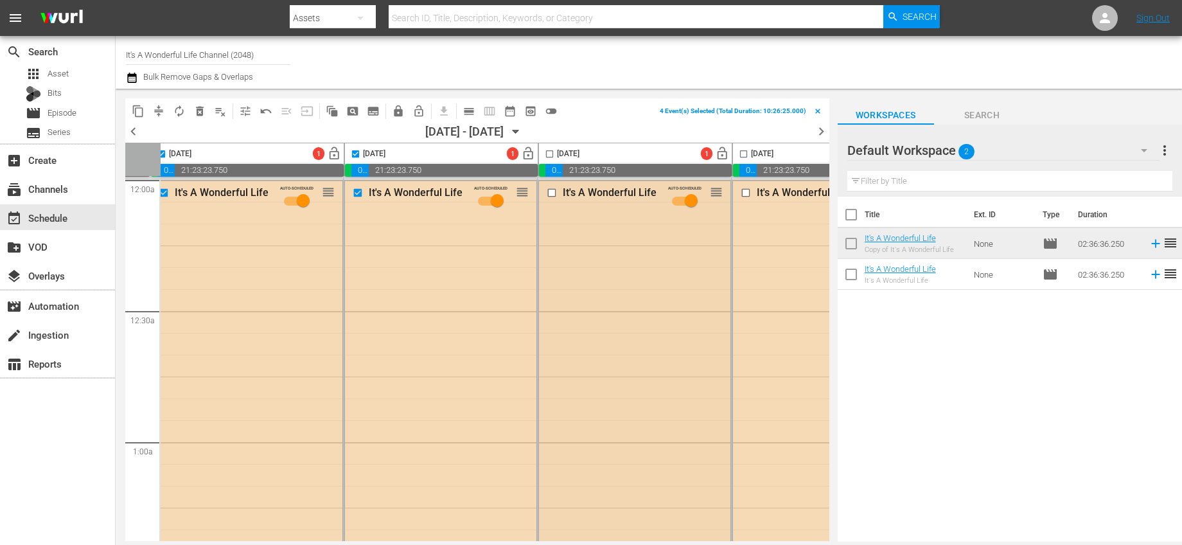
scroll to position [0, 471]
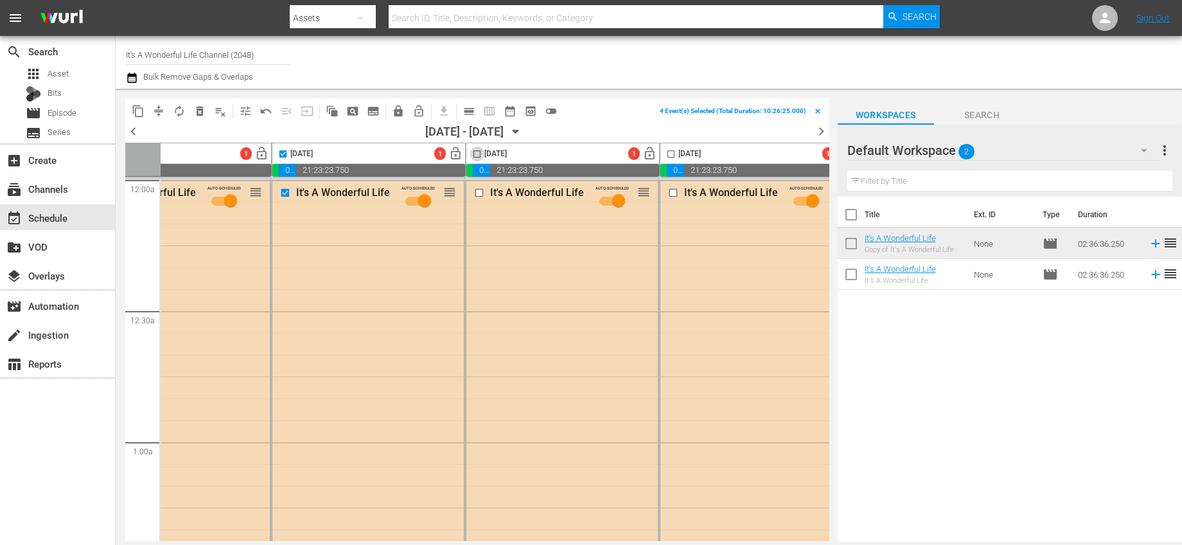
click at [475, 149] on input "checkbox" at bounding box center [477, 156] width 15 height 15
checkbox input "true"
click at [676, 152] on input "checkbox" at bounding box center [671, 156] width 15 height 15
checkbox input "true"
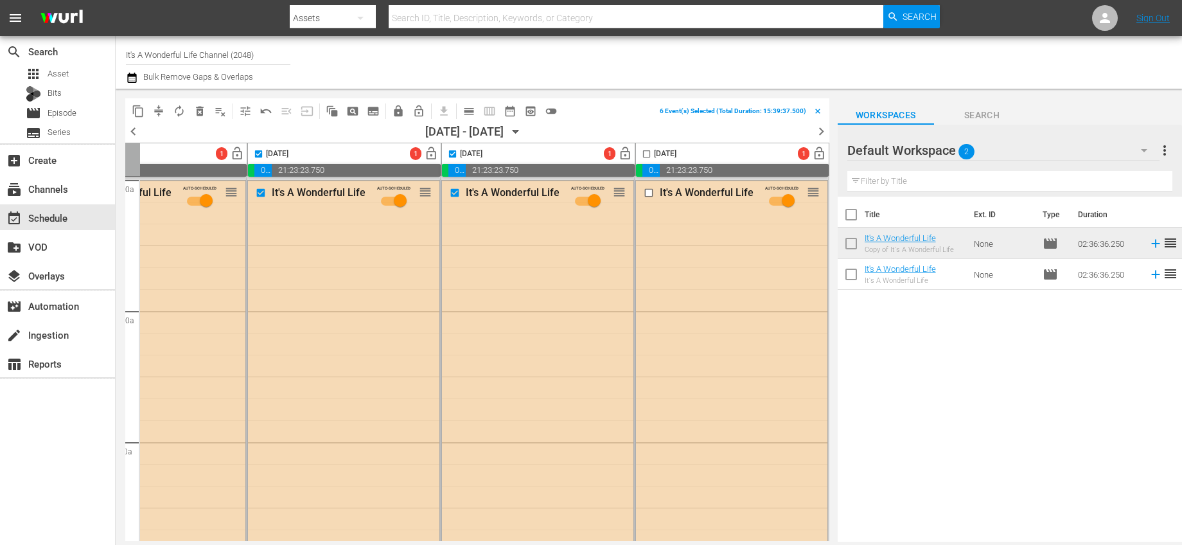
click at [644, 152] on input "checkbox" at bounding box center [646, 156] width 15 height 15
checkbox input "true"
click at [215, 112] on span "playlist_remove_outlined" at bounding box center [220, 111] width 13 height 13
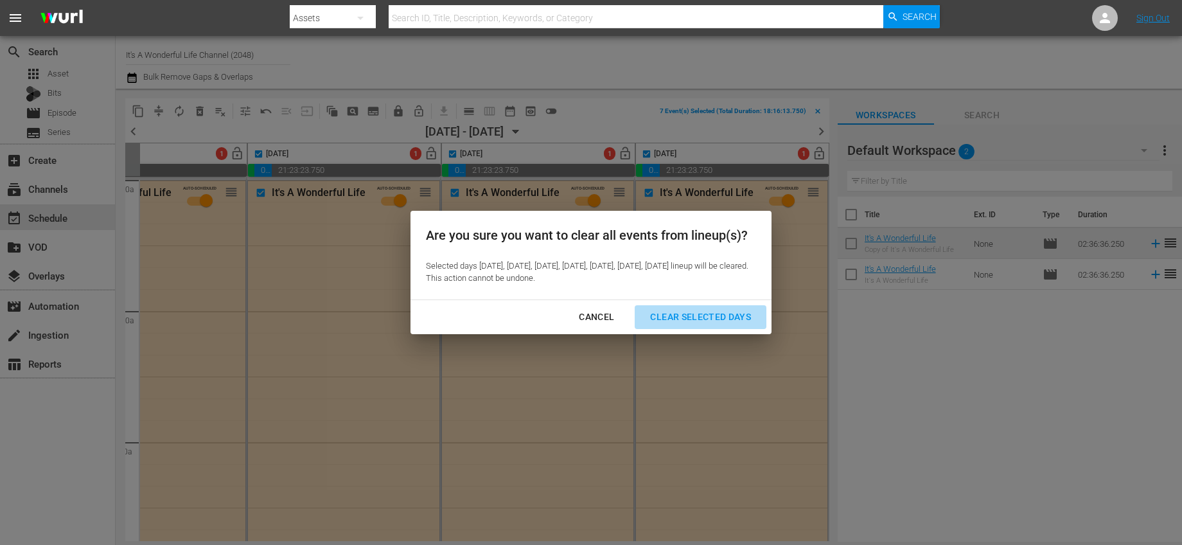
click at [697, 321] on div "Clear Selected Days" at bounding box center [700, 317] width 121 height 16
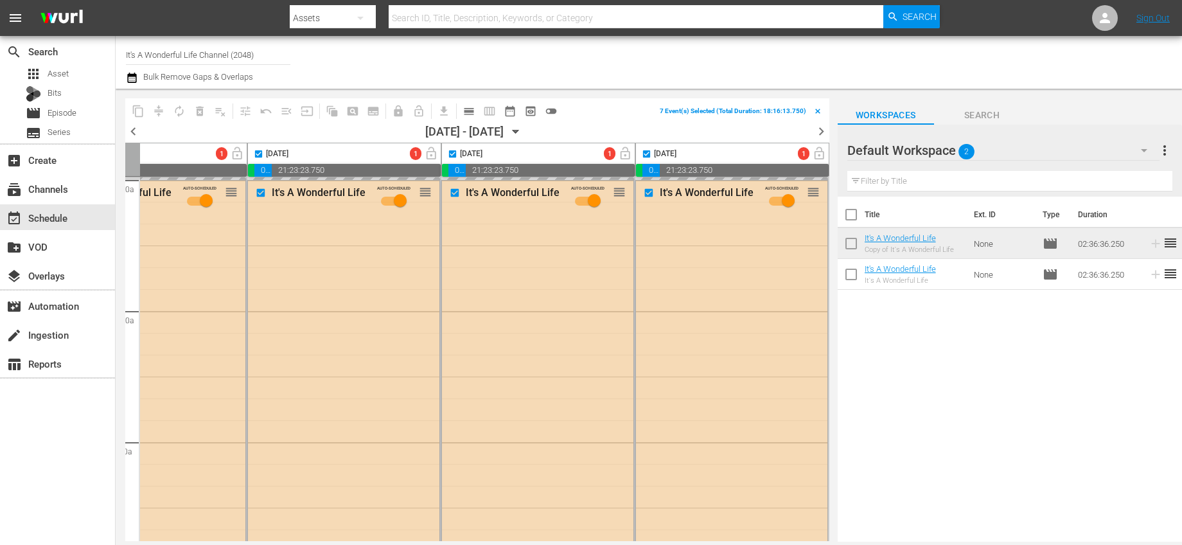
checkbox input "false"
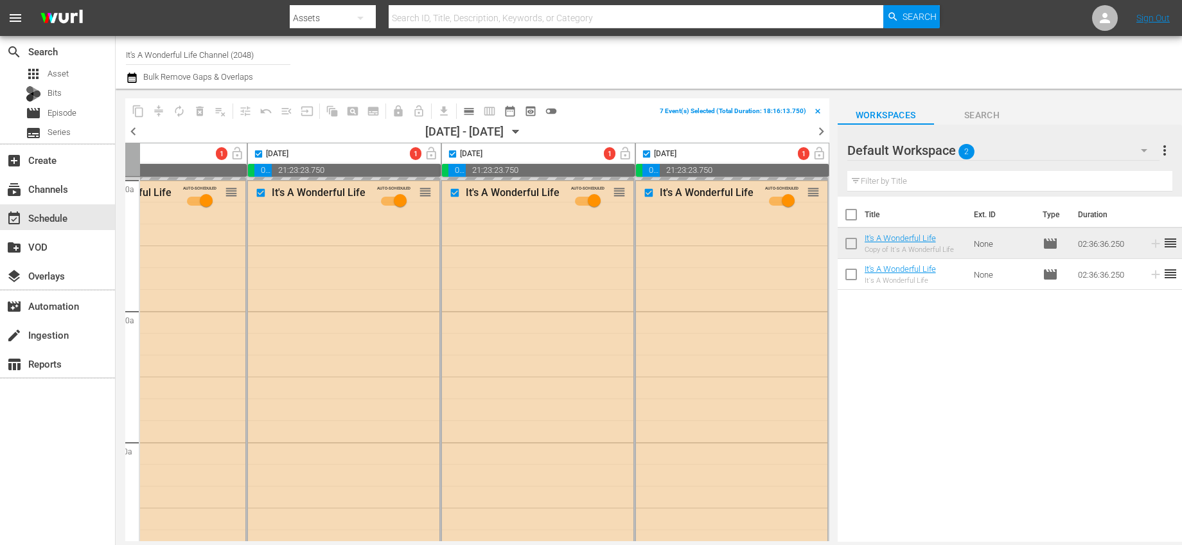
checkbox input "false"
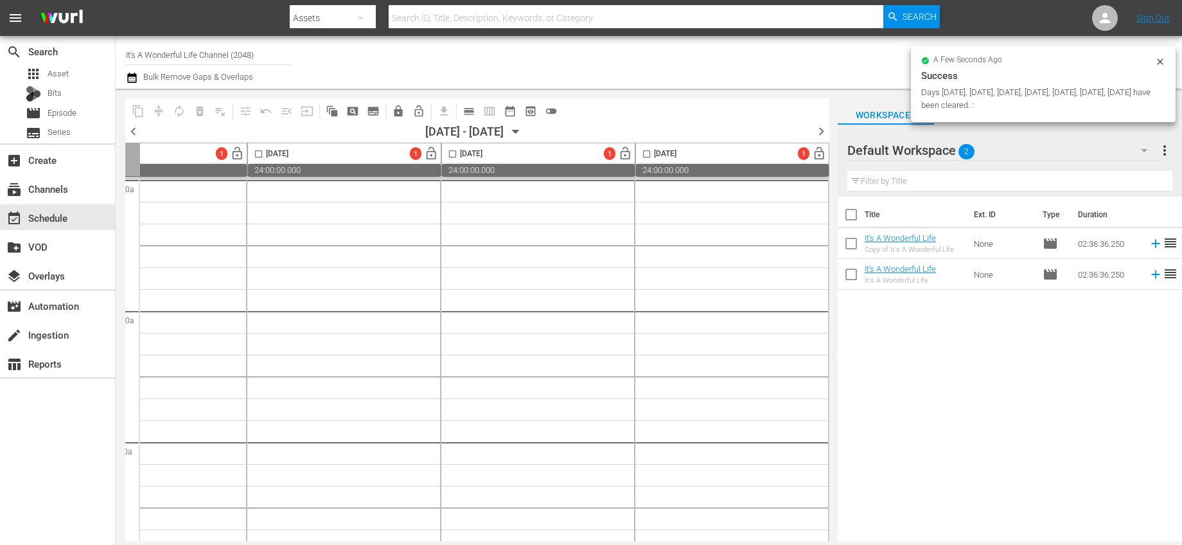
click at [818, 130] on span "chevron_right" at bounding box center [821, 131] width 16 height 16
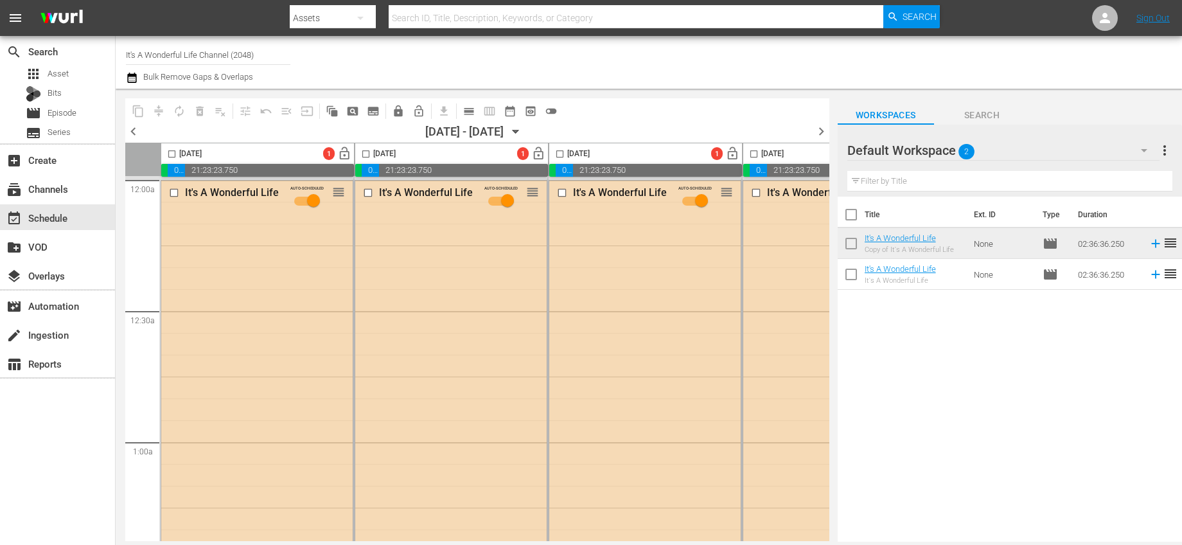
click at [173, 150] on input "checkbox" at bounding box center [171, 156] width 15 height 15
checkbox input "true"
click at [371, 155] on input "checkbox" at bounding box center [365, 156] width 15 height 15
checkbox input "true"
click at [562, 154] on input "checkbox" at bounding box center [560, 156] width 15 height 15
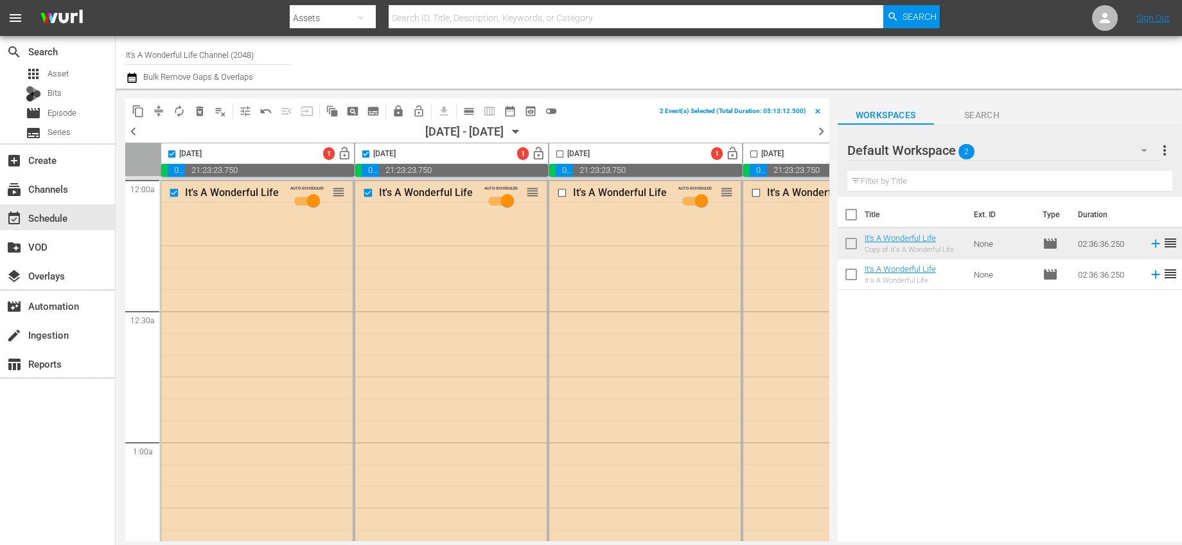
checkbox input "true"
drag, startPoint x: 756, startPoint y: 154, endPoint x: 741, endPoint y: 176, distance: 26.9
click at [756, 154] on input "checkbox" at bounding box center [754, 156] width 15 height 15
checkbox input "true"
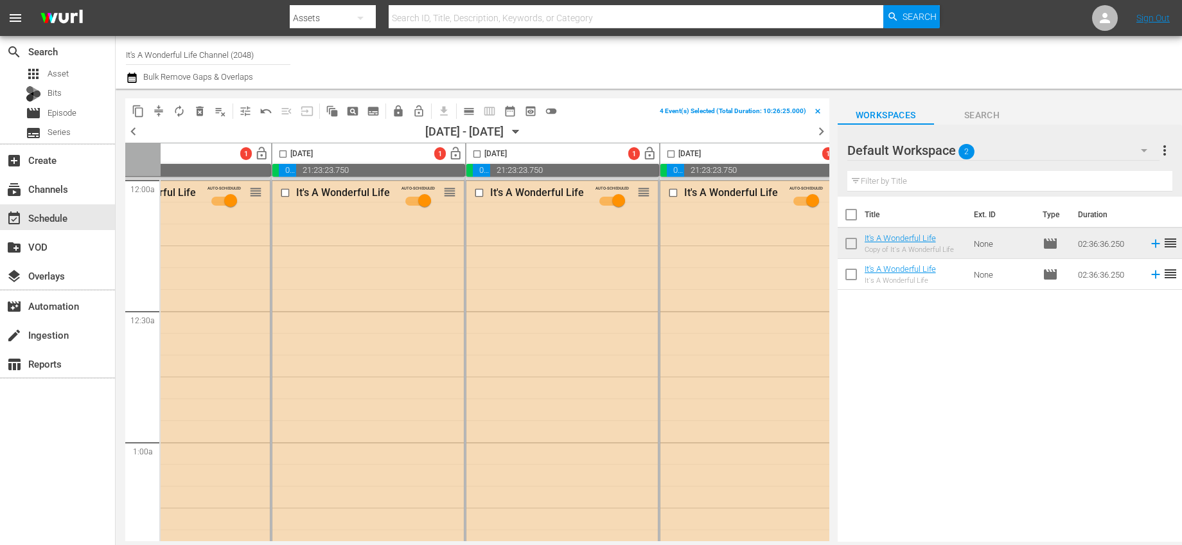
scroll to position [0, 694]
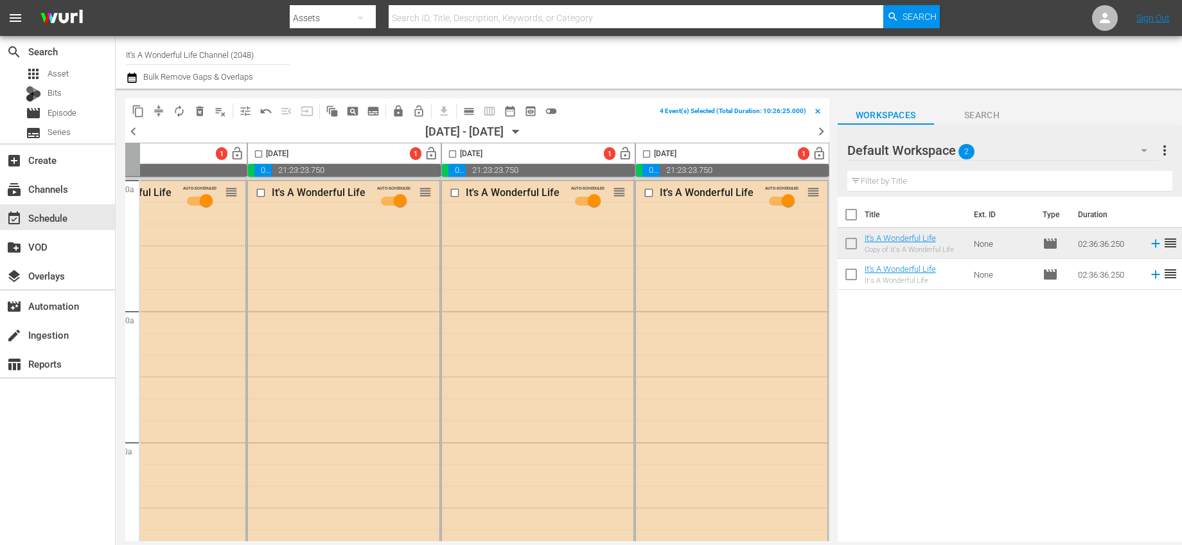
click at [251, 152] on input "checkbox" at bounding box center [258, 156] width 15 height 15
checkbox input "true"
click at [451, 149] on input "checkbox" at bounding box center [452, 156] width 15 height 15
checkbox input "true"
click at [644, 150] on input "checkbox" at bounding box center [646, 156] width 15 height 15
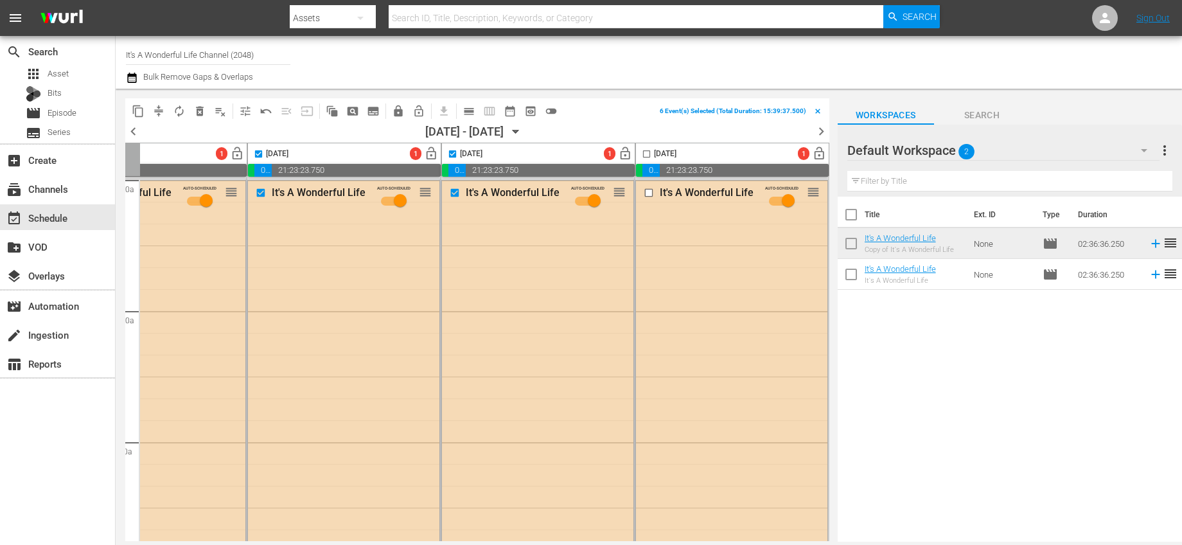
checkbox input "true"
click at [217, 109] on span "playlist_remove_outlined" at bounding box center [220, 111] width 13 height 13
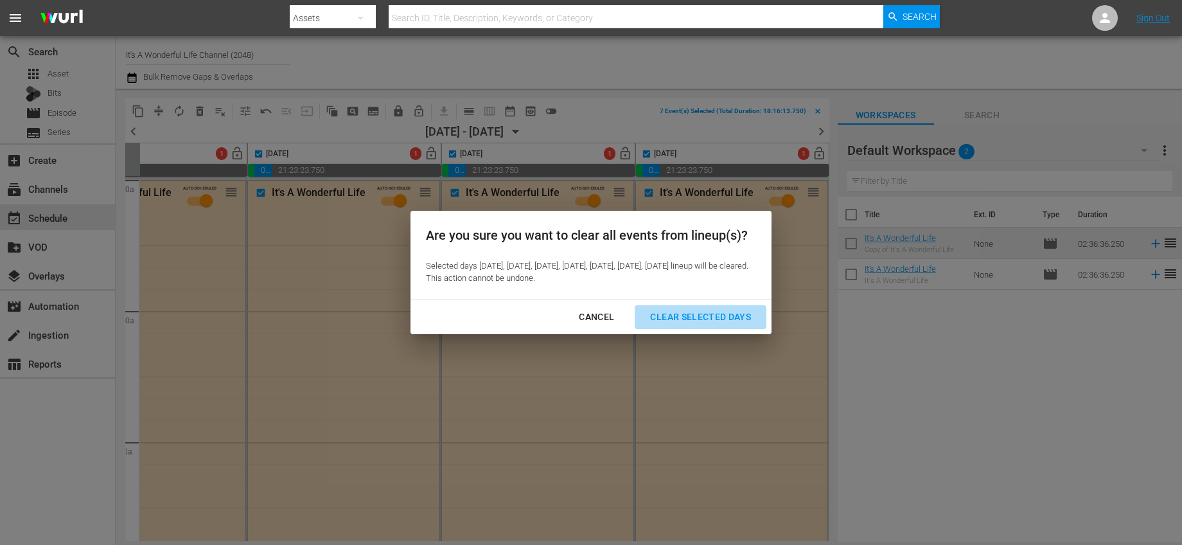
click at [702, 325] on div "Clear Selected Days" at bounding box center [700, 317] width 121 height 16
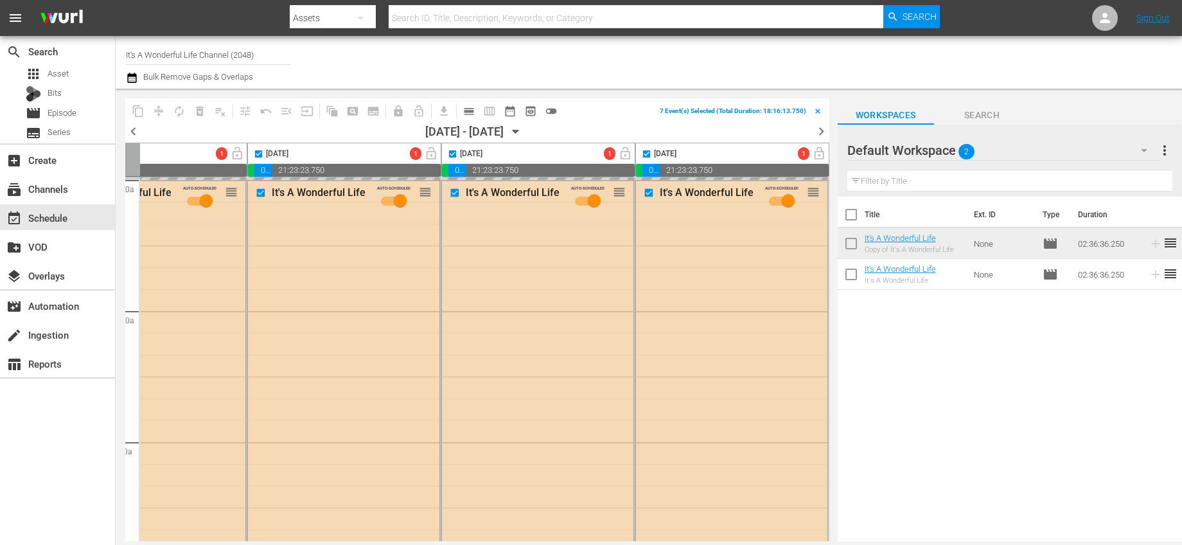
checkbox input "false"
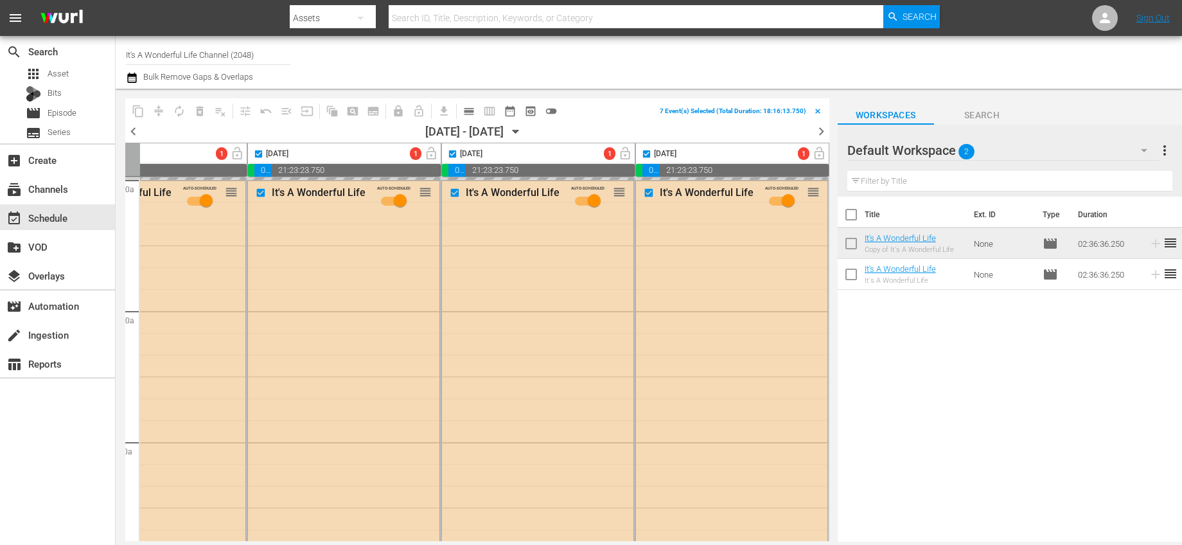
checkbox input "false"
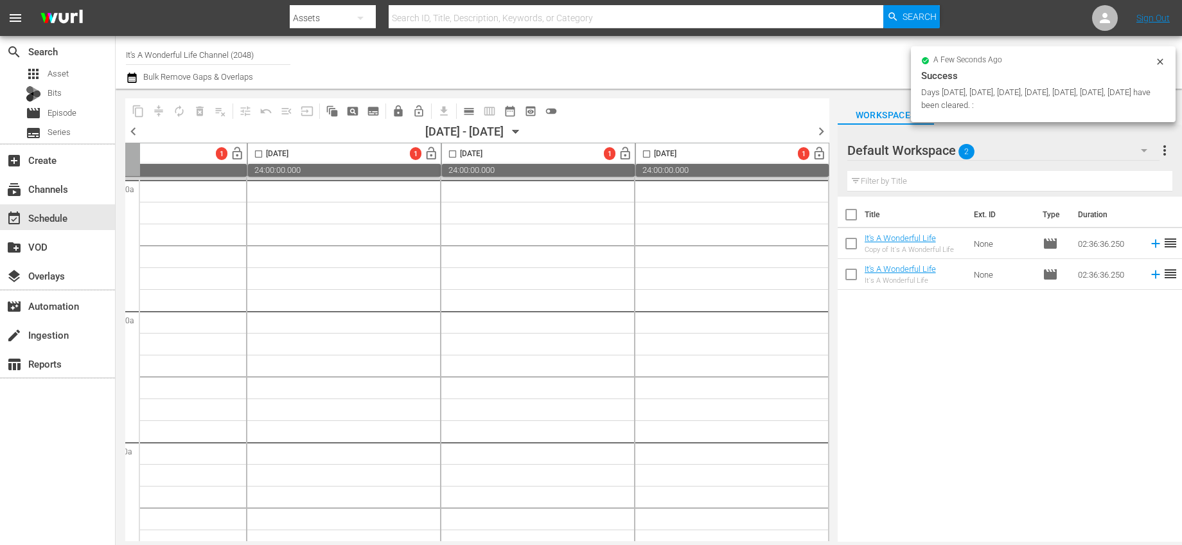
click at [824, 132] on span "chevron_right" at bounding box center [821, 131] width 16 height 16
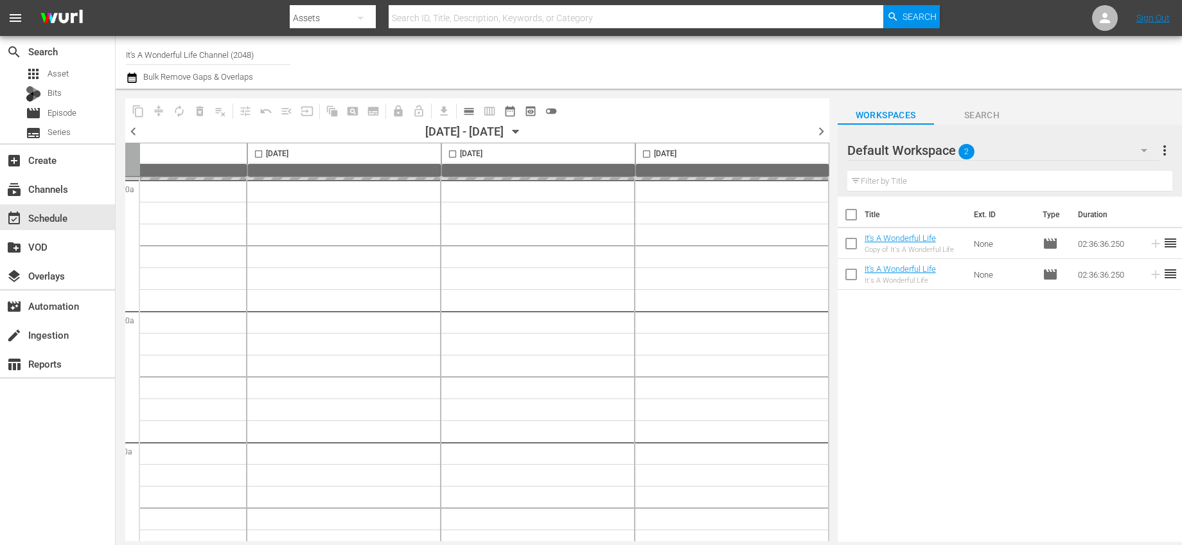
drag, startPoint x: 689, startPoint y: 536, endPoint x: 649, endPoint y: 535, distance: 40.5
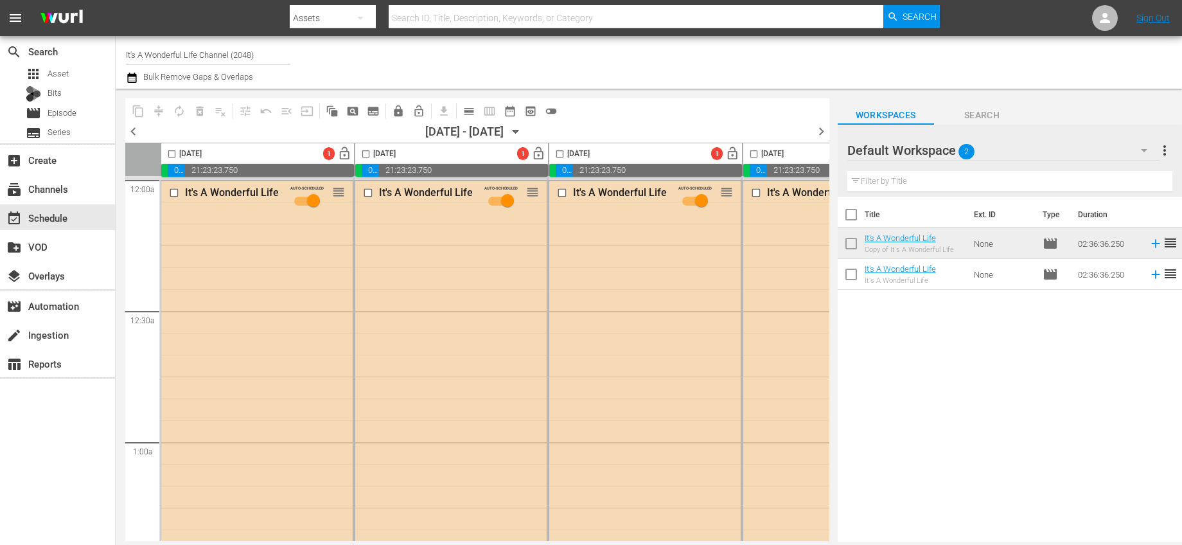
click at [176, 157] on input "checkbox" at bounding box center [171, 156] width 15 height 15
checkbox input "true"
click at [367, 152] on input "checkbox" at bounding box center [365, 156] width 15 height 15
checkbox input "true"
drag, startPoint x: 561, startPoint y: 152, endPoint x: 619, endPoint y: 155, distance: 58.6
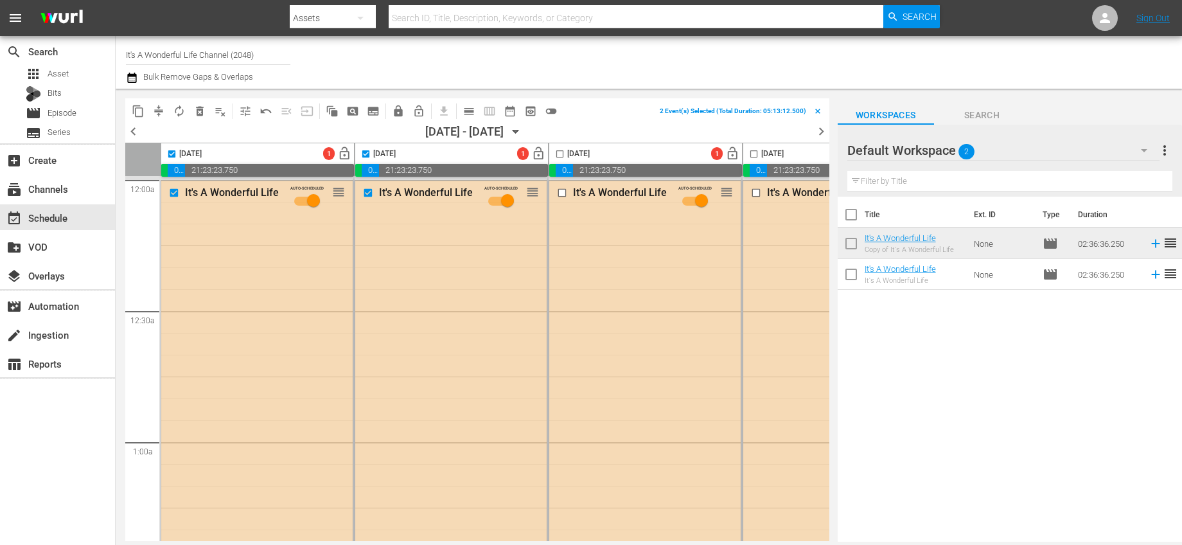
click at [561, 152] on input "checkbox" at bounding box center [560, 156] width 15 height 15
checkbox input "true"
click at [752, 154] on input "checkbox" at bounding box center [754, 156] width 15 height 15
checkbox input "true"
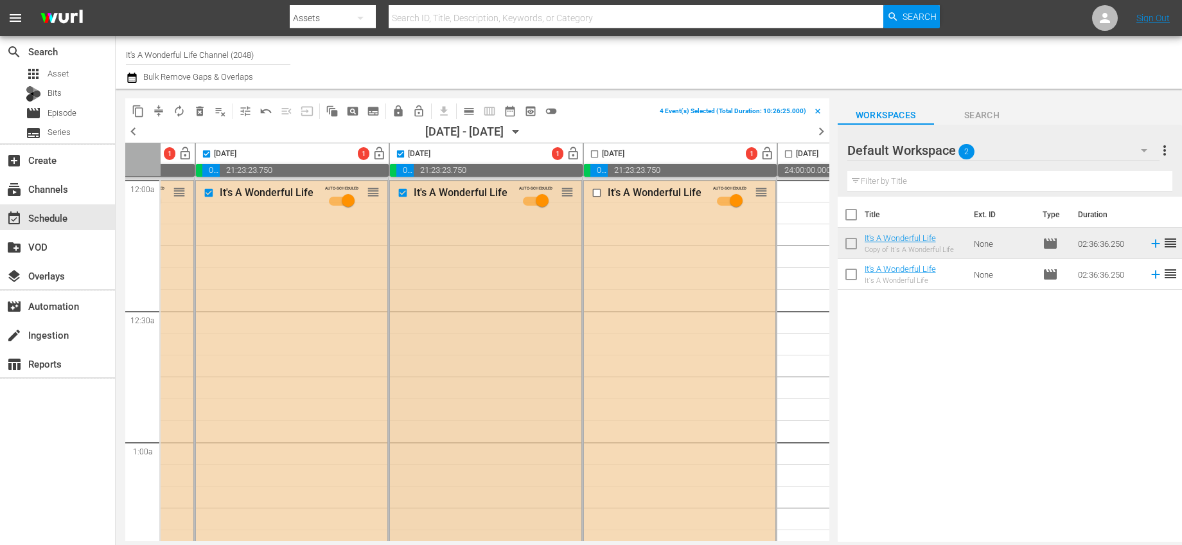
scroll to position [0, 353]
click at [594, 152] on input "checkbox" at bounding box center [594, 156] width 15 height 15
checkbox input "true"
click at [222, 107] on span "playlist_remove_outlined" at bounding box center [220, 111] width 13 height 13
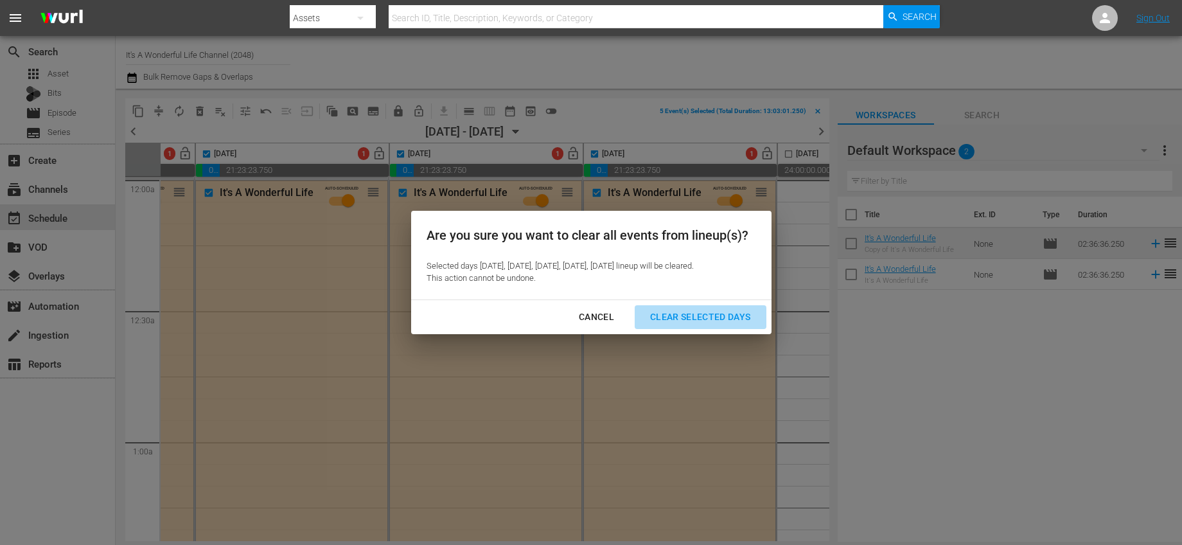
click at [677, 317] on div "Clear Selected Days" at bounding box center [700, 317] width 121 height 16
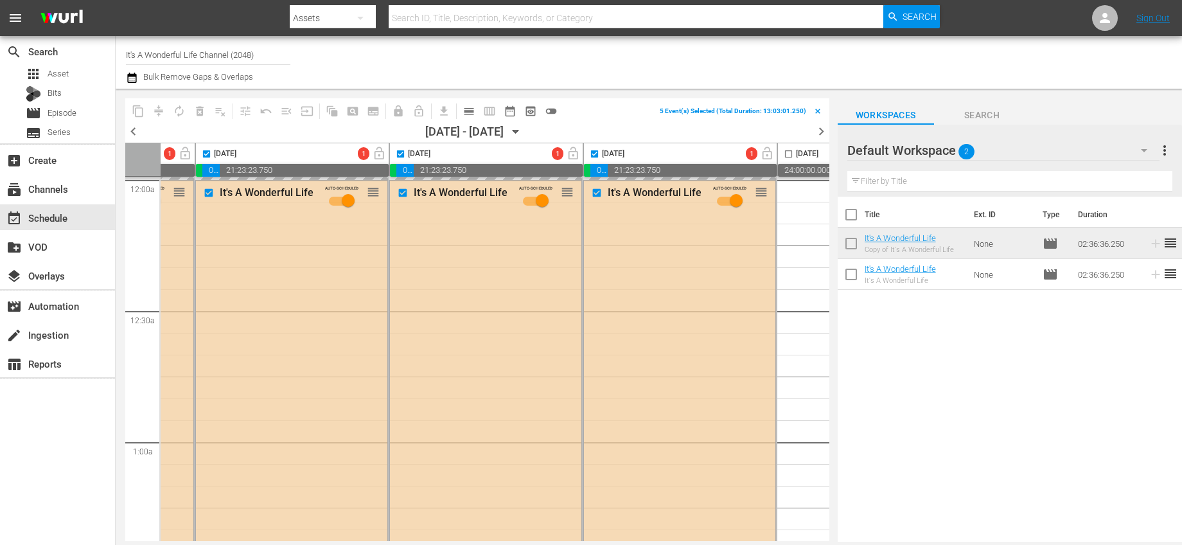
checkbox input "false"
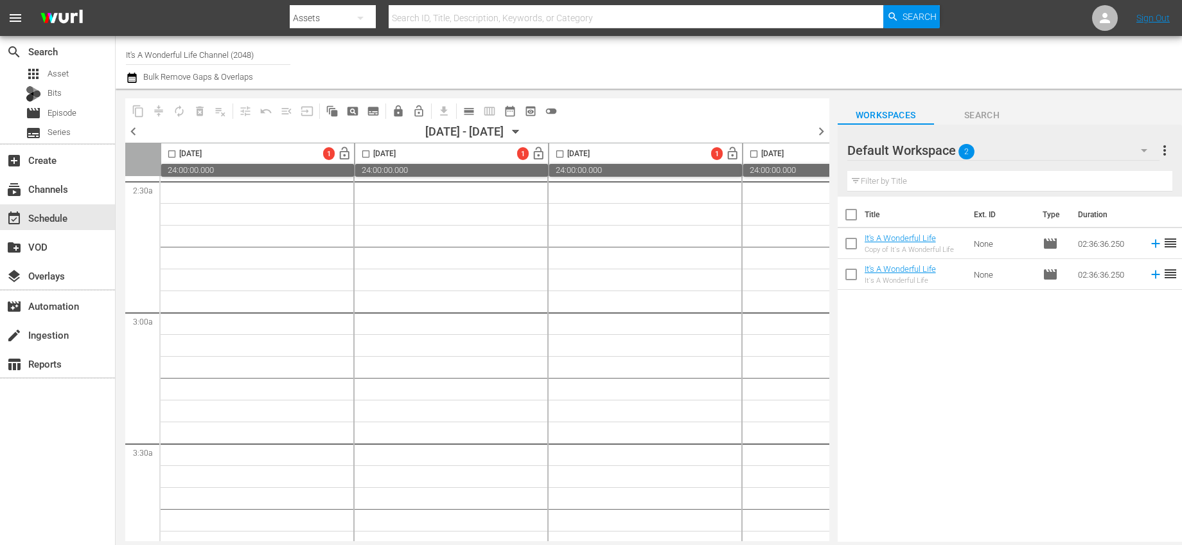
scroll to position [0, 0]
click at [523, 132] on icon "button" at bounding box center [516, 132] width 14 height 14
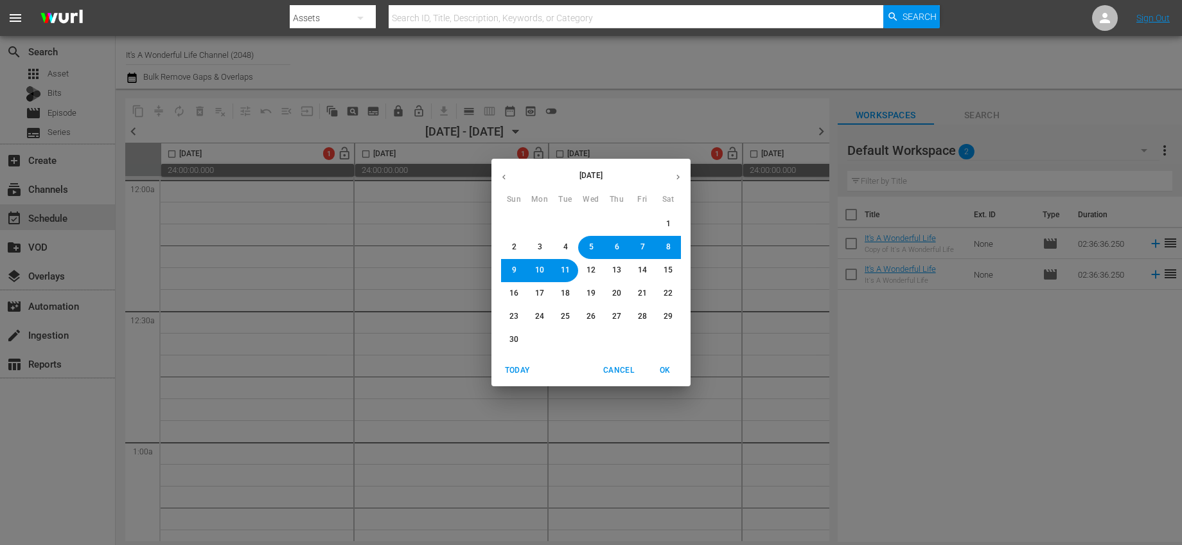
click at [505, 177] on icon "button" at bounding box center [504, 177] width 10 height 10
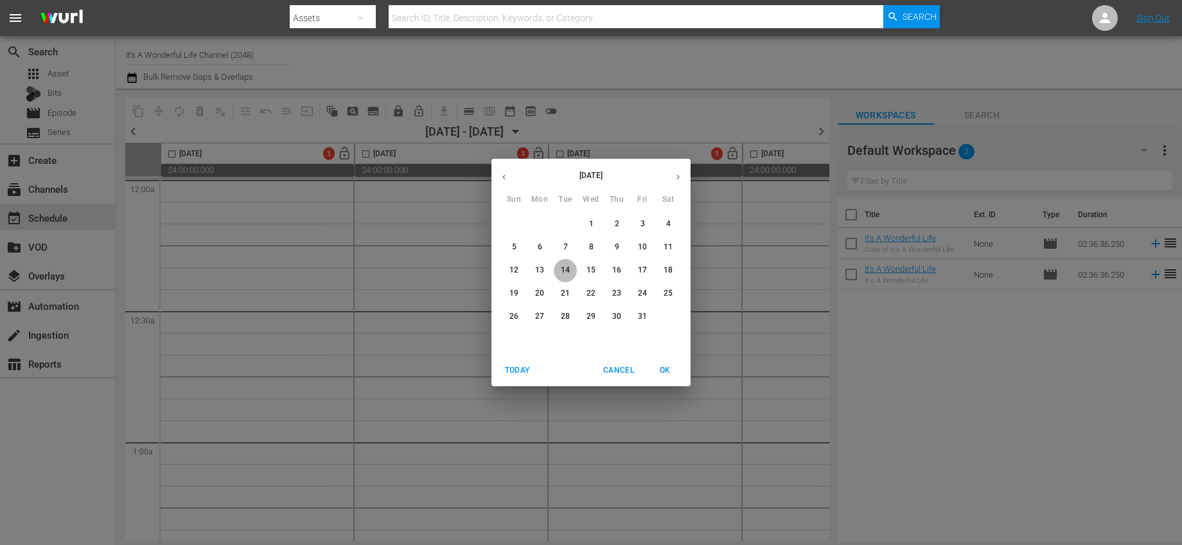
click at [565, 274] on span "14" at bounding box center [565, 270] width 9 height 11
click at [520, 270] on button "12" at bounding box center [513, 270] width 23 height 23
click at [564, 270] on span "14" at bounding box center [565, 270] width 9 height 11
click at [664, 371] on span "OK" at bounding box center [665, 370] width 31 height 13
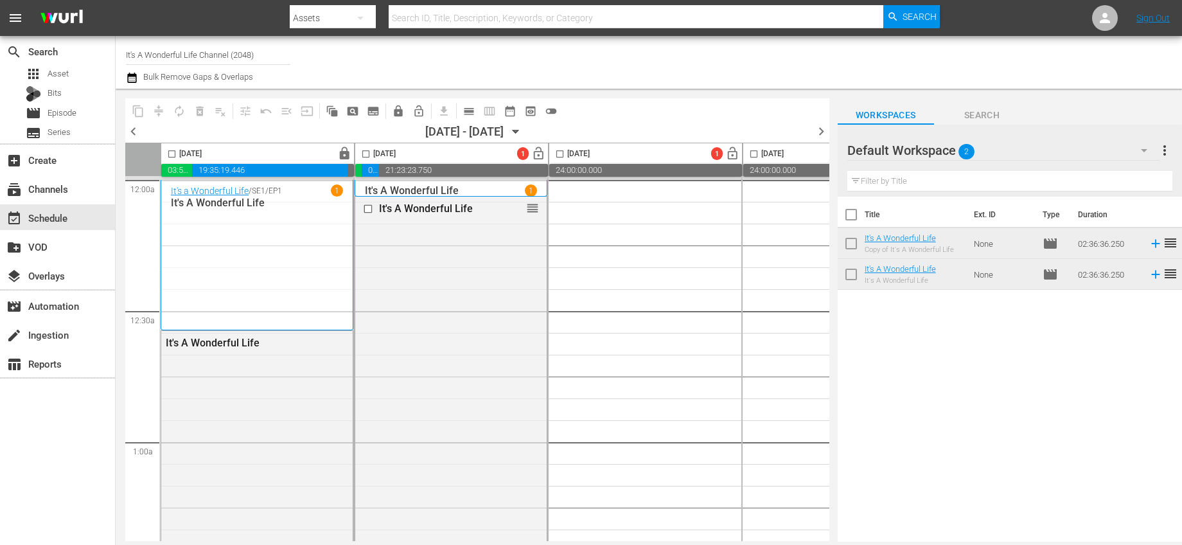
click at [362, 152] on input "checkbox" at bounding box center [365, 156] width 15 height 15
click at [182, 110] on span "autorenew_outlined" at bounding box center [179, 111] width 13 height 13
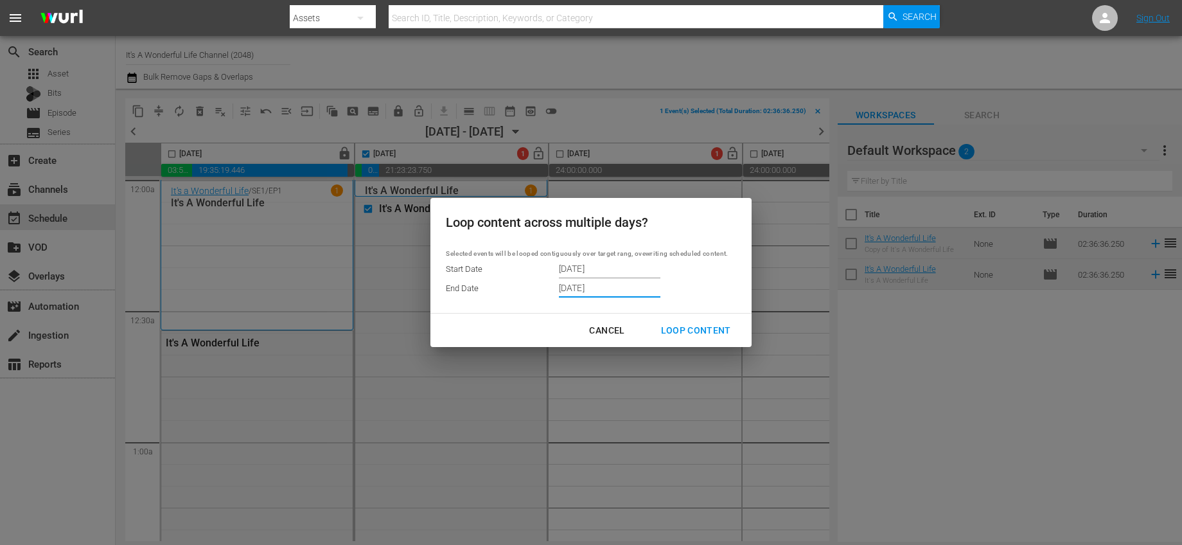
click at [611, 286] on input "10/20/2025" at bounding box center [610, 287] width 102 height 19
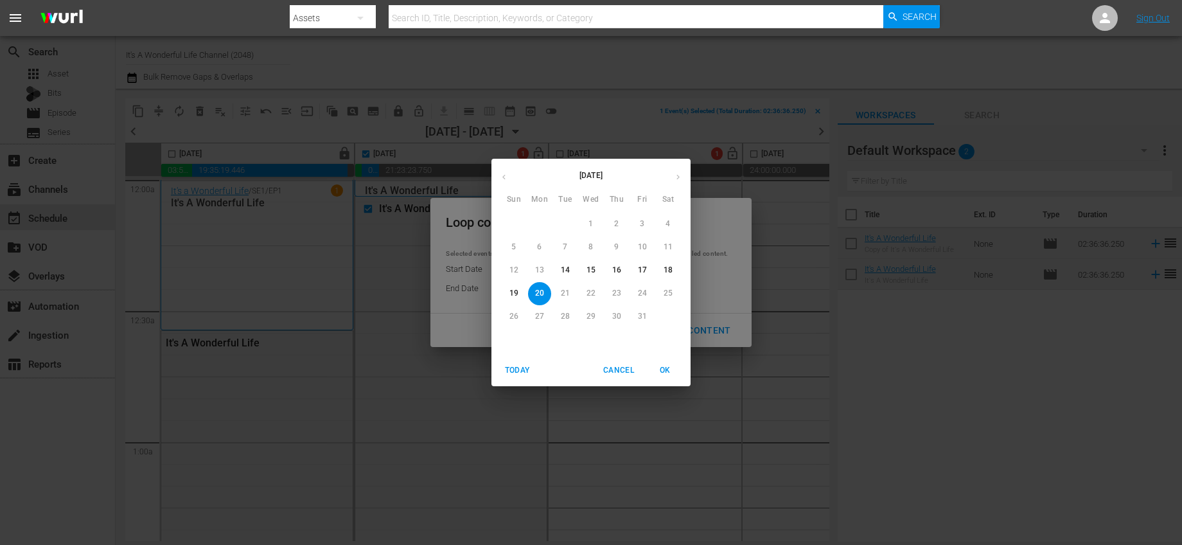
click at [663, 374] on span "OK" at bounding box center [665, 370] width 31 height 13
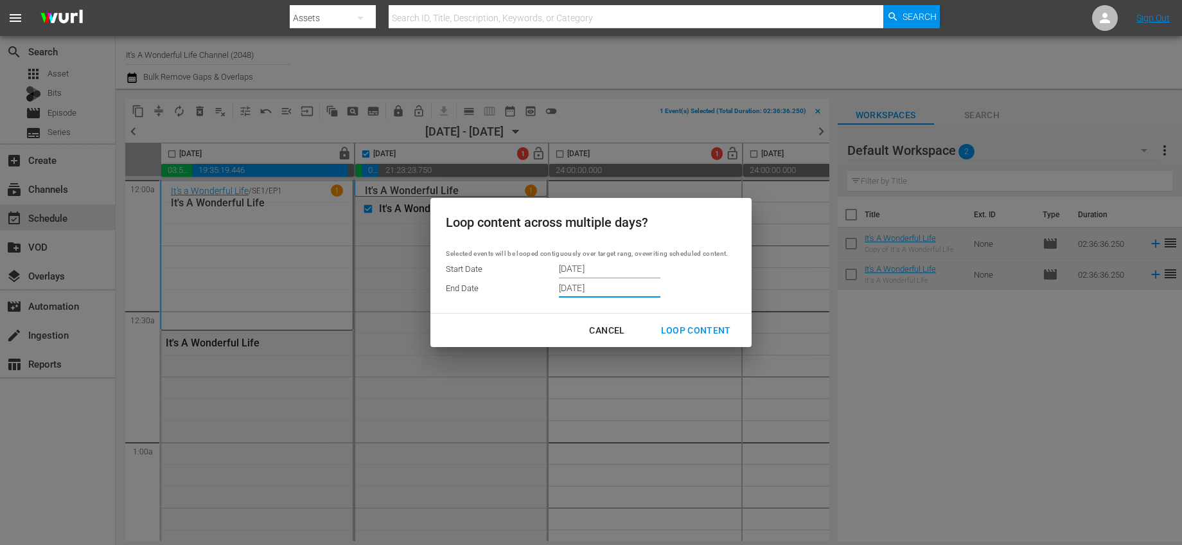
click at [699, 332] on div "Loop Content" at bounding box center [696, 331] width 91 height 16
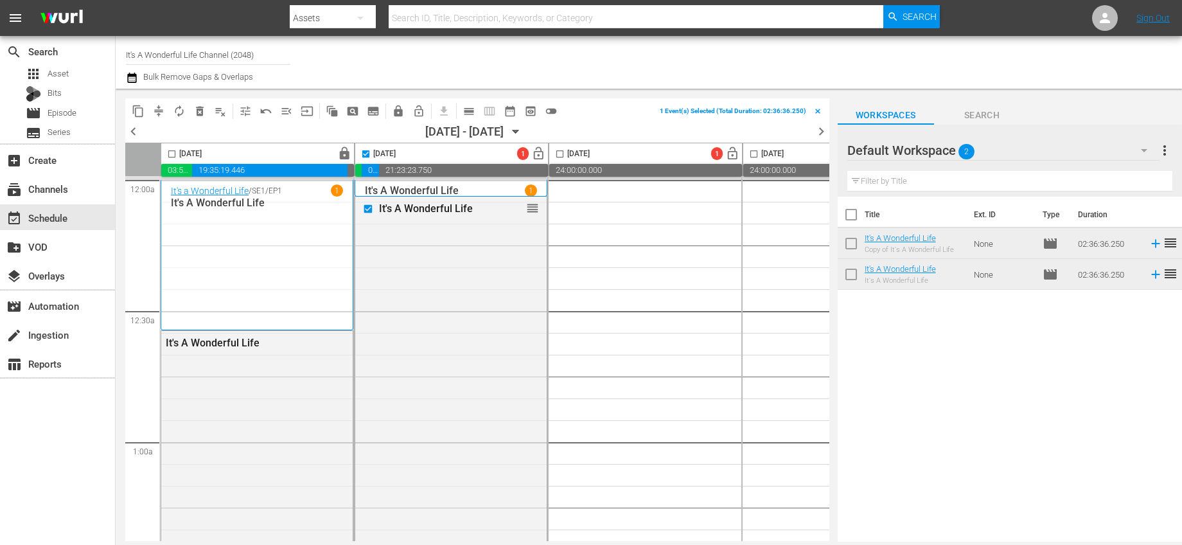
click at [372, 157] on input "checkbox" at bounding box center [365, 156] width 15 height 15
click at [339, 154] on span "lock" at bounding box center [344, 153] width 15 height 15
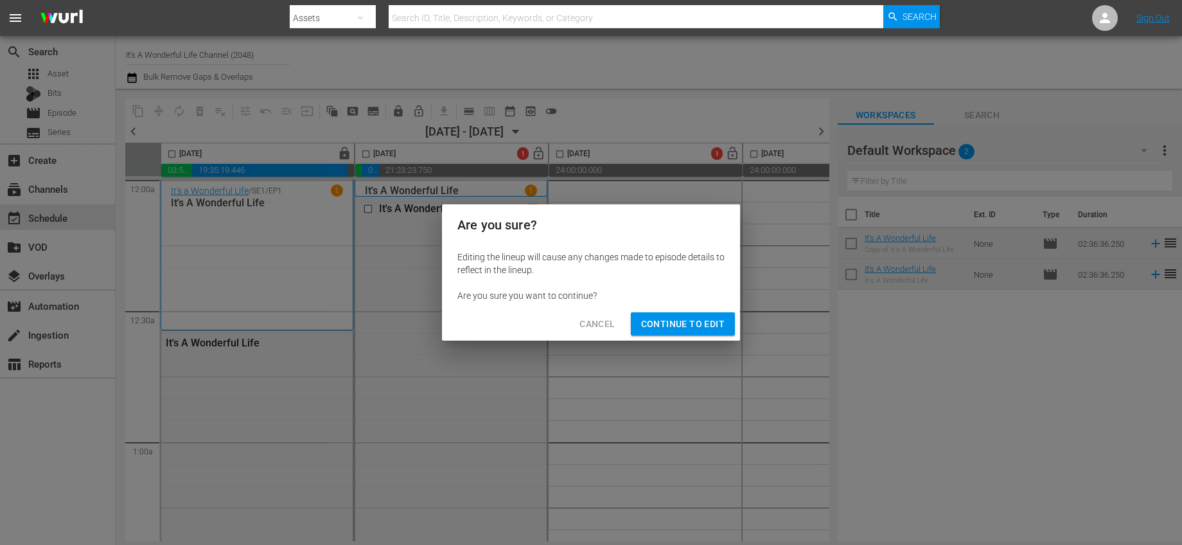
click at [664, 321] on span "Continue to Edit" at bounding box center [683, 324] width 84 height 16
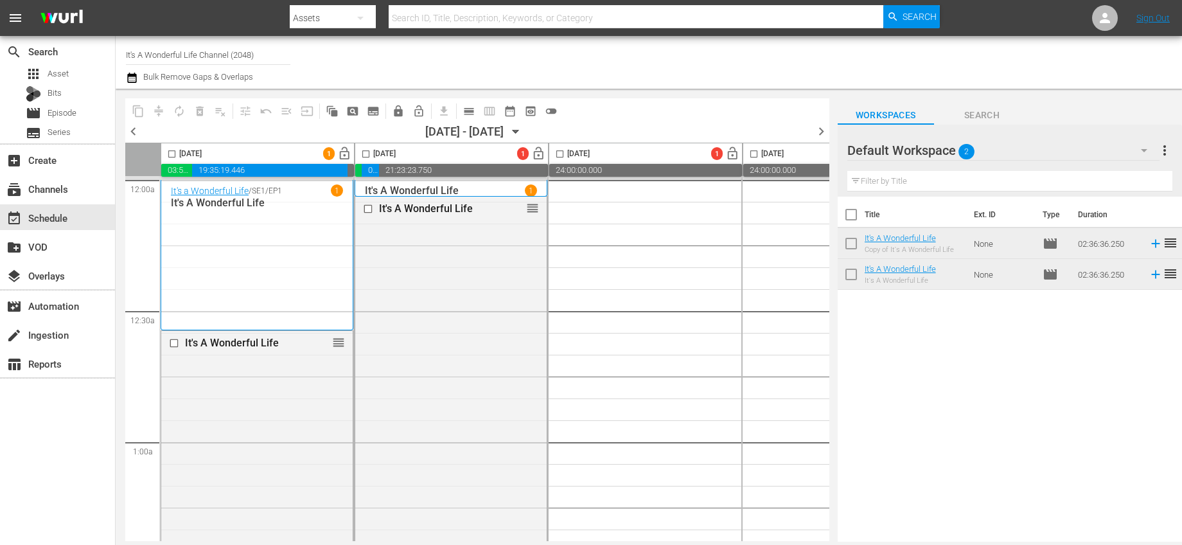
click at [362, 154] on input "checkbox" at bounding box center [365, 156] width 15 height 15
checkbox input "true"
click at [176, 109] on span "autorenew_outlined" at bounding box center [179, 111] width 13 height 13
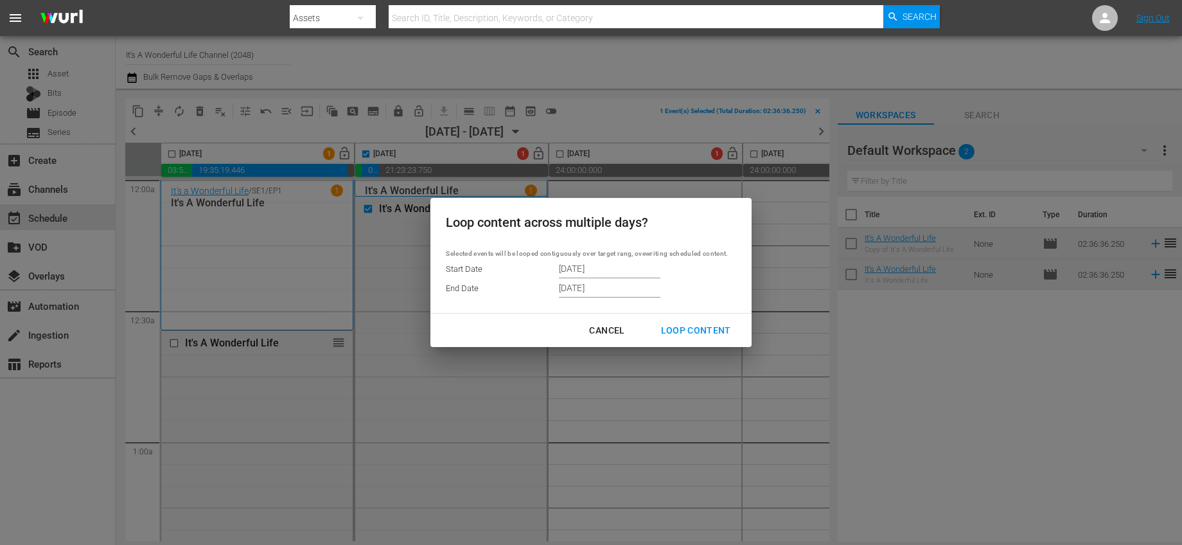
click at [579, 264] on input "10/14/2025" at bounding box center [610, 269] width 102 height 19
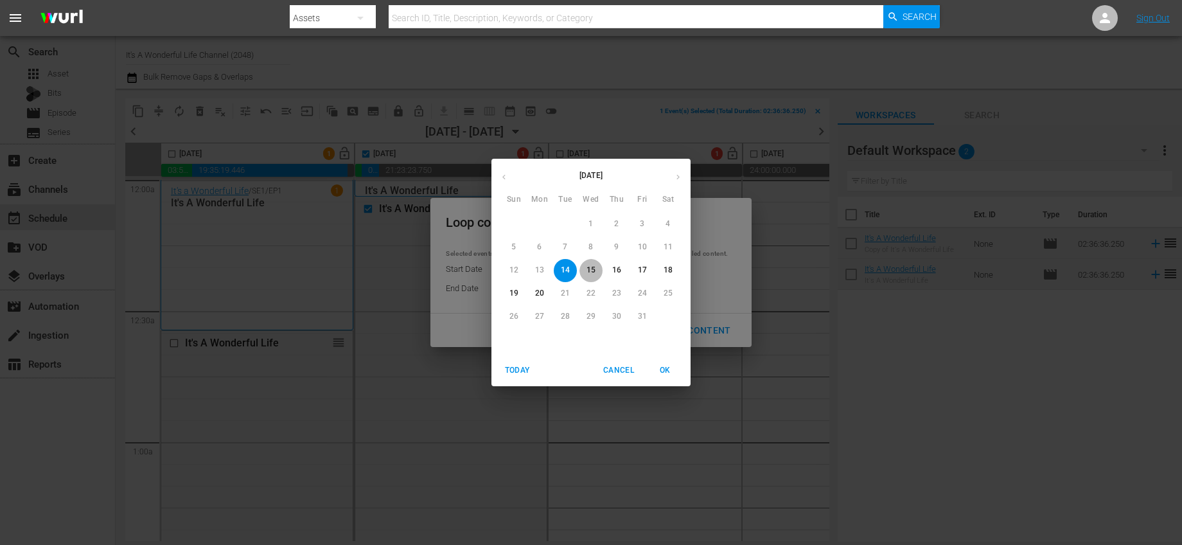
click at [597, 272] on span "15" at bounding box center [590, 270] width 23 height 11
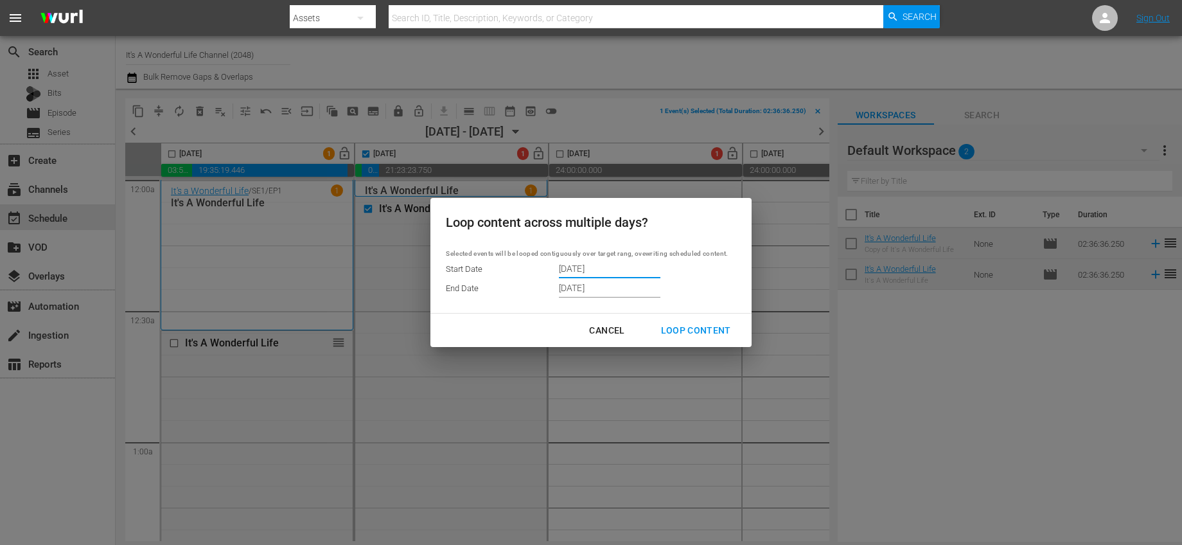
click at [698, 328] on div "Loop Content" at bounding box center [696, 331] width 91 height 16
type input "10/14/2025"
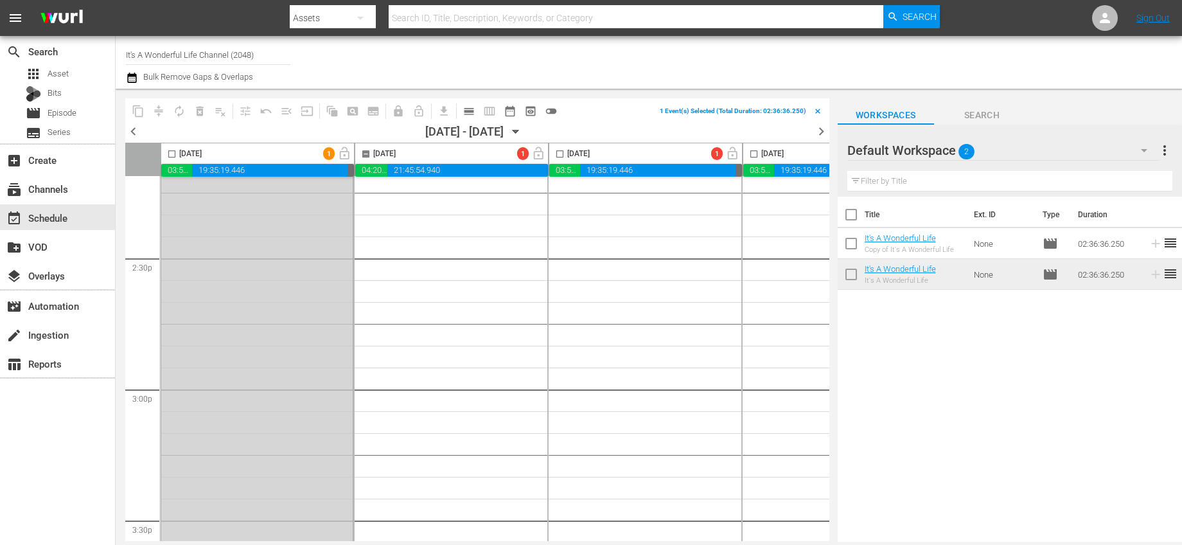
checkbox input "false"
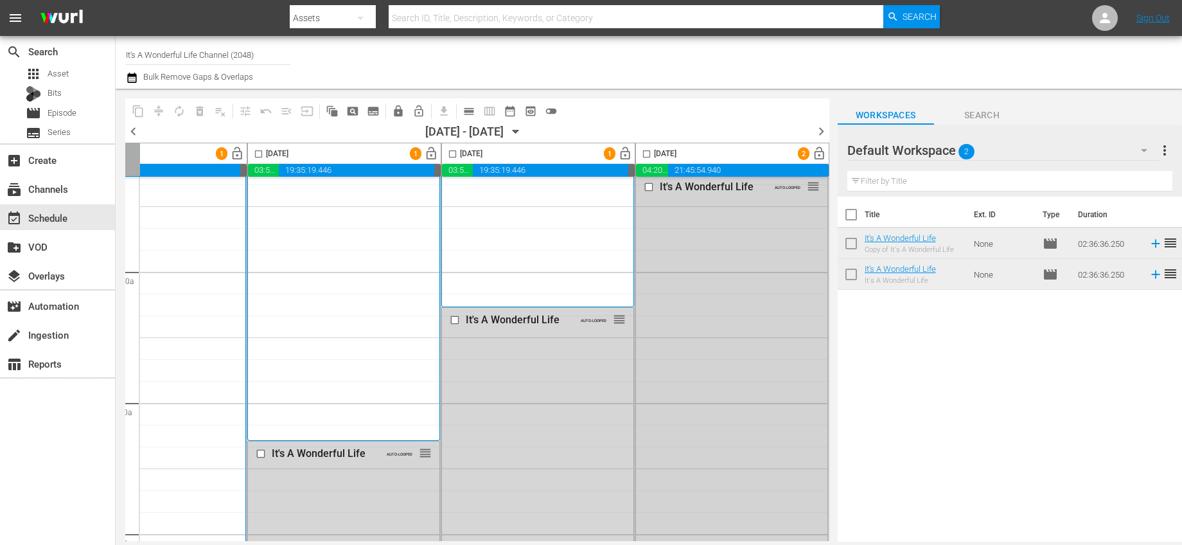
scroll to position [0, 694]
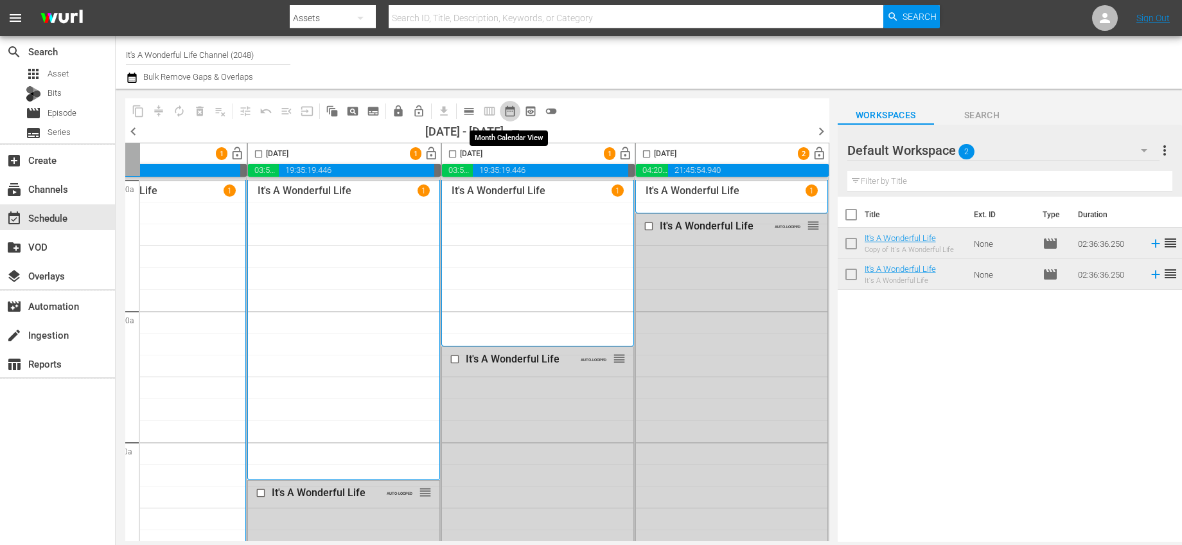
click at [511, 116] on span "date_range_outlined" at bounding box center [510, 111] width 13 height 13
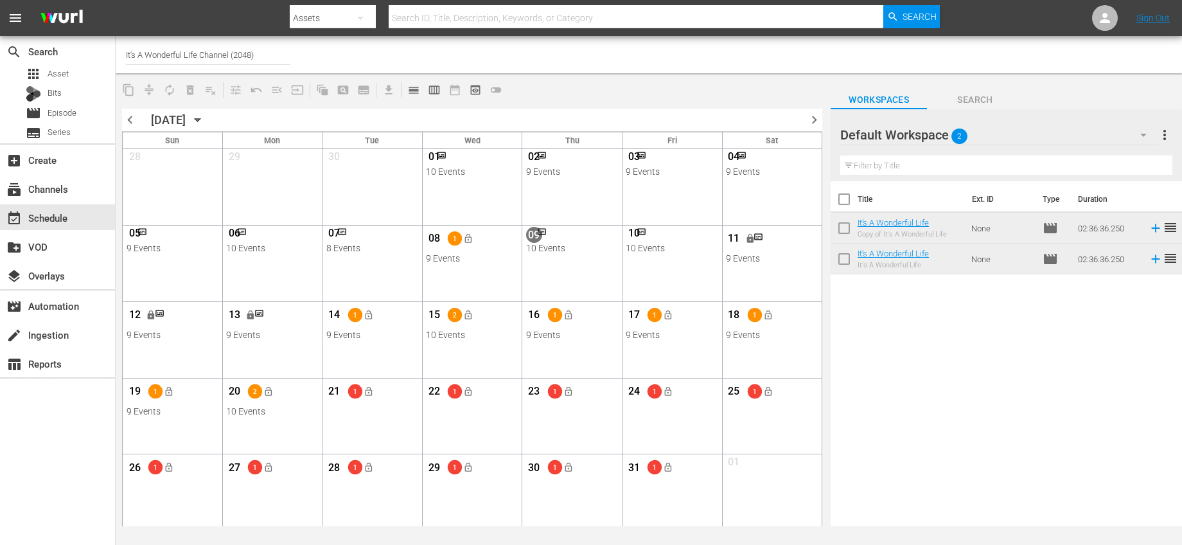
click at [289, 417] on div "20 2 lock_open 10 Events View Lineup Unlock Selected Day Lock Selected Day" at bounding box center [272, 398] width 98 height 40
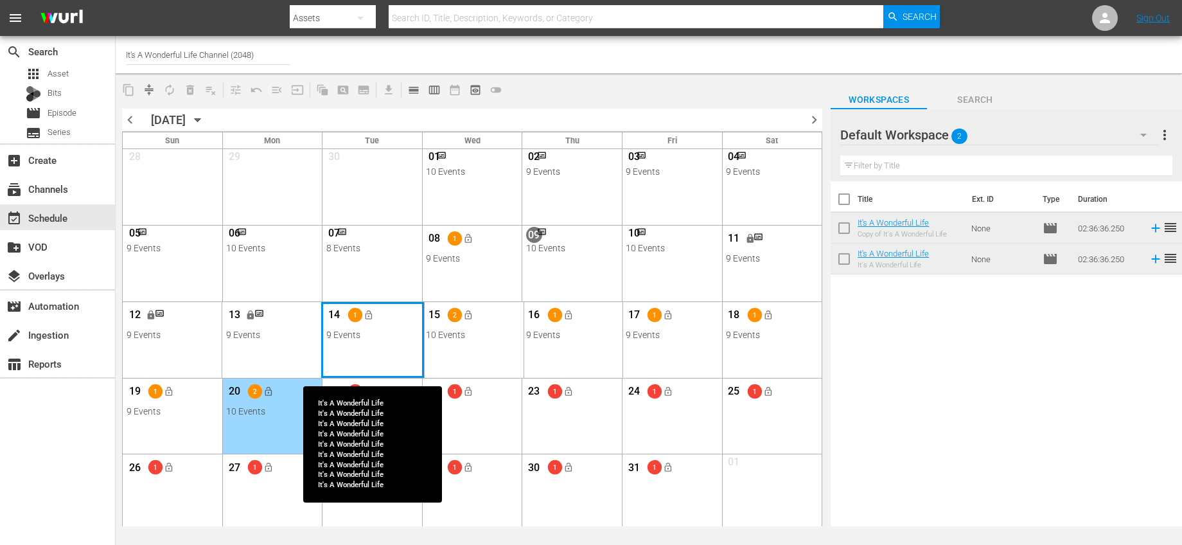
click at [376, 351] on div "Month View" at bounding box center [372, 340] width 103 height 76
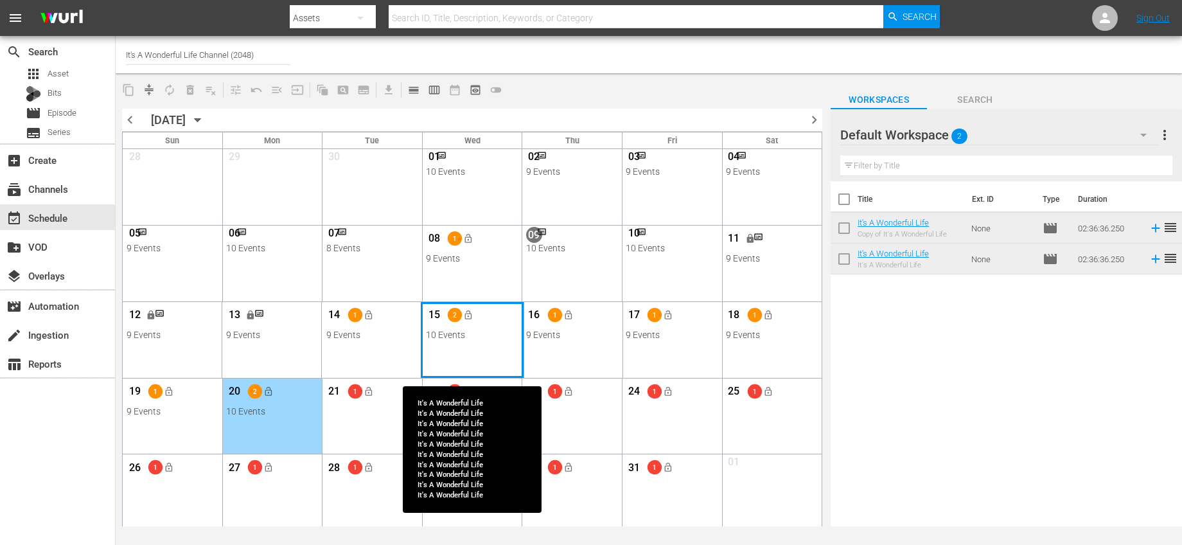
click at [466, 342] on div "Month View" at bounding box center [472, 340] width 103 height 76
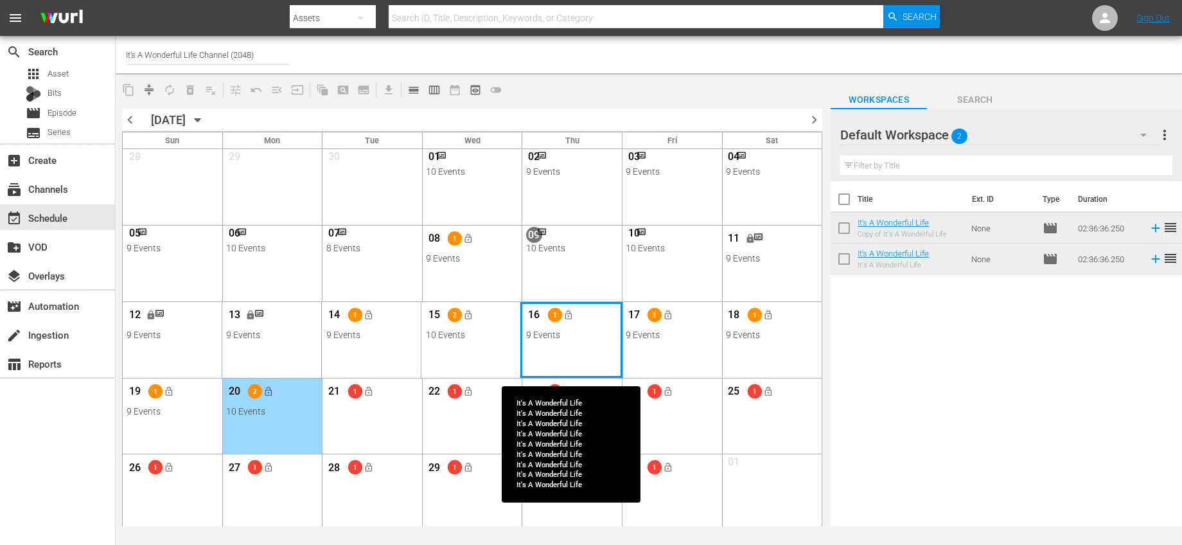
click at [533, 343] on div "Month View" at bounding box center [571, 340] width 103 height 76
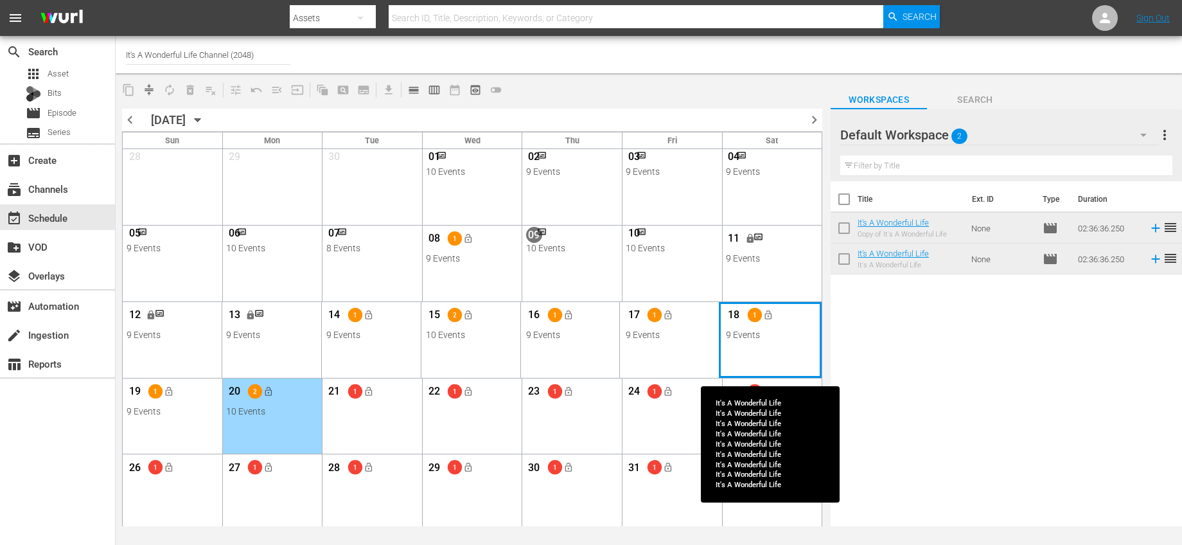
click at [759, 350] on div "Month View" at bounding box center [770, 340] width 103 height 76
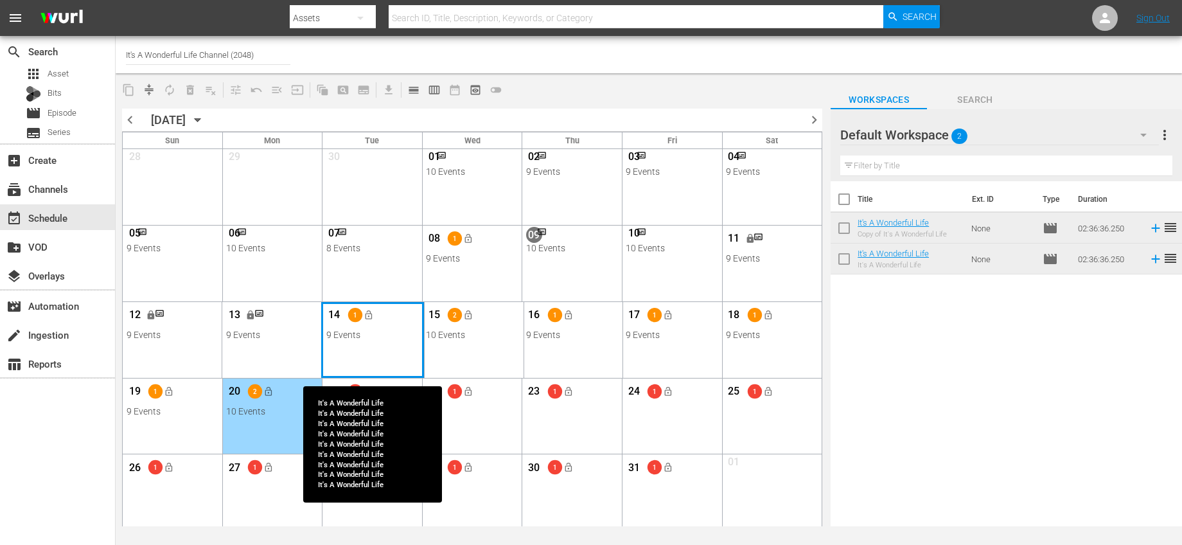
click at [346, 362] on div "Month View" at bounding box center [372, 340] width 103 height 76
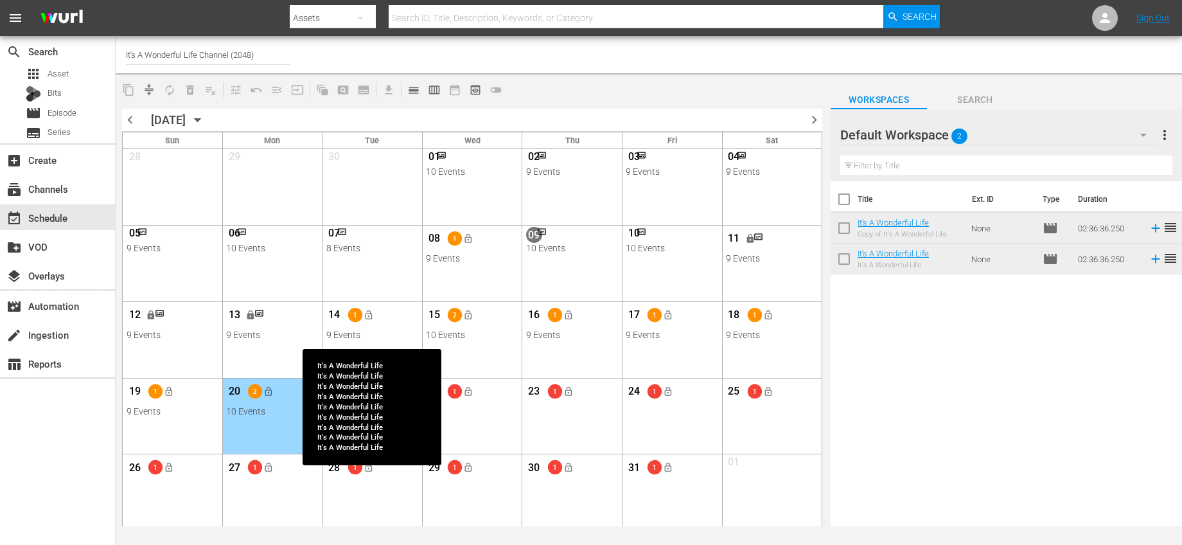
click at [401, 321] on div "14 1 lock_open" at bounding box center [372, 316] width 92 height 27
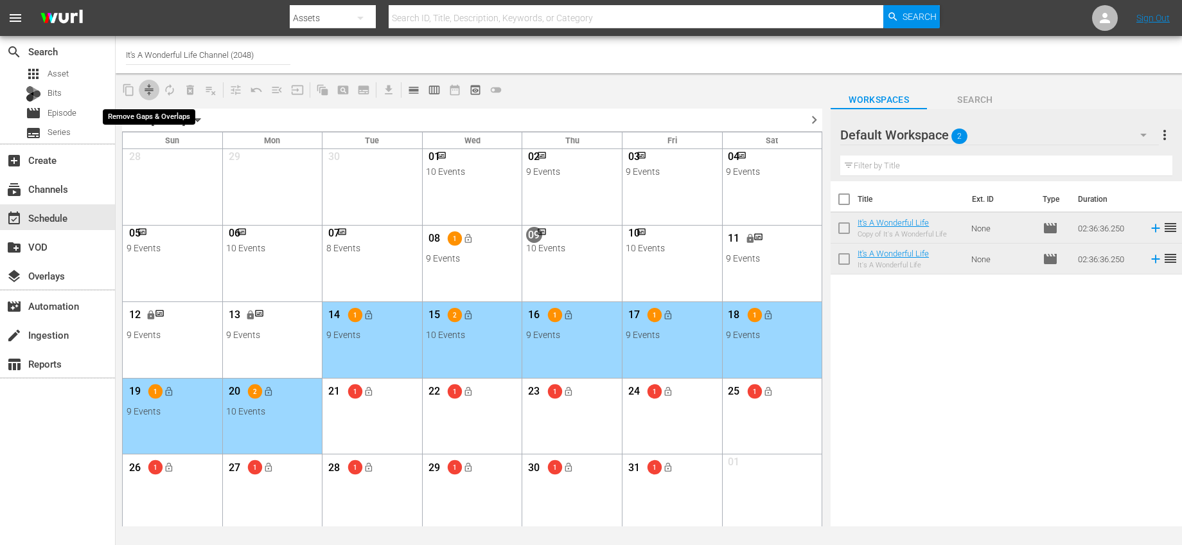
click at [152, 93] on span "compress" at bounding box center [149, 90] width 13 height 13
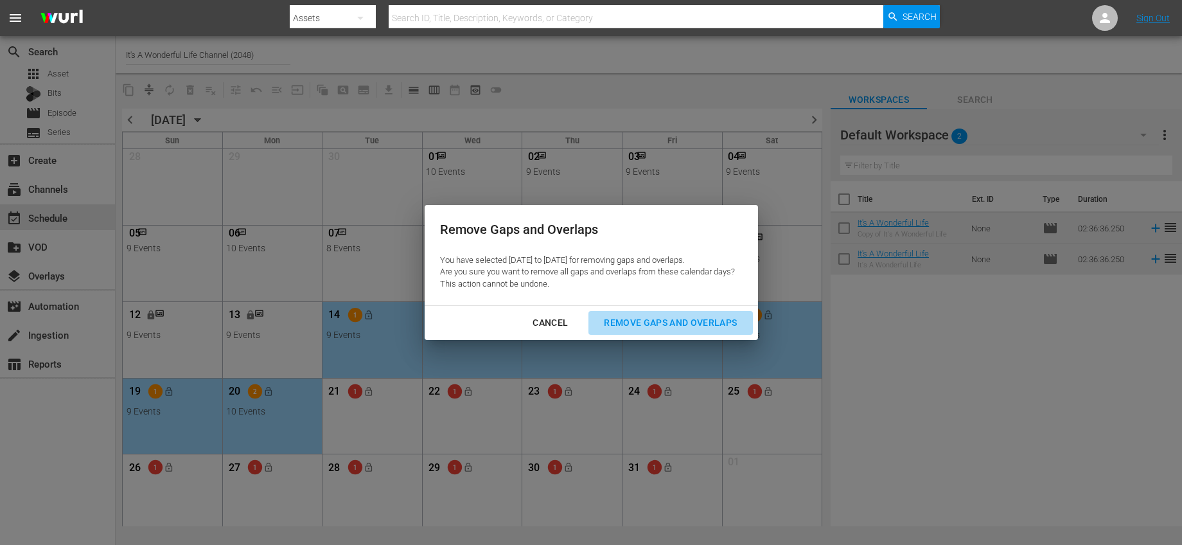
click at [682, 319] on div "Remove Gaps and Overlaps" at bounding box center [671, 323] width 154 height 16
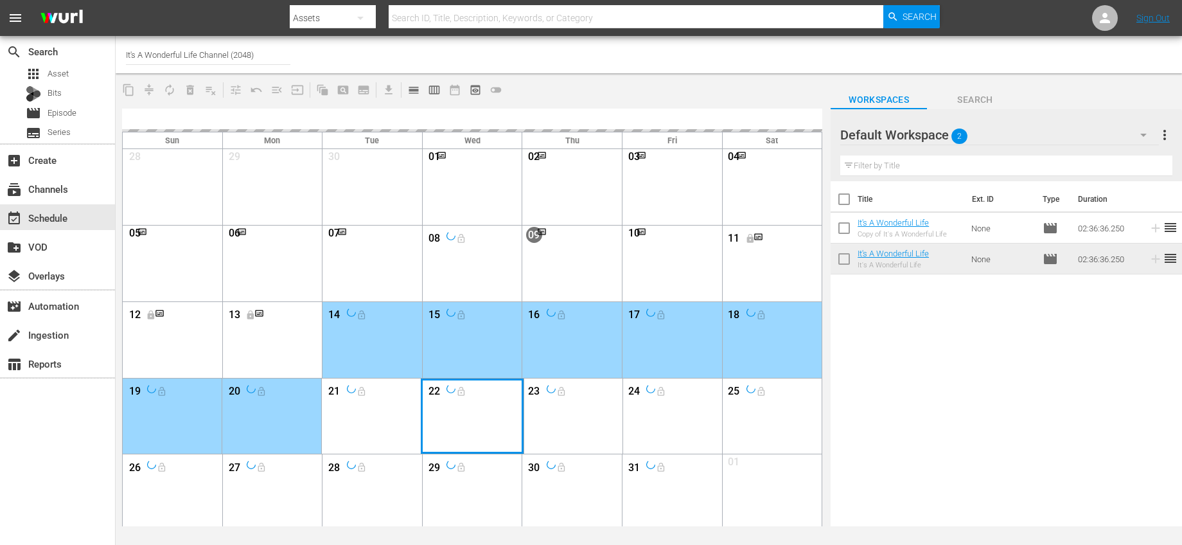
click at [450, 416] on div "Month View" at bounding box center [472, 416] width 103 height 76
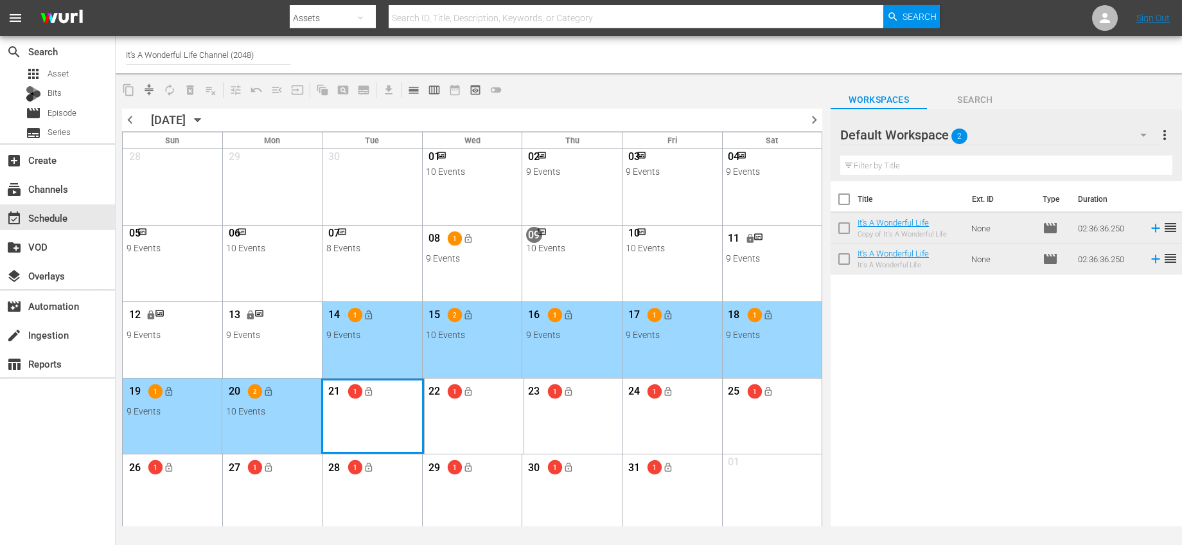
click at [364, 419] on div "Month View" at bounding box center [372, 416] width 103 height 76
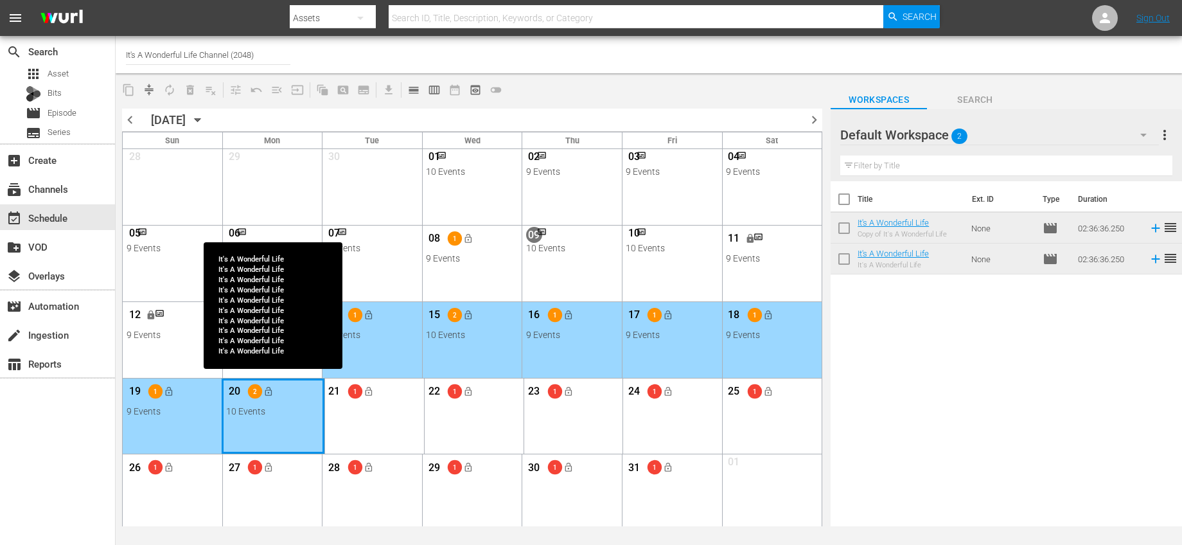
click at [290, 420] on div "Month View" at bounding box center [273, 416] width 103 height 76
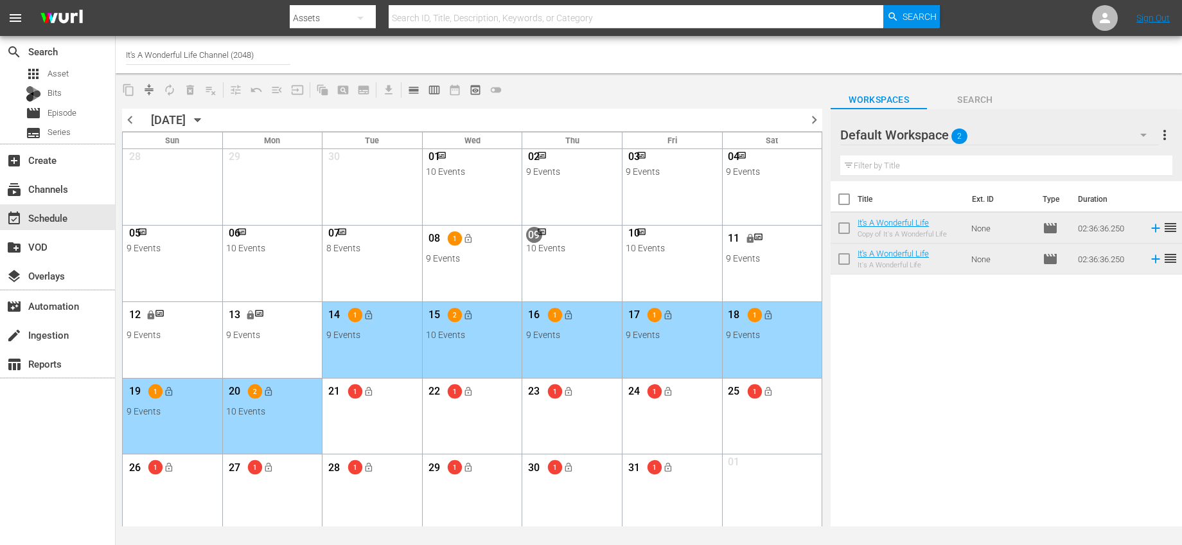
click at [409, 418] on div "21 1 lock_open View Lineup Unlock Selected Day Lock Selected Day" at bounding box center [373, 398] width 100 height 40
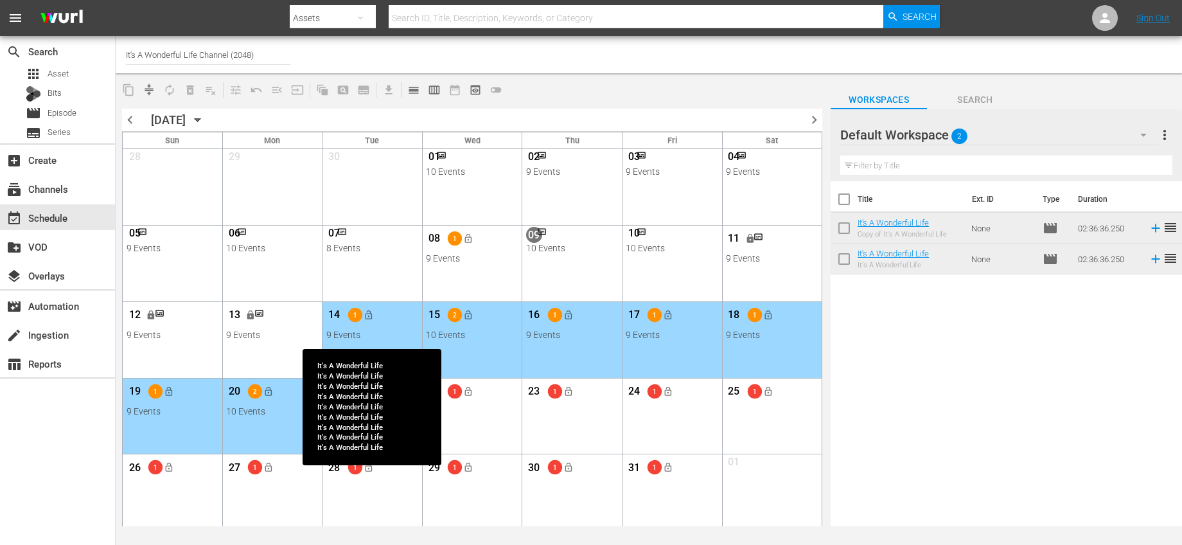
click at [382, 323] on div "14 1 lock_open" at bounding box center [372, 316] width 92 height 27
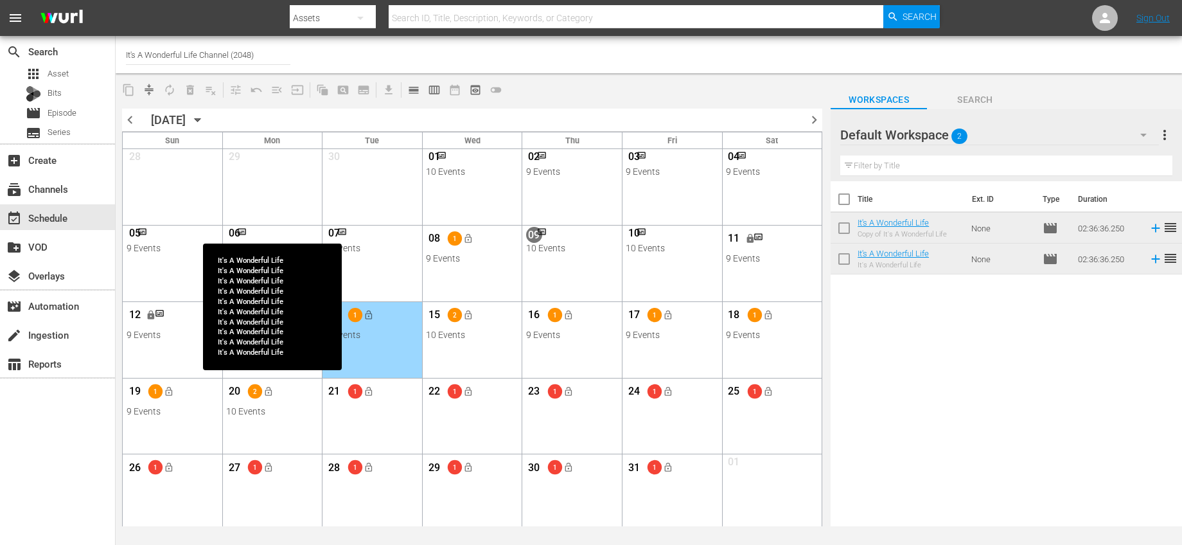
click at [285, 403] on div "20 2 lock_open" at bounding box center [272, 393] width 92 height 27
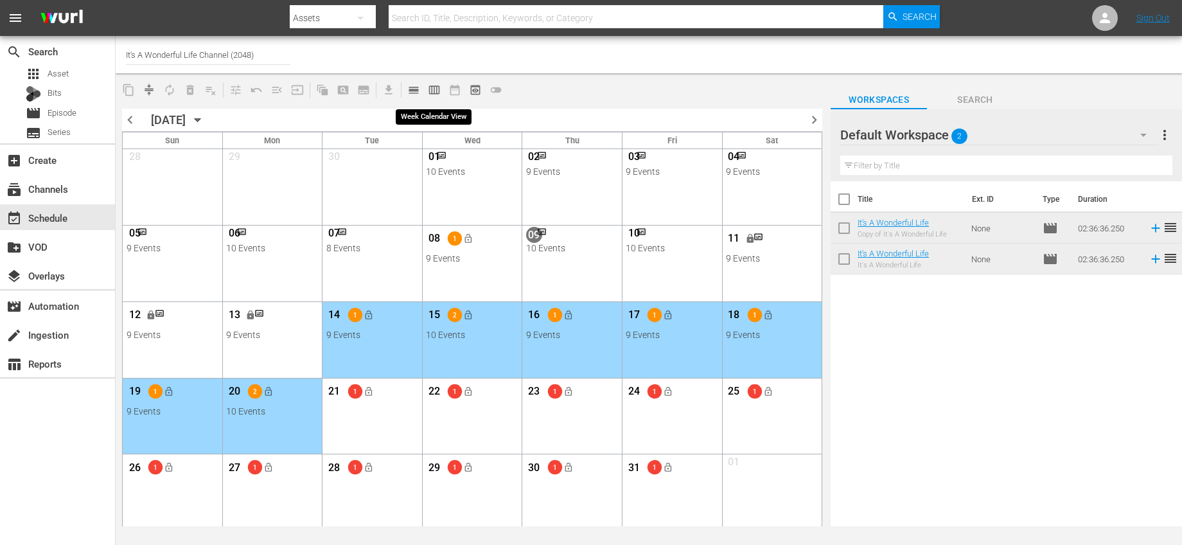
click at [434, 87] on span "calendar_view_week_outlined" at bounding box center [434, 90] width 13 height 13
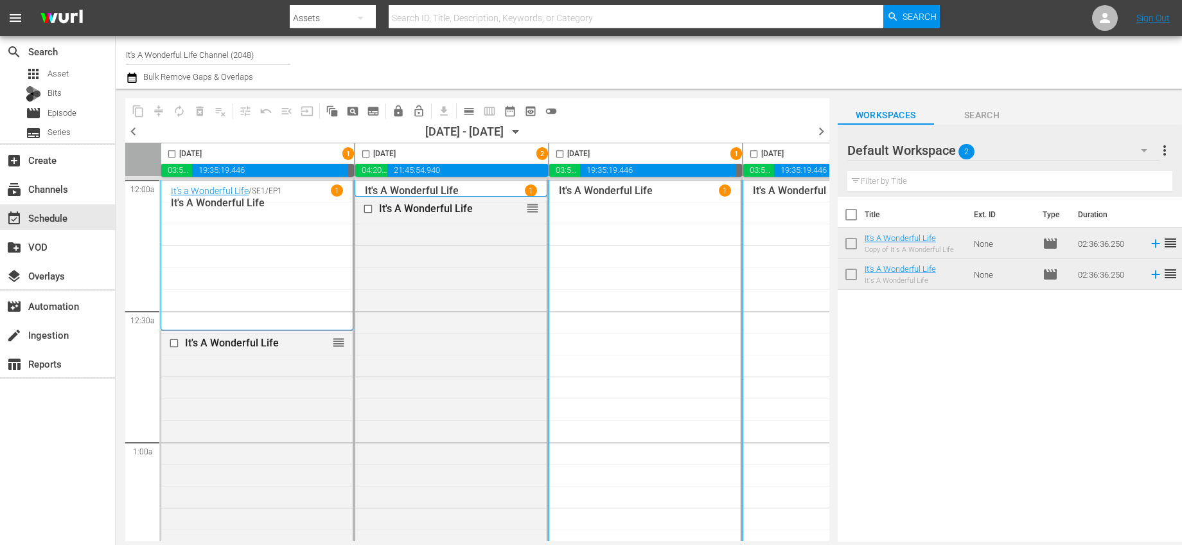
click at [518, 131] on icon "button" at bounding box center [516, 131] width 6 height 3
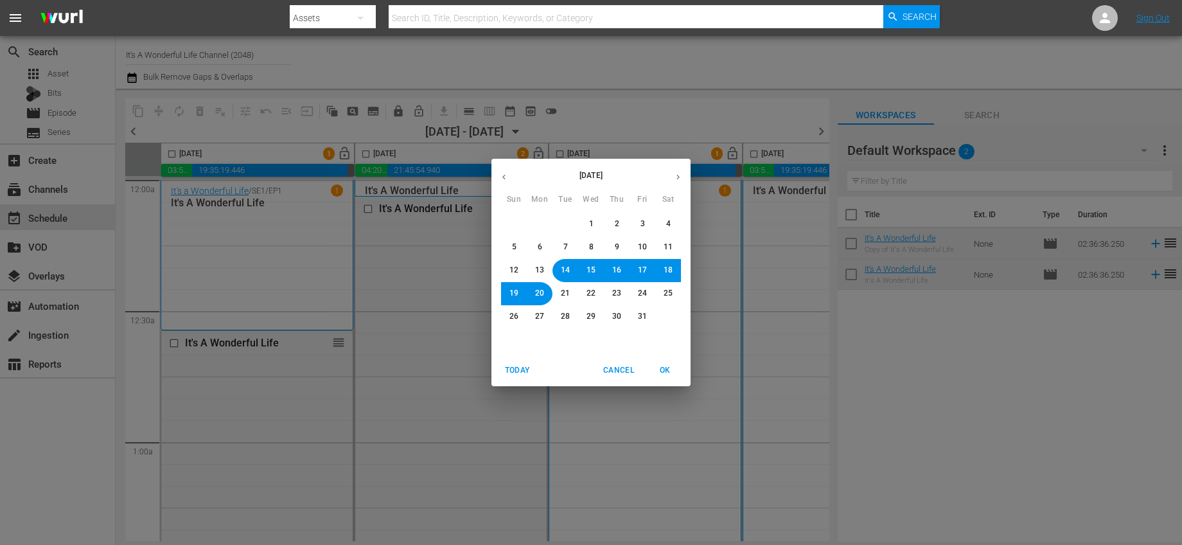
click at [538, 290] on span "20" at bounding box center [539, 293] width 9 height 11
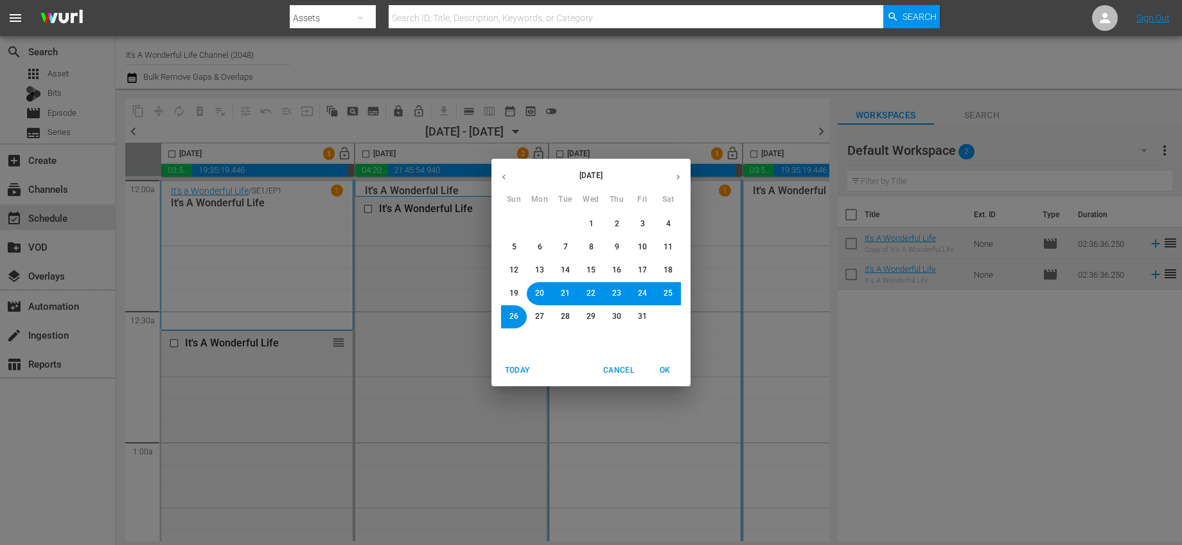
click at [660, 372] on span "OK" at bounding box center [665, 370] width 31 height 13
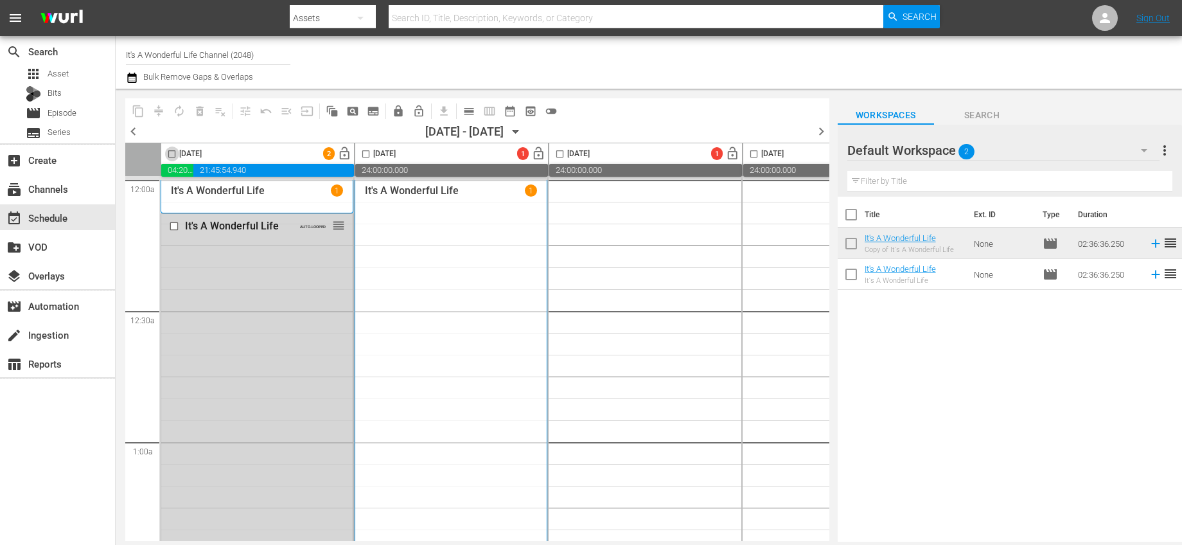
click at [171, 154] on input "checkbox" at bounding box center [171, 156] width 15 height 15
click at [176, 111] on span "autorenew_outlined" at bounding box center [179, 111] width 13 height 13
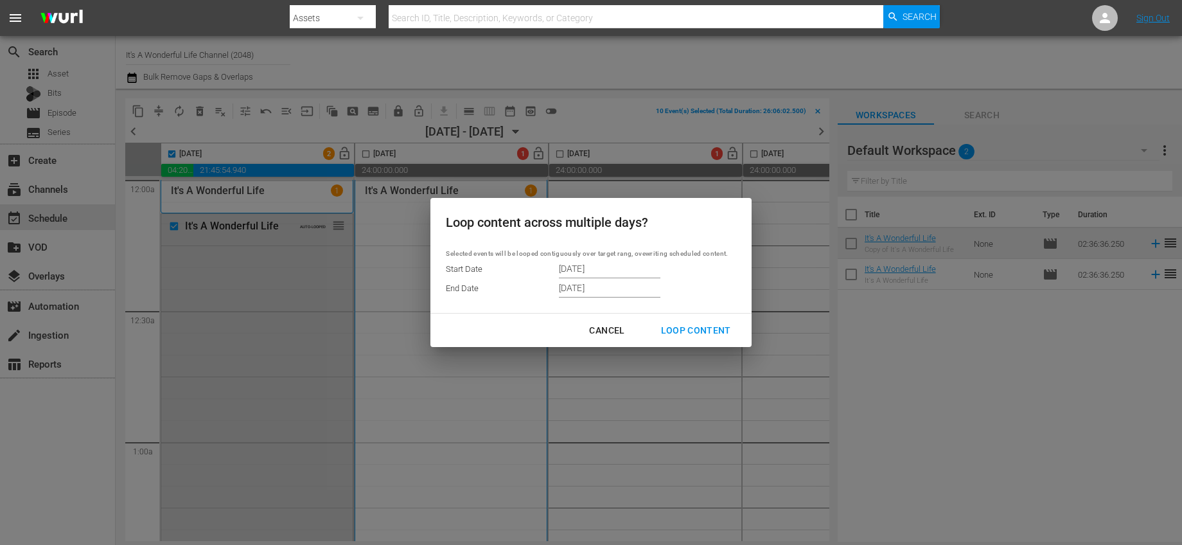
click at [628, 287] on input "10/26/2025" at bounding box center [610, 287] width 102 height 19
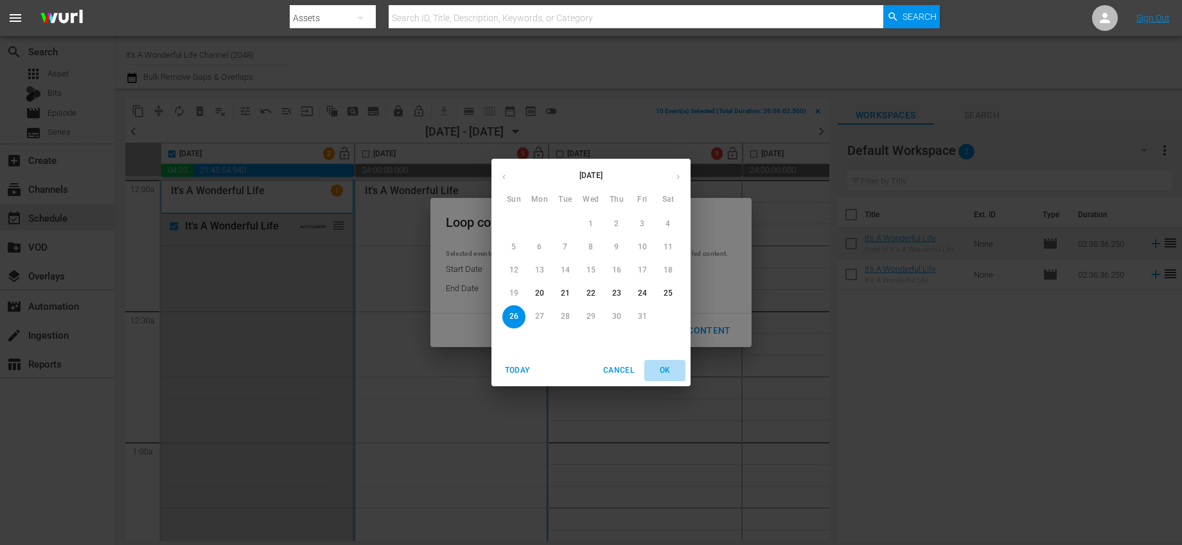
click at [665, 369] on span "OK" at bounding box center [665, 370] width 31 height 13
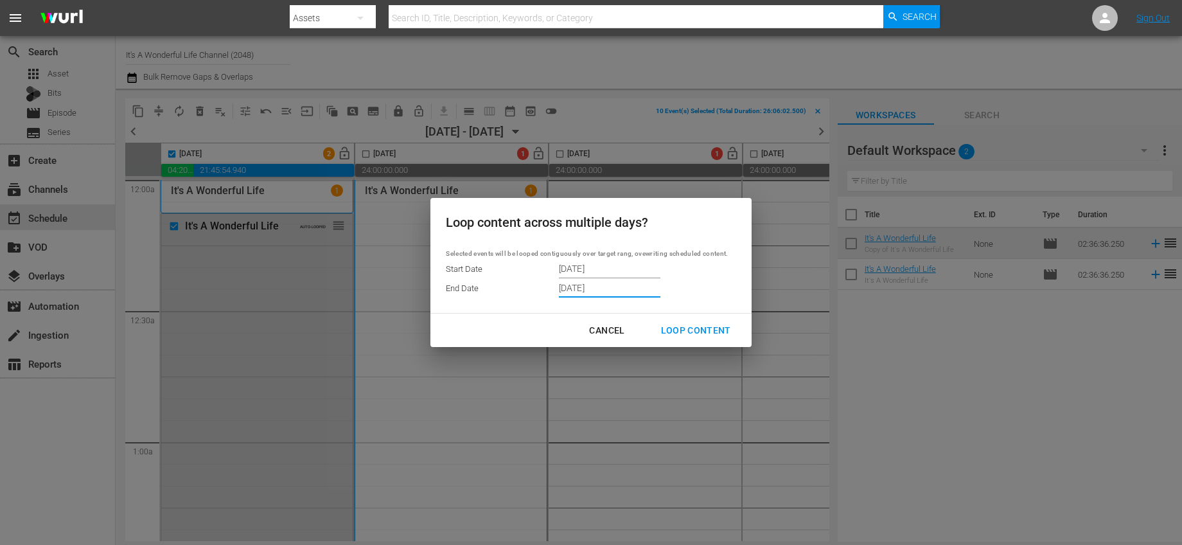
click at [699, 335] on div "Loop Content" at bounding box center [696, 331] width 91 height 16
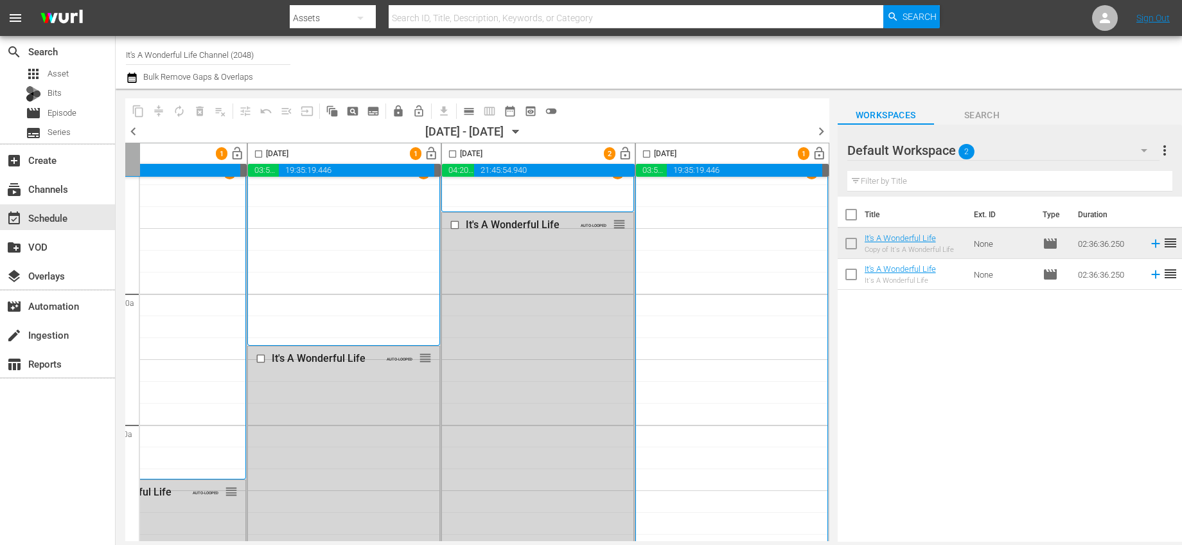
scroll to position [0, 694]
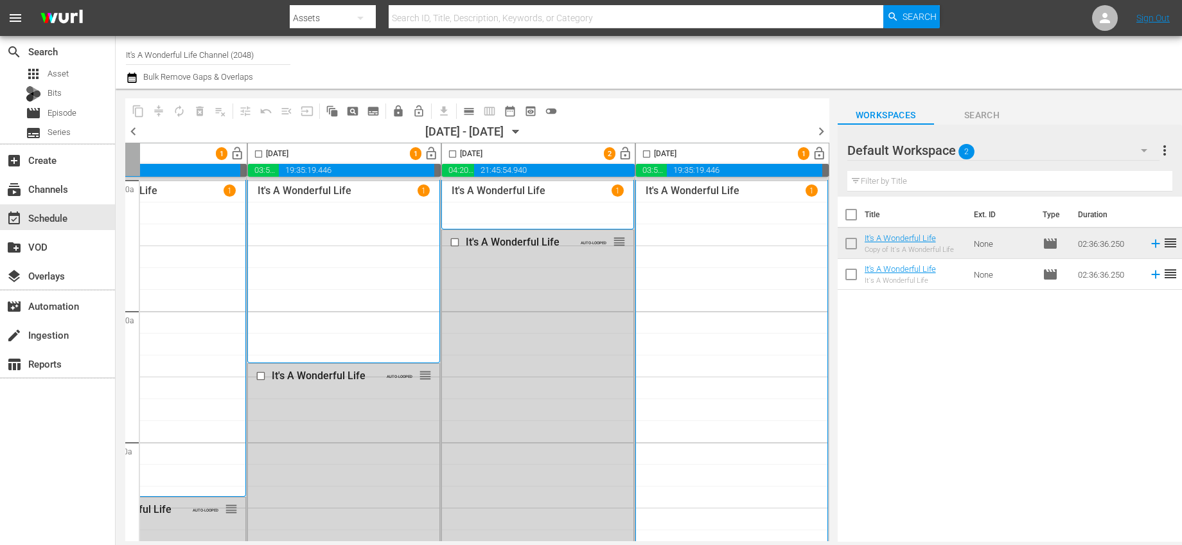
click at [523, 132] on icon "button" at bounding box center [516, 132] width 14 height 14
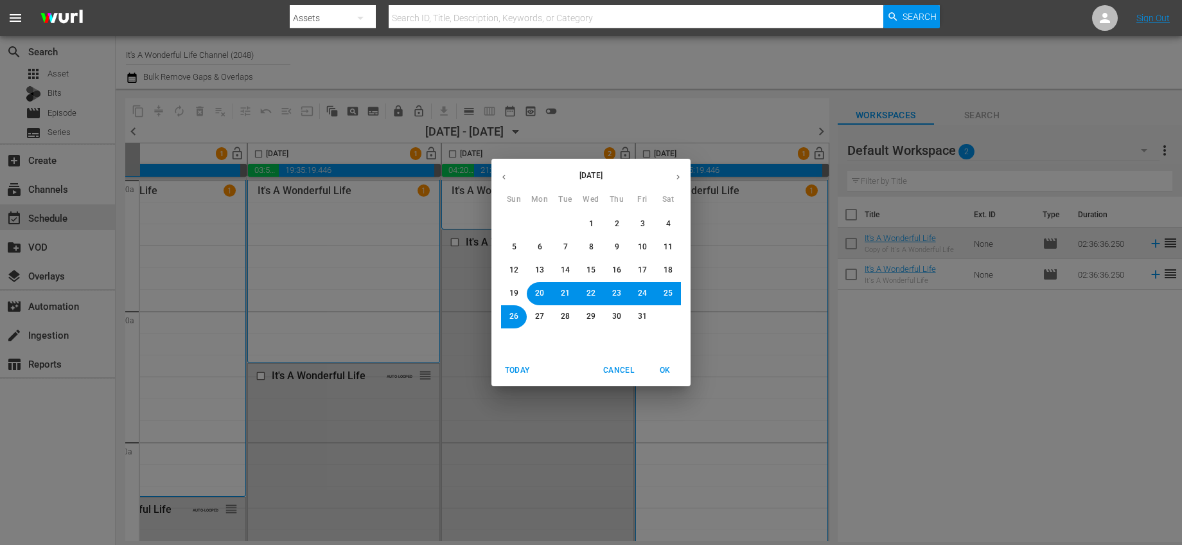
click at [517, 314] on span "26" at bounding box center [513, 316] width 9 height 11
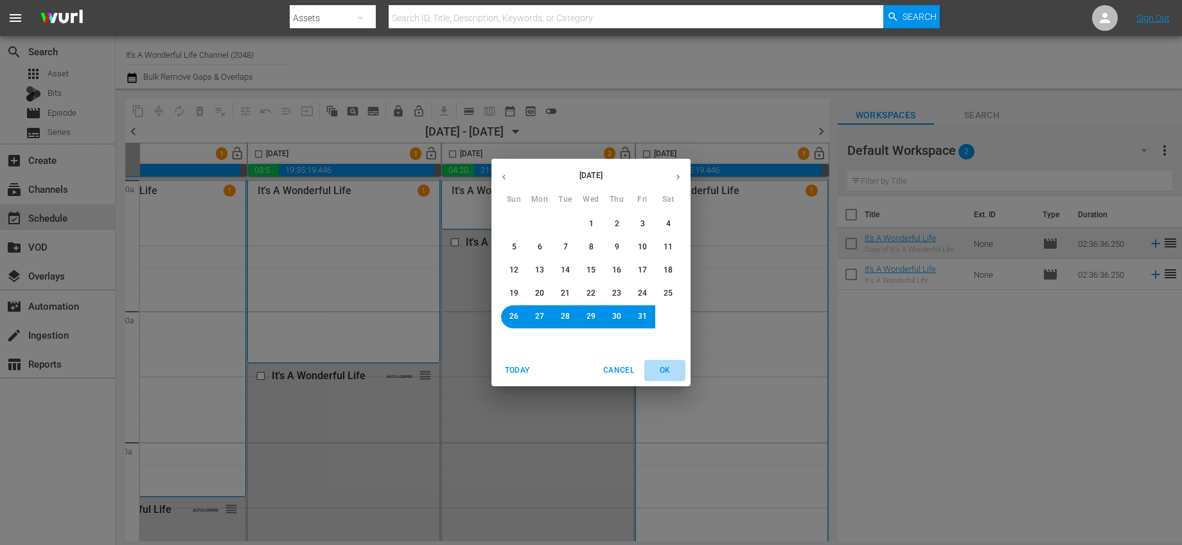
click at [663, 374] on span "OK" at bounding box center [665, 370] width 31 height 13
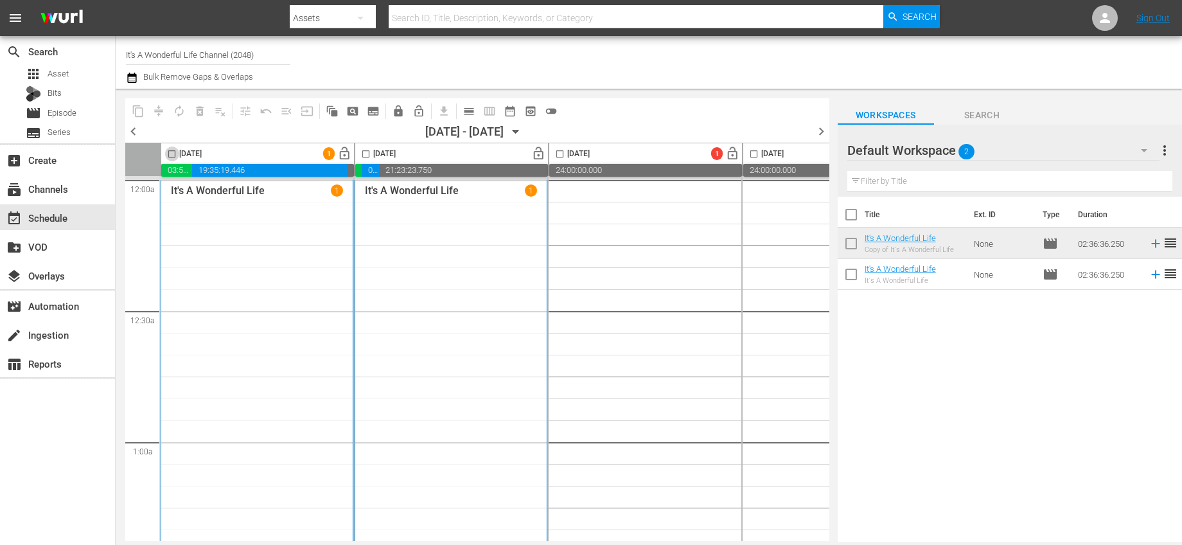
click at [175, 154] on input "checkbox" at bounding box center [171, 156] width 15 height 15
click at [186, 109] on button "autorenew_outlined" at bounding box center [179, 111] width 21 height 21
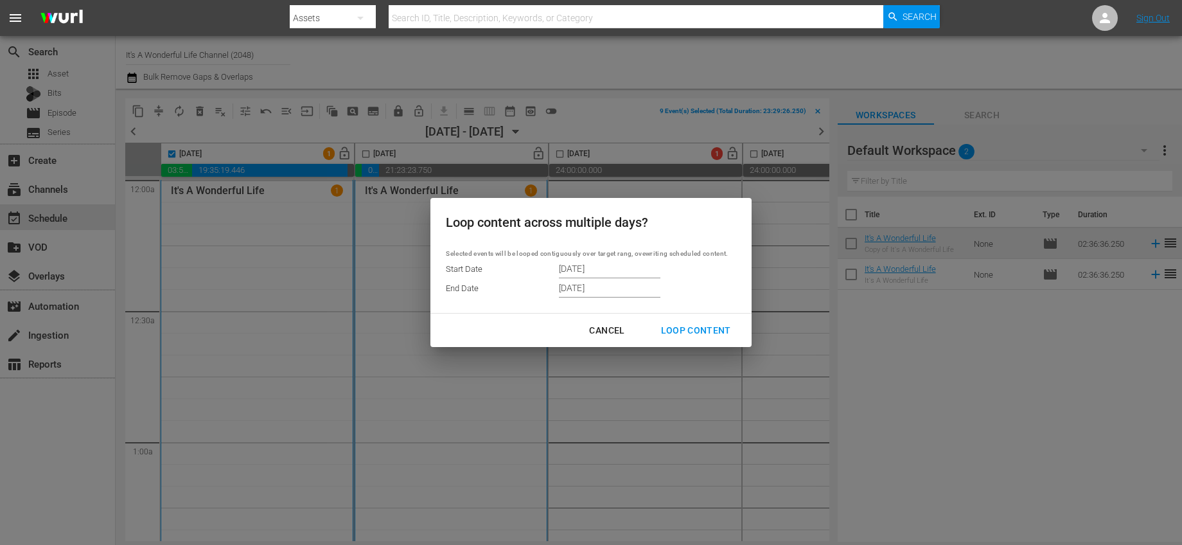
click at [693, 327] on div "Loop Content" at bounding box center [696, 331] width 91 height 16
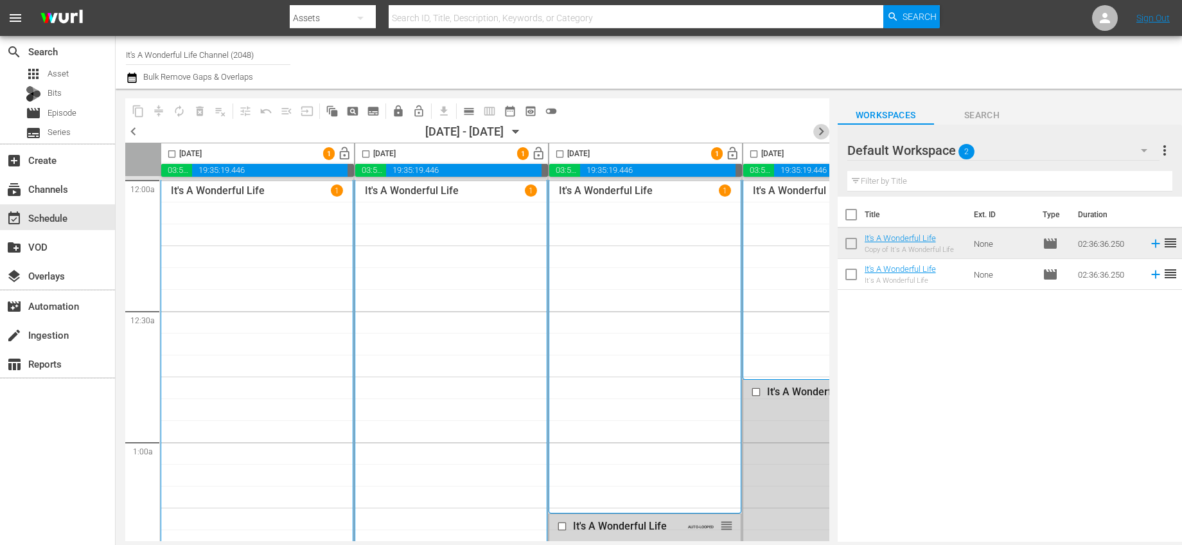
click at [818, 130] on span "chevron_right" at bounding box center [821, 131] width 16 height 16
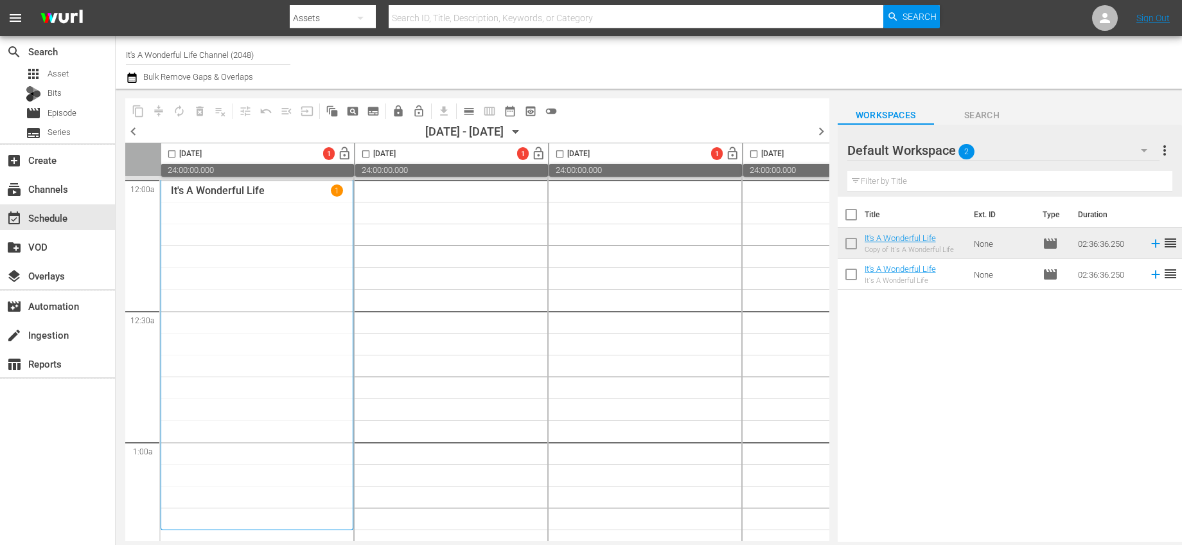
click at [177, 151] on input "checkbox" at bounding box center [171, 156] width 15 height 15
click at [182, 111] on span "autorenew_outlined" at bounding box center [179, 111] width 13 height 13
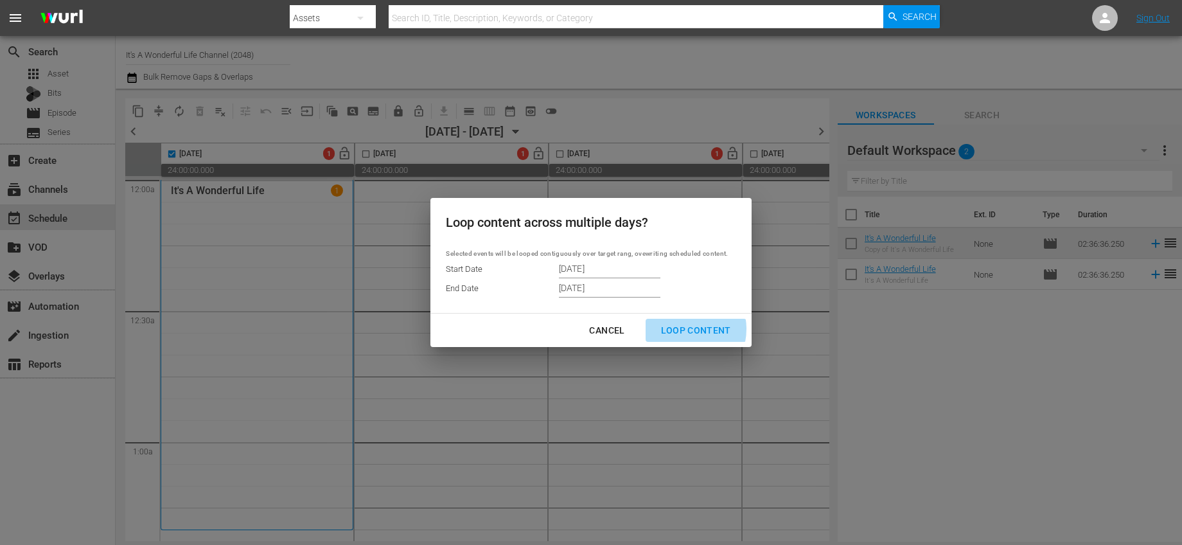
click at [681, 329] on div "Loop Content" at bounding box center [696, 331] width 91 height 16
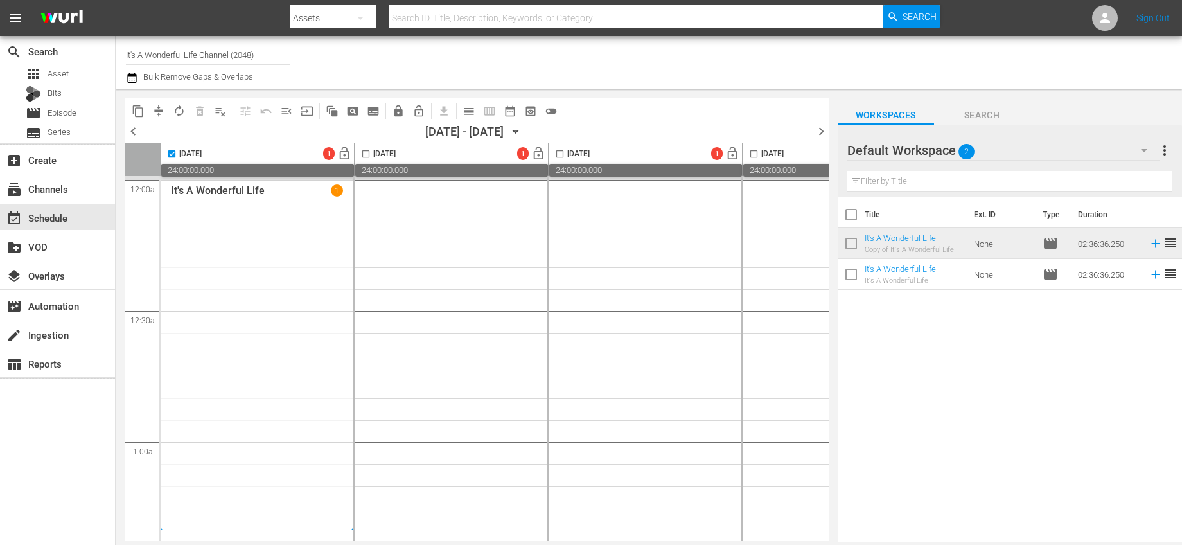
click at [523, 130] on icon "button" at bounding box center [516, 132] width 14 height 14
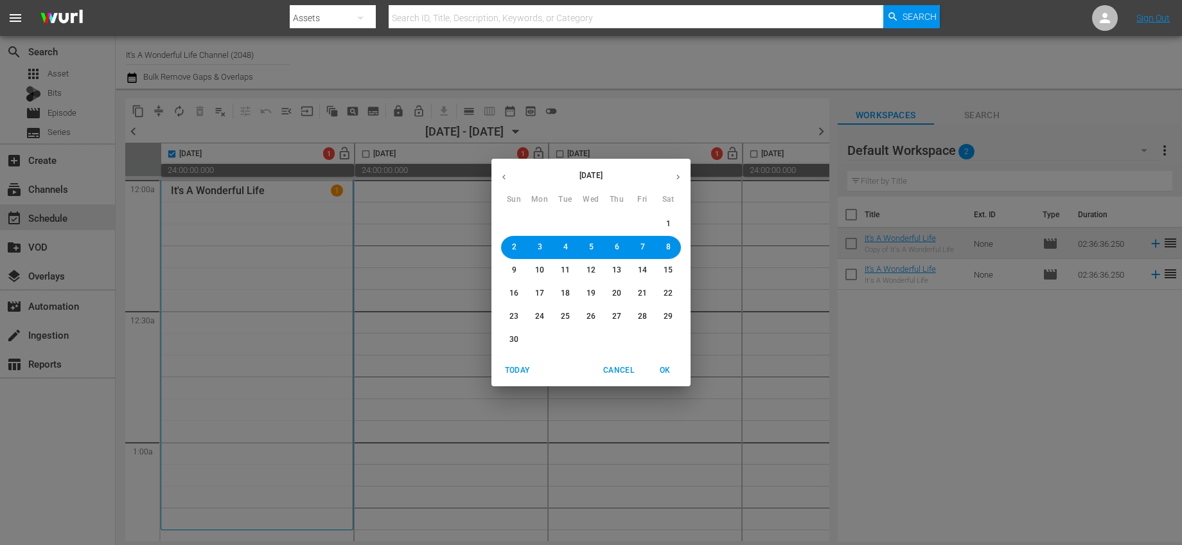
click at [675, 220] on button "1" at bounding box center [668, 224] width 23 height 23
click at [666, 366] on span "OK" at bounding box center [665, 370] width 31 height 13
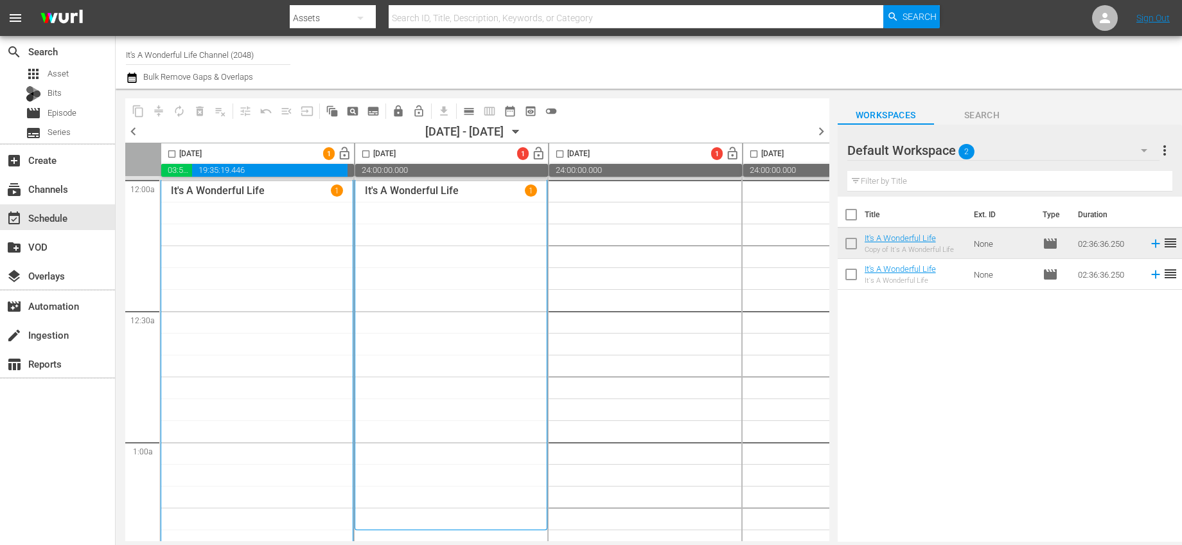
click at [175, 155] on input "checkbox" at bounding box center [171, 156] width 15 height 15
click at [175, 107] on span "autorenew_outlined" at bounding box center [179, 111] width 13 height 13
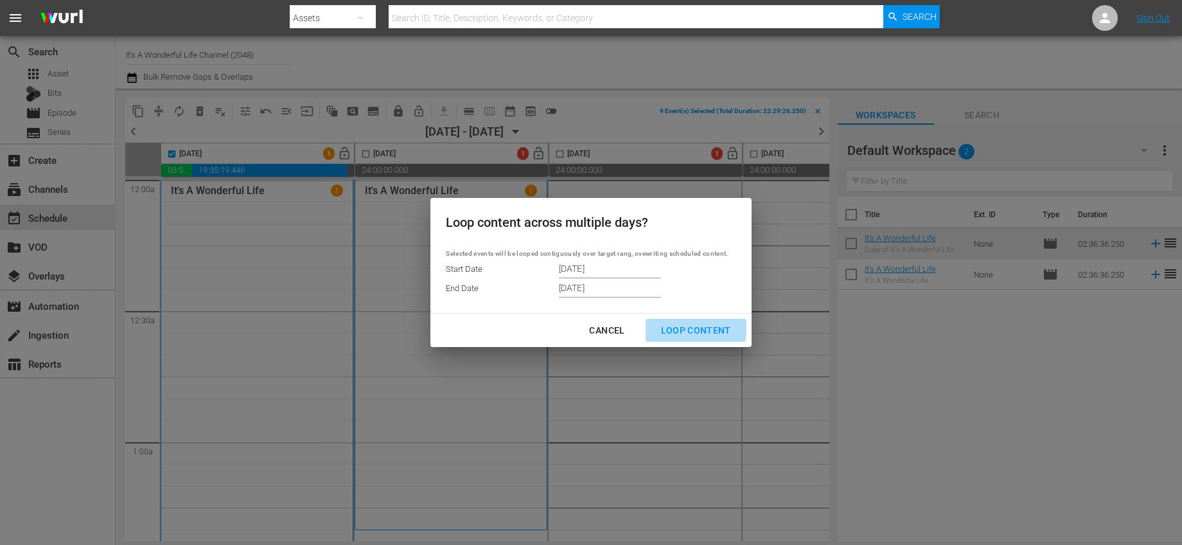
click at [674, 324] on div "Loop Content" at bounding box center [696, 331] width 91 height 16
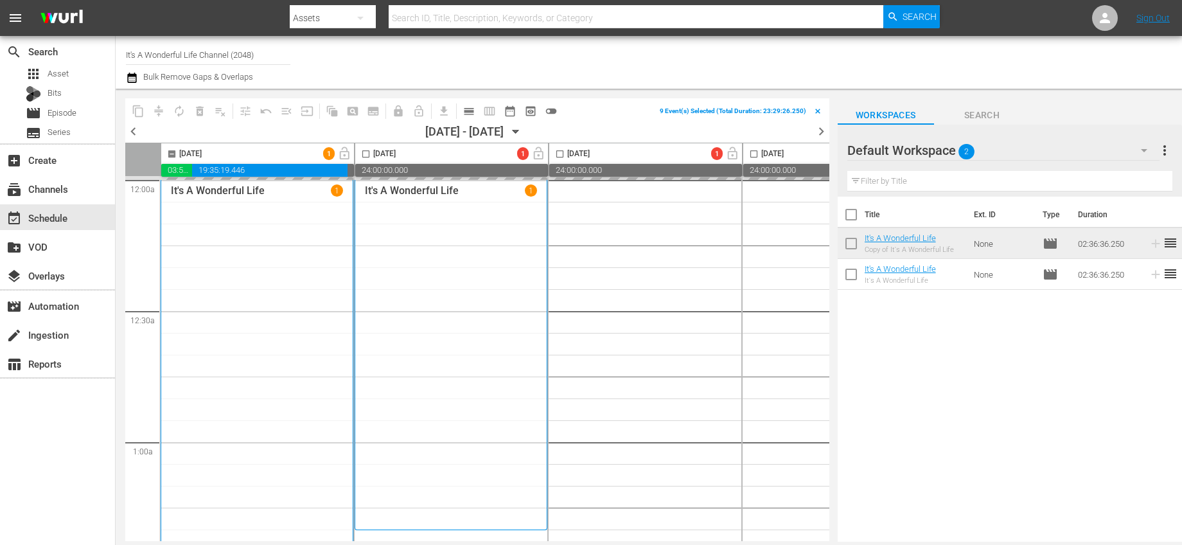
checkbox input "false"
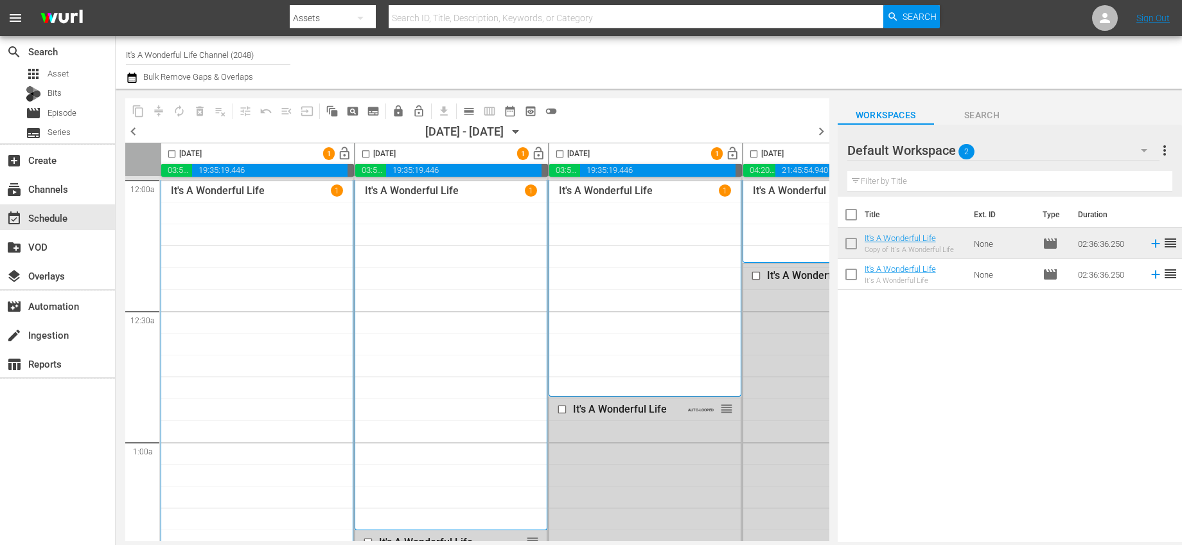
click at [518, 130] on icon "button" at bounding box center [516, 131] width 6 height 3
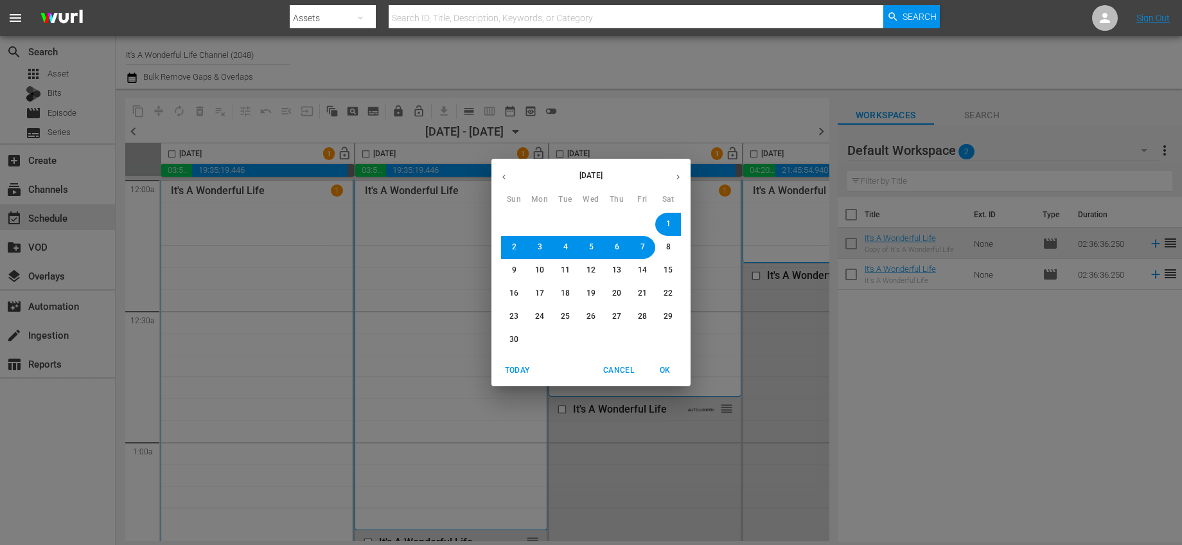
click at [649, 246] on button "7" at bounding box center [642, 247] width 23 height 23
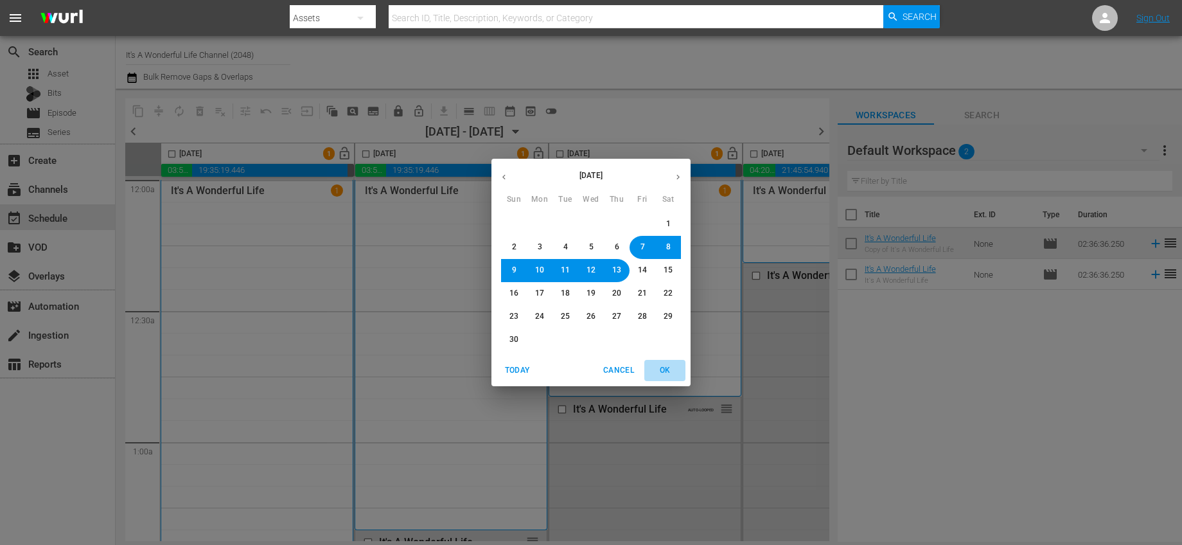
click at [668, 372] on span "OK" at bounding box center [665, 370] width 31 height 13
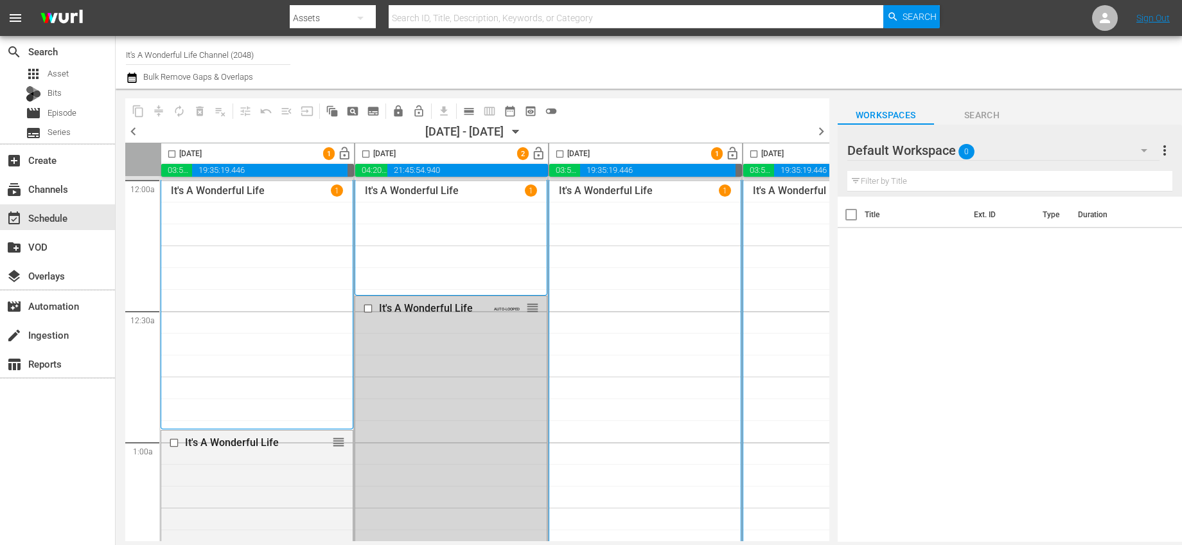
click at [523, 133] on icon "button" at bounding box center [516, 132] width 14 height 14
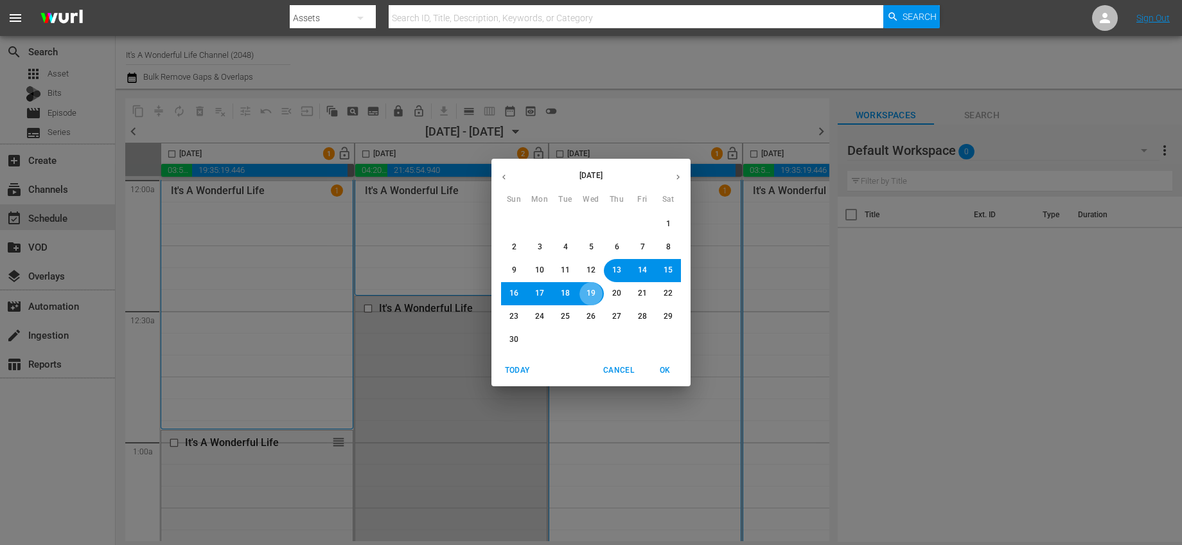
click at [590, 295] on span "19" at bounding box center [591, 293] width 9 height 11
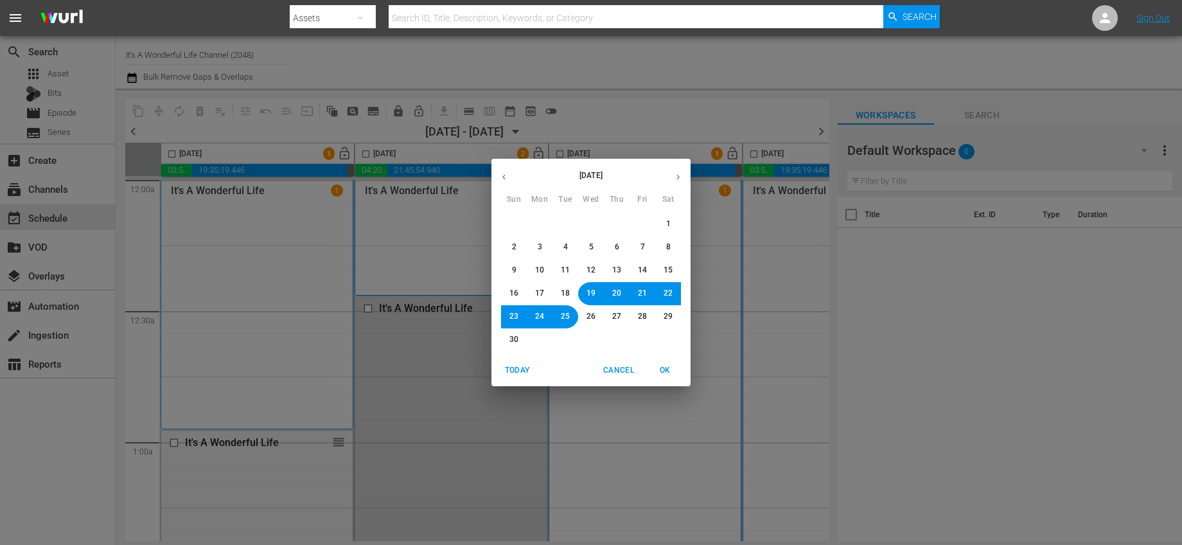
click at [666, 367] on span "OK" at bounding box center [665, 370] width 31 height 13
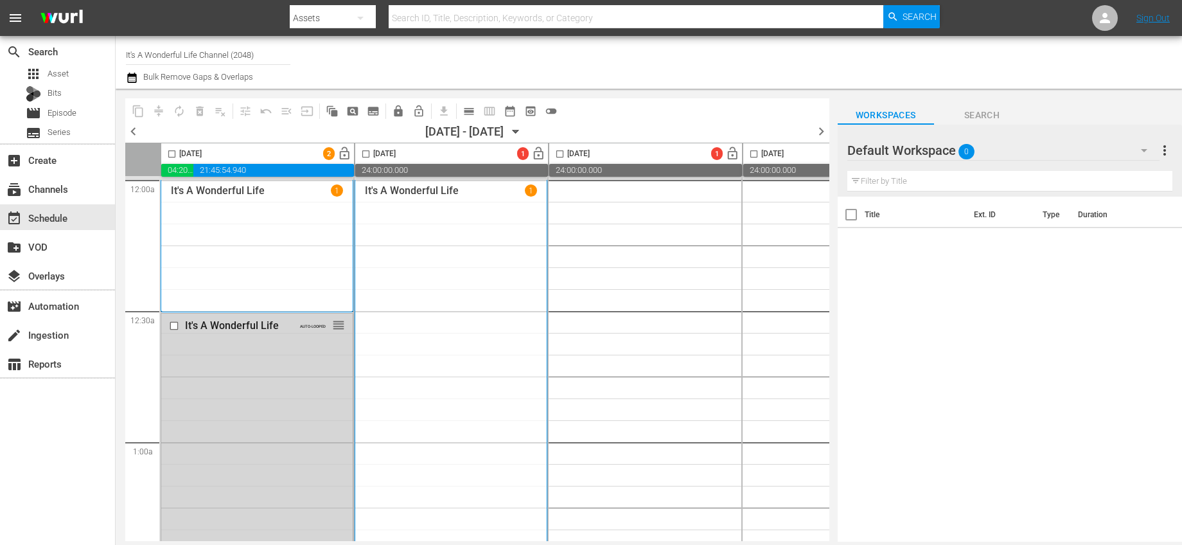
click at [170, 154] on input "checkbox" at bounding box center [171, 156] width 15 height 15
click at [176, 114] on span "autorenew_outlined" at bounding box center [179, 111] width 13 height 13
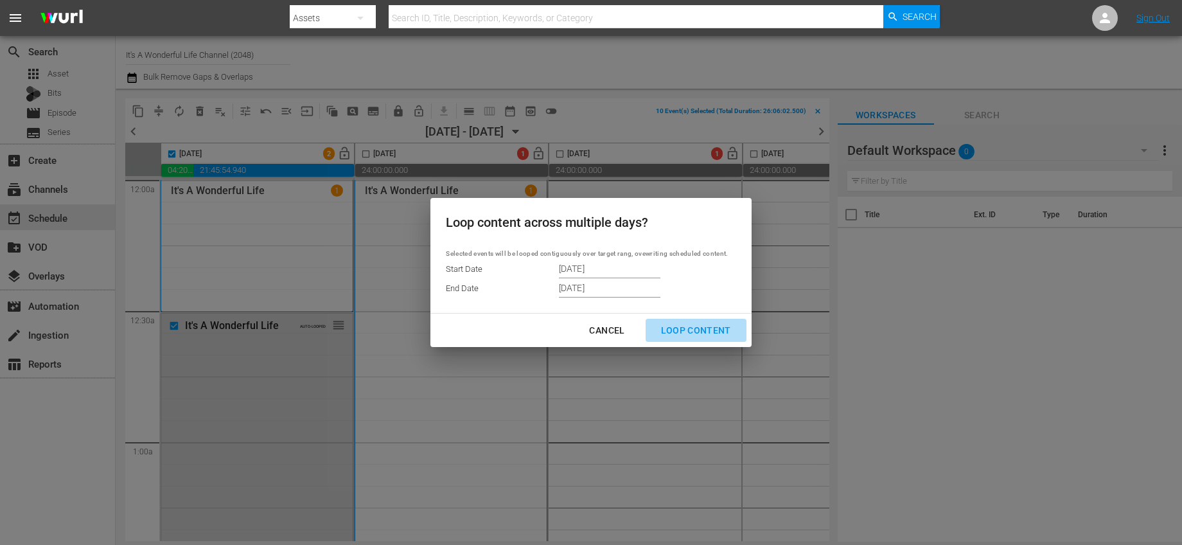
click at [703, 329] on div "Loop Content" at bounding box center [696, 331] width 91 height 16
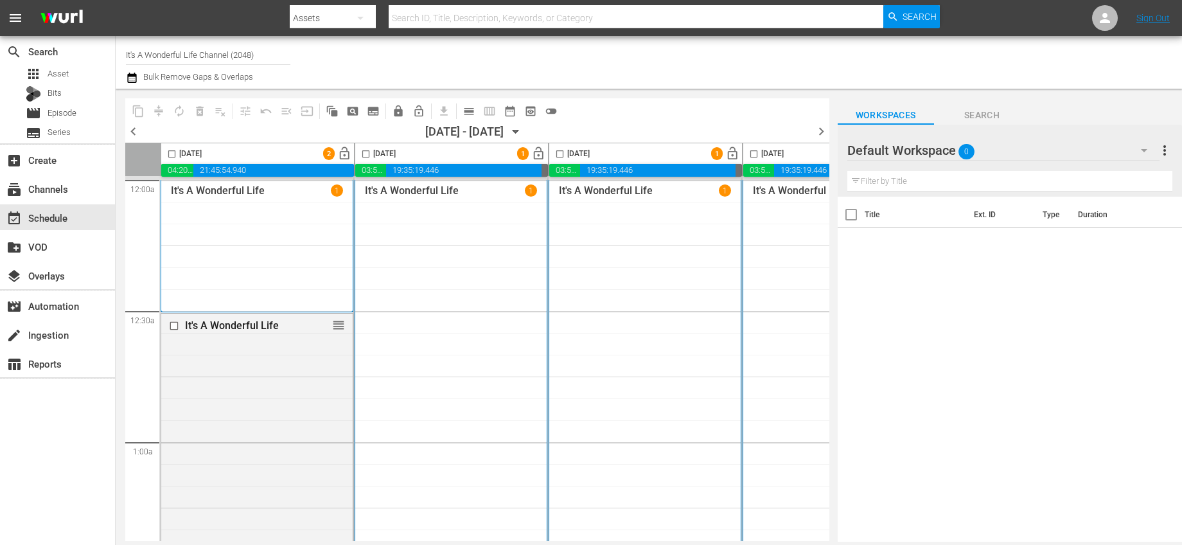
click at [523, 136] on icon "button" at bounding box center [516, 132] width 14 height 14
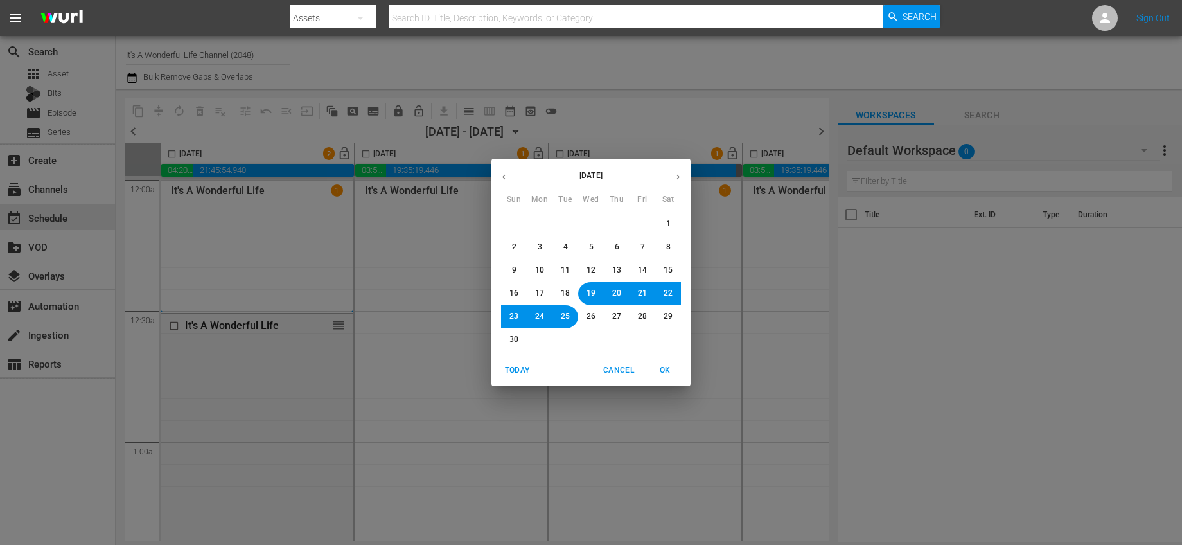
click at [570, 317] on button "25" at bounding box center [565, 316] width 23 height 23
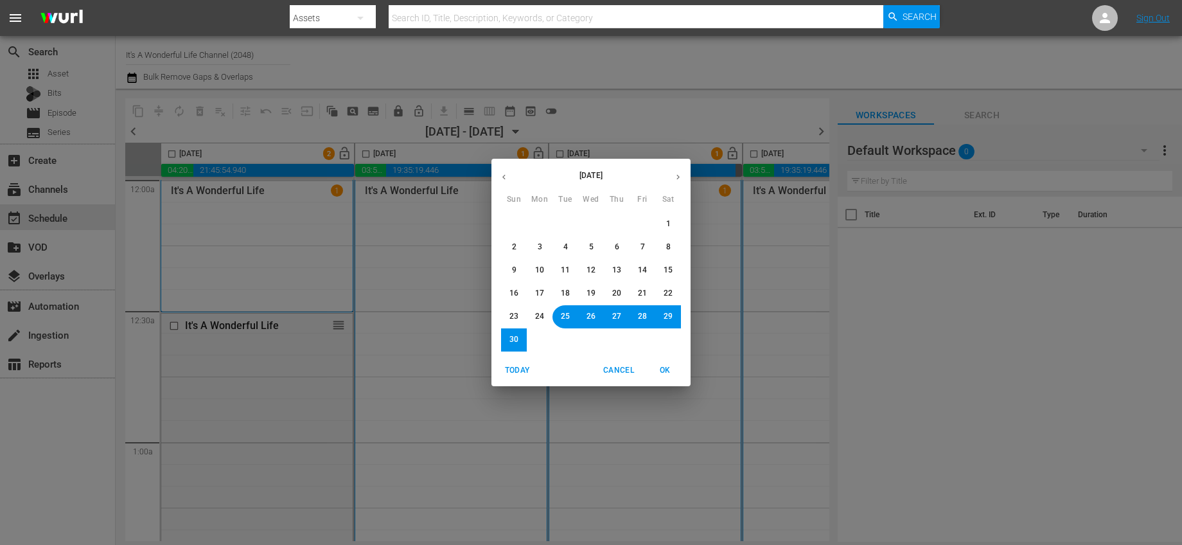
click at [675, 371] on span "OK" at bounding box center [665, 370] width 31 height 13
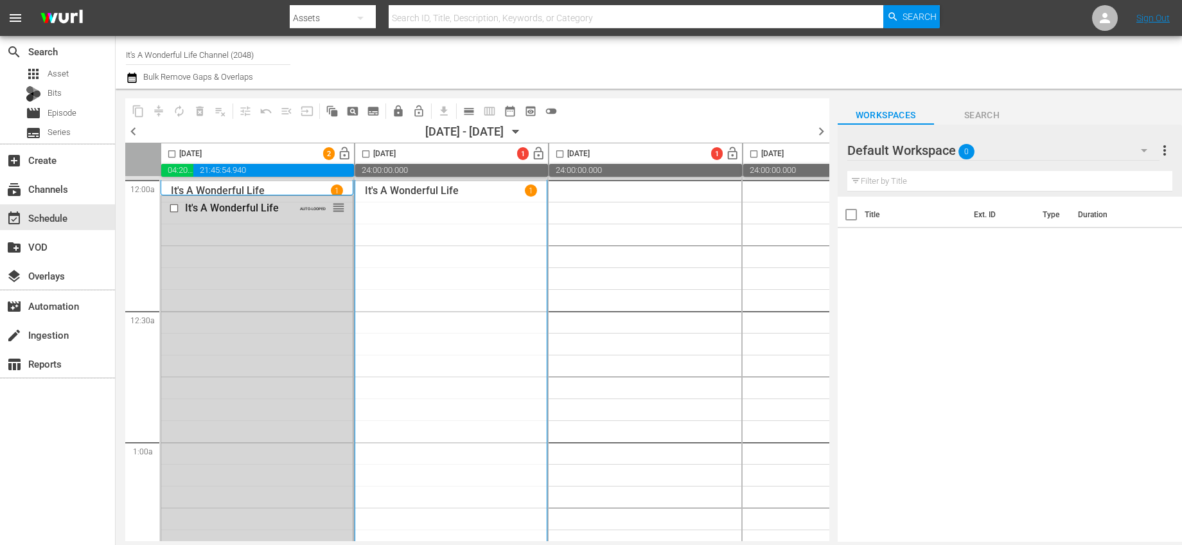
click at [175, 152] on input "checkbox" at bounding box center [171, 156] width 15 height 15
click at [181, 112] on span "autorenew_outlined" at bounding box center [179, 111] width 13 height 13
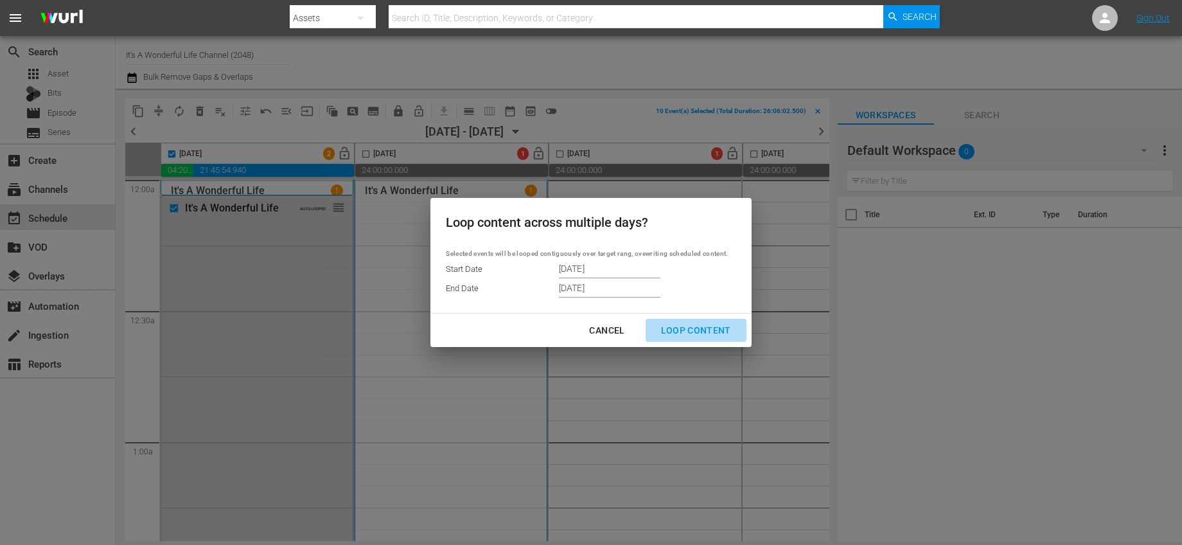
click at [703, 327] on div "Loop Content" at bounding box center [696, 331] width 91 height 16
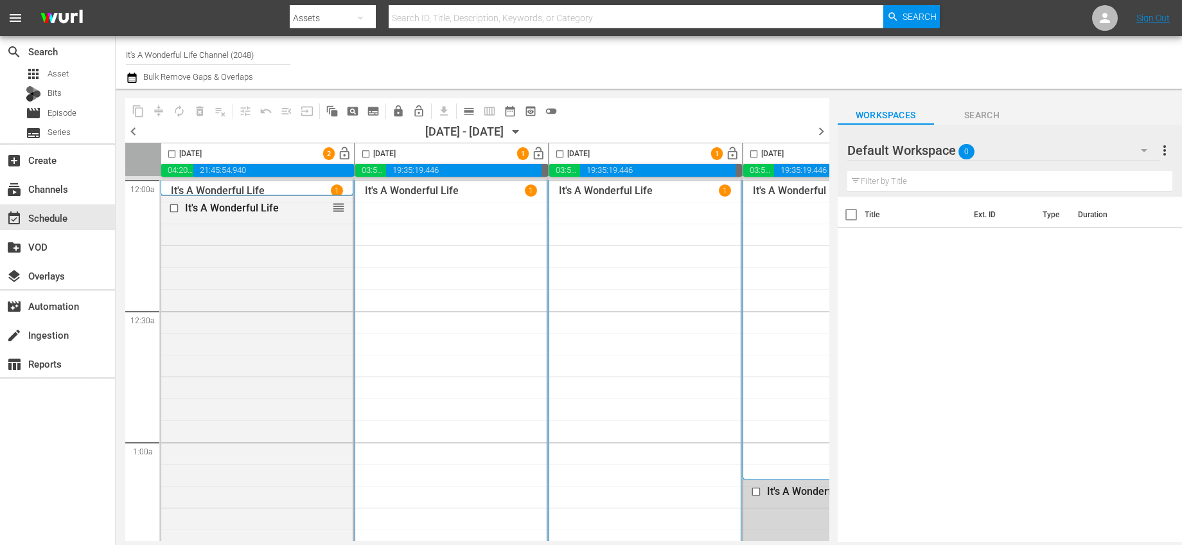
click at [523, 129] on icon "button" at bounding box center [516, 132] width 14 height 14
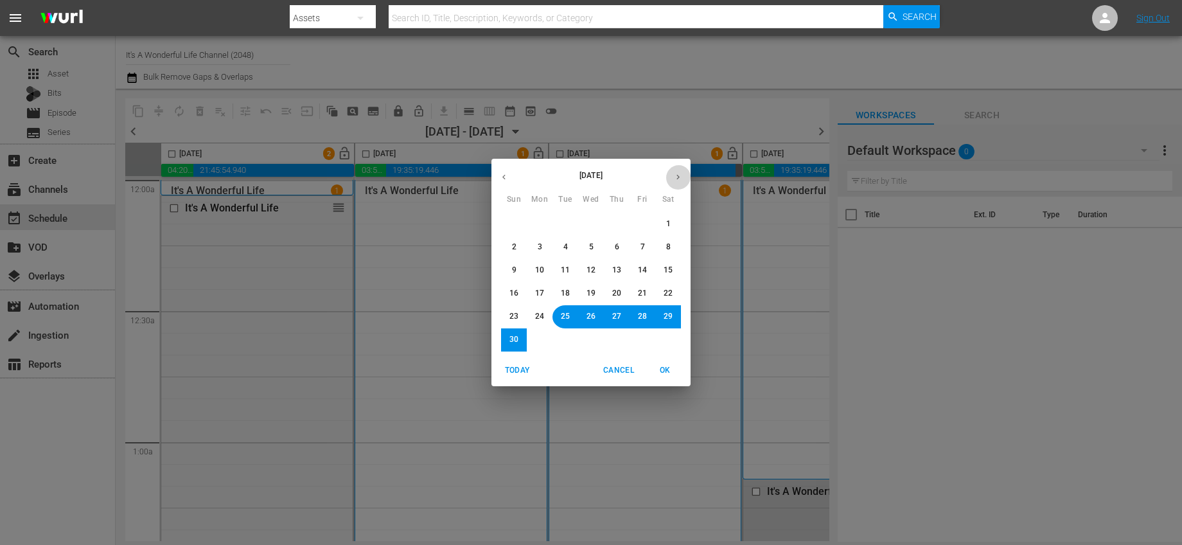
click at [671, 175] on button "button" at bounding box center [678, 176] width 25 height 25
drag, startPoint x: 538, startPoint y: 222, endPoint x: 545, endPoint y: 230, distance: 10.9
click at [538, 222] on span "1" at bounding box center [540, 223] width 4 height 11
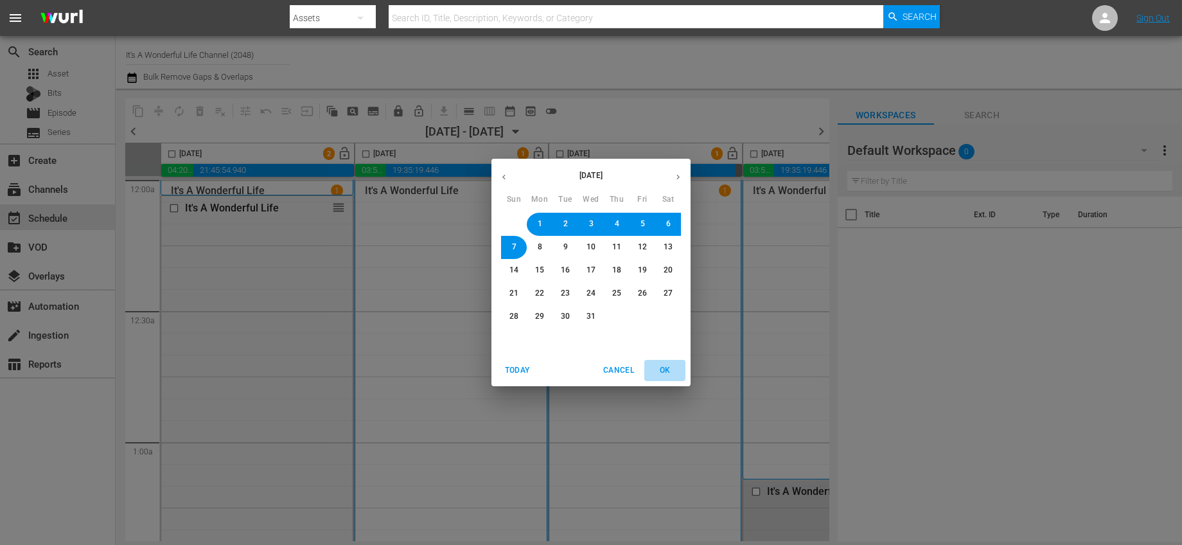
click at [666, 369] on span "OK" at bounding box center [665, 370] width 31 height 13
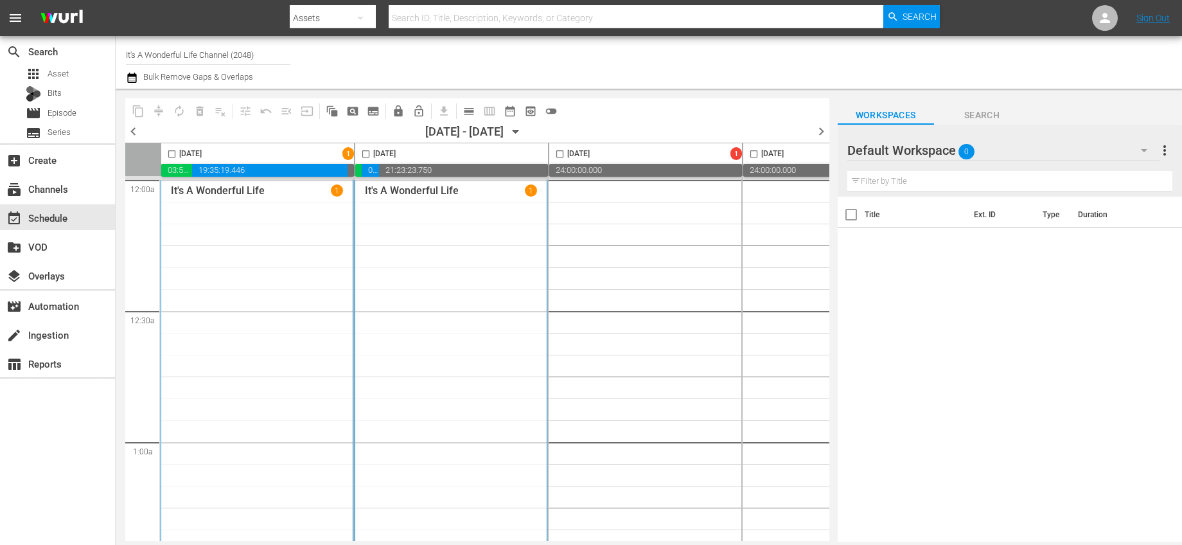
click at [176, 149] on input "checkbox" at bounding box center [171, 156] width 15 height 15
click at [179, 115] on span "autorenew_outlined" at bounding box center [179, 111] width 13 height 13
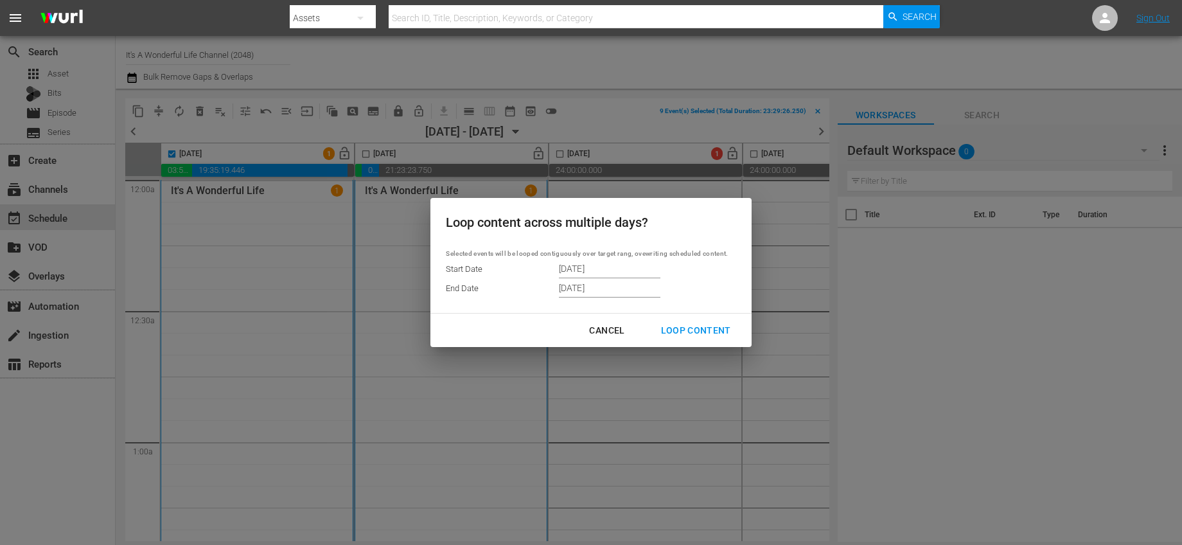
click at [687, 326] on div "Loop Content" at bounding box center [696, 331] width 91 height 16
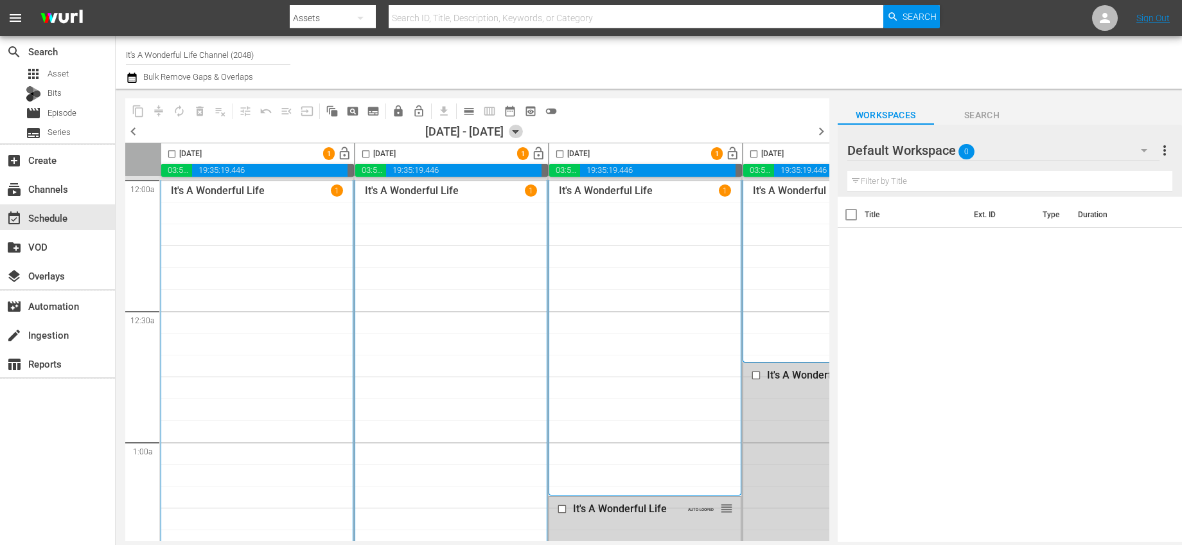
click at [523, 128] on icon "button" at bounding box center [516, 132] width 14 height 14
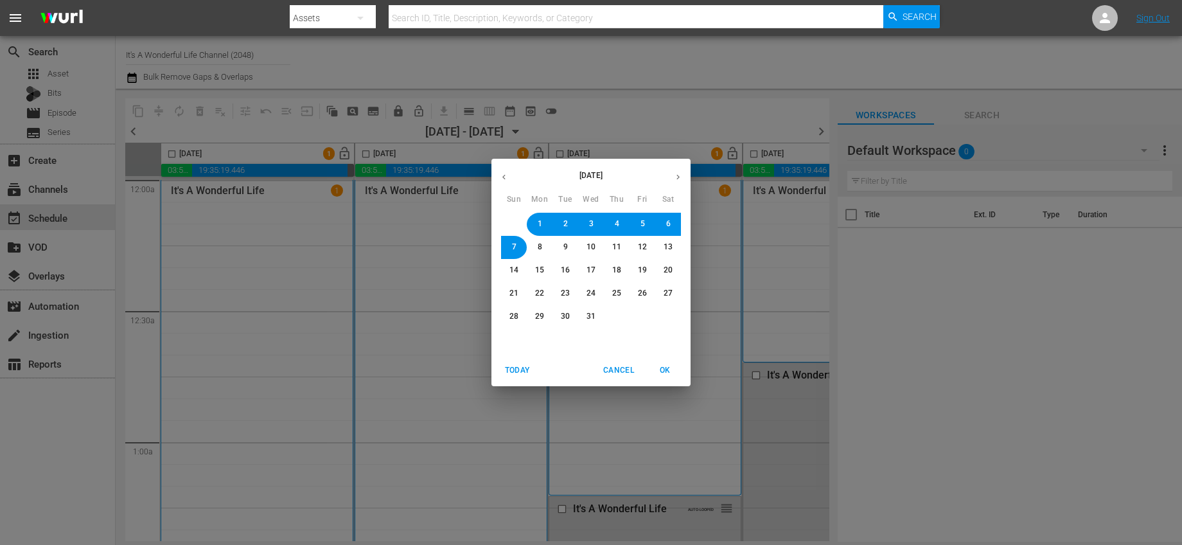
click at [515, 247] on span "7" at bounding box center [514, 247] width 4 height 11
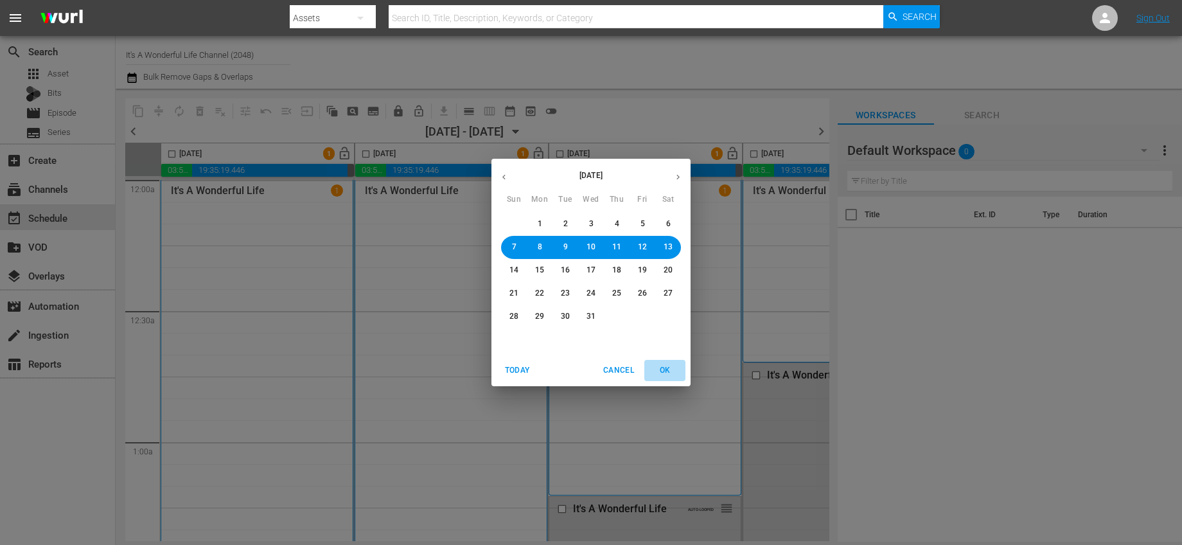
click at [667, 370] on span "OK" at bounding box center [665, 370] width 31 height 13
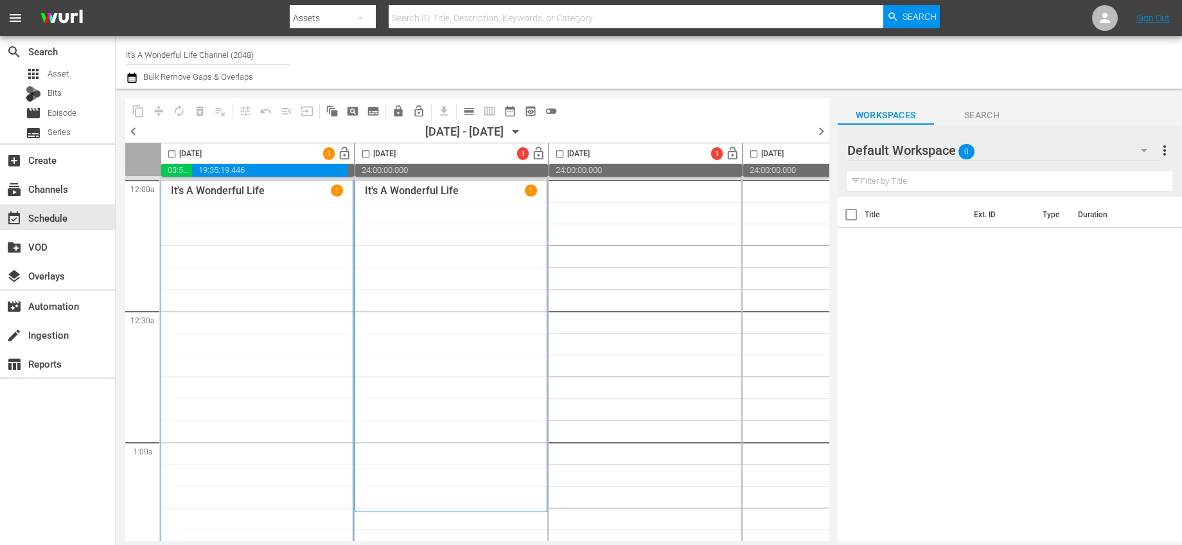
click at [172, 152] on input "checkbox" at bounding box center [171, 156] width 15 height 15
click at [180, 112] on span "autorenew_outlined" at bounding box center [179, 111] width 13 height 13
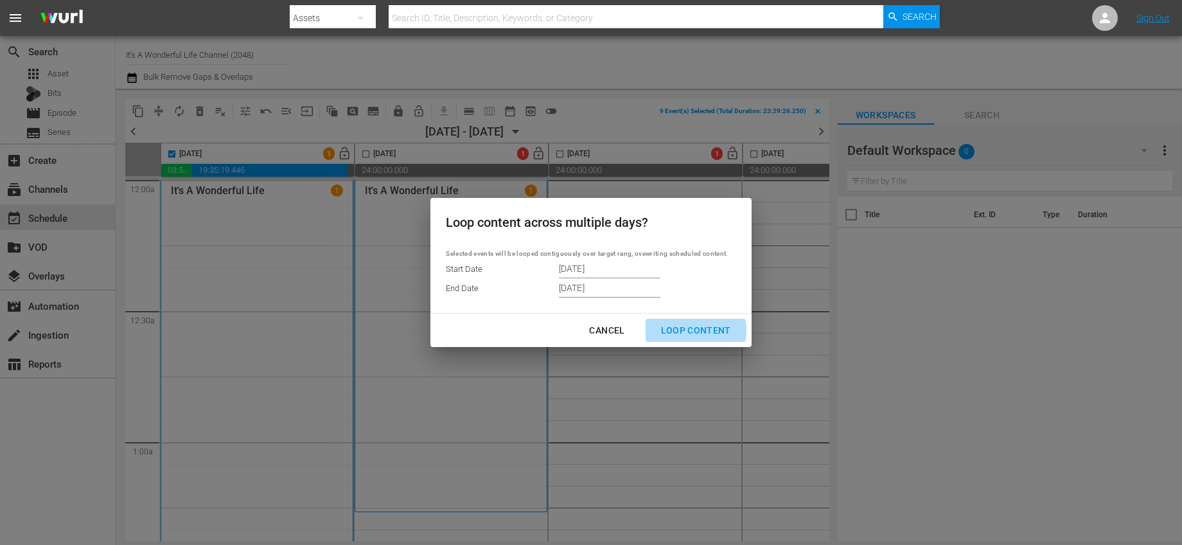
click at [694, 331] on div "Loop Content" at bounding box center [696, 331] width 91 height 16
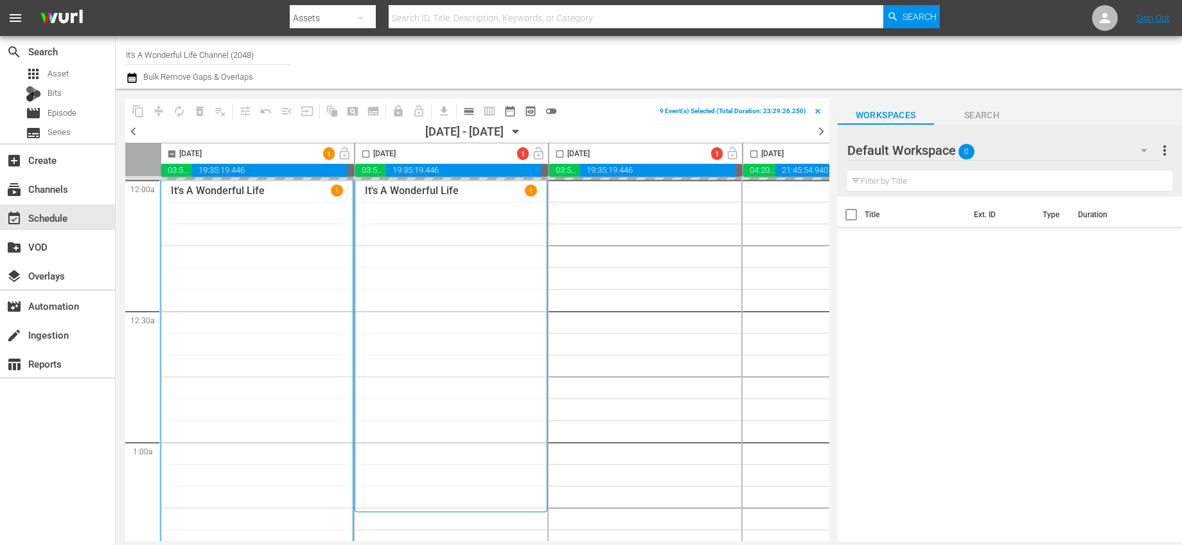
click at [523, 131] on icon "button" at bounding box center [516, 132] width 14 height 14
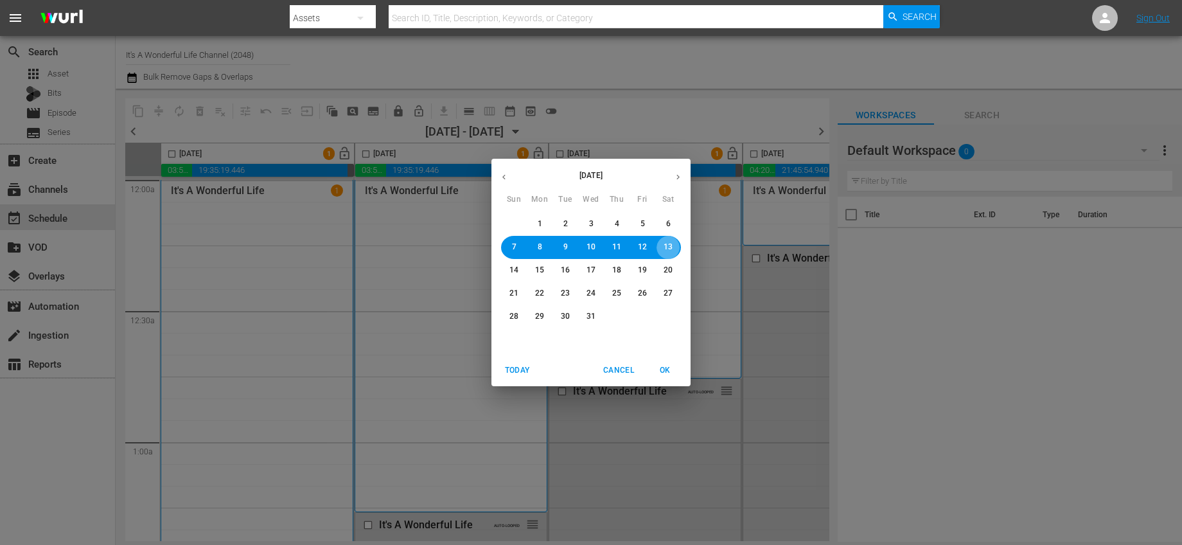
click at [669, 245] on span "13" at bounding box center [668, 247] width 9 height 11
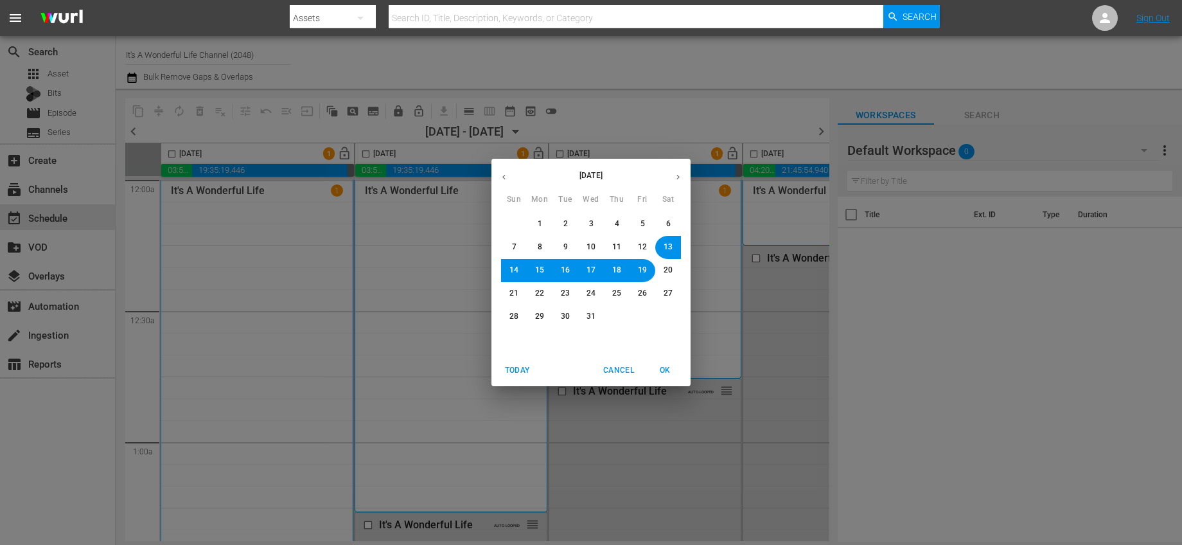
click at [659, 370] on span "OK" at bounding box center [665, 370] width 31 height 13
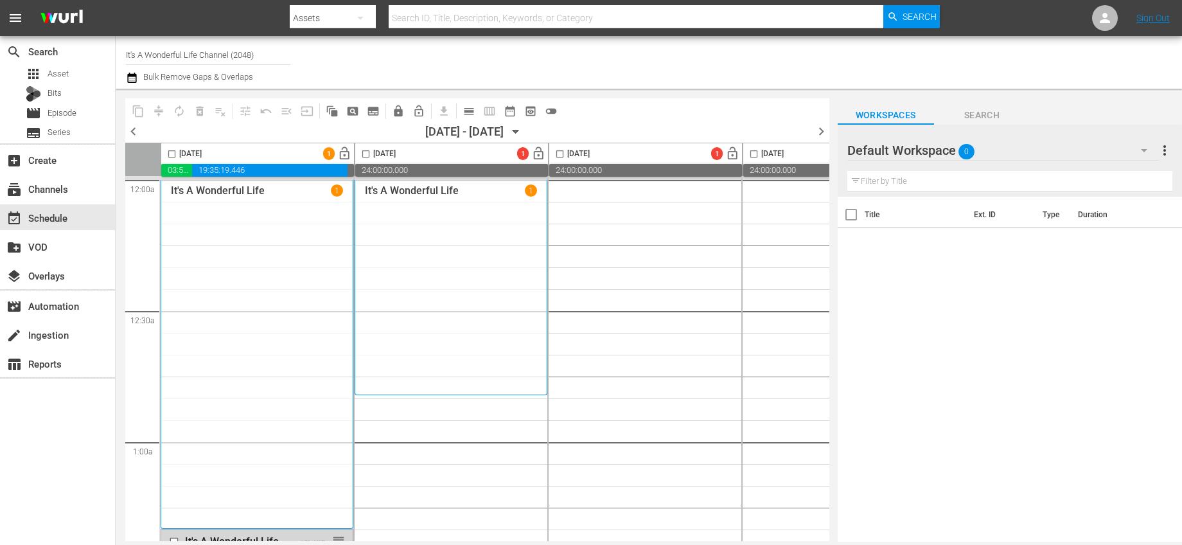
click at [170, 153] on input "checkbox" at bounding box center [171, 156] width 15 height 15
click at [183, 109] on span "autorenew_outlined" at bounding box center [179, 111] width 13 height 13
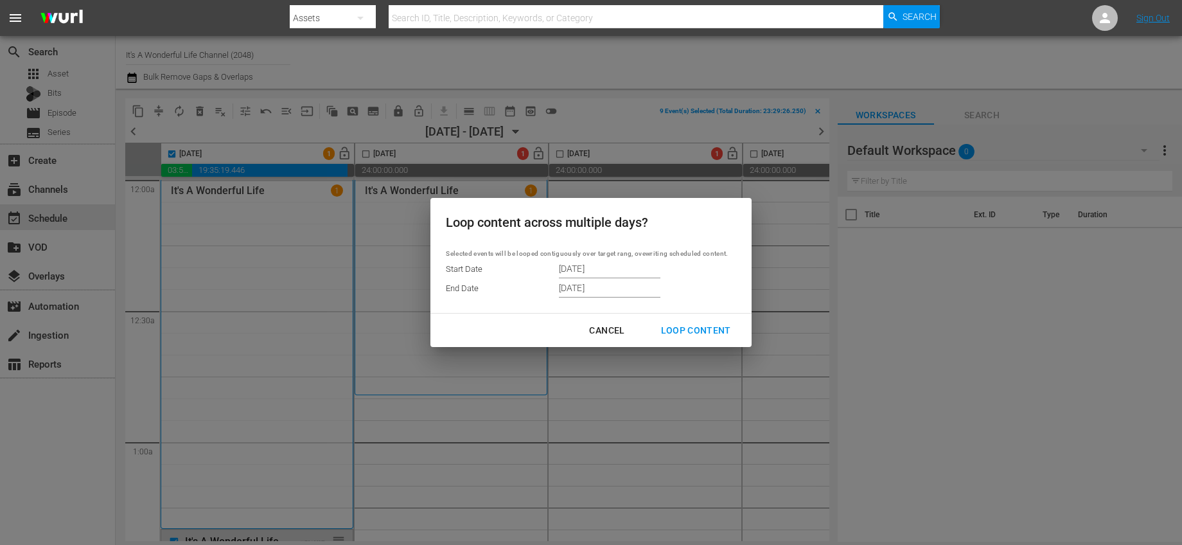
click at [673, 335] on div "Loop Content" at bounding box center [696, 331] width 91 height 16
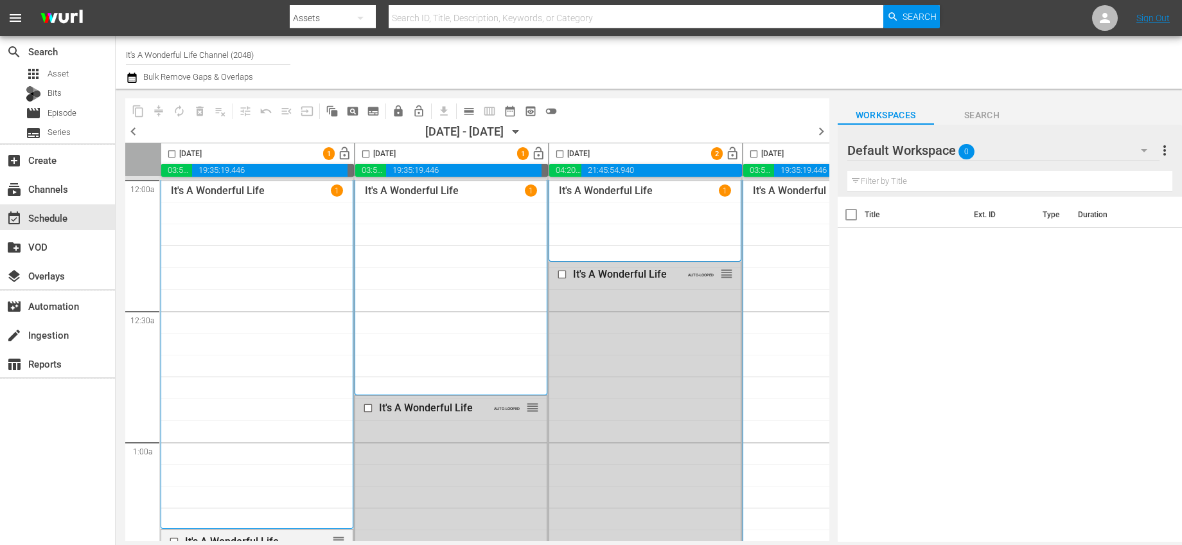
click at [523, 127] on icon "button" at bounding box center [516, 132] width 14 height 14
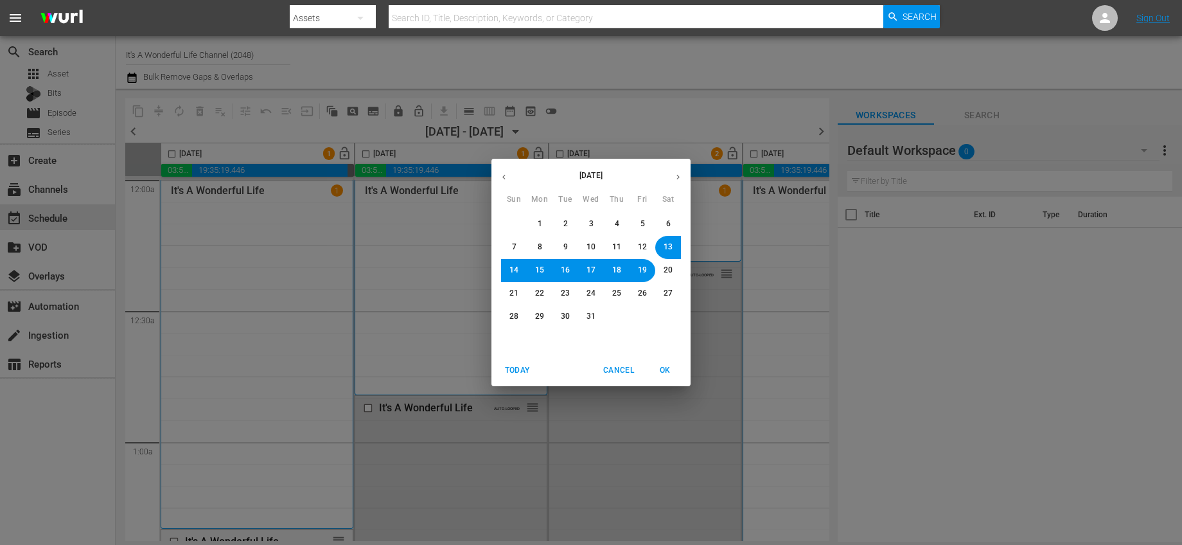
click at [642, 274] on span "19" at bounding box center [642, 270] width 9 height 11
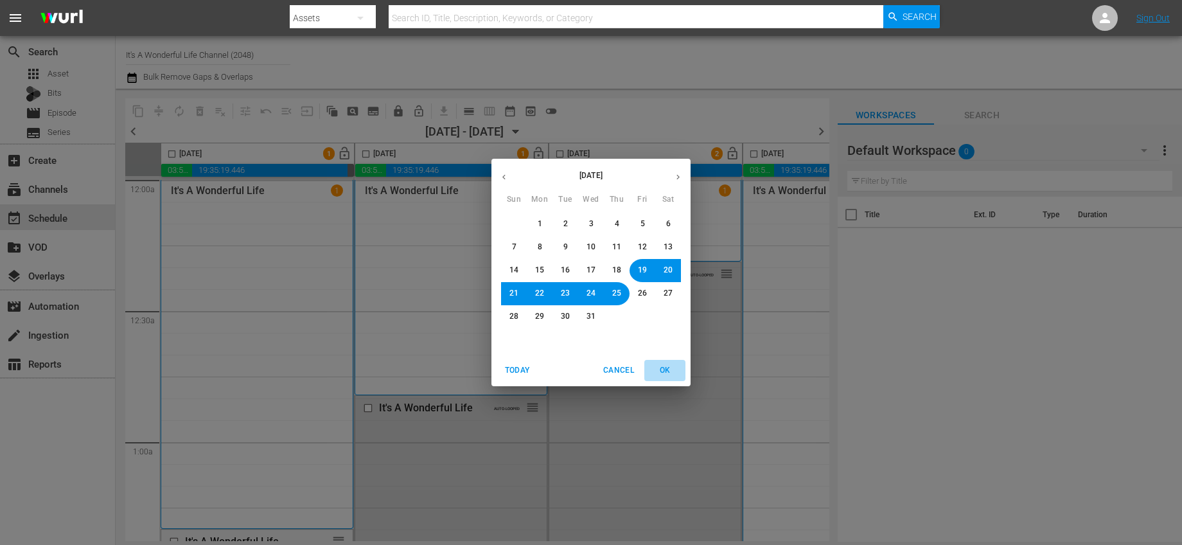
click at [668, 369] on span "OK" at bounding box center [665, 370] width 31 height 13
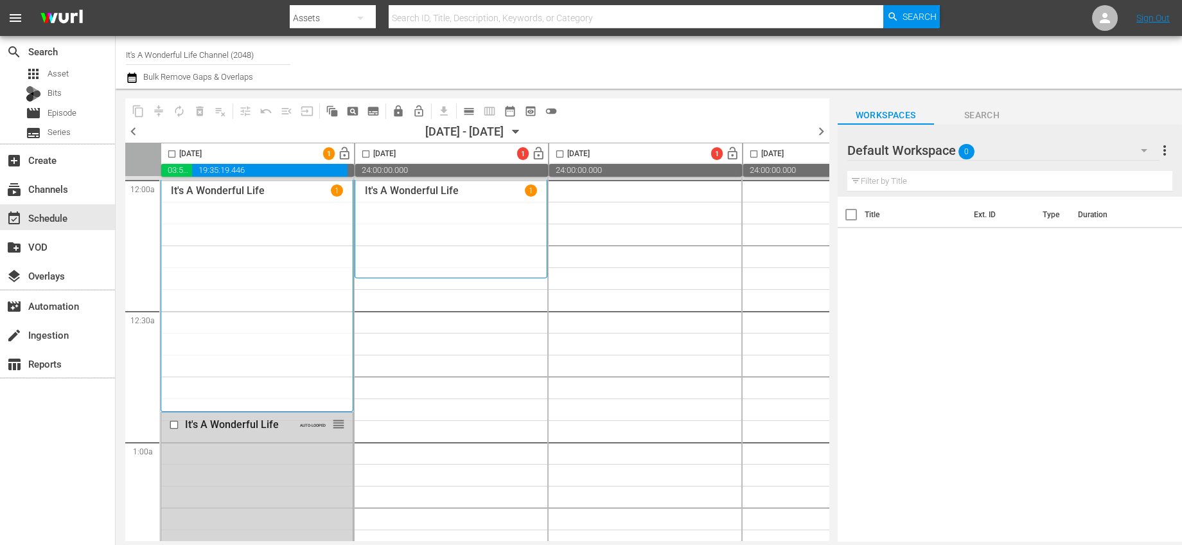
click at [172, 152] on input "checkbox" at bounding box center [171, 156] width 15 height 15
checkbox input "true"
click at [177, 117] on span "autorenew_outlined" at bounding box center [179, 111] width 13 height 13
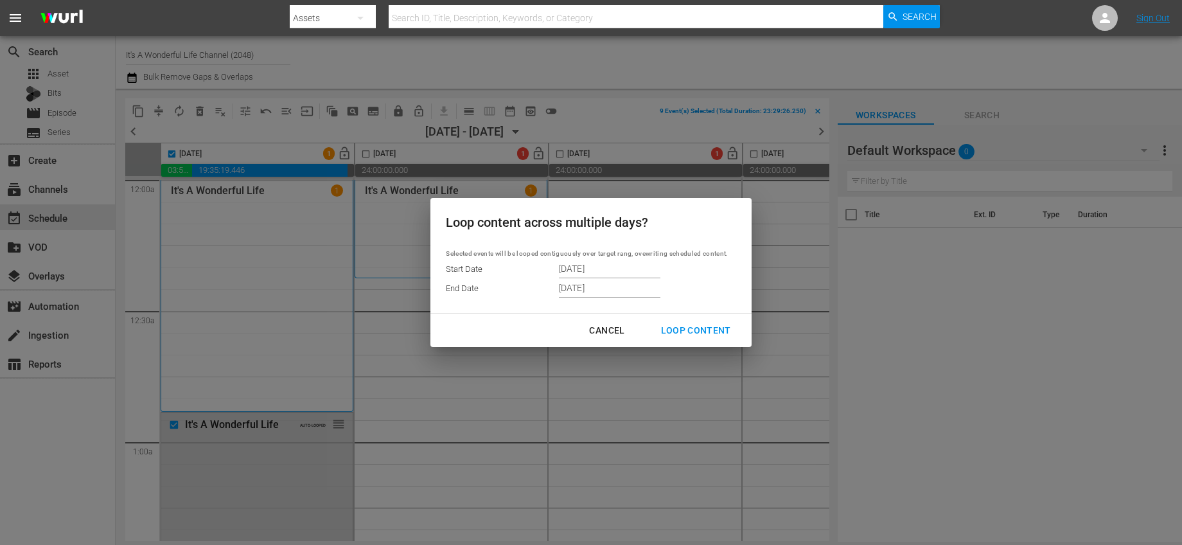
click at [734, 335] on div "Loop Content" at bounding box center [696, 331] width 91 height 16
